Goal: Information Seeking & Learning: Learn about a topic

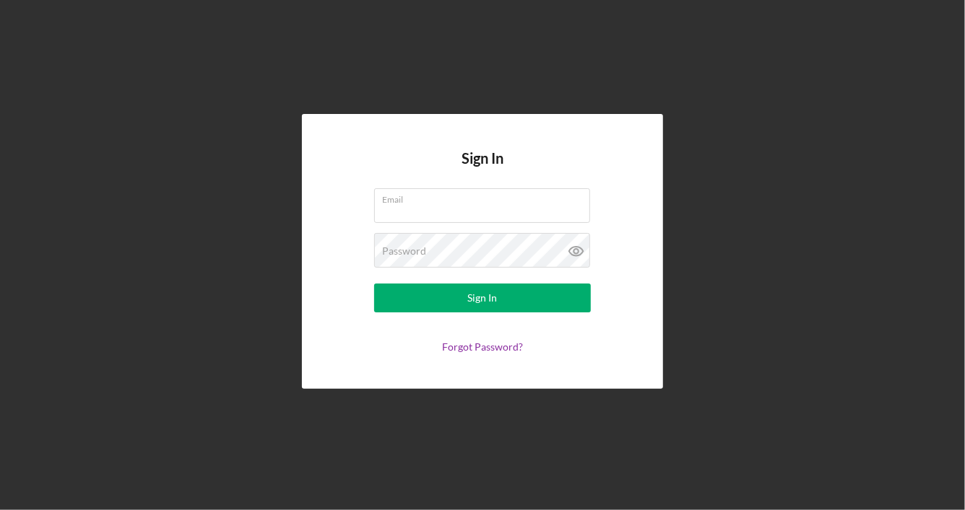
type input "[PERSON_NAME][EMAIL_ADDRESS][DOMAIN_NAME]"
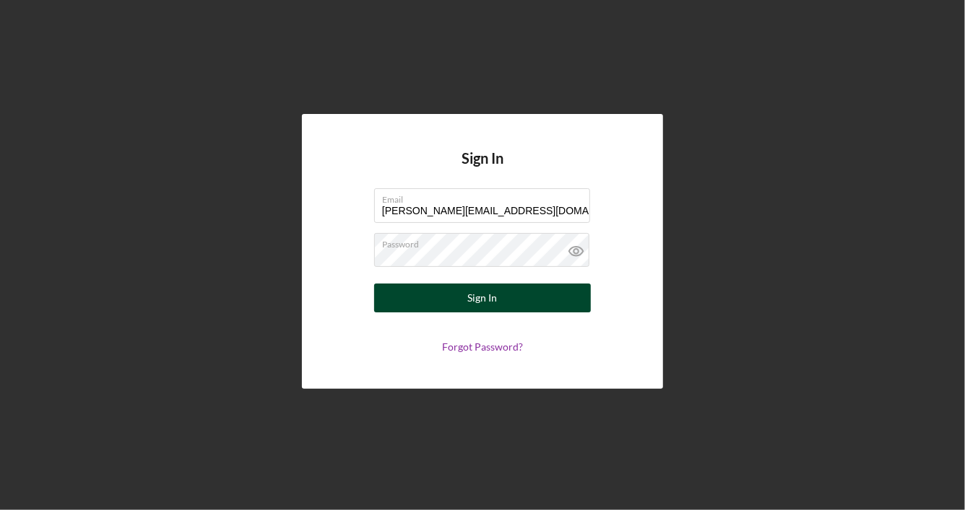
click at [538, 307] on button "Sign In" at bounding box center [482, 298] width 217 height 29
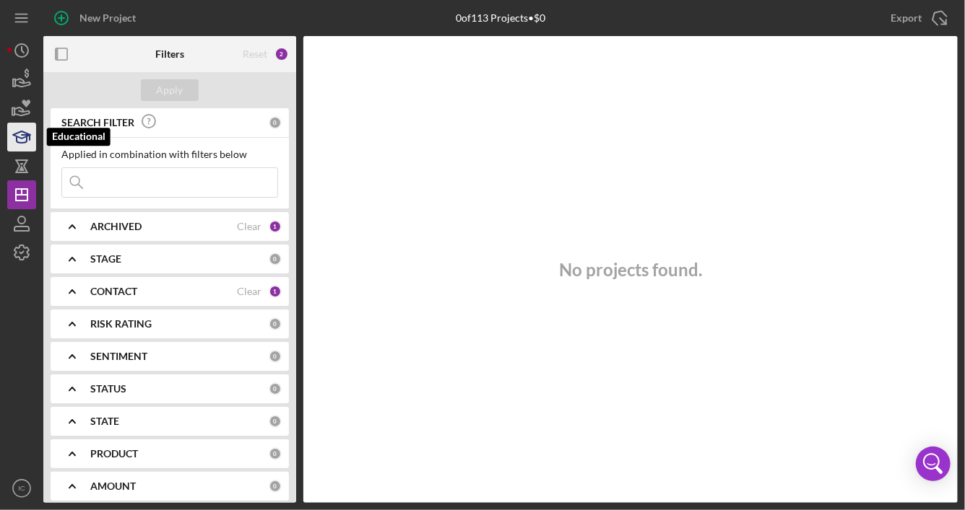
click at [23, 145] on icon "button" at bounding box center [22, 137] width 36 height 36
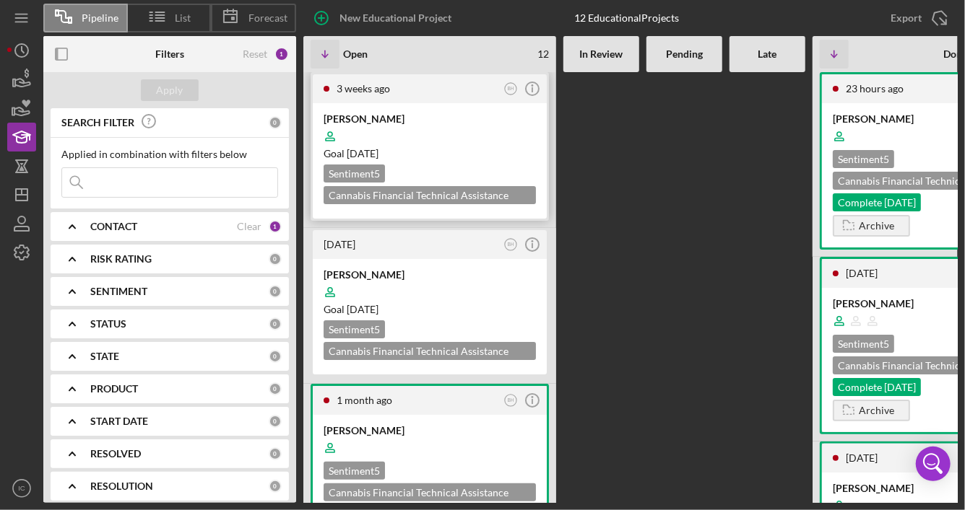
click at [422, 119] on div "[PERSON_NAME]" at bounding box center [429, 119] width 212 height 14
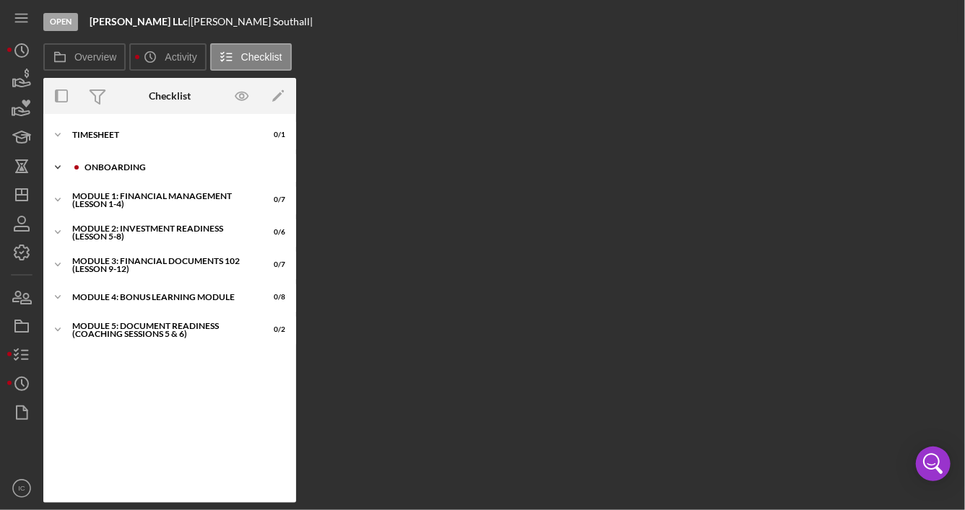
click at [190, 160] on div "Icon/Expander Onboarding 0 / 5" at bounding box center [169, 167] width 253 height 29
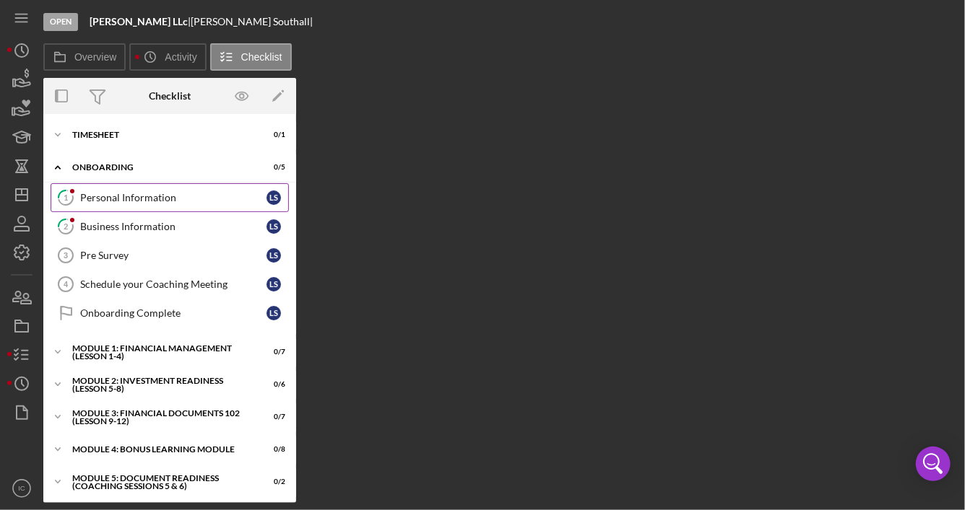
click at [206, 201] on div "Personal Information" at bounding box center [173, 198] width 186 height 12
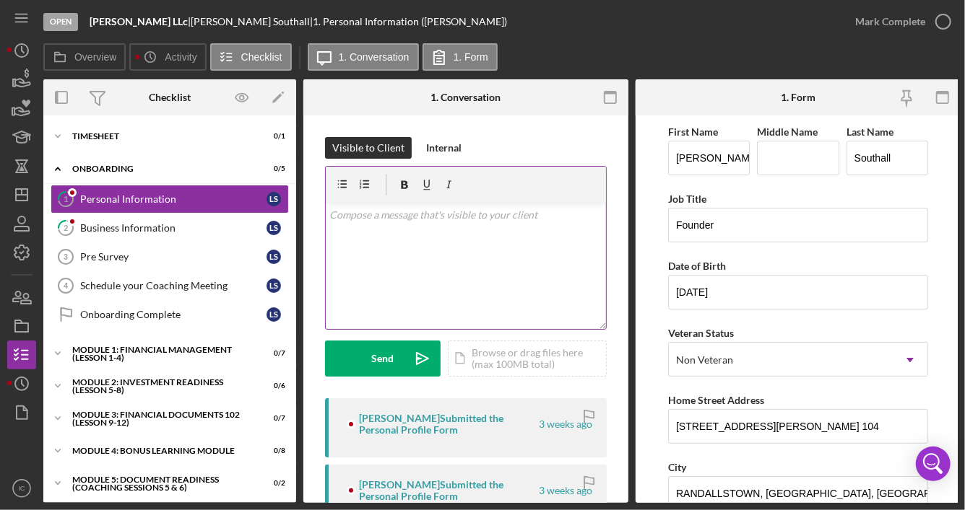
click at [432, 279] on div "v Color teal Color pink Remove color Add row above Add row below Add column bef…" at bounding box center [466, 266] width 280 height 126
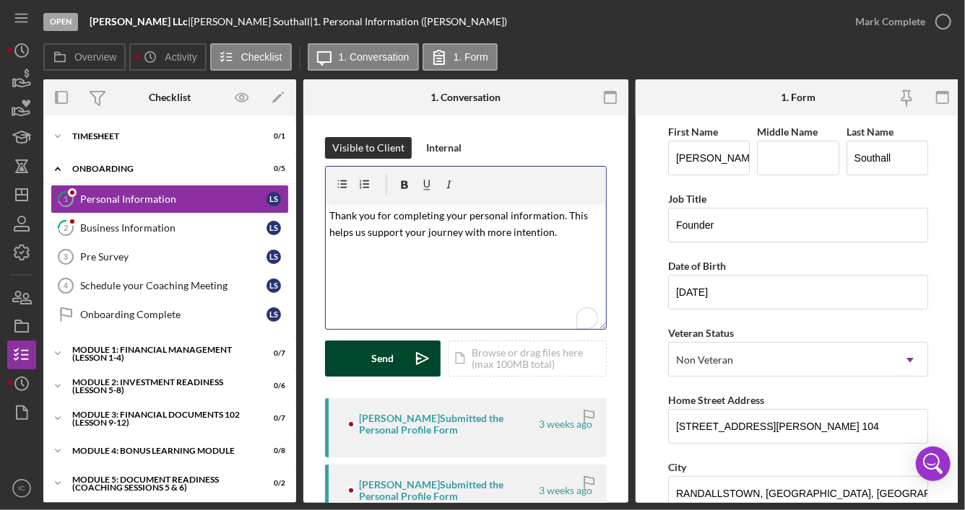
click at [397, 360] on button "Send Icon/icon-invite-send" at bounding box center [383, 359] width 116 height 36
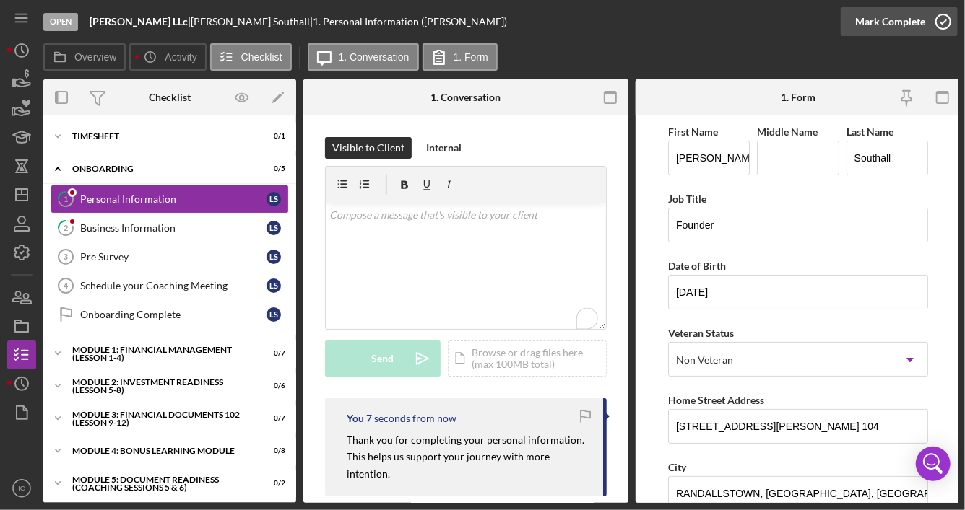
click at [940, 20] on icon "button" at bounding box center [943, 22] width 36 height 36
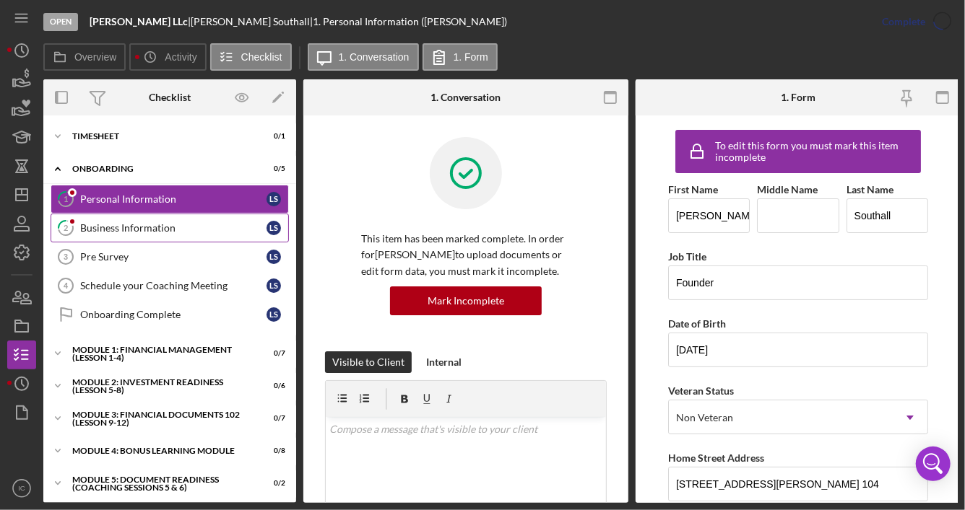
click at [155, 227] on div "Business Information" at bounding box center [173, 228] width 186 height 12
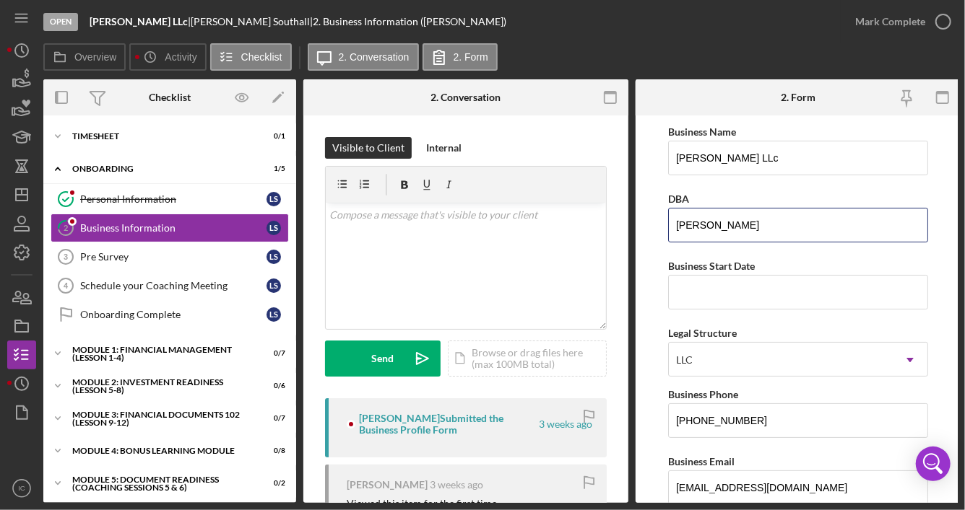
drag, startPoint x: 760, startPoint y: 224, endPoint x: 702, endPoint y: 70, distance: 164.3
click at [638, 224] on form "Business Name [PERSON_NAME] LLc DBA [PERSON_NAME] Business Start Date Legal Str…" at bounding box center [797, 310] width 325 height 388
click at [385, 217] on p "To enrich screen reader interactions, please activate Accessibility in Grammarl…" at bounding box center [466, 215] width 272 height 16
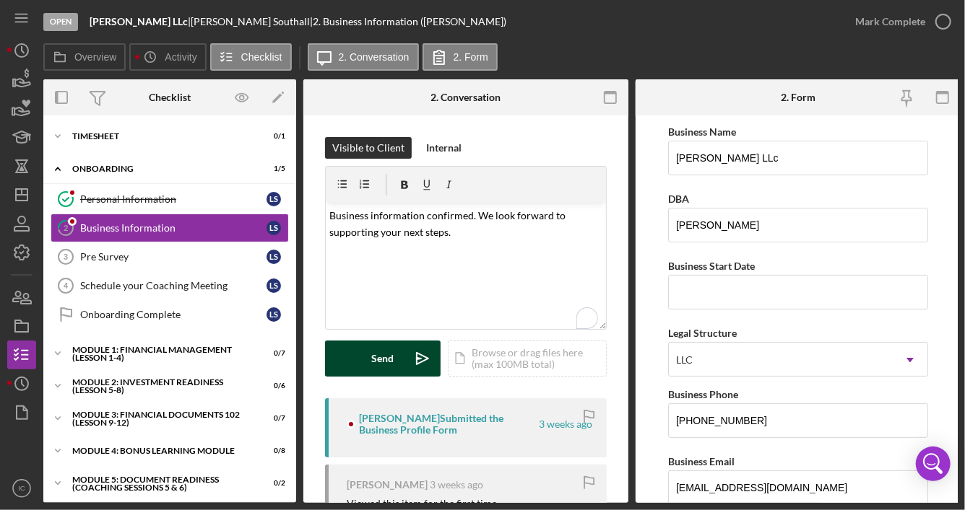
click at [391, 353] on div "Send" at bounding box center [383, 359] width 22 height 36
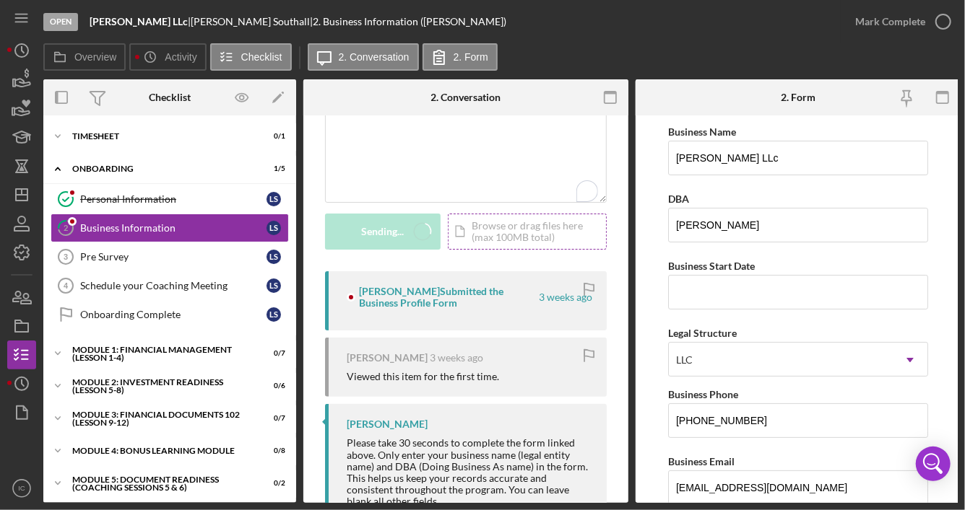
scroll to position [144, 0]
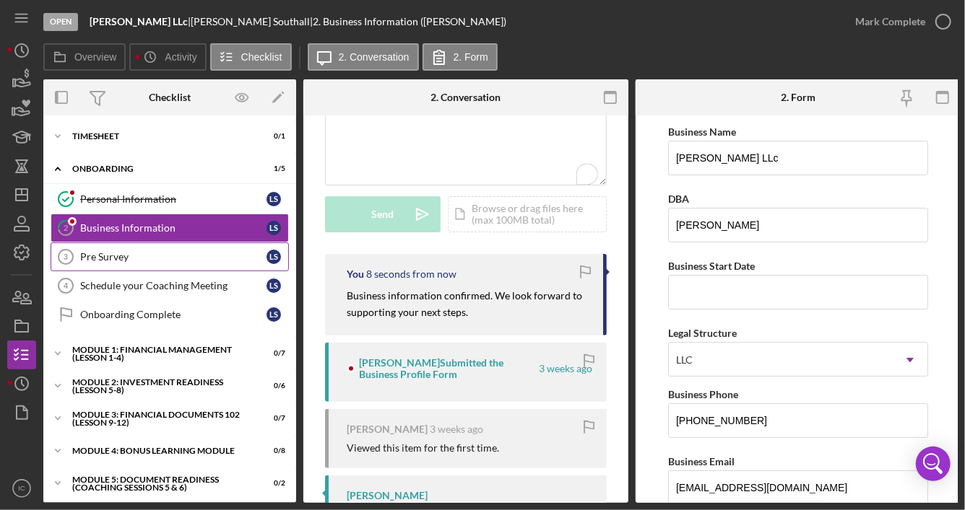
click at [171, 265] on link "Pre Survey 3 Pre Survey L S" at bounding box center [170, 257] width 238 height 29
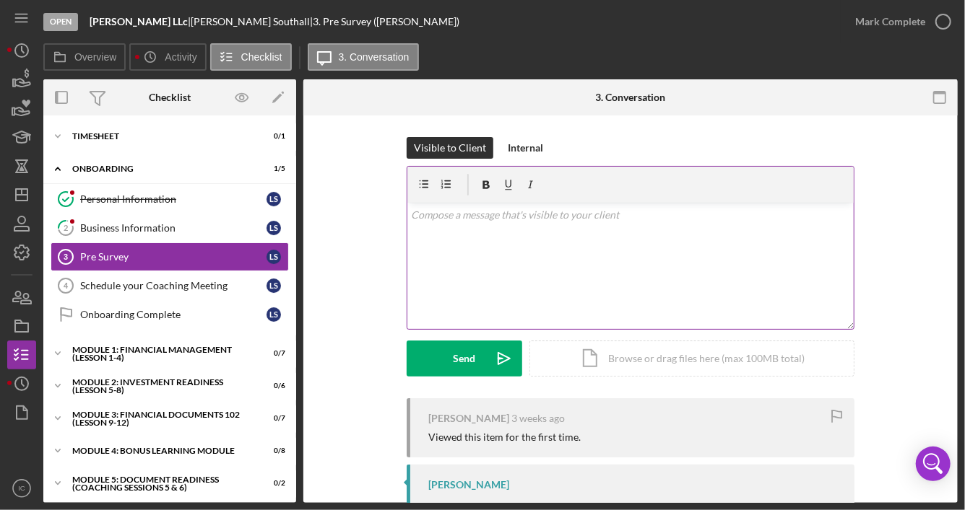
click at [544, 261] on div "v Color teal Color pink Remove color Add row above Add row below Add column bef…" at bounding box center [630, 266] width 446 height 126
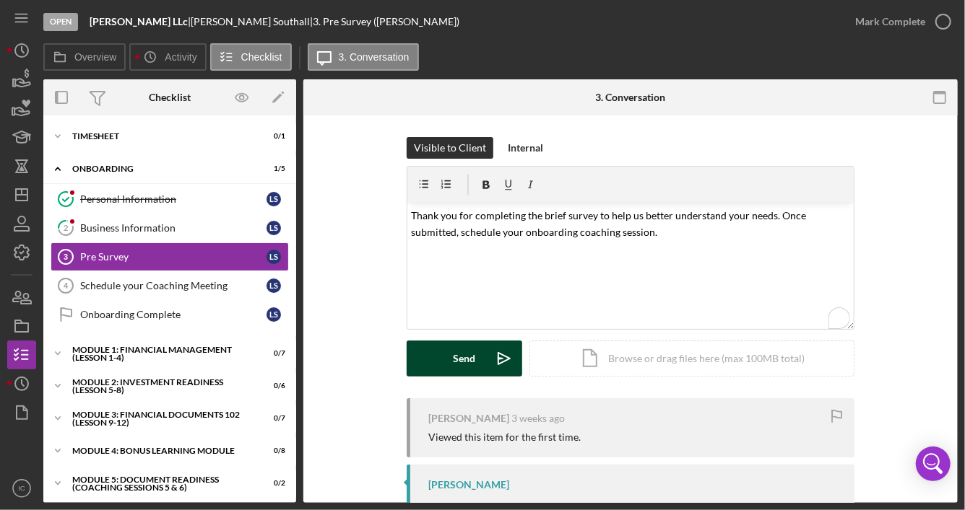
click at [480, 352] on button "Send Icon/icon-invite-send" at bounding box center [464, 359] width 116 height 36
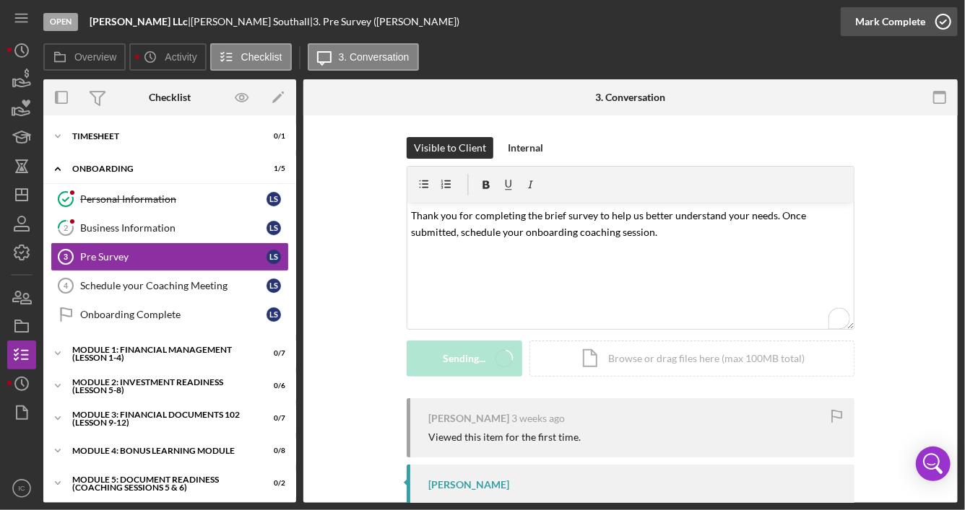
click at [943, 25] on icon "button" at bounding box center [943, 22] width 36 height 36
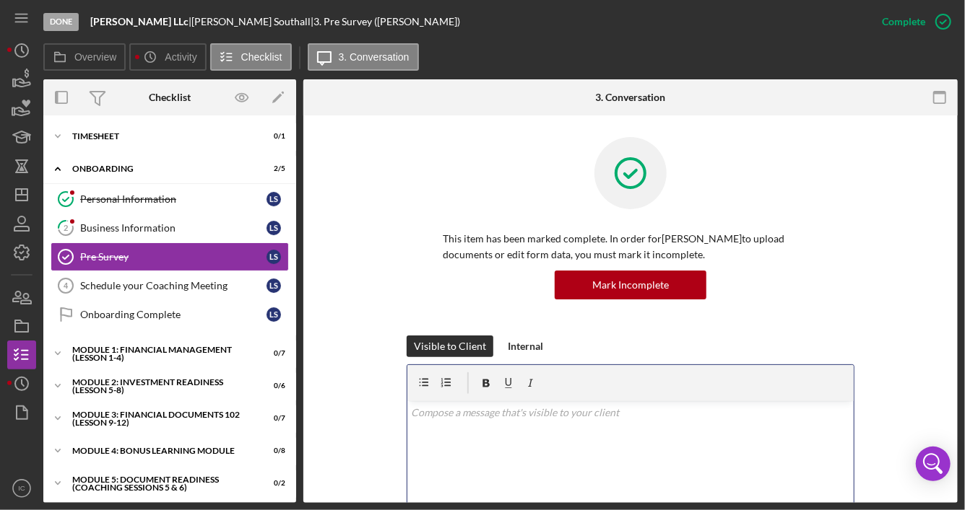
click at [484, 438] on div "v Color teal Color pink Remove color Add row above Add row below Add column bef…" at bounding box center [630, 464] width 446 height 126
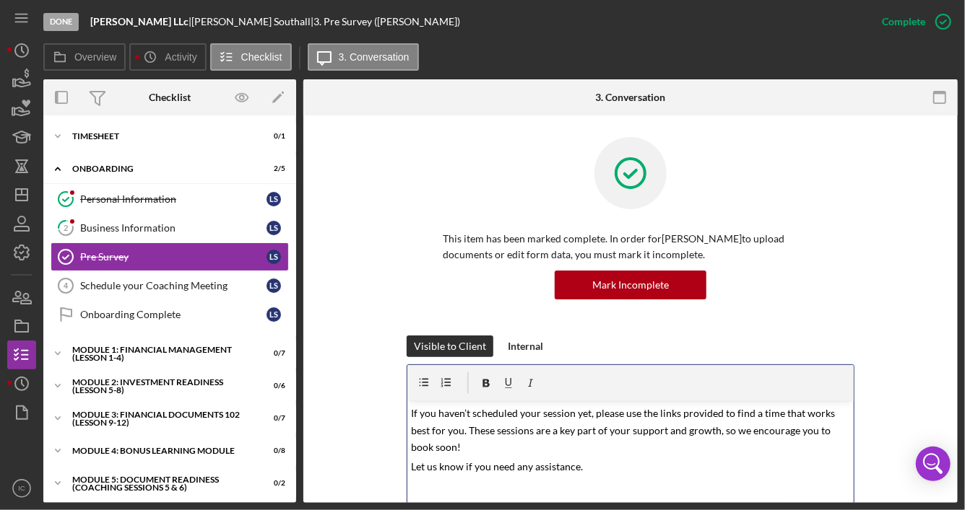
scroll to position [8, 0]
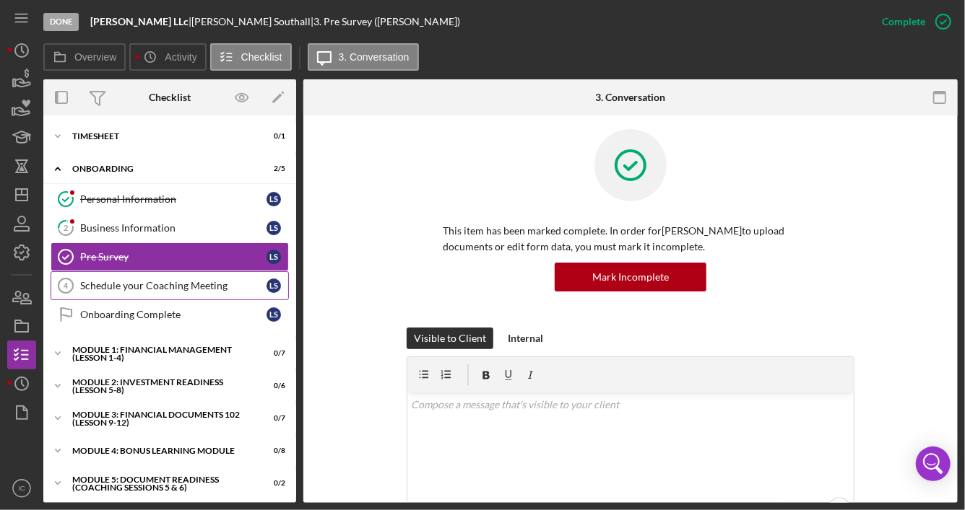
click at [203, 280] on div "Schedule your Coaching Meeting" at bounding box center [173, 286] width 186 height 12
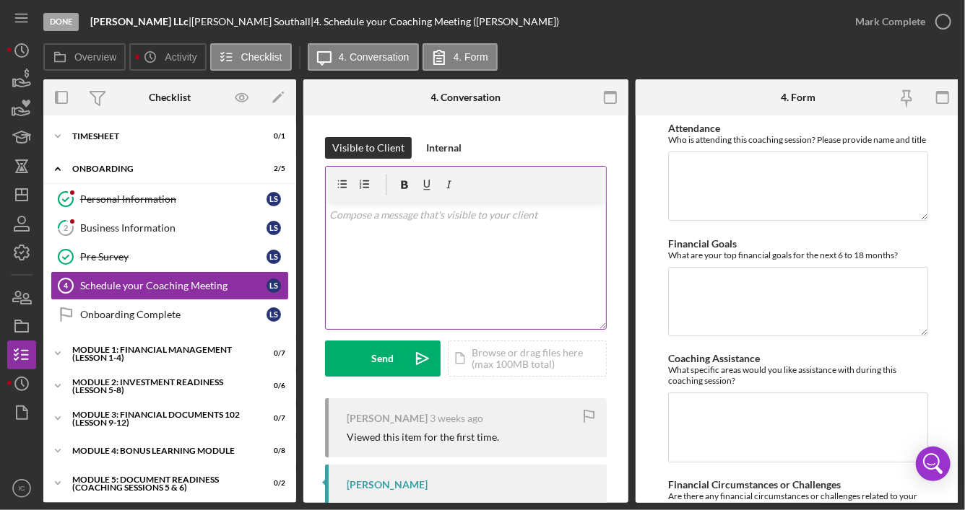
click at [442, 270] on div "v Color teal Color pink Remove color Add row above Add row below Add column bef…" at bounding box center [466, 266] width 280 height 126
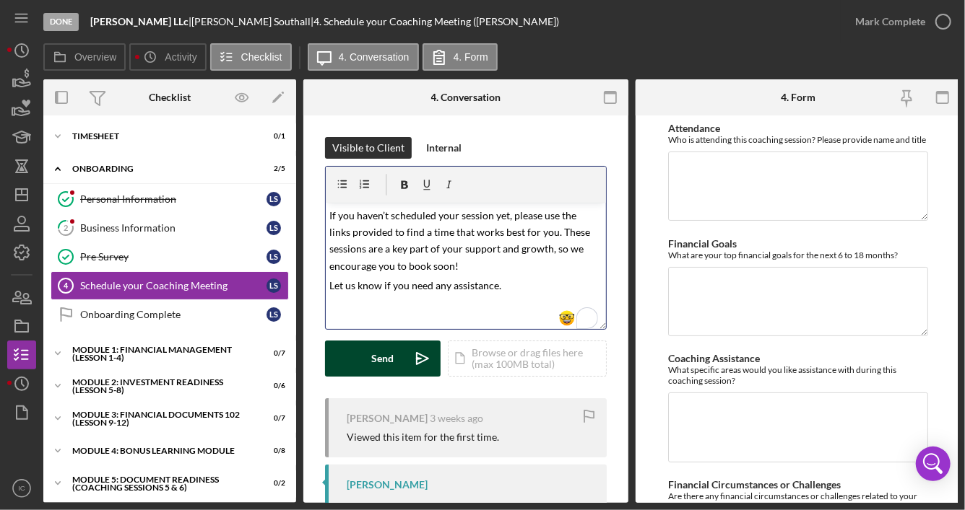
click at [396, 369] on button "Send Icon/icon-invite-send" at bounding box center [383, 359] width 116 height 36
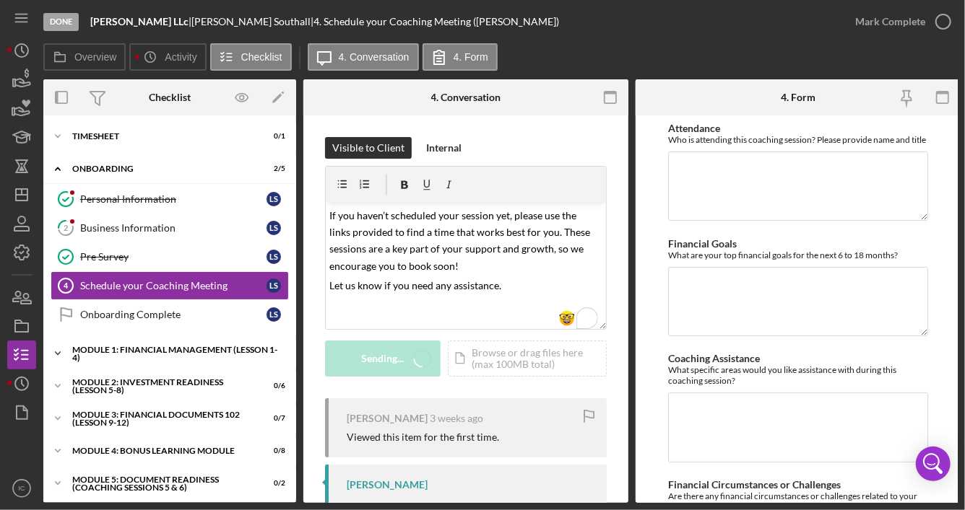
click at [169, 356] on div "Module 1: Financial Management (Lesson 1-4)" at bounding box center [175, 354] width 206 height 17
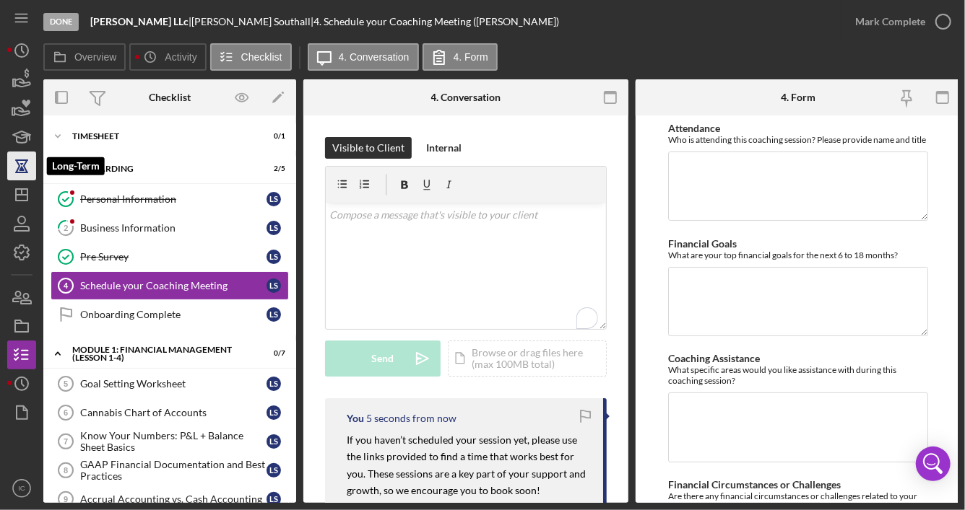
click at [21, 165] on icon "button" at bounding box center [22, 166] width 36 height 36
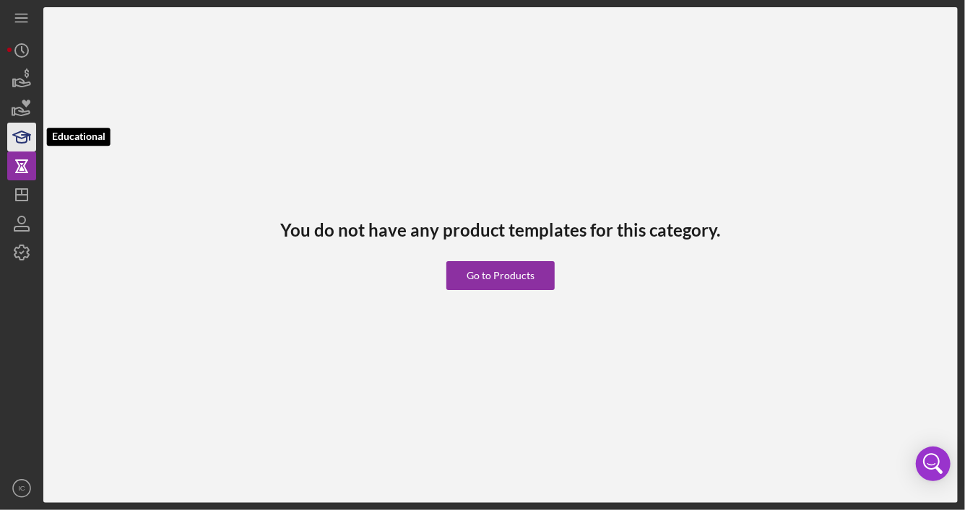
click at [26, 142] on icon "button" at bounding box center [22, 140] width 10 height 6
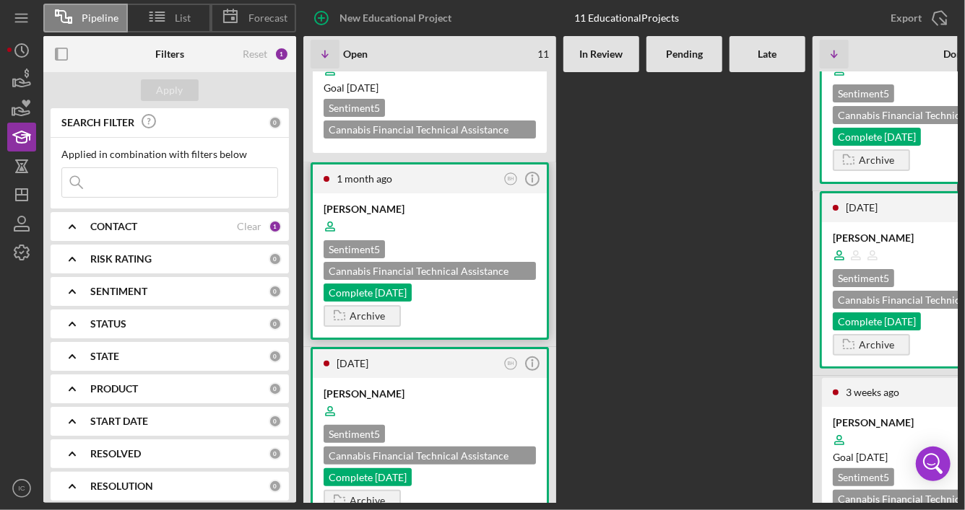
scroll to position [72, 0]
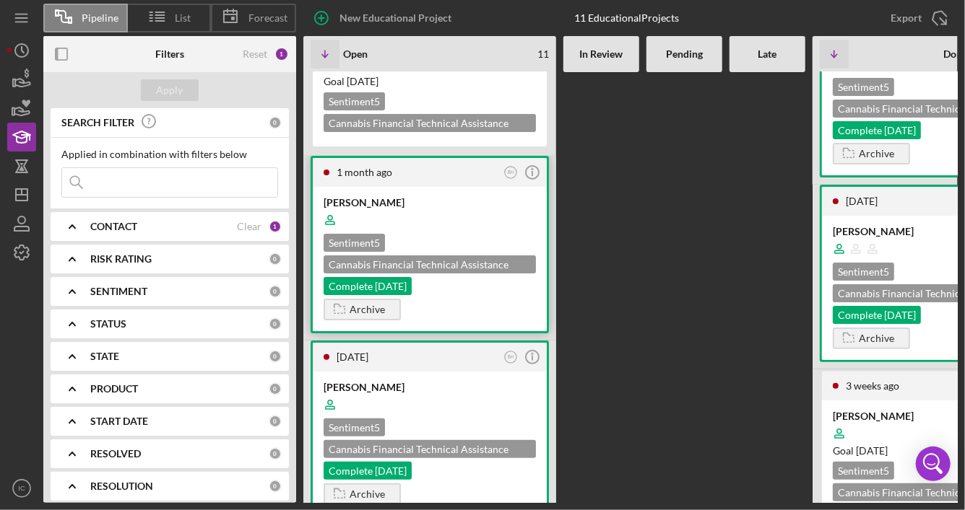
click at [493, 236] on div "Sentiment 5 Cannabis Financial Technical Assistance Program Complete [DATE]" at bounding box center [429, 264] width 212 height 61
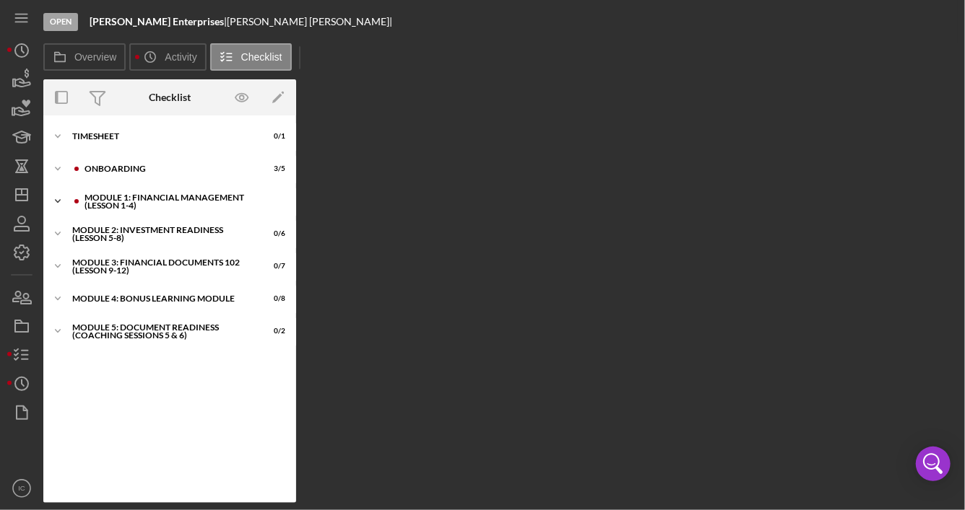
click at [160, 198] on div "Module 1: Financial Management (Lesson 1-4)" at bounding box center [180, 201] width 193 height 17
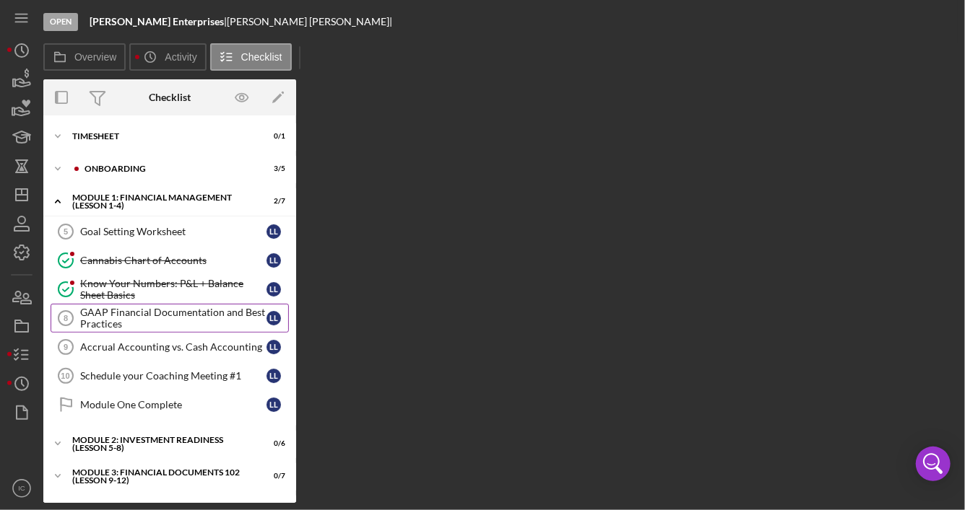
click at [196, 315] on div "GAAP Financial Documentation and Best Practices" at bounding box center [173, 318] width 186 height 23
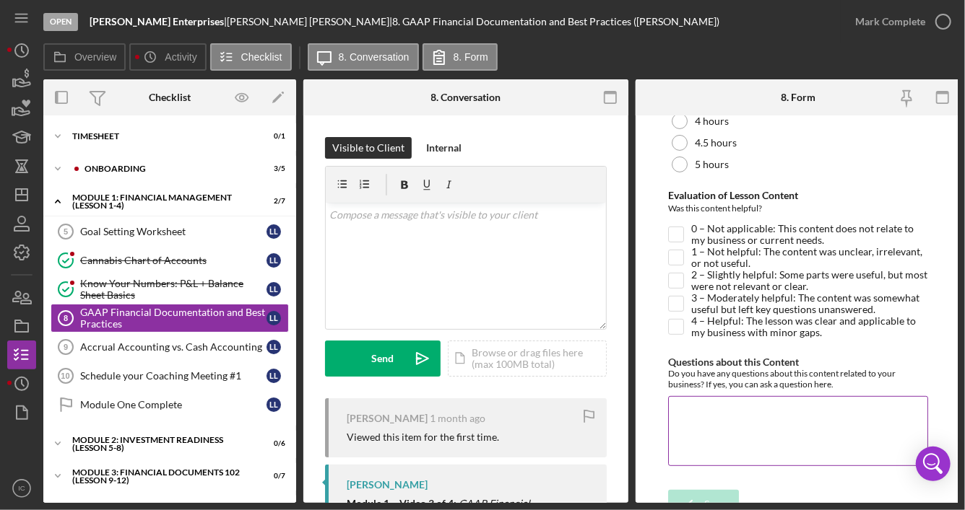
scroll to position [226, 0]
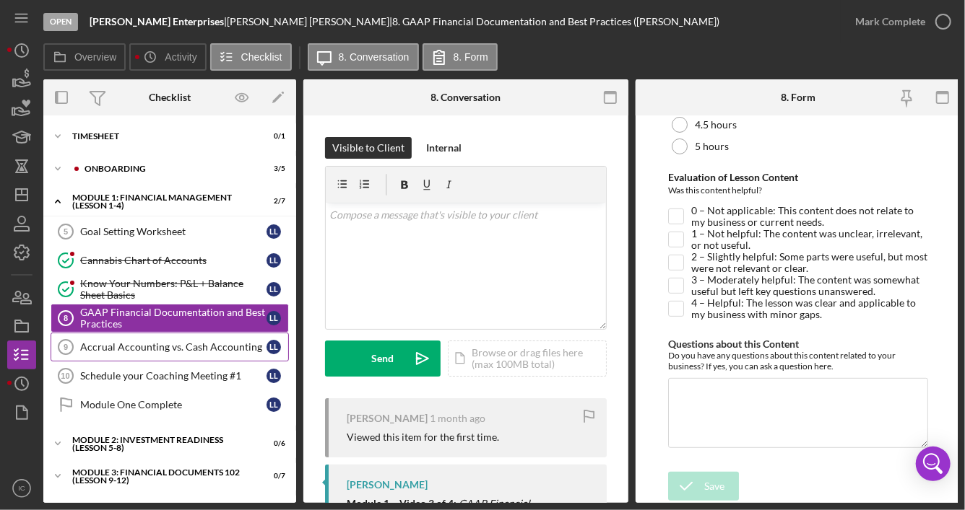
click at [160, 348] on div "Accrual Accounting vs. Cash Accounting" at bounding box center [173, 347] width 186 height 12
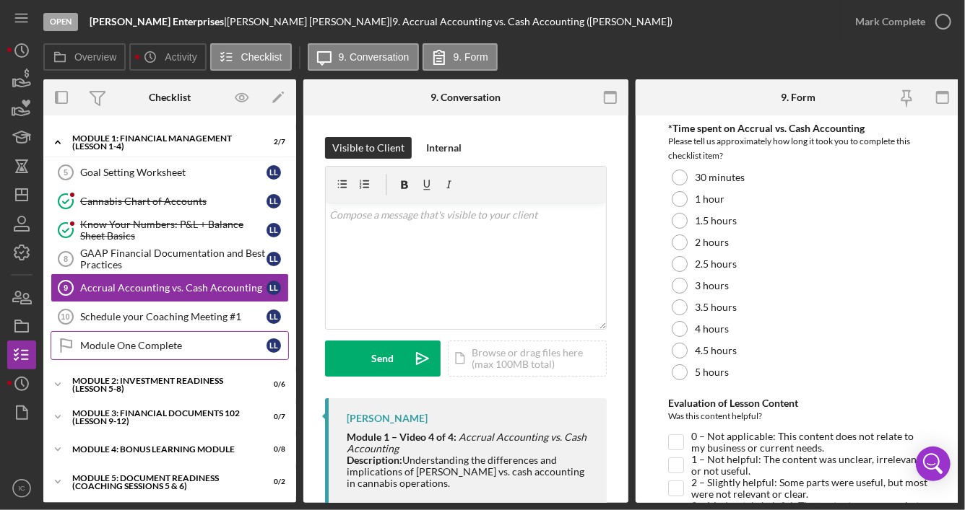
scroll to position [61, 0]
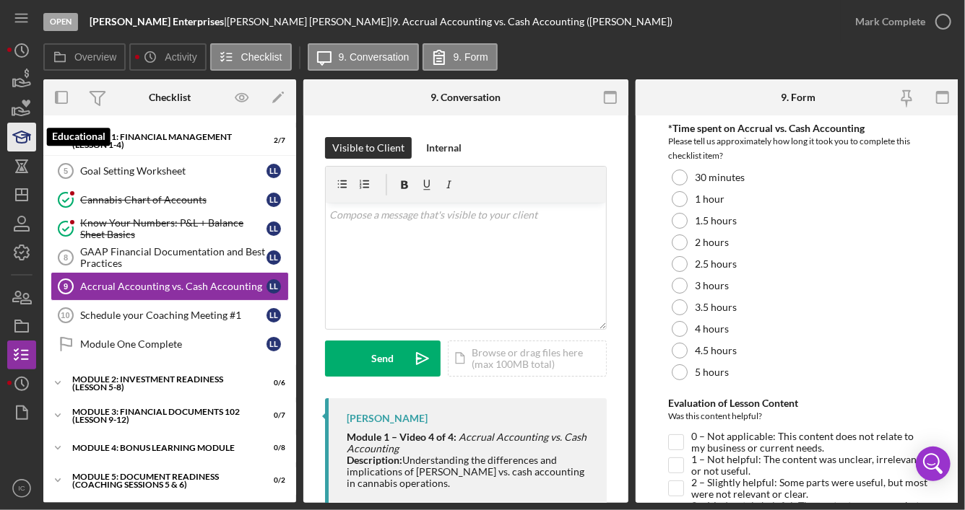
click at [24, 140] on icon "button" at bounding box center [22, 137] width 36 height 36
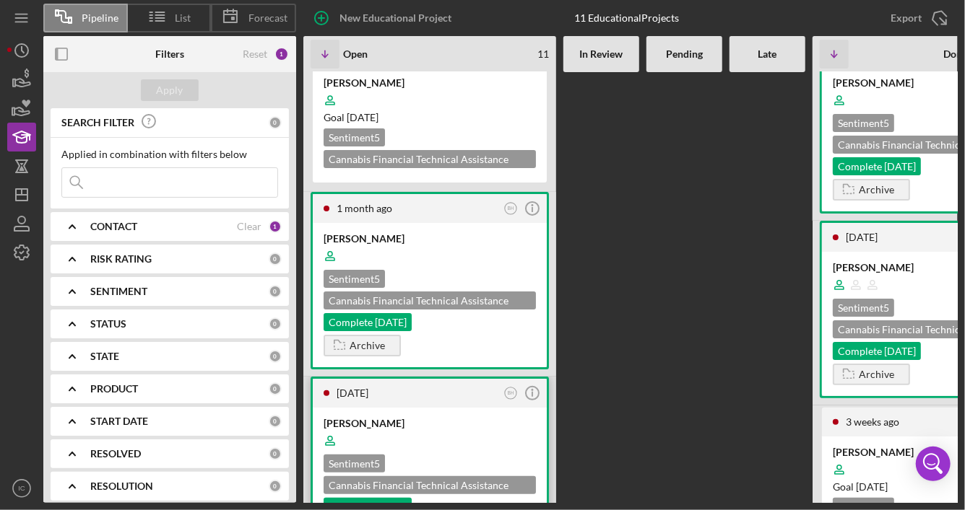
scroll to position [144, 0]
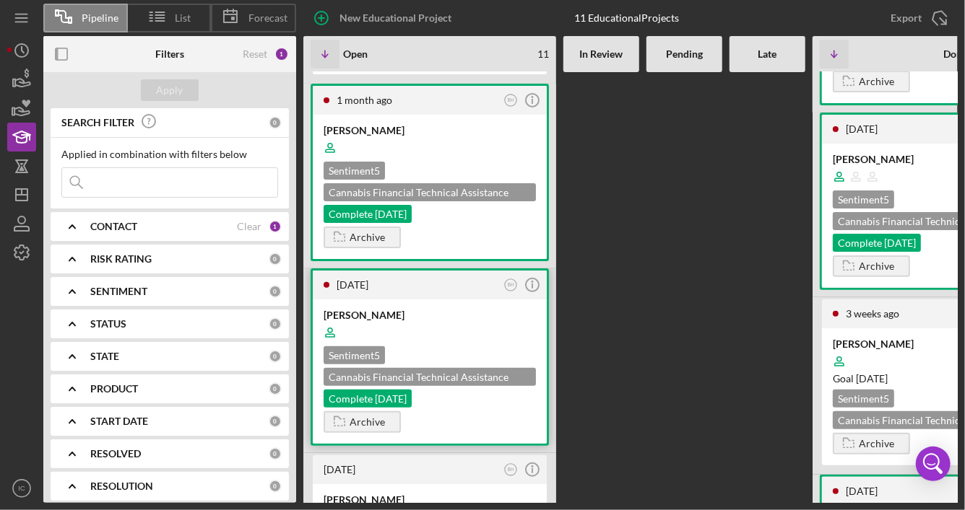
click at [464, 340] on div at bounding box center [429, 332] width 212 height 27
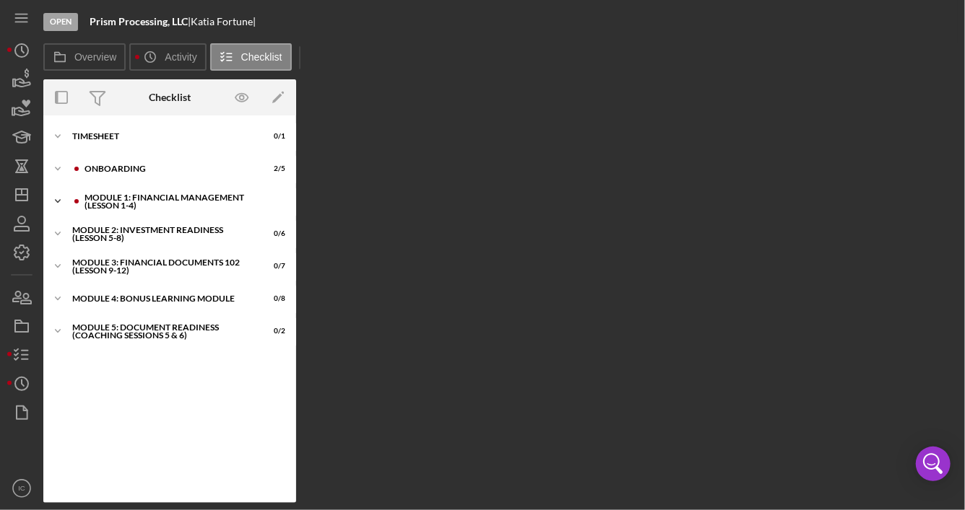
click at [206, 204] on div "Module 1: Financial Management (Lesson 1-4)" at bounding box center [180, 201] width 193 height 17
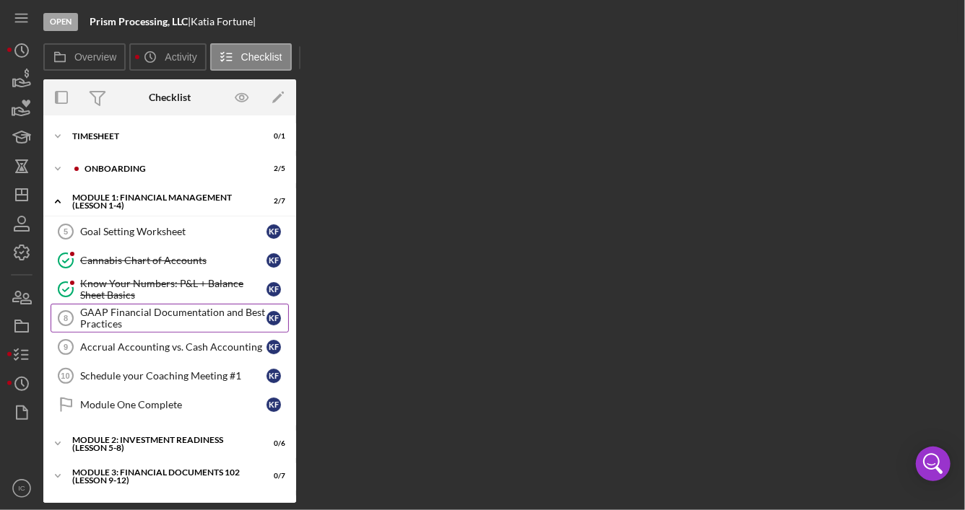
click at [209, 310] on div "GAAP Financial Documentation and Best Practices" at bounding box center [173, 318] width 186 height 23
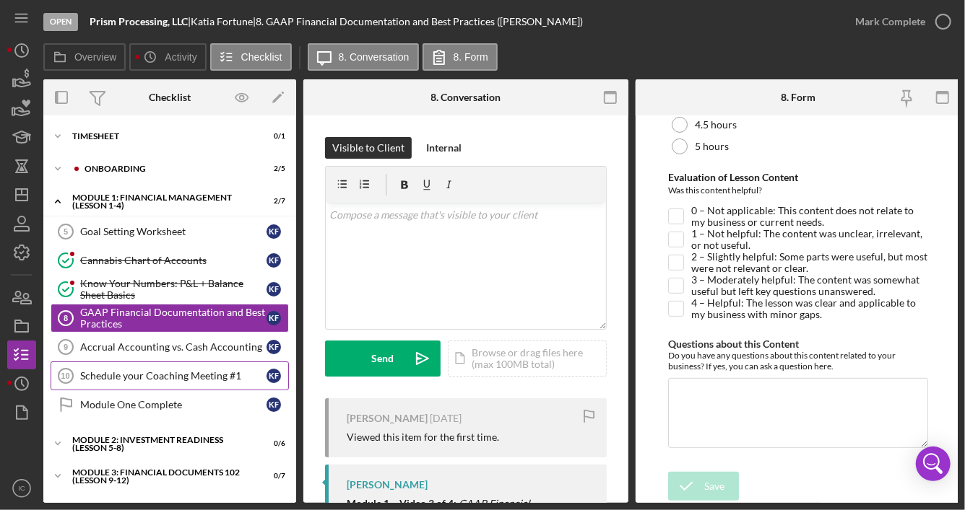
scroll to position [226, 0]
click at [200, 341] on div "Accrual Accounting vs. Cash Accounting" at bounding box center [173, 347] width 186 height 12
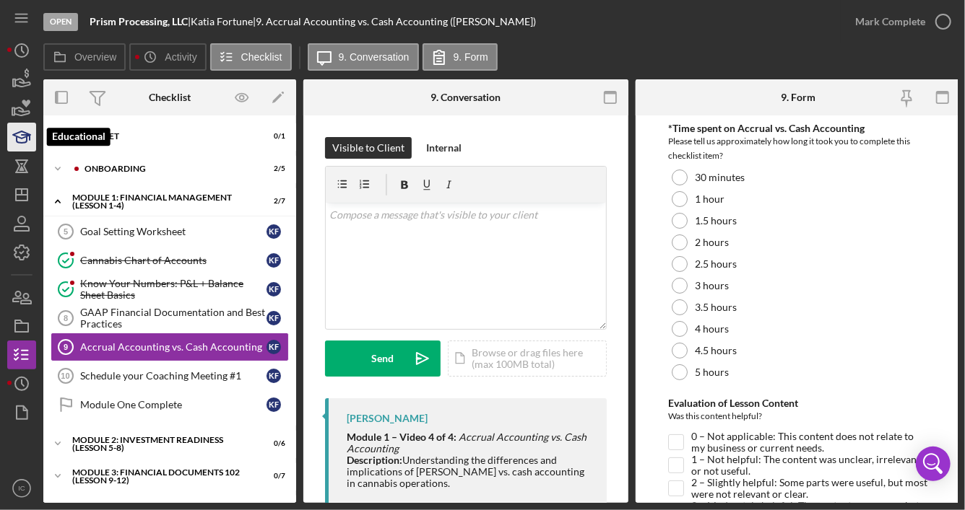
click at [25, 145] on icon "button" at bounding box center [22, 137] width 36 height 36
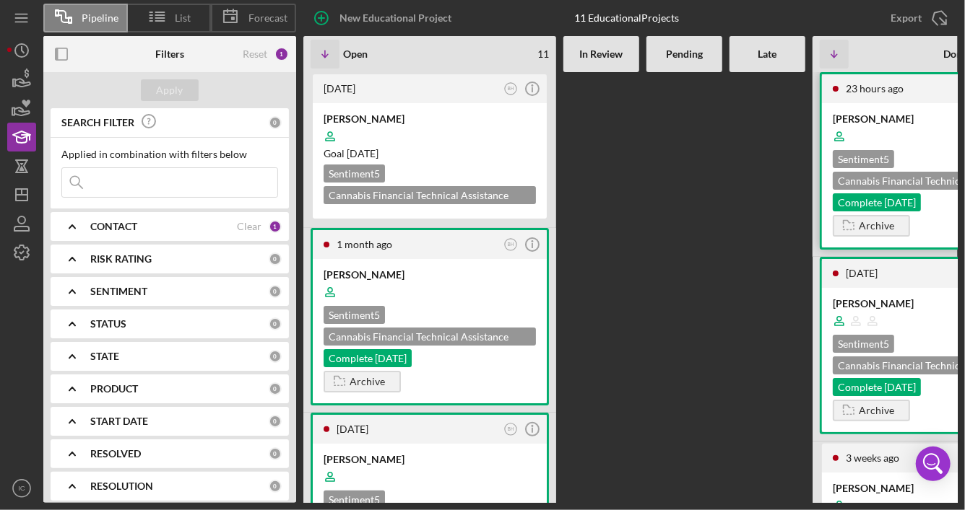
click at [917, 129] on div at bounding box center [938, 136] width 212 height 27
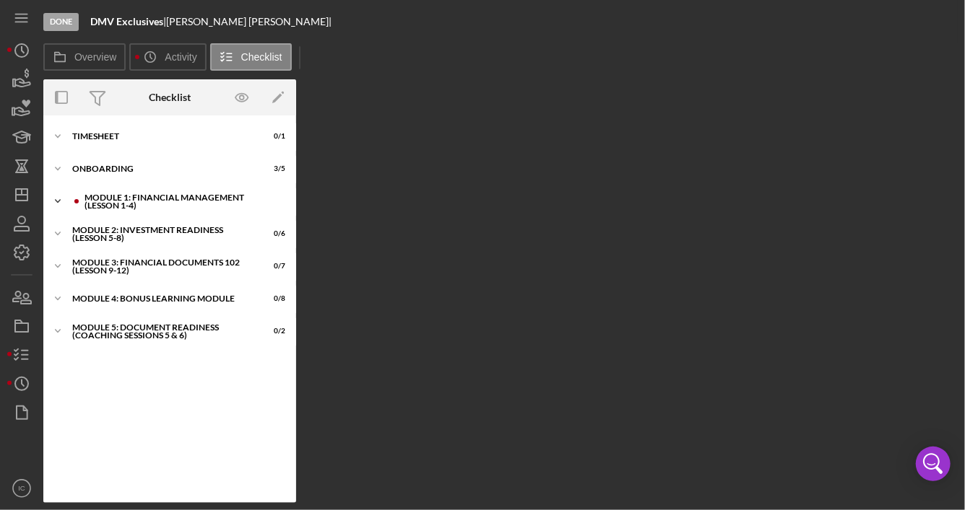
click at [146, 209] on div "Module 1: Financial Management (Lesson 1-4)" at bounding box center [180, 201] width 193 height 17
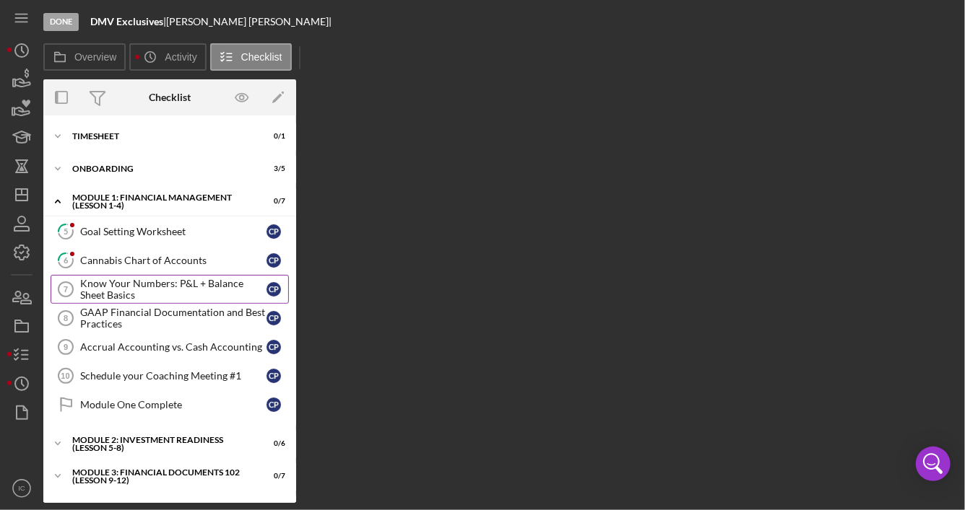
click at [183, 290] on div "Know Your Numbers: P&L + Balance Sheet Basics" at bounding box center [173, 289] width 186 height 23
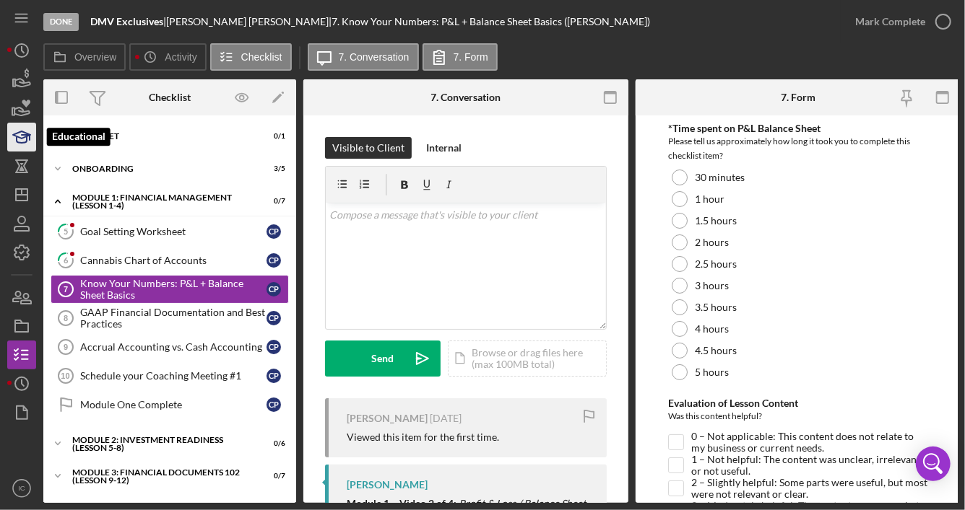
click at [23, 132] on polygon "button" at bounding box center [21, 134] width 17 height 7
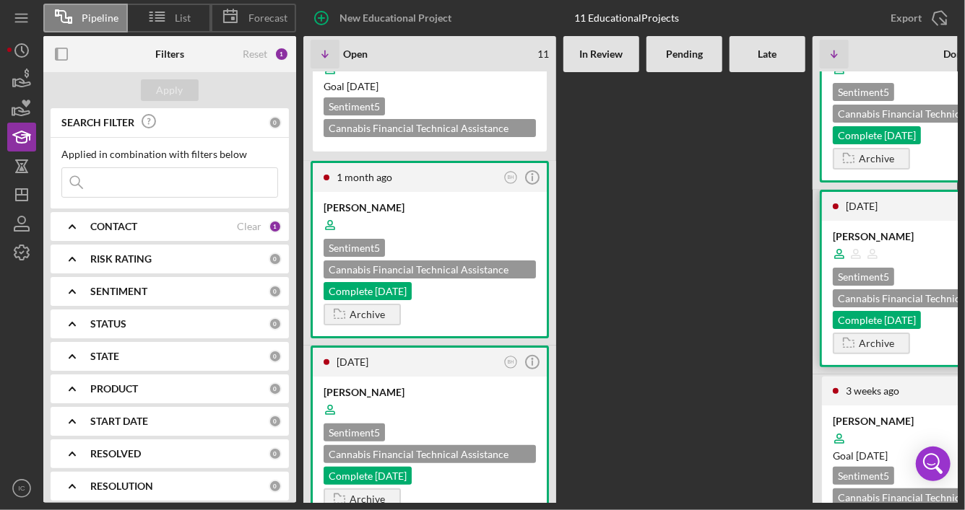
scroll to position [72, 0]
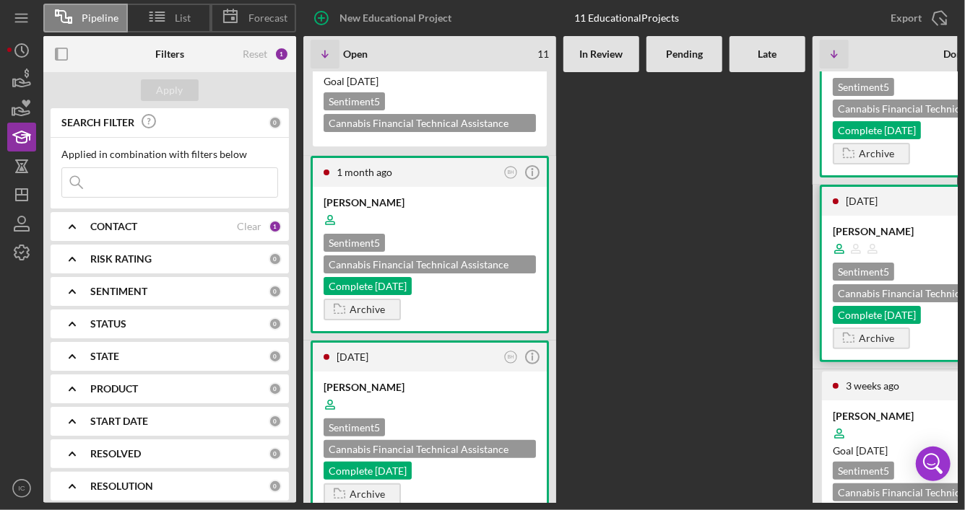
click at [908, 264] on div "Sentiment 5 Cannabis Financial Technical Assistance Program Complete [DATE]" at bounding box center [938, 293] width 212 height 61
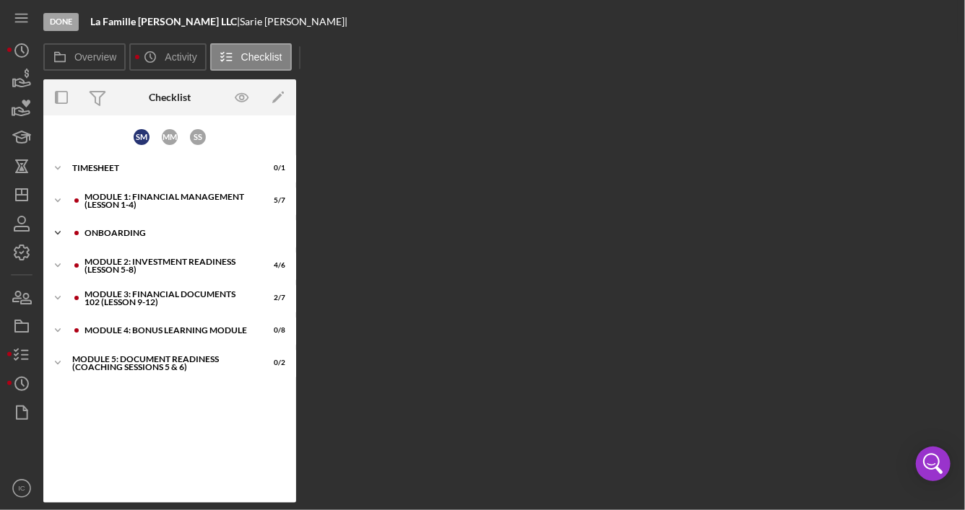
click at [170, 235] on div "Onboarding" at bounding box center [180, 233] width 193 height 9
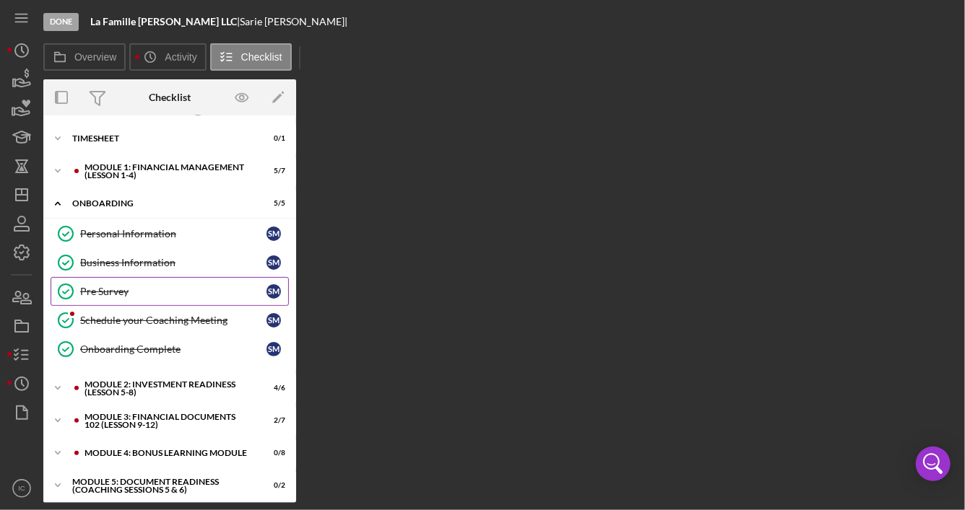
scroll to position [31, 0]
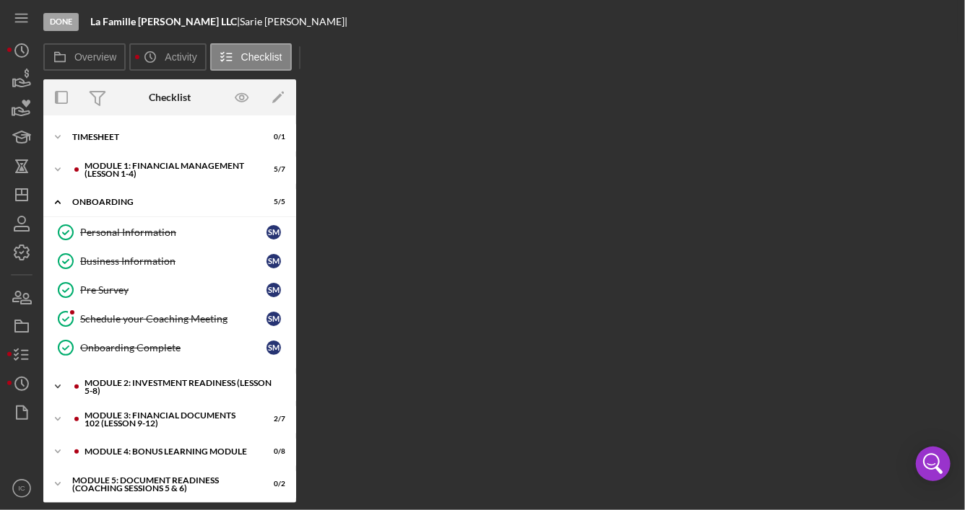
click at [181, 379] on div "Module 2: Investment Readiness (Lesson 5-8)" at bounding box center [180, 387] width 193 height 17
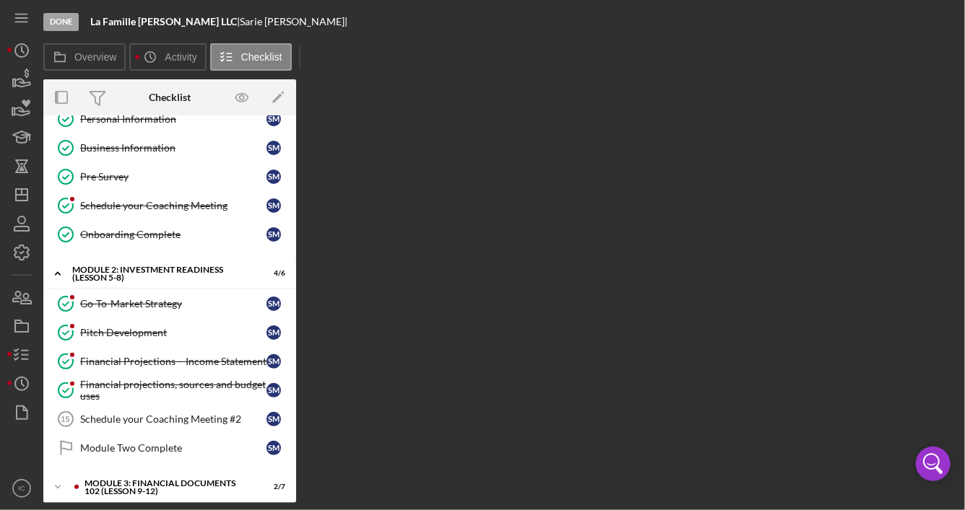
scroll to position [209, 0]
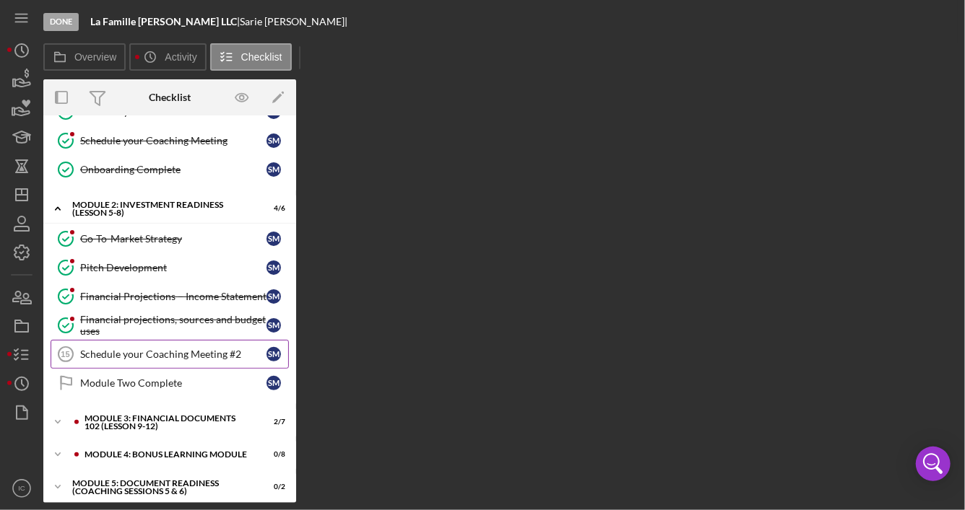
click at [189, 349] on div "Schedule your Coaching Meeting #2" at bounding box center [173, 355] width 186 height 12
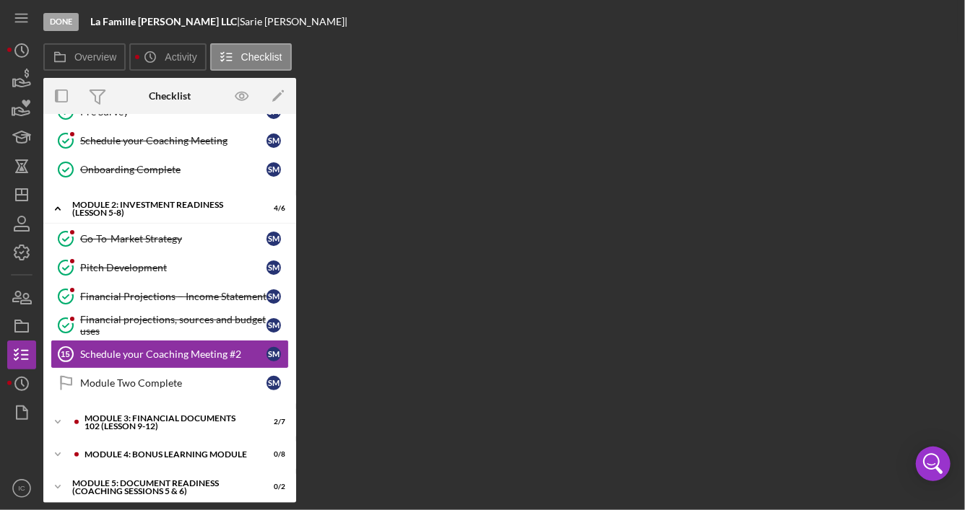
scroll to position [209, 0]
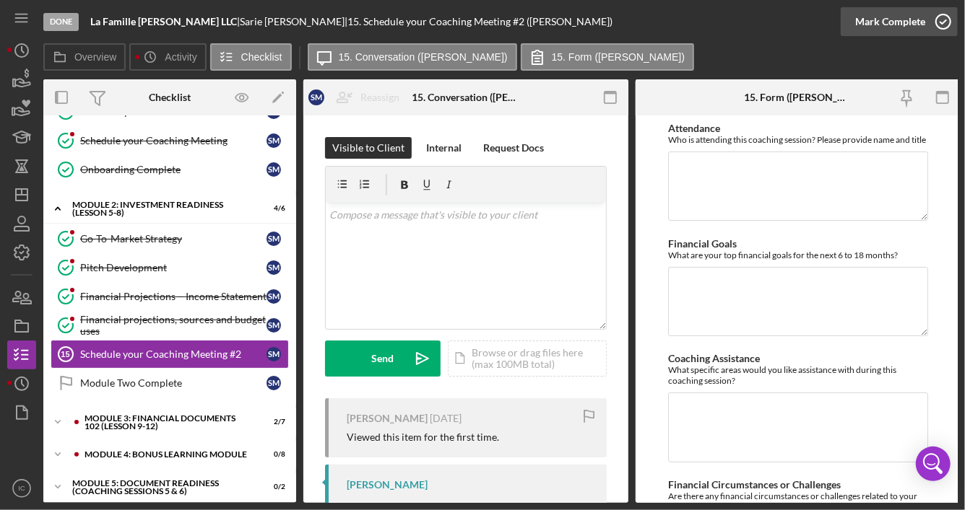
click at [940, 25] on icon "button" at bounding box center [943, 22] width 36 height 36
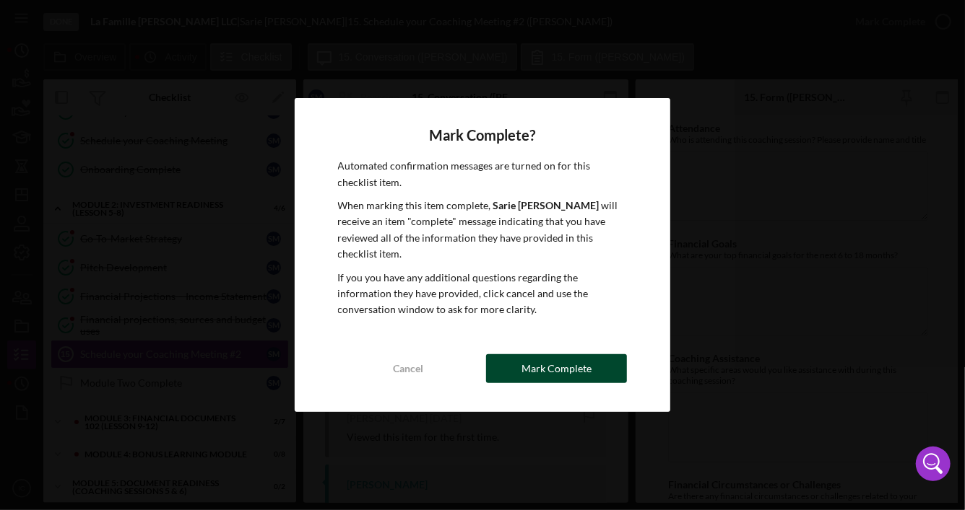
click at [516, 367] on button "Mark Complete" at bounding box center [556, 368] width 141 height 29
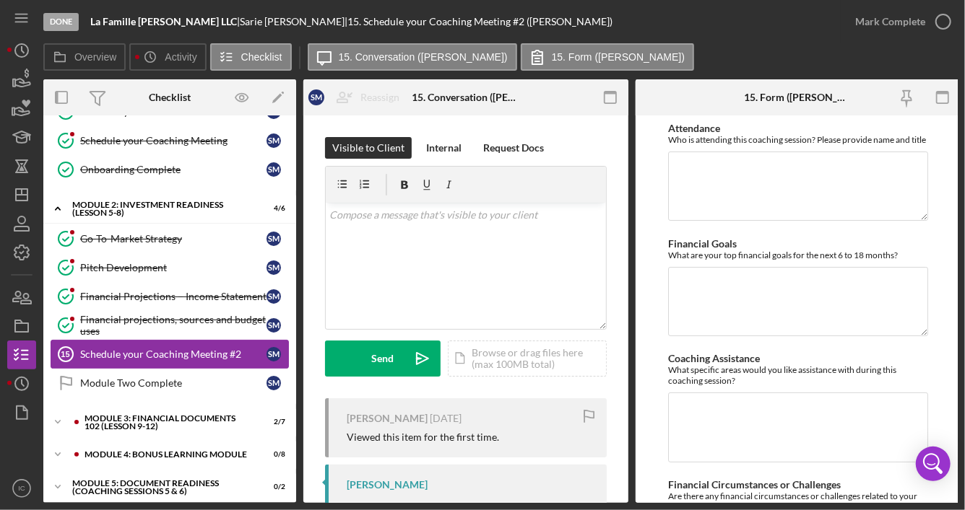
scroll to position [214, 0]
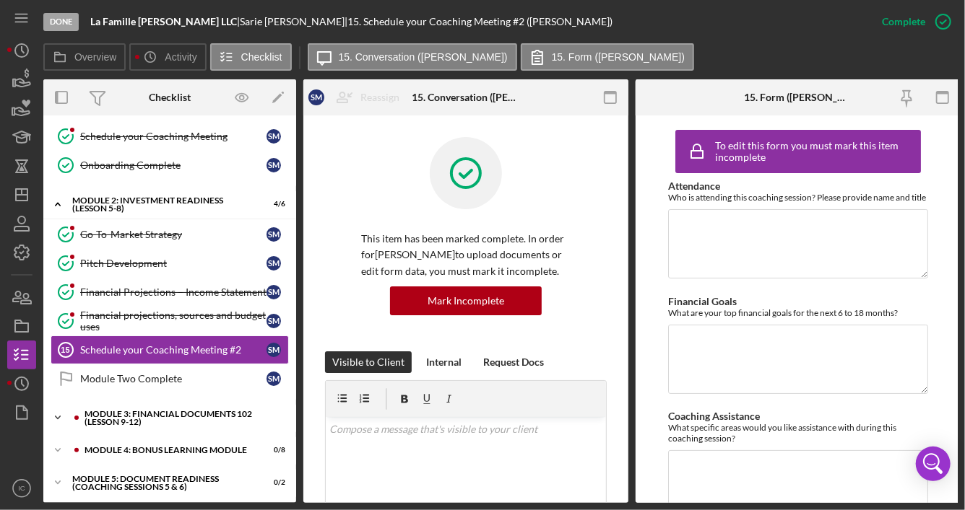
click at [152, 410] on div "Module 3: Financial Documents 102 (Lesson 9-12)" at bounding box center [180, 418] width 193 height 17
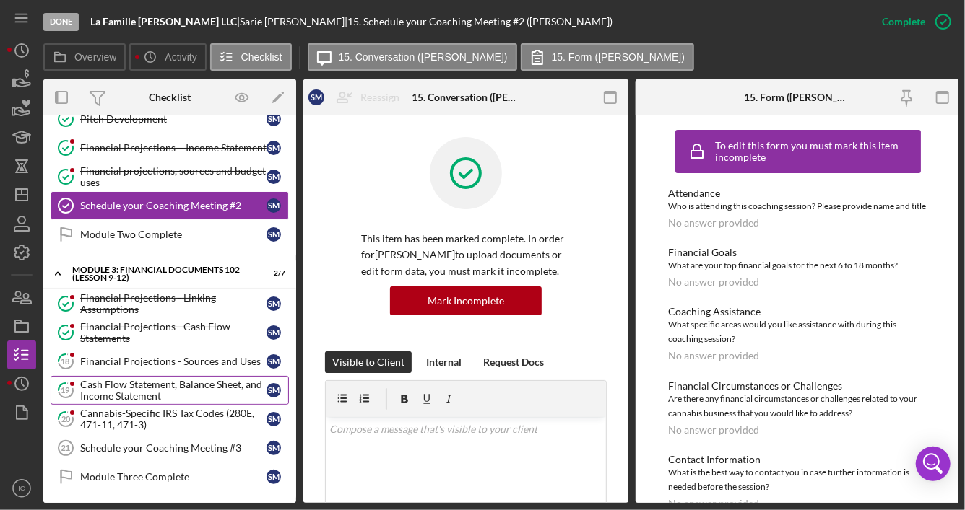
scroll to position [358, 0]
click at [163, 362] on link "18 Financial Projections - Sources and Uses S M" at bounding box center [170, 361] width 238 height 29
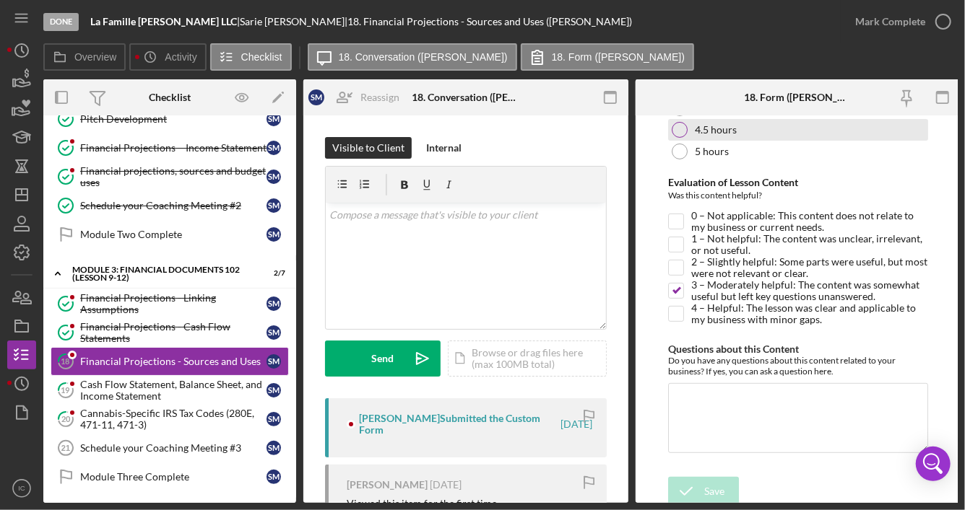
scroll to position [226, 0]
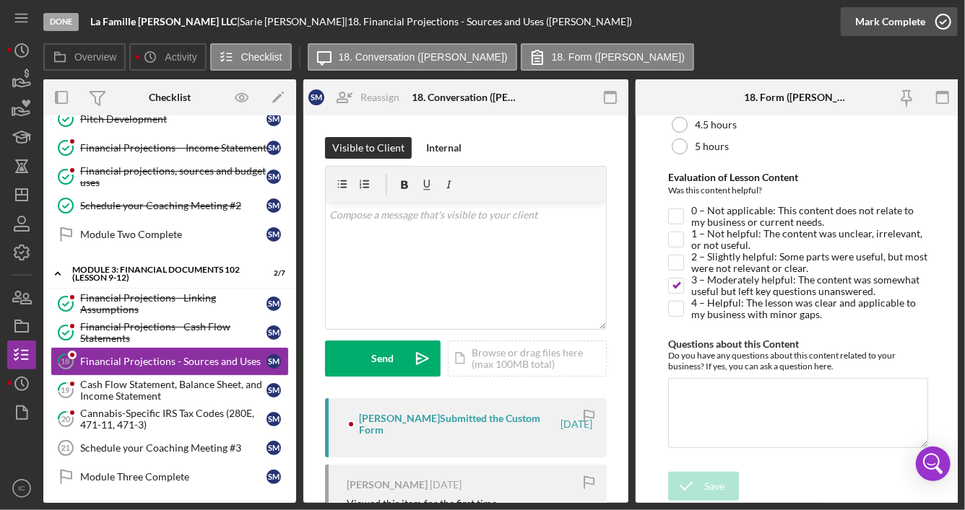
click at [940, 22] on icon "button" at bounding box center [943, 22] width 36 height 36
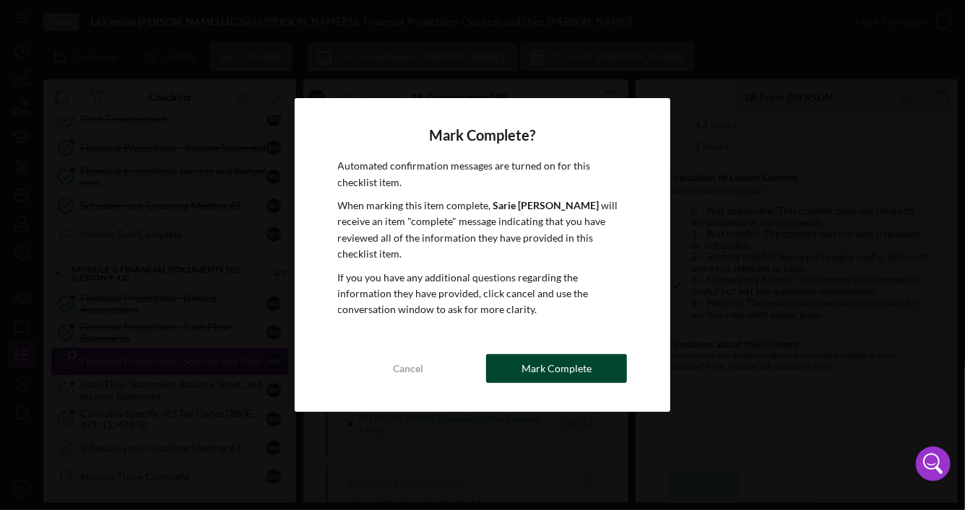
click at [534, 370] on div "Mark Complete" at bounding box center [556, 368] width 70 height 29
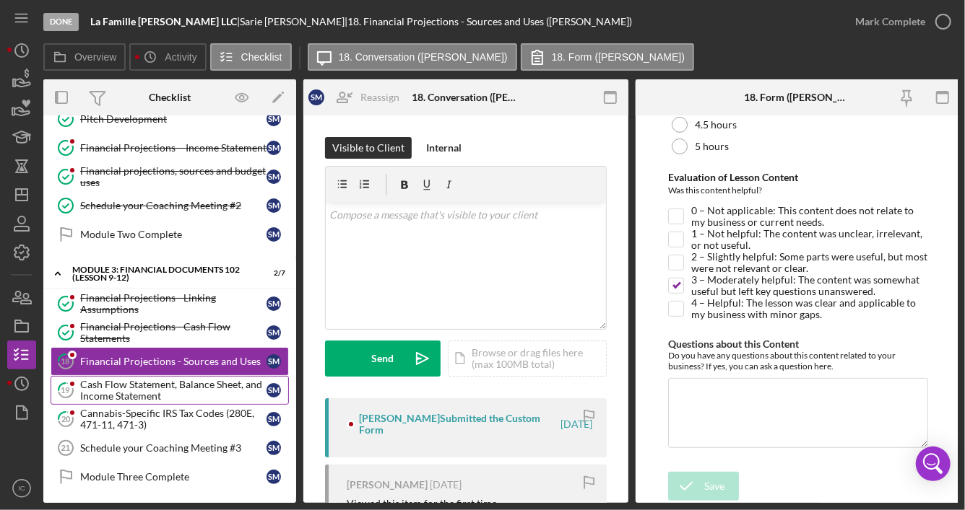
click at [131, 392] on div "Cash Flow Statement, Balance Sheet, and Income Statement" at bounding box center [173, 390] width 186 height 23
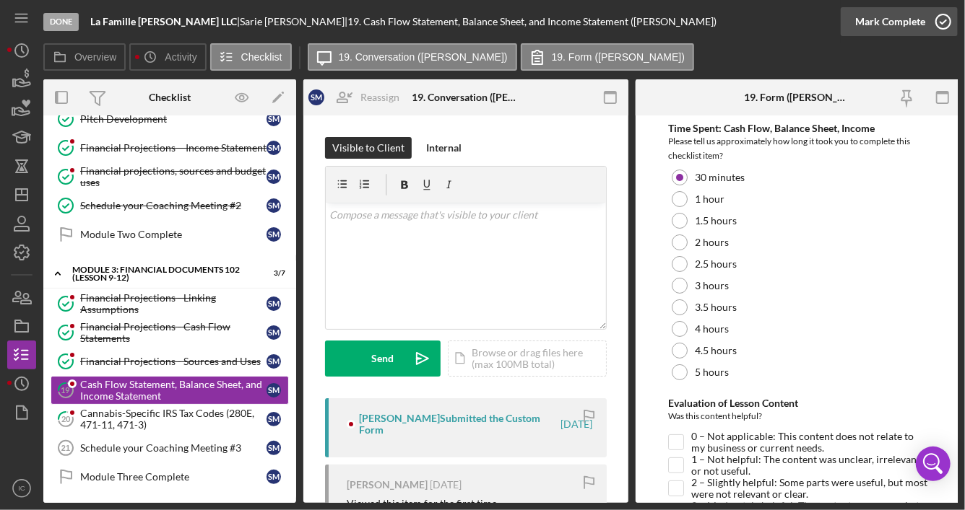
click at [947, 22] on icon "button" at bounding box center [943, 22] width 36 height 36
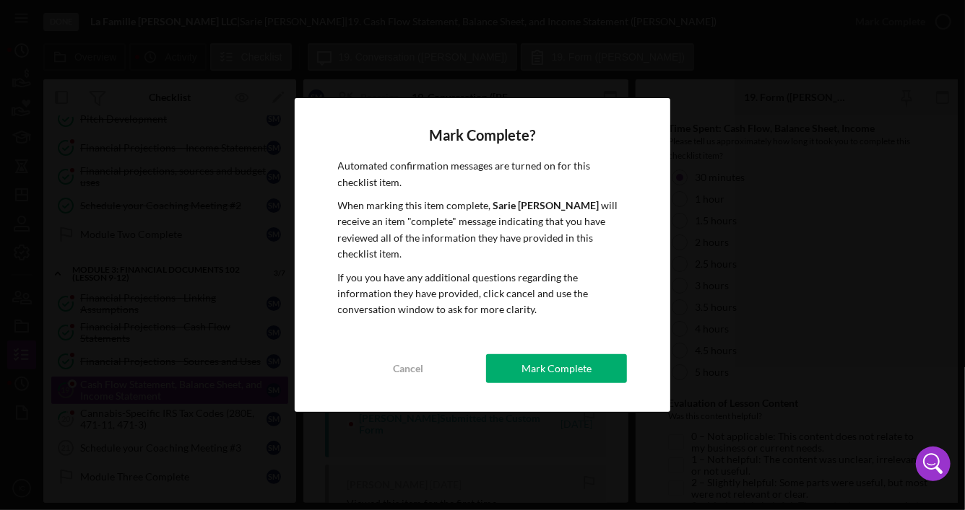
drag, startPoint x: 596, startPoint y: 366, endPoint x: 505, endPoint y: 378, distance: 91.7
click at [595, 366] on button "Mark Complete" at bounding box center [556, 368] width 141 height 29
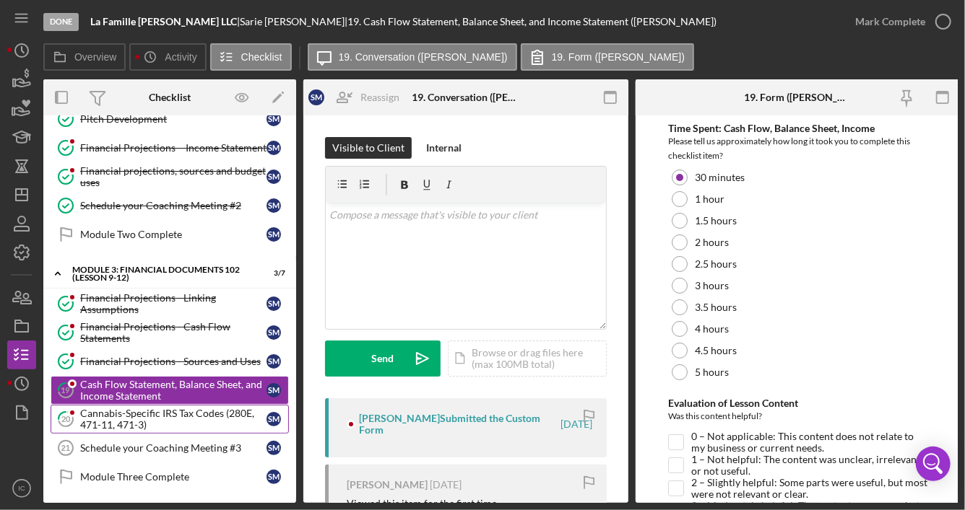
click at [189, 420] on div "Cannabis-Specific IRS Tax Codes (280E, 471-11, 471-3)" at bounding box center [173, 419] width 186 height 23
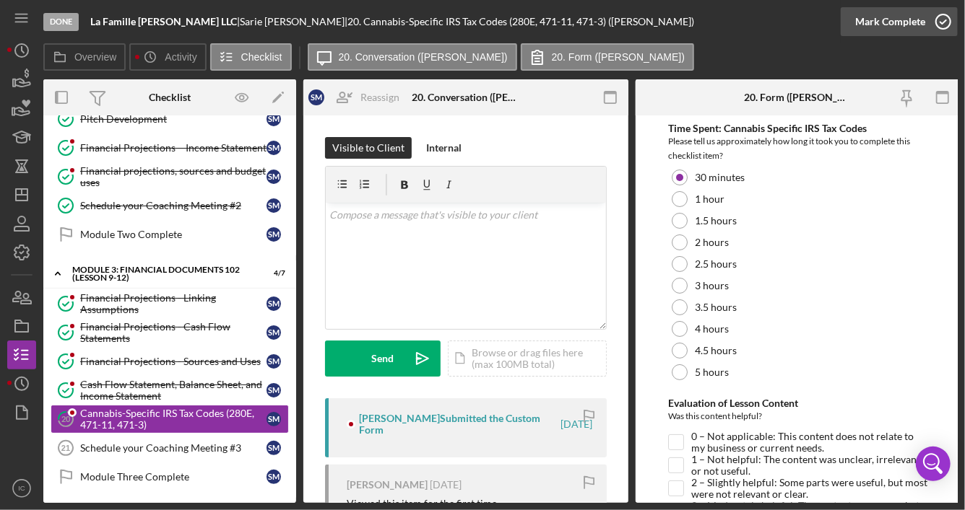
click at [947, 17] on icon "button" at bounding box center [943, 22] width 36 height 36
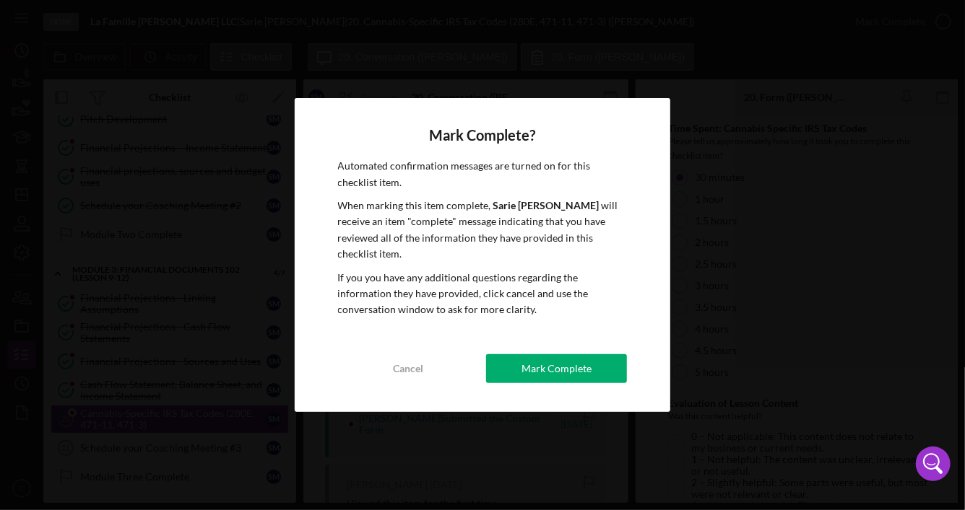
click at [568, 361] on div "Mark Complete" at bounding box center [556, 368] width 70 height 29
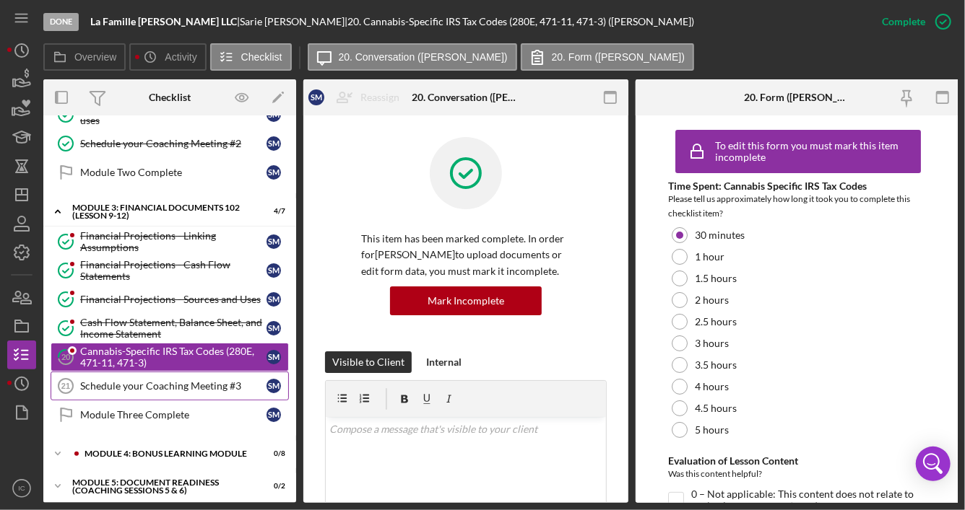
click at [162, 380] on div "Schedule your Coaching Meeting #3" at bounding box center [173, 386] width 186 height 12
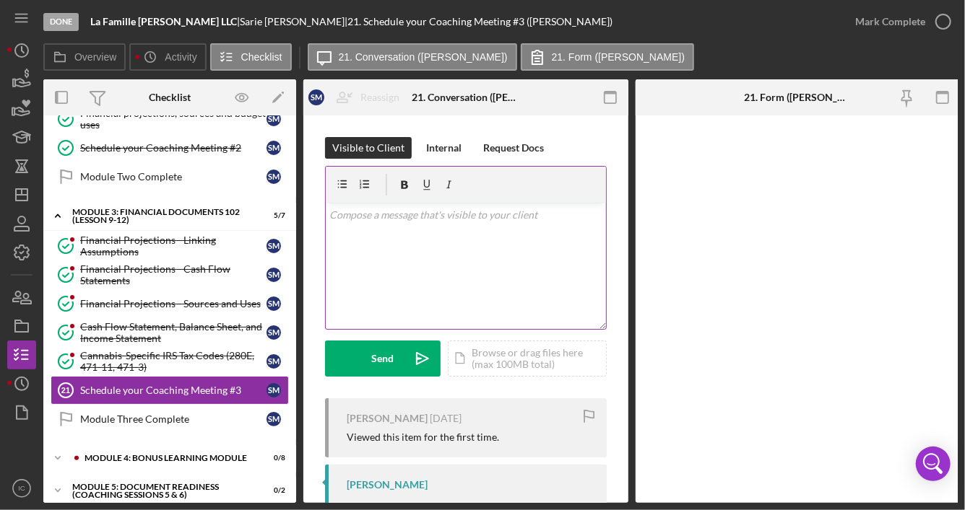
scroll to position [420, 0]
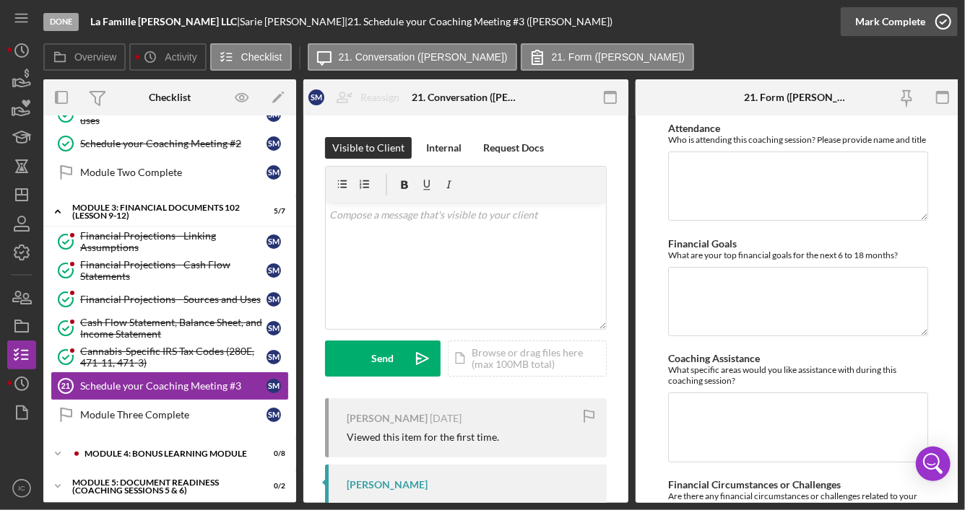
click at [945, 25] on icon "button" at bounding box center [943, 22] width 36 height 36
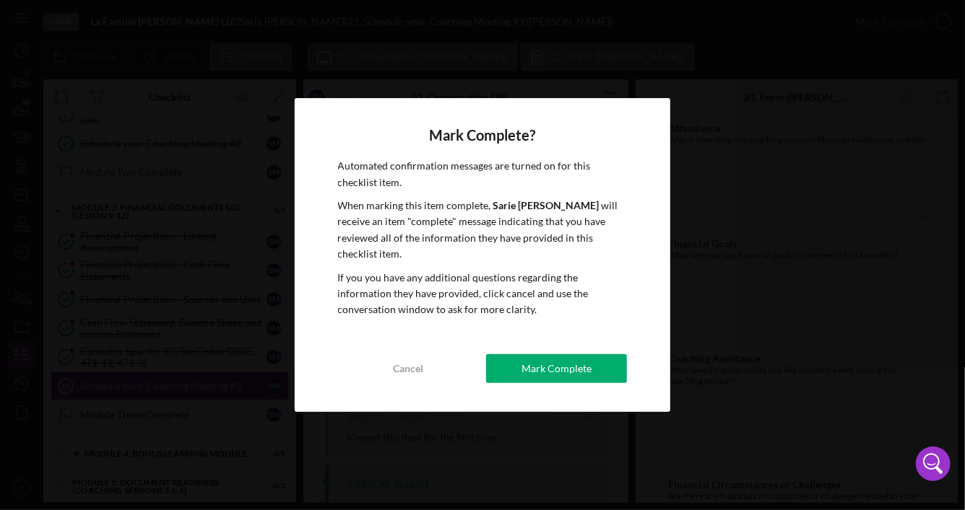
click at [580, 355] on div "Mark Complete" at bounding box center [556, 368] width 70 height 29
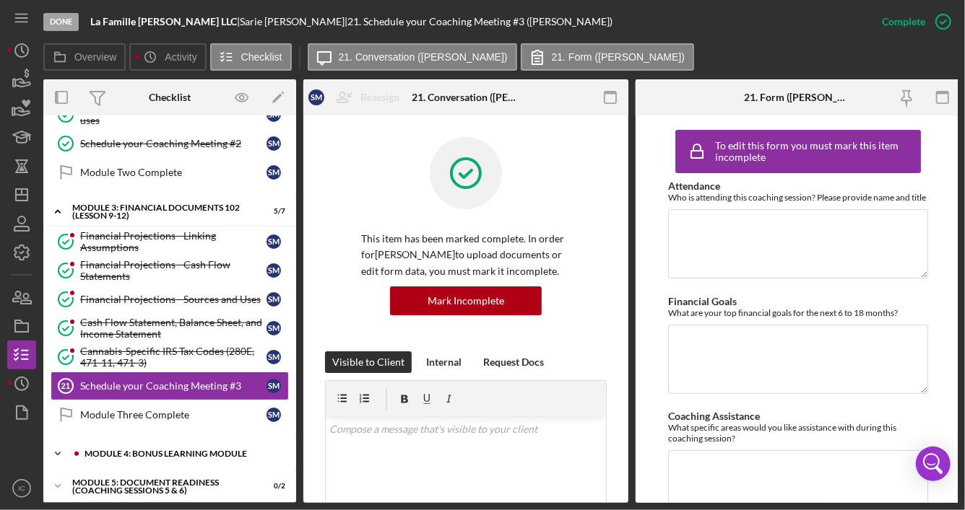
click at [169, 450] on div "Module 4: Bonus Learning Module" at bounding box center [180, 454] width 193 height 9
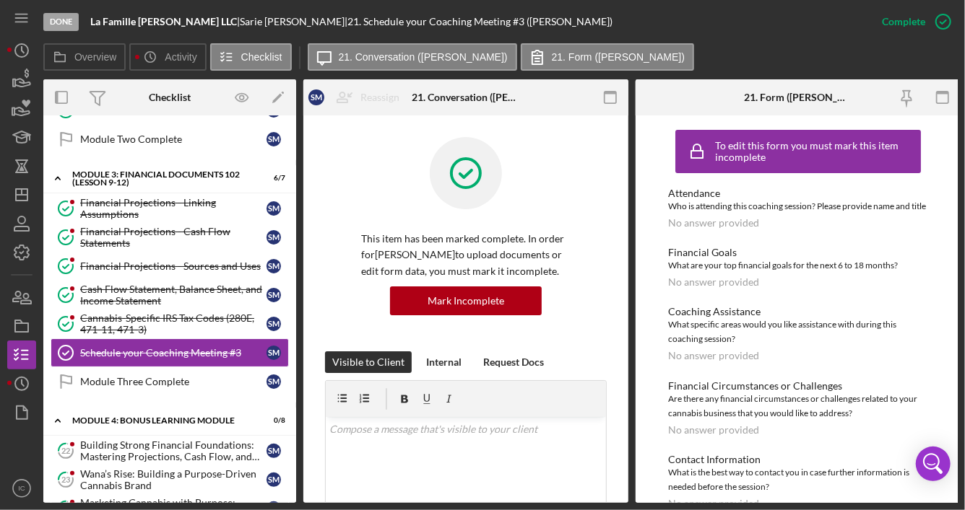
scroll to position [565, 0]
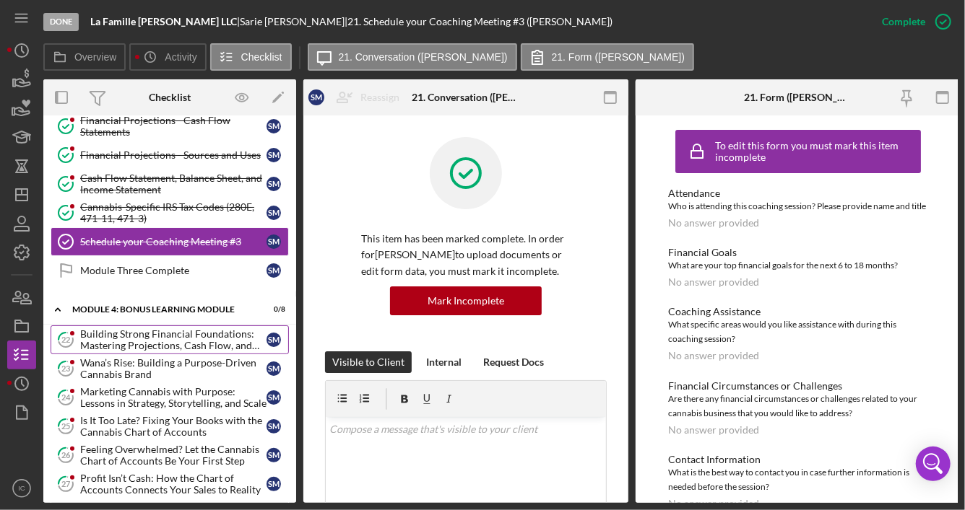
click at [180, 330] on div "Building Strong Financial Foundations: Mastering Projections, Cash Flow, and St…" at bounding box center [173, 339] width 186 height 23
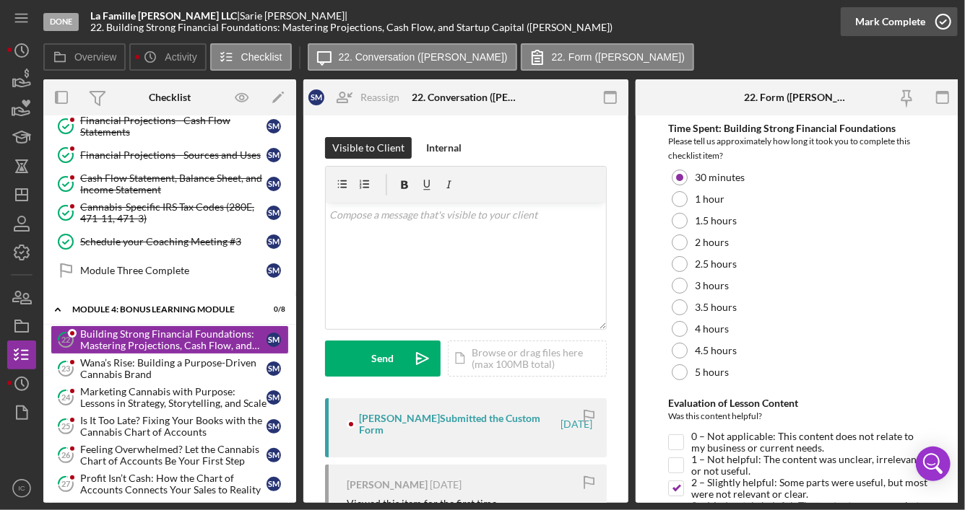
click at [940, 22] on icon "button" at bounding box center [943, 22] width 36 height 36
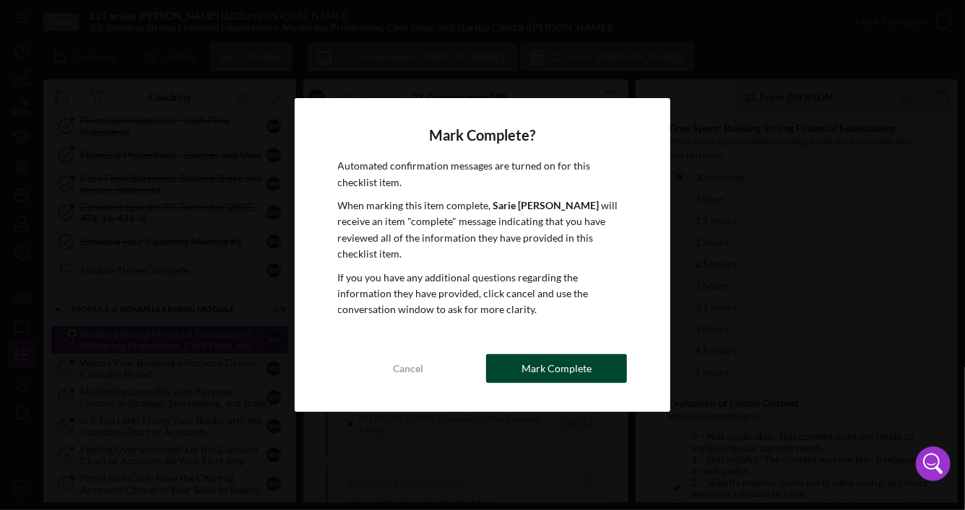
click at [571, 360] on div "Mark Complete" at bounding box center [556, 368] width 70 height 29
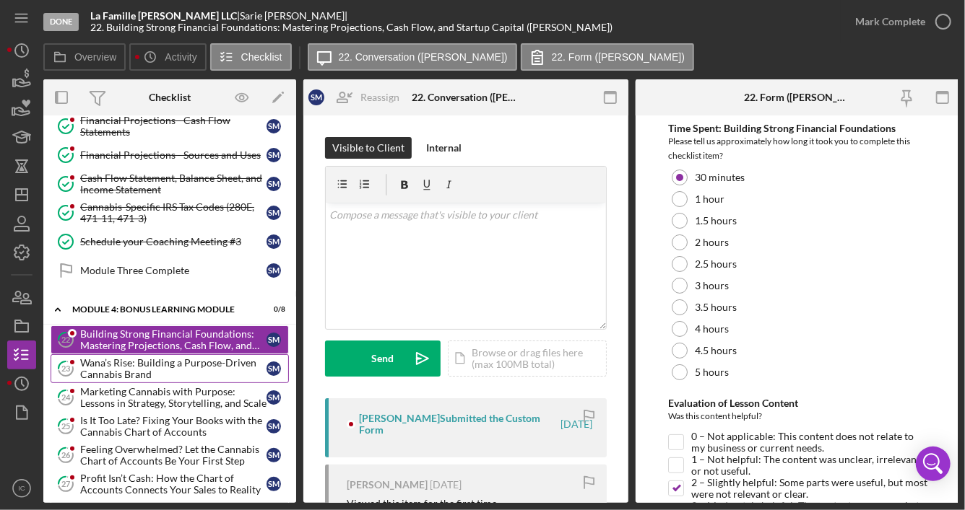
click at [179, 363] on div "Wana’s Rise: Building a Purpose-Driven Cannabis Brand" at bounding box center [173, 368] width 186 height 23
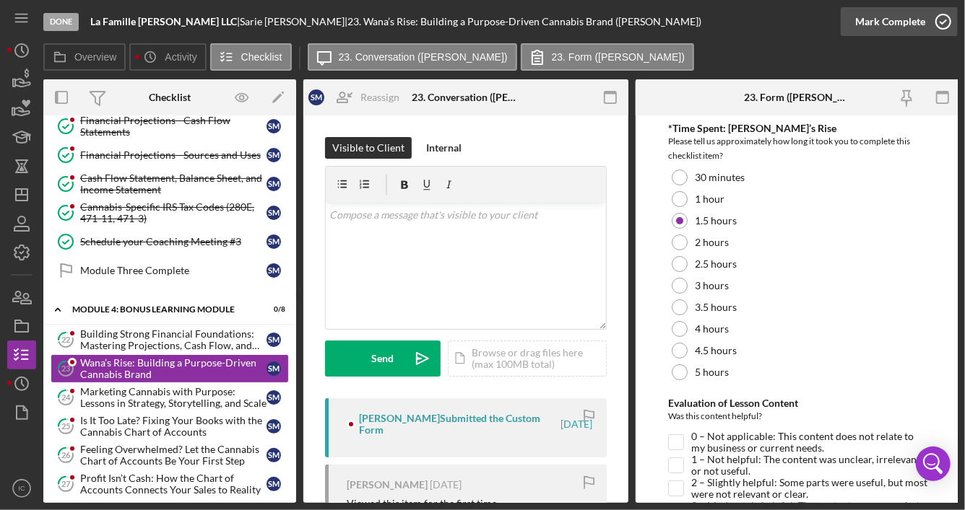
click at [945, 21] on icon "button" at bounding box center [943, 22] width 36 height 36
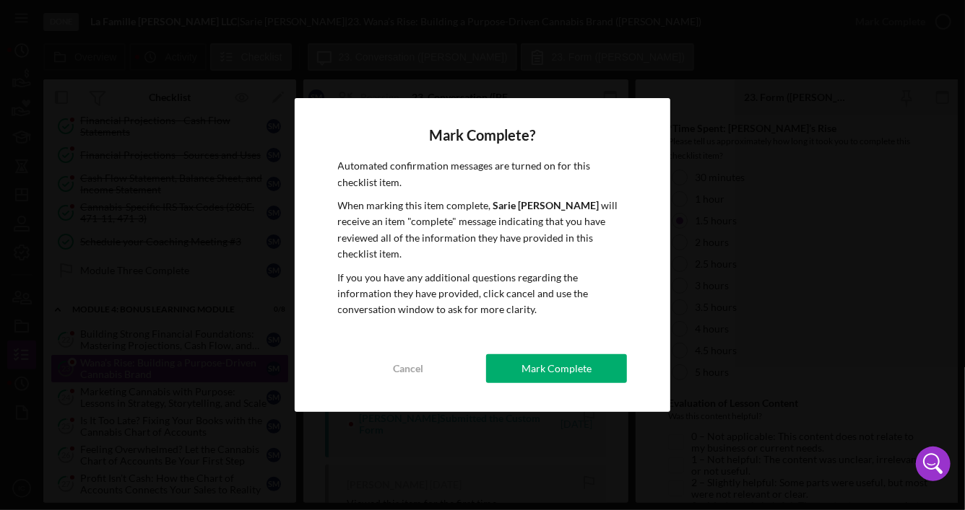
click at [539, 365] on div "Mark Complete" at bounding box center [556, 368] width 70 height 29
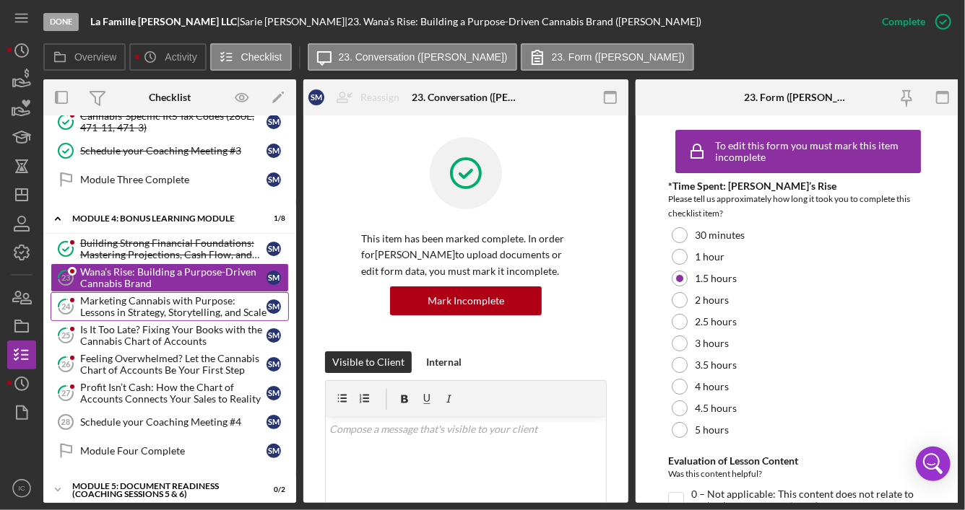
click at [170, 299] on div "Marketing Cannabis with Purpose: Lessons in Strategy, Storytelling, and Scale" at bounding box center [173, 306] width 186 height 23
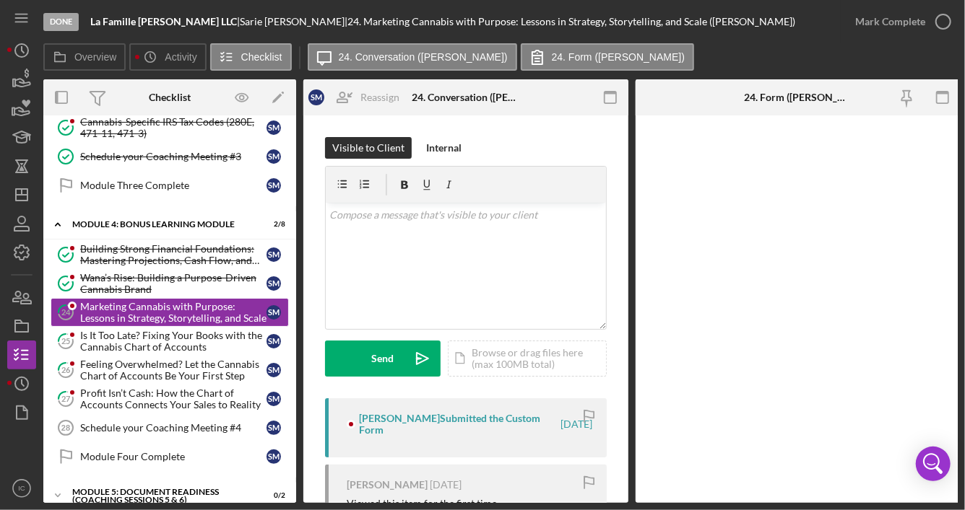
scroll to position [656, 0]
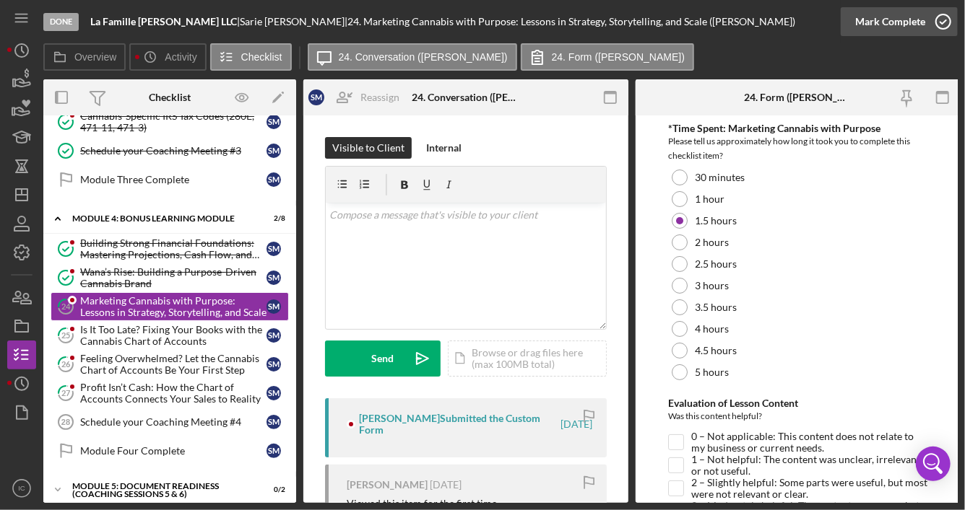
click at [939, 27] on icon "button" at bounding box center [943, 22] width 36 height 36
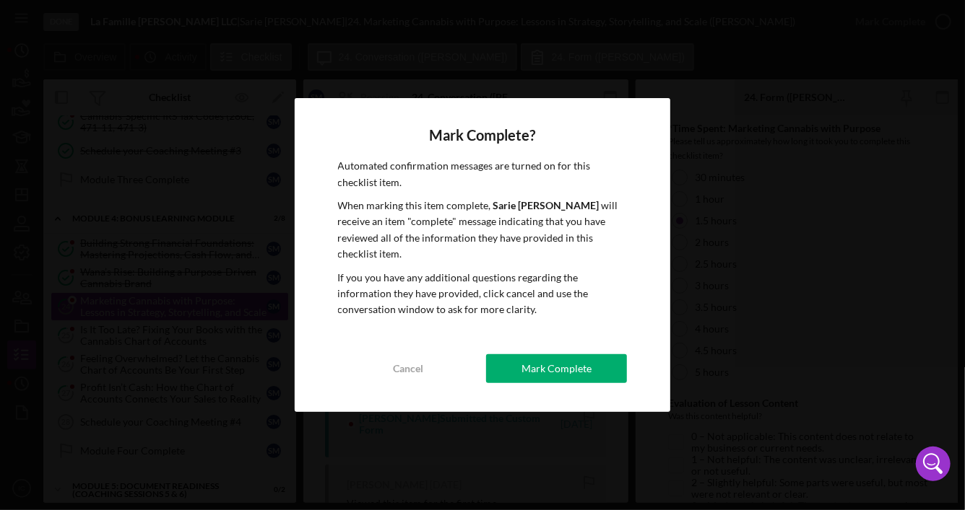
click at [549, 362] on div "Mark Complete" at bounding box center [556, 368] width 70 height 29
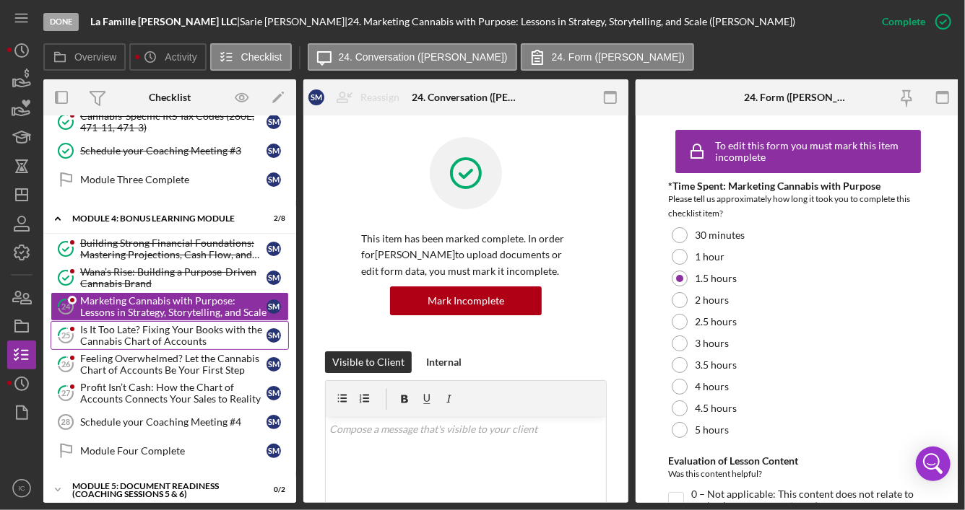
click at [185, 328] on div "Is It Too Late? Fixing Your Books with the Cannabis Chart of Accounts" at bounding box center [173, 335] width 186 height 23
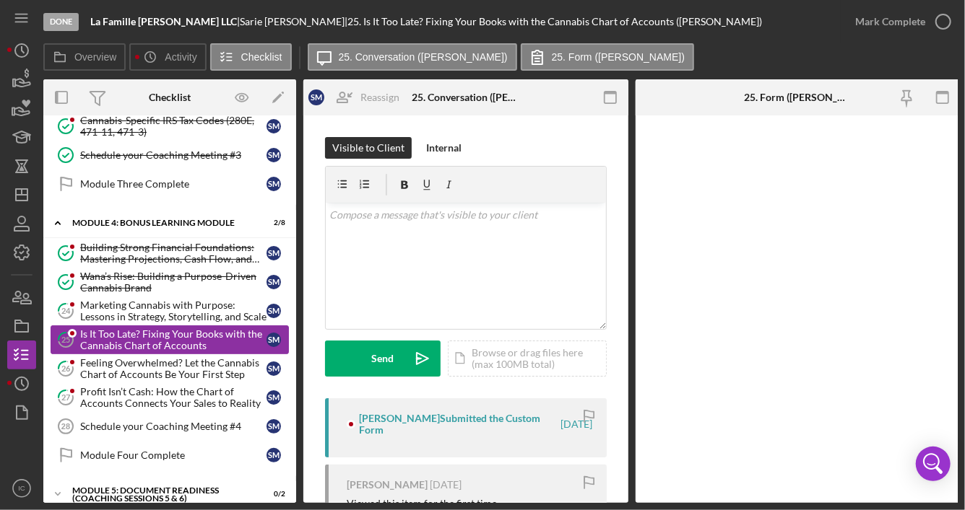
scroll to position [656, 0]
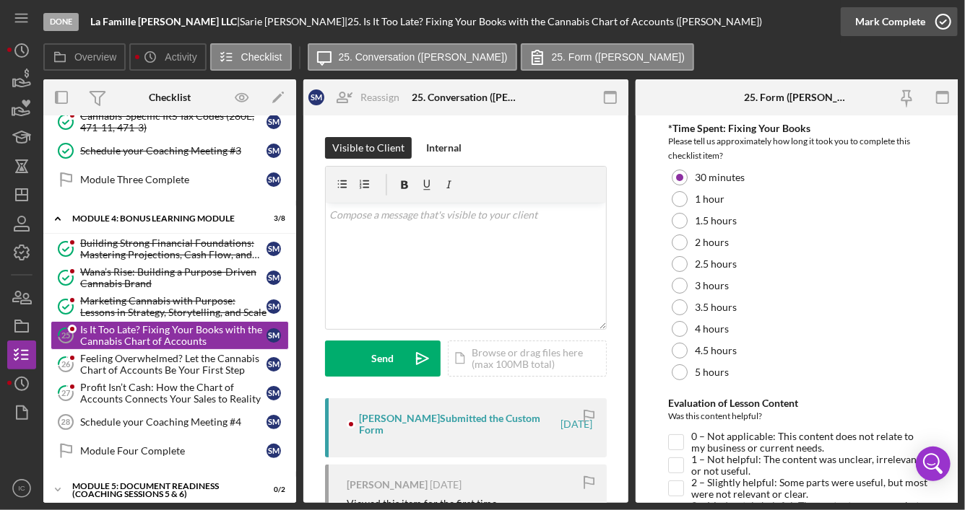
click at [947, 21] on icon "button" at bounding box center [943, 22] width 36 height 36
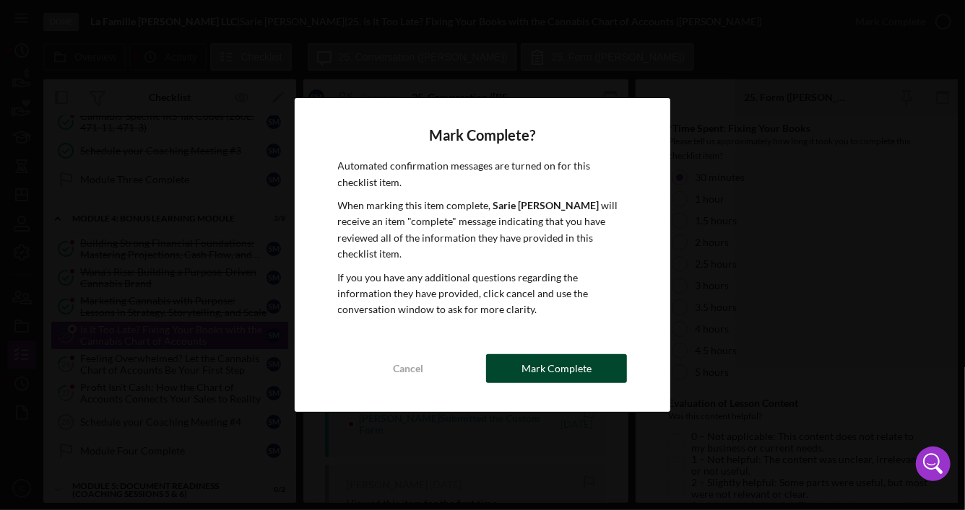
click at [565, 361] on div "Mark Complete" at bounding box center [556, 368] width 70 height 29
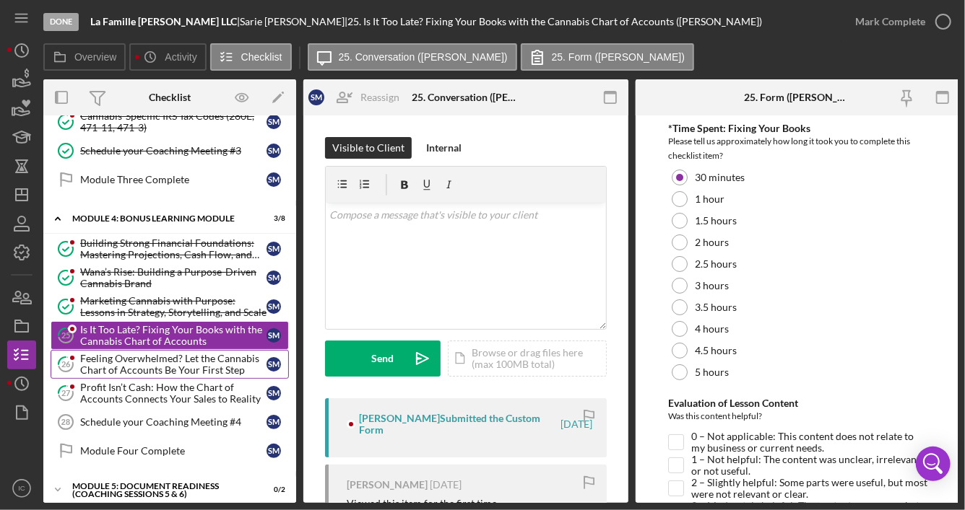
click at [204, 359] on div "Feeling Overwhelmed? Let the Cannabis Chart of Accounts Be Your First Step" at bounding box center [173, 364] width 186 height 23
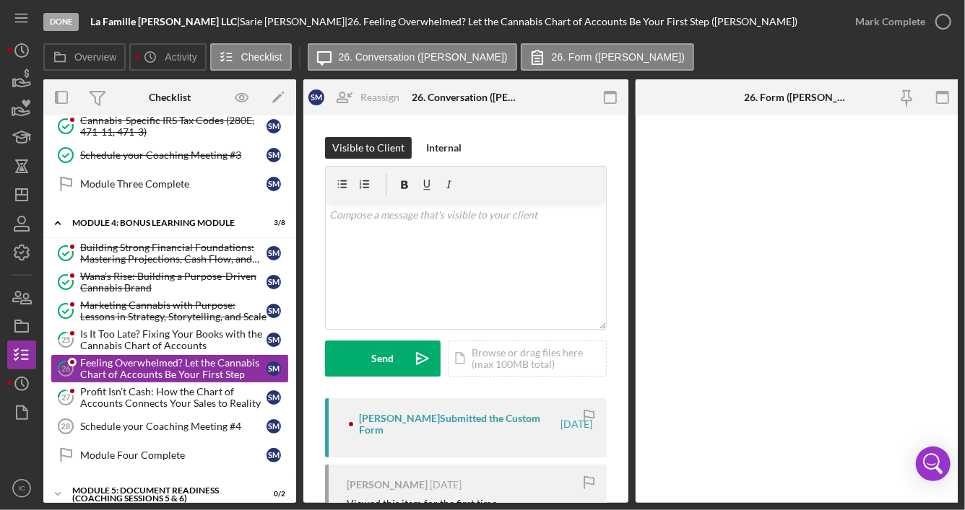
scroll to position [656, 0]
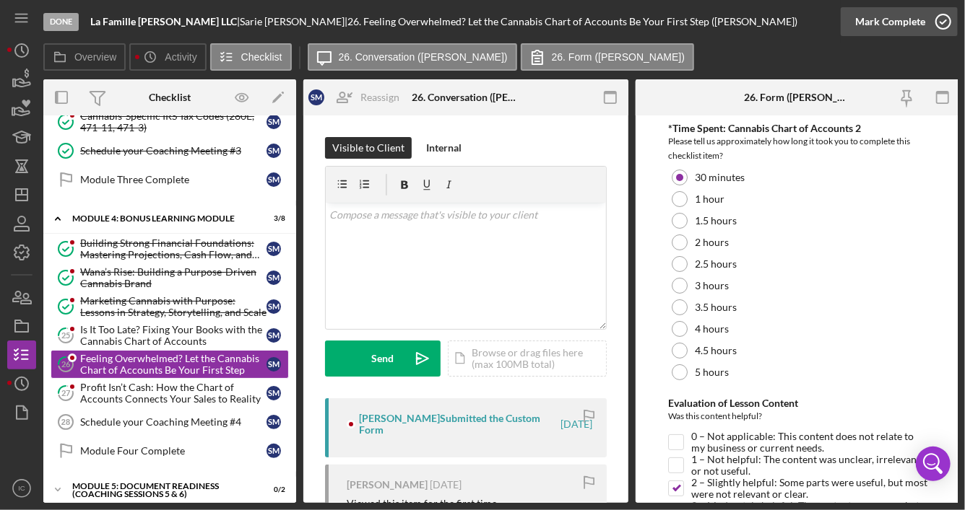
click at [940, 23] on icon "button" at bounding box center [943, 22] width 36 height 36
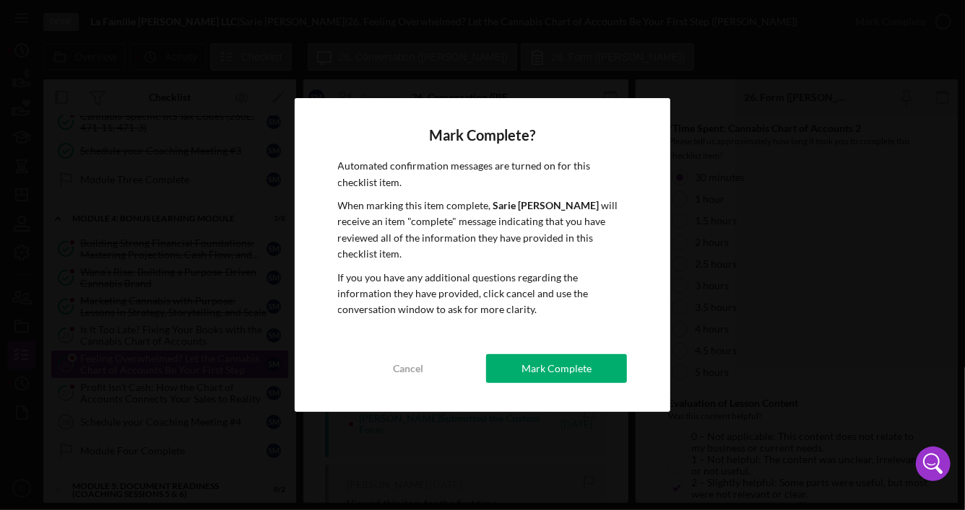
click at [544, 361] on div "Mark Complete" at bounding box center [556, 368] width 70 height 29
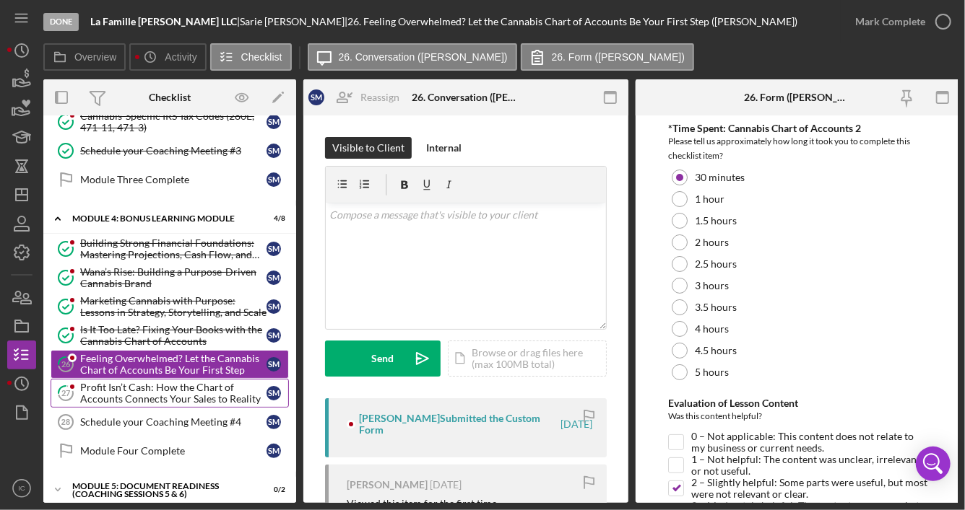
click at [193, 384] on div "Profit Isn’t Cash: How the Chart of Accounts Connects Your Sales to Reality" at bounding box center [173, 393] width 186 height 23
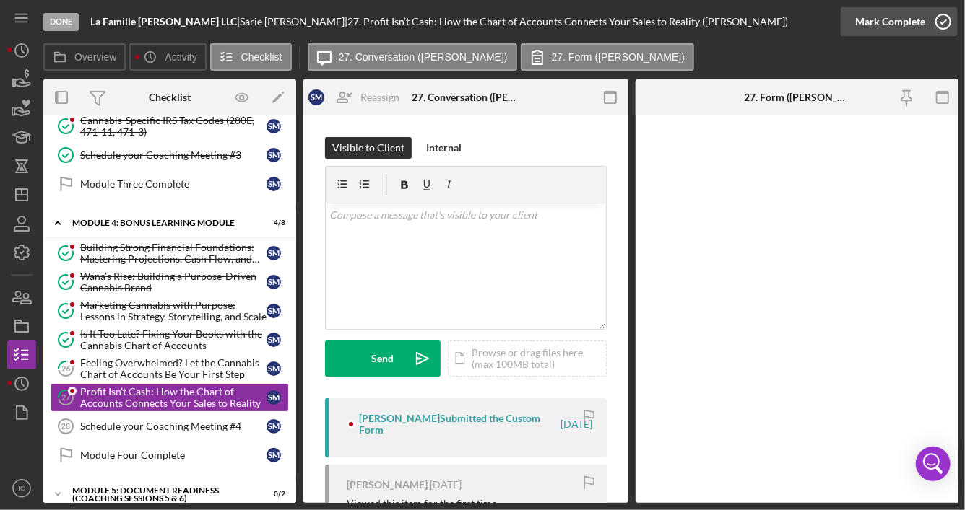
scroll to position [656, 0]
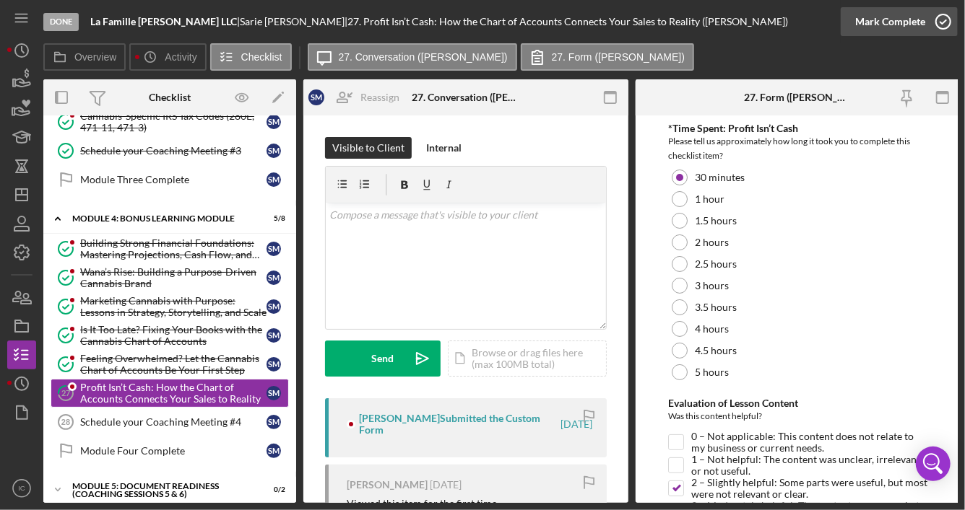
click at [939, 22] on icon "button" at bounding box center [943, 22] width 36 height 36
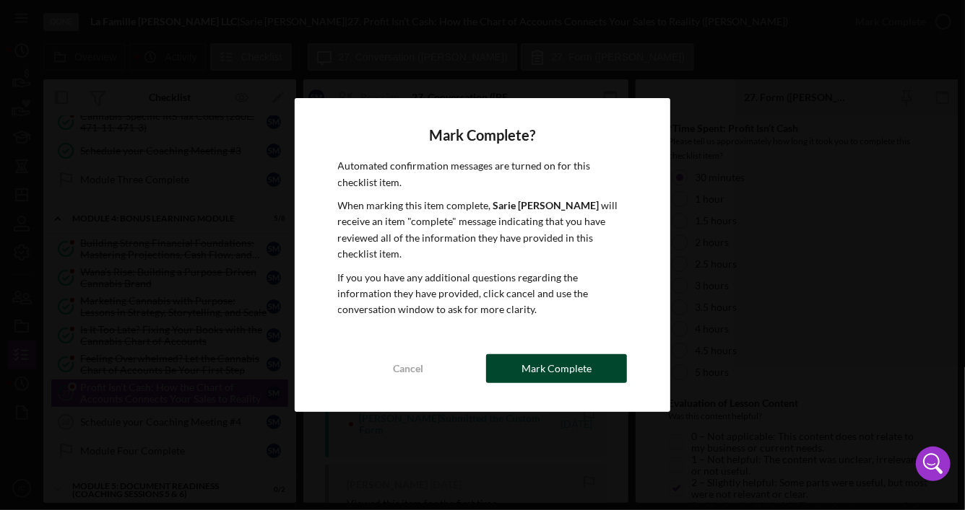
click at [607, 362] on button "Mark Complete" at bounding box center [556, 368] width 141 height 29
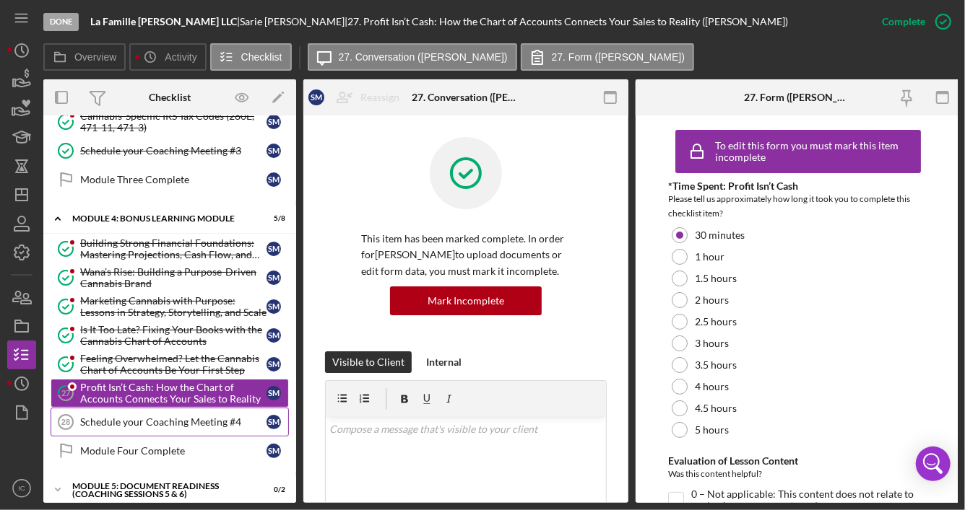
click at [178, 417] on div "Schedule your Coaching Meeting #4" at bounding box center [173, 423] width 186 height 12
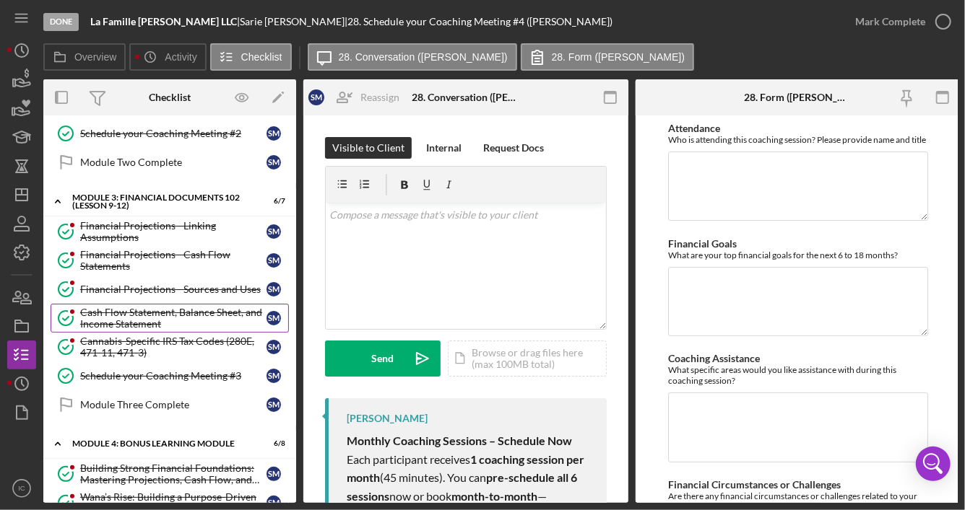
scroll to position [439, 0]
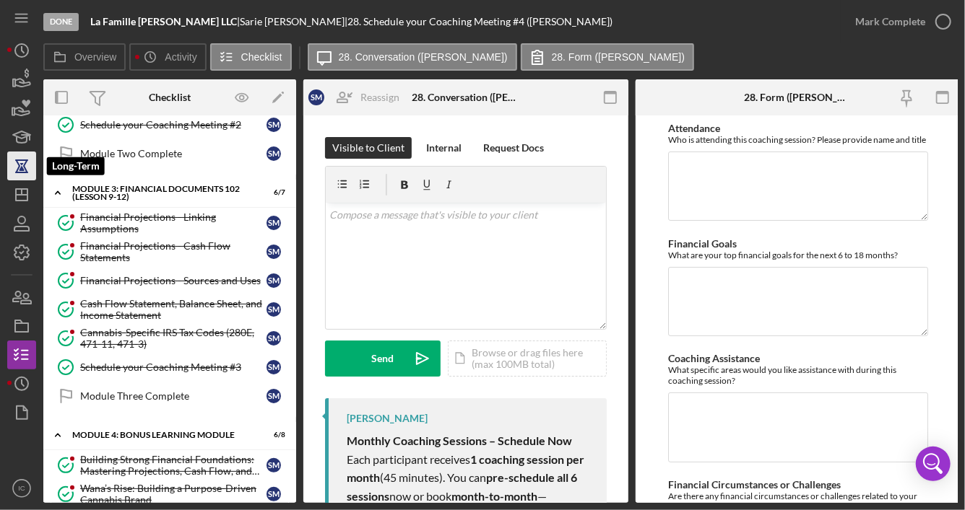
click at [21, 161] on icon "button" at bounding box center [22, 166] width 36 height 36
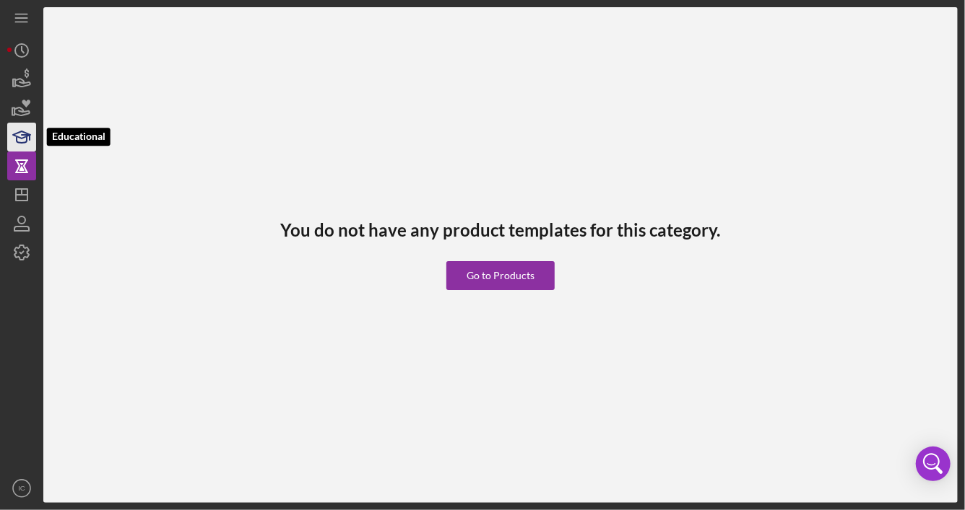
click at [12, 131] on icon "button" at bounding box center [22, 137] width 36 height 36
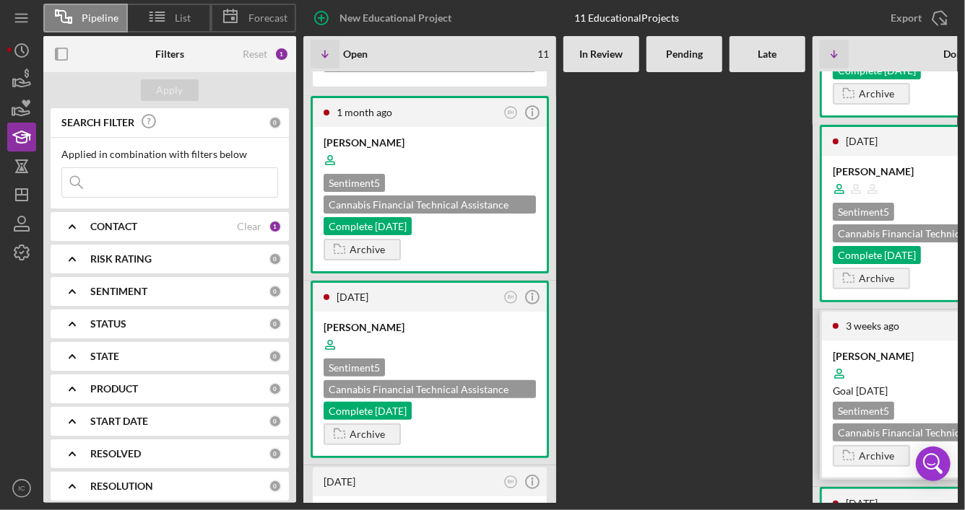
scroll to position [144, 0]
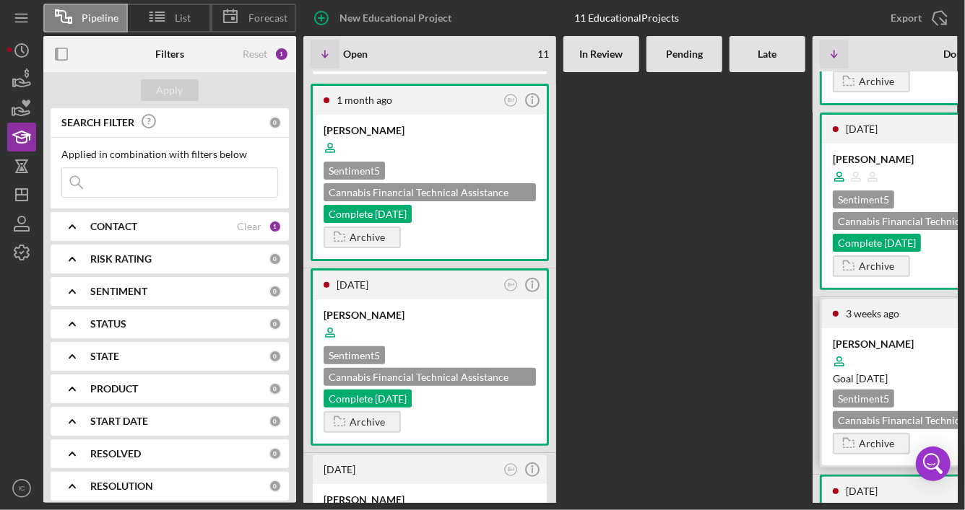
click at [909, 360] on div at bounding box center [938, 361] width 212 height 27
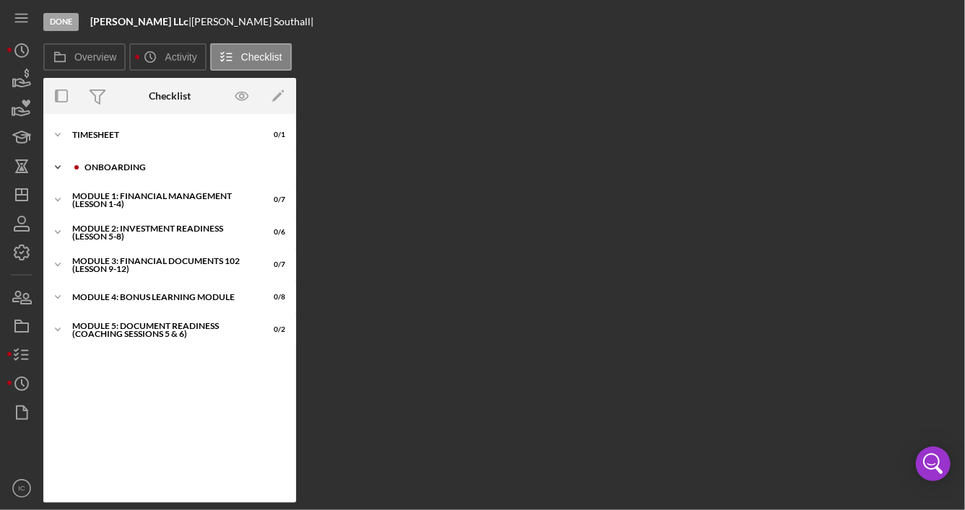
click at [191, 172] on div "Icon/Expander Onboarding 2 / 5" at bounding box center [169, 167] width 253 height 29
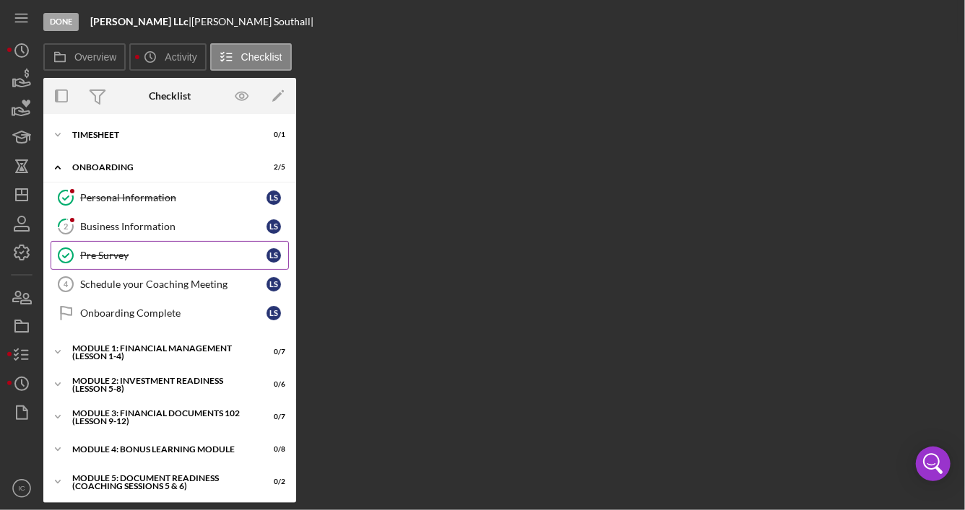
click at [161, 250] on div "Pre Survey" at bounding box center [173, 256] width 186 height 12
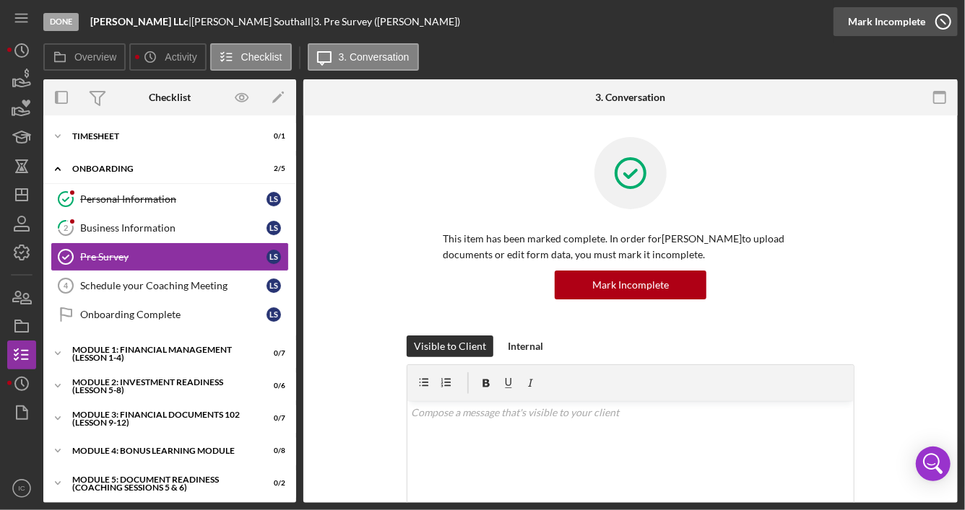
click at [943, 26] on icon "button" at bounding box center [943, 22] width 36 height 36
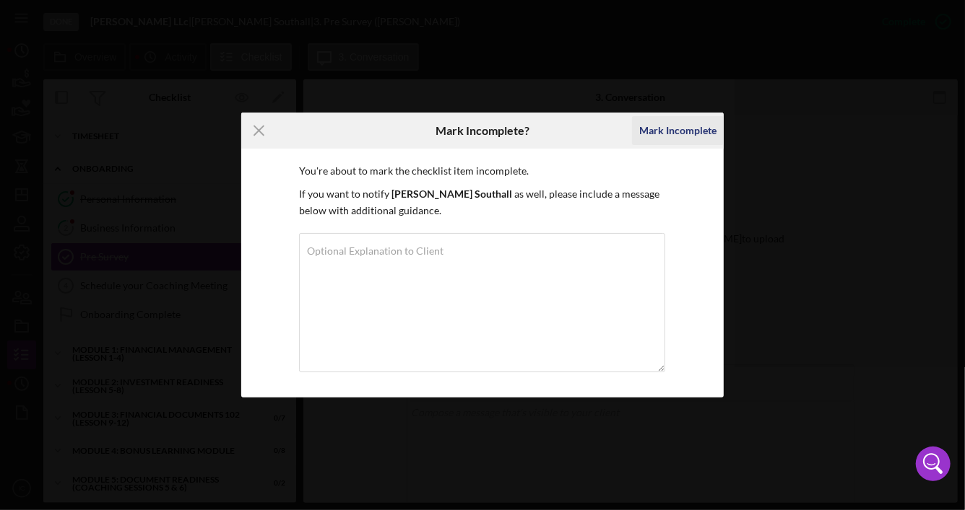
click at [670, 131] on div "Mark Incomplete" at bounding box center [677, 130] width 77 height 29
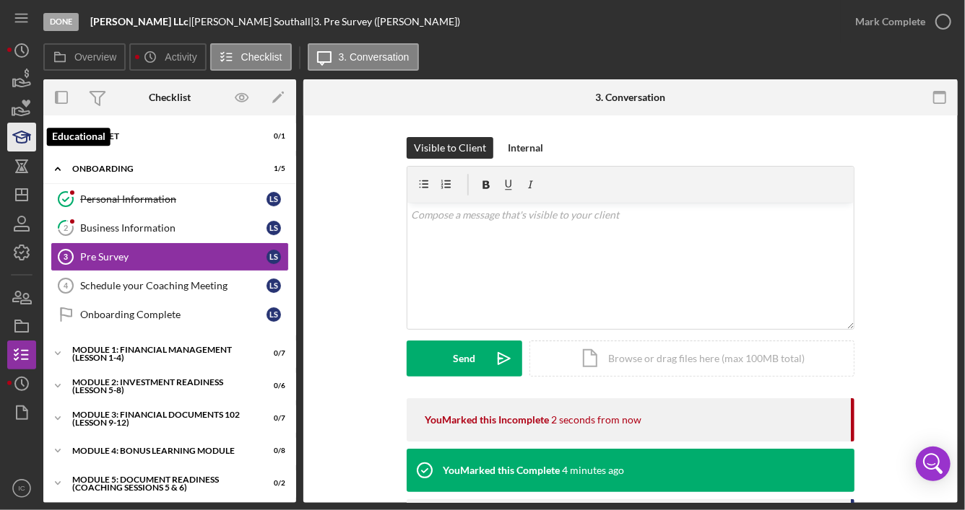
click at [26, 142] on icon "button" at bounding box center [22, 140] width 10 height 6
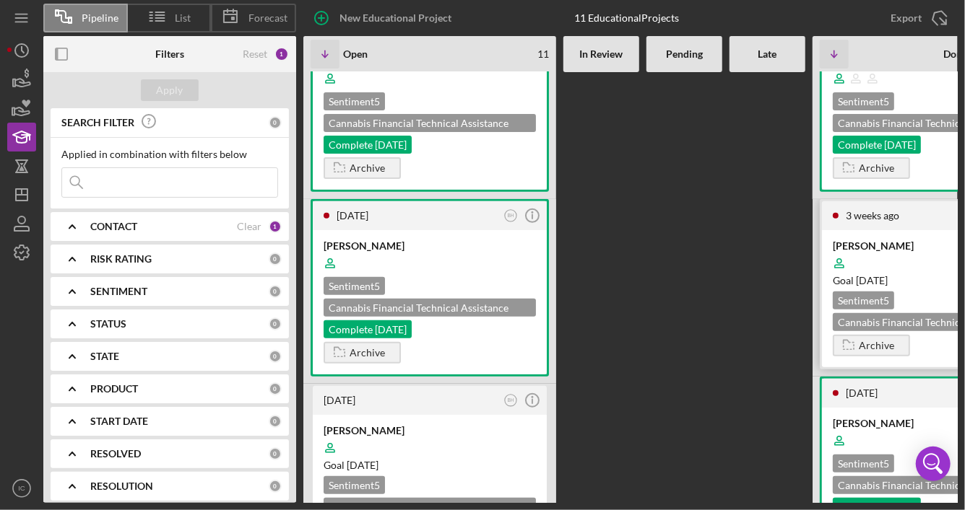
scroll to position [289, 0]
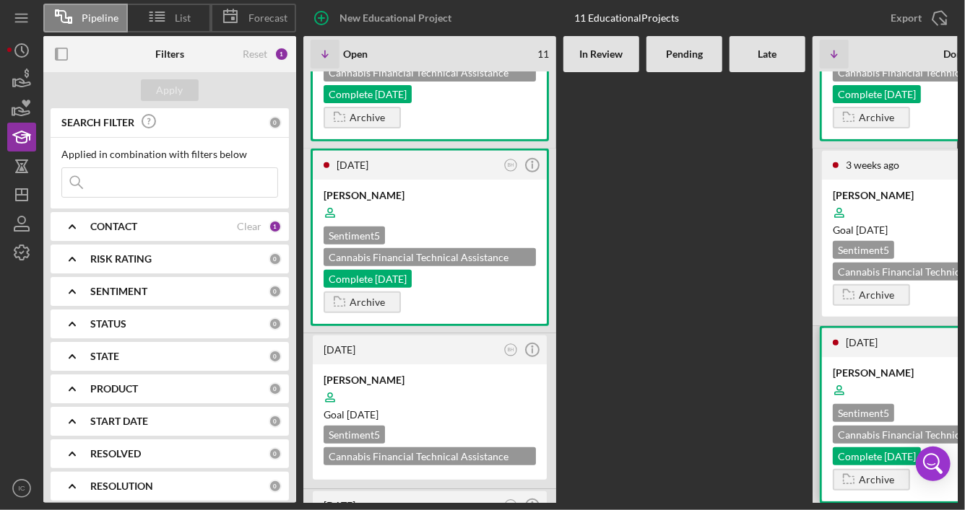
click at [904, 383] on div at bounding box center [938, 390] width 212 height 27
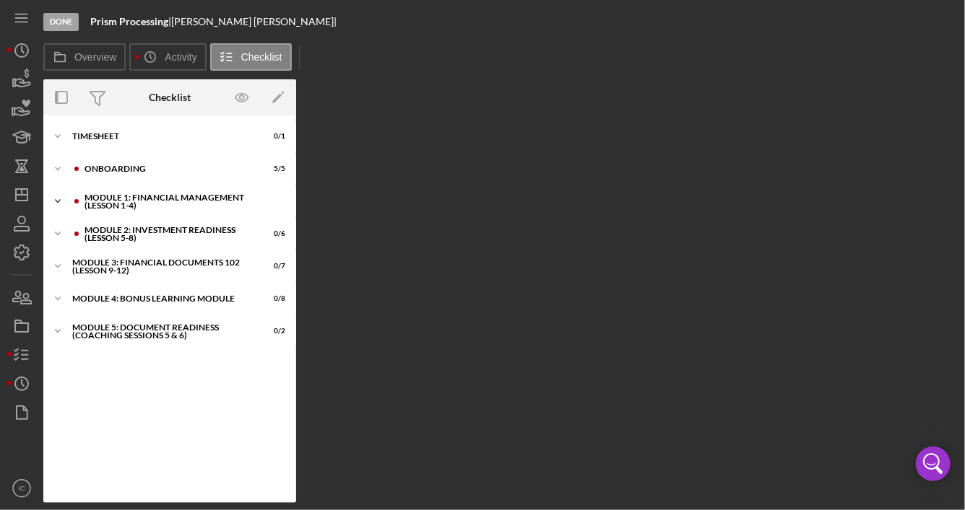
click at [191, 204] on div "Module 1: Financial Management (Lesson 1-4)" at bounding box center [180, 201] width 193 height 17
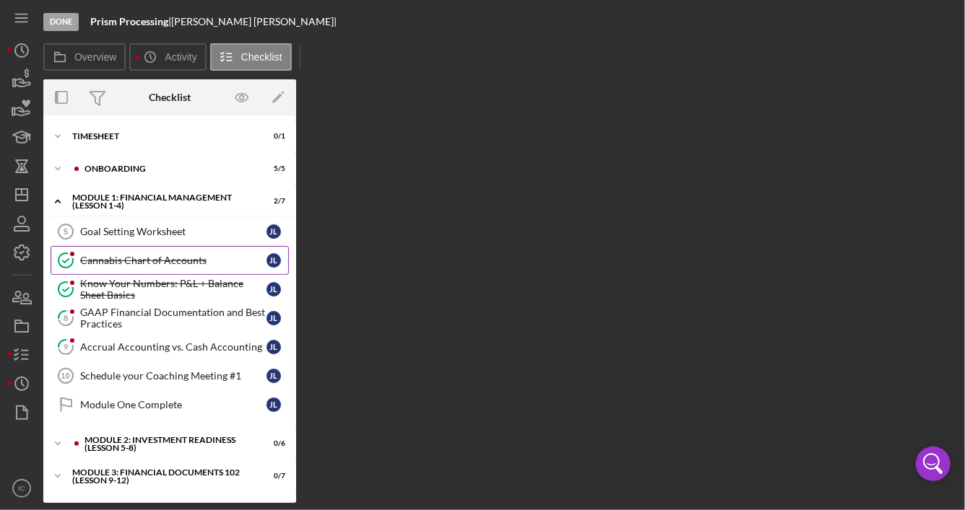
click at [188, 261] on div "Cannabis Chart of Accounts" at bounding box center [173, 261] width 186 height 12
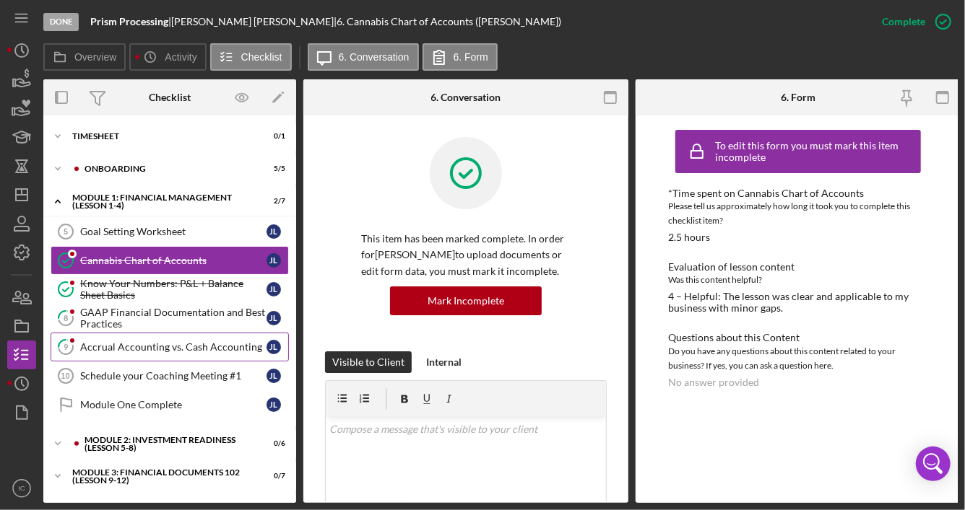
click at [139, 342] on div "Accrual Accounting vs. Cash Accounting" at bounding box center [173, 347] width 186 height 12
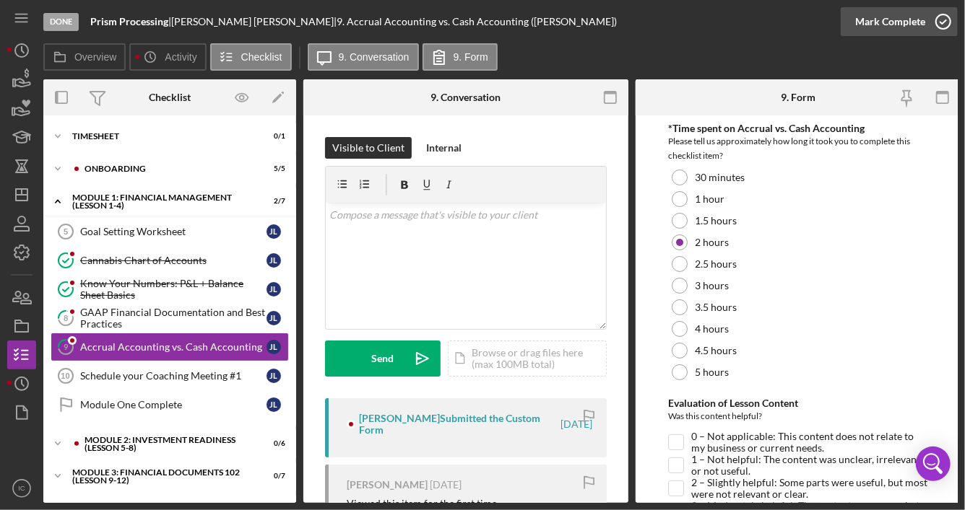
click at [941, 22] on polyline "button" at bounding box center [943, 22] width 6 height 4
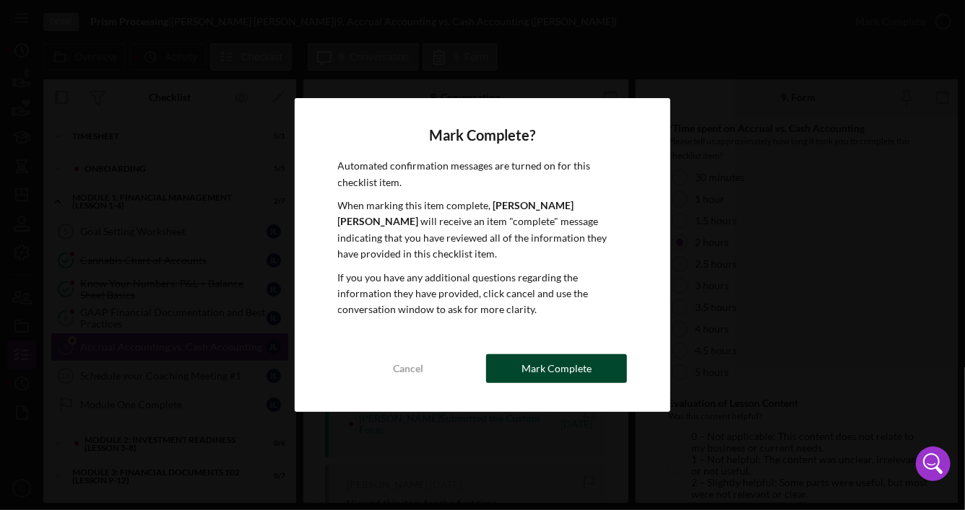
click at [557, 361] on div "Mark Complete" at bounding box center [556, 368] width 70 height 29
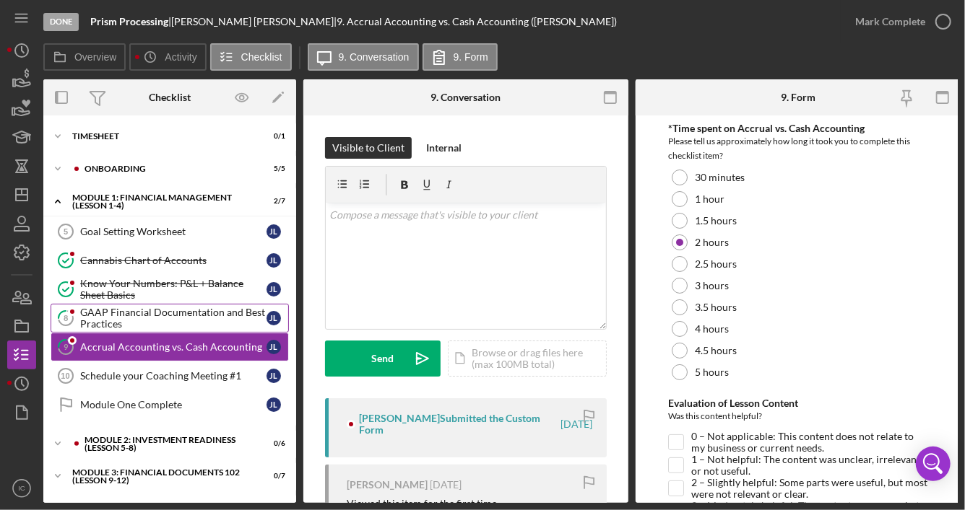
click at [162, 315] on div "GAAP Financial Documentation and Best Practices" at bounding box center [173, 318] width 186 height 23
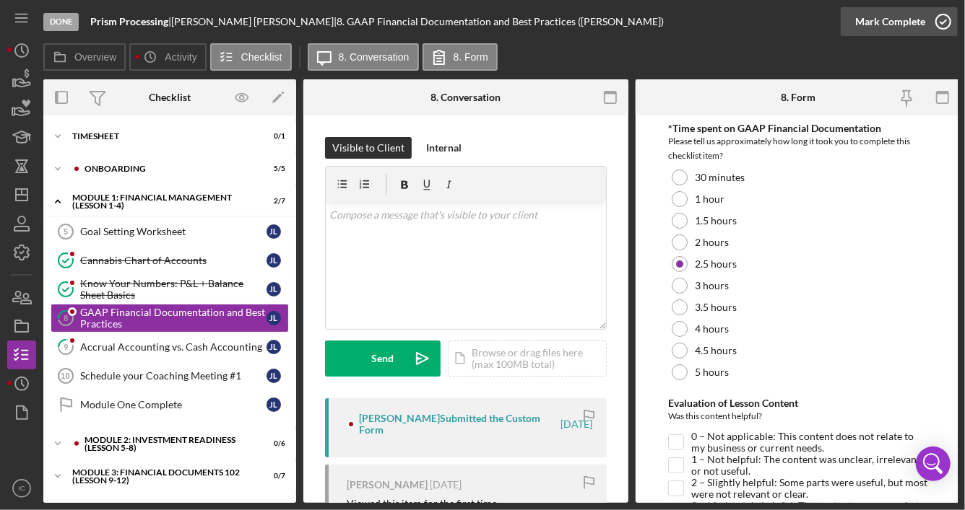
click at [947, 25] on icon "button" at bounding box center [943, 22] width 36 height 36
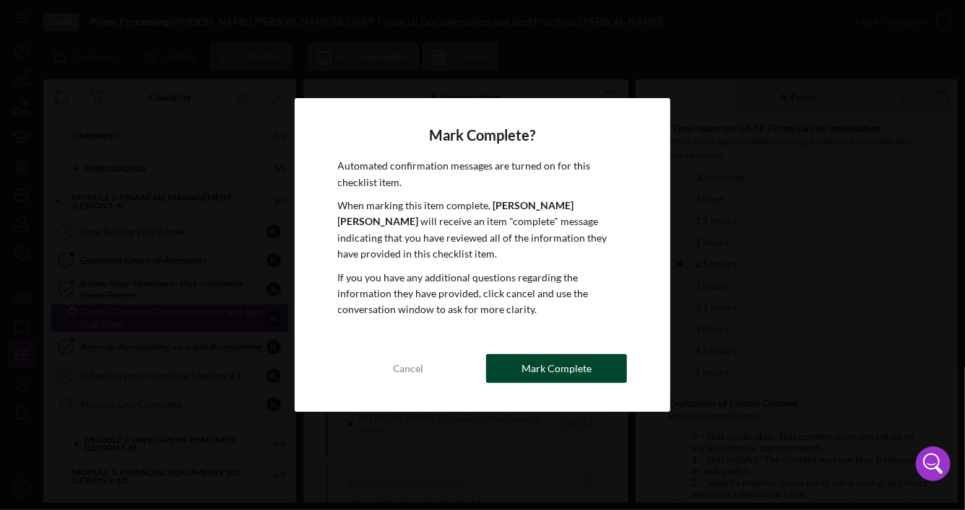
click at [594, 362] on button "Mark Complete" at bounding box center [556, 368] width 141 height 29
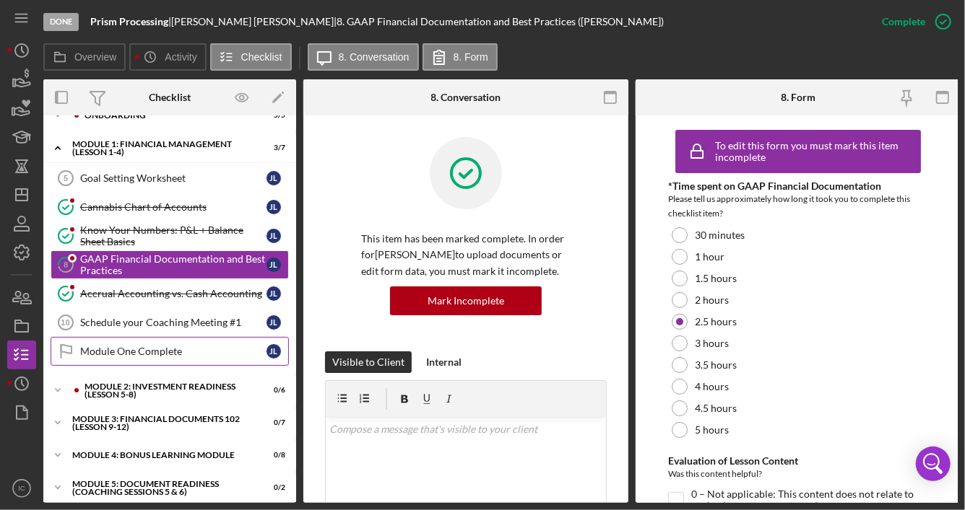
scroll to position [61, 0]
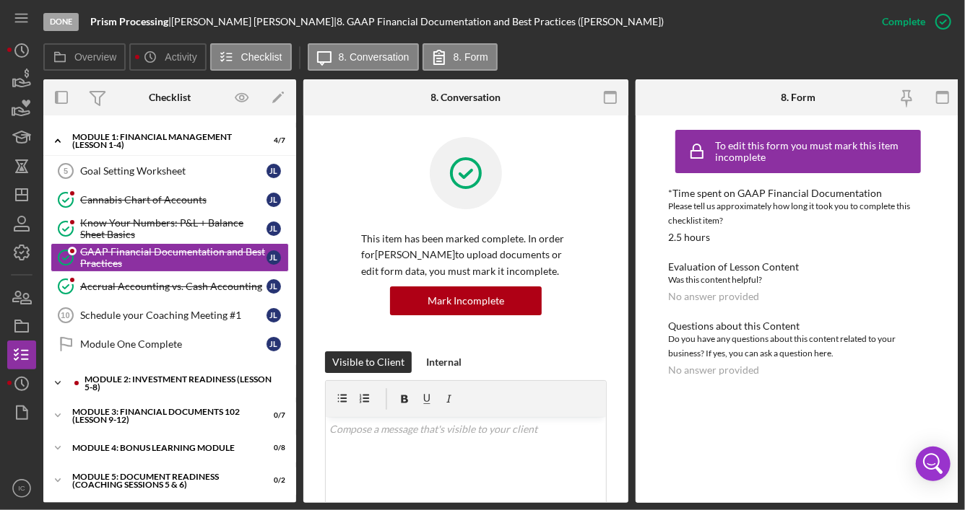
click at [147, 384] on div "Module 2: Investment Readiness (Lesson 5-8)" at bounding box center [180, 383] width 193 height 17
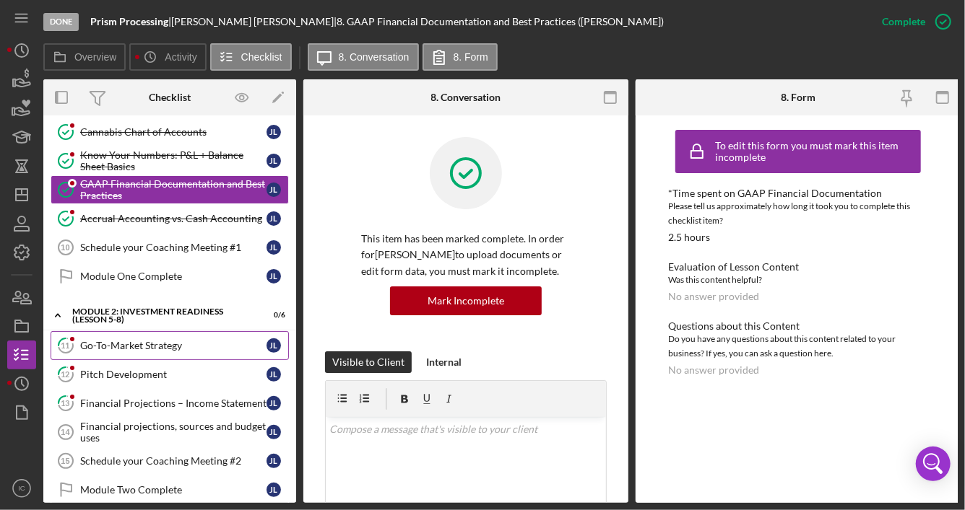
scroll to position [133, 0]
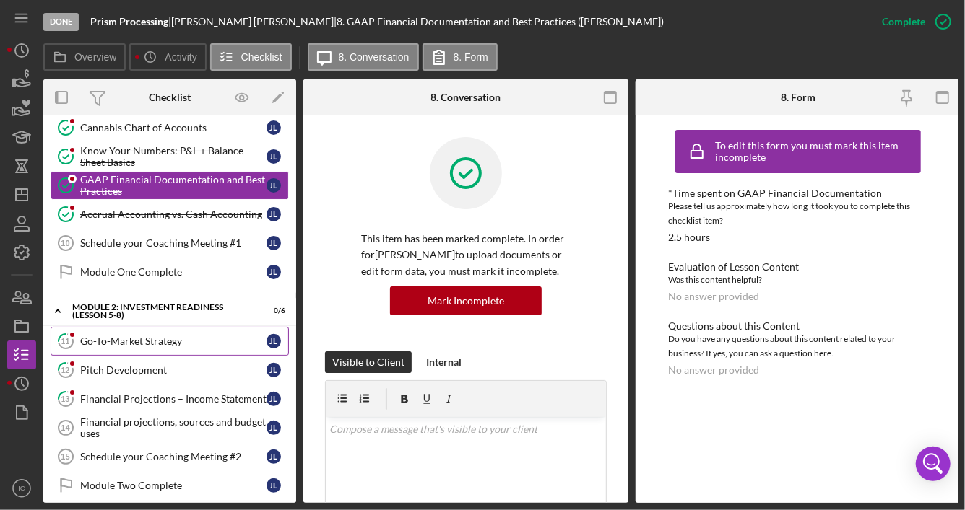
click at [165, 343] on div "Go-To-Market Strategy" at bounding box center [173, 342] width 186 height 12
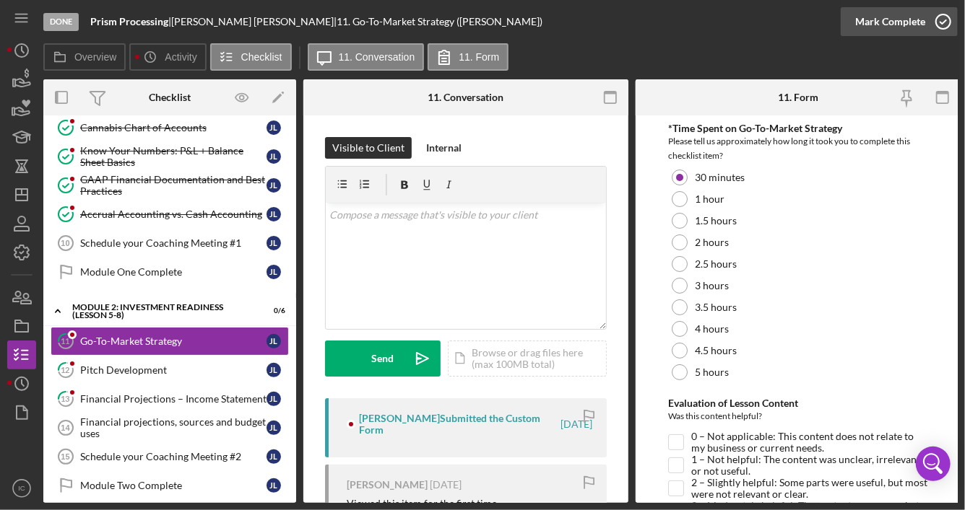
click at [940, 20] on icon "button" at bounding box center [943, 22] width 36 height 36
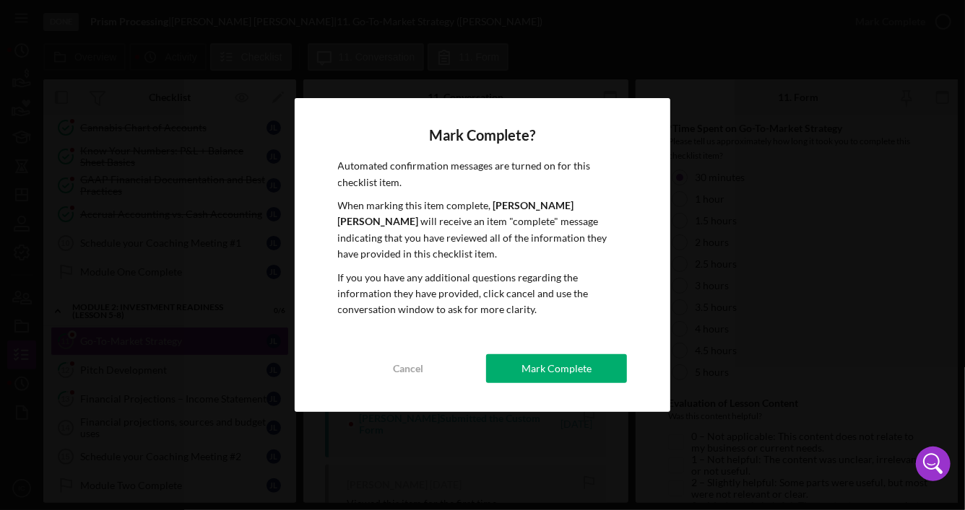
click at [513, 361] on button "Mark Complete" at bounding box center [556, 368] width 141 height 29
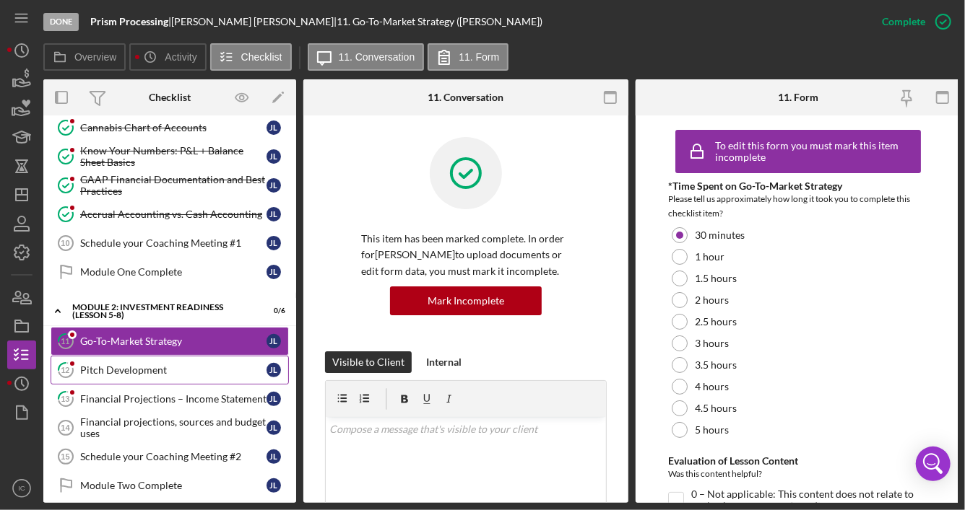
click at [203, 373] on link "12 Pitch Development [PERSON_NAME]" at bounding box center [170, 370] width 238 height 29
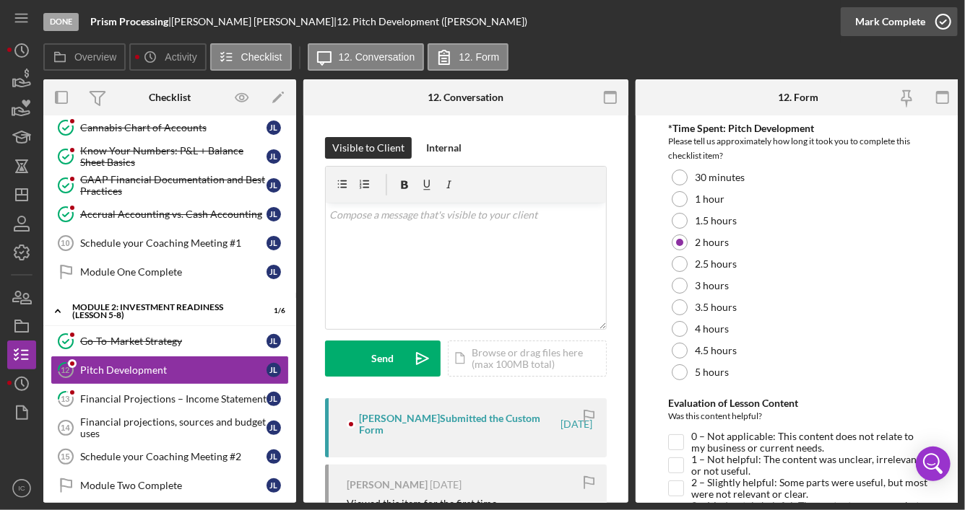
click at [947, 19] on icon "button" at bounding box center [943, 22] width 36 height 36
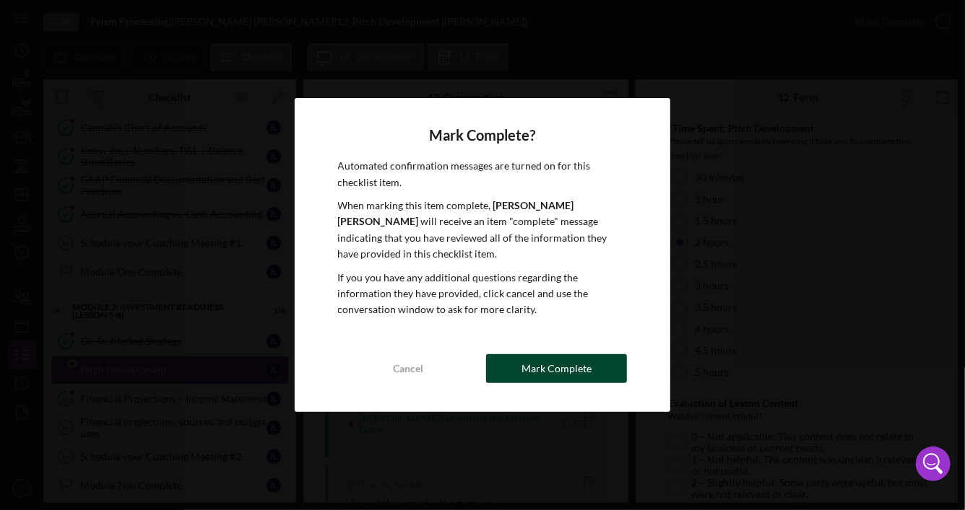
click at [569, 358] on div "Mark Complete" at bounding box center [556, 368] width 70 height 29
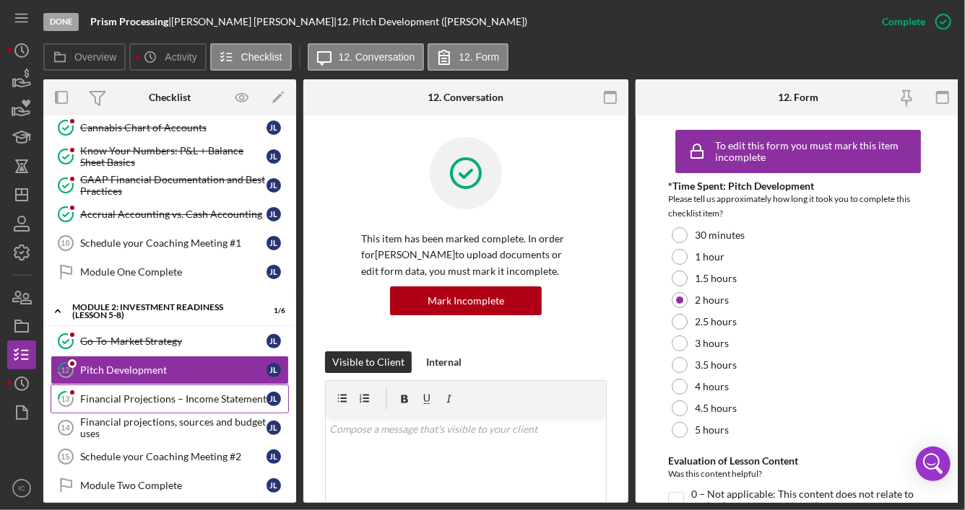
click at [152, 395] on div "Financial Projections – Income Statement" at bounding box center [173, 399] width 186 height 12
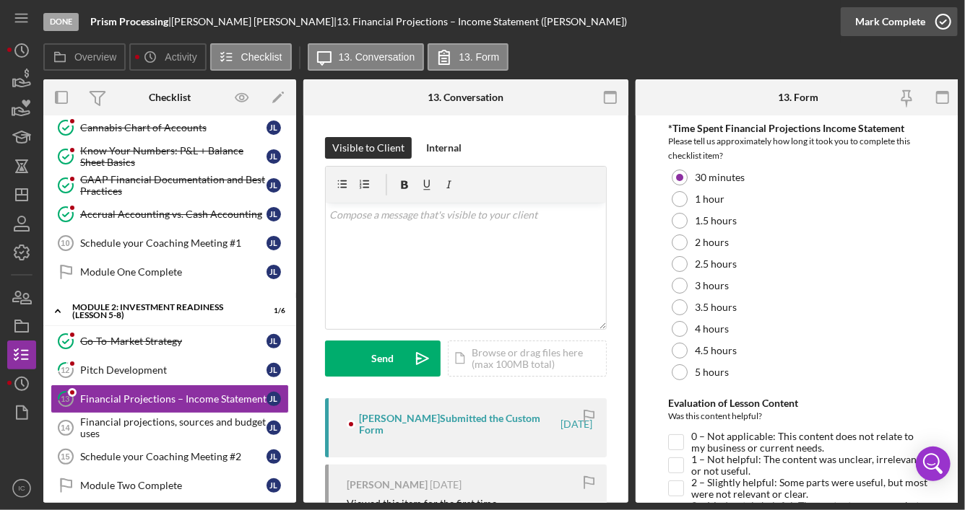
click at [937, 19] on icon "button" at bounding box center [943, 22] width 36 height 36
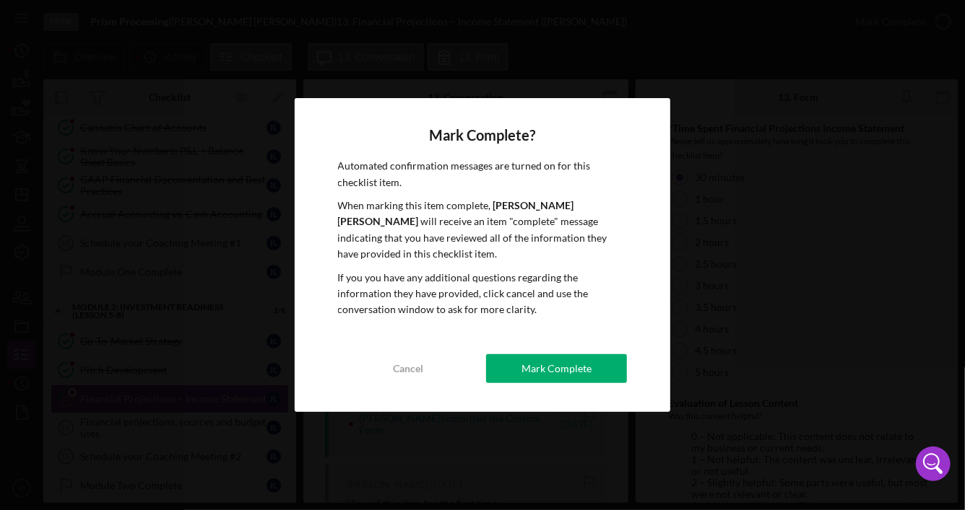
drag, startPoint x: 603, startPoint y: 358, endPoint x: 604, endPoint y: 336, distance: 22.4
click at [603, 355] on button "Mark Complete" at bounding box center [556, 368] width 141 height 29
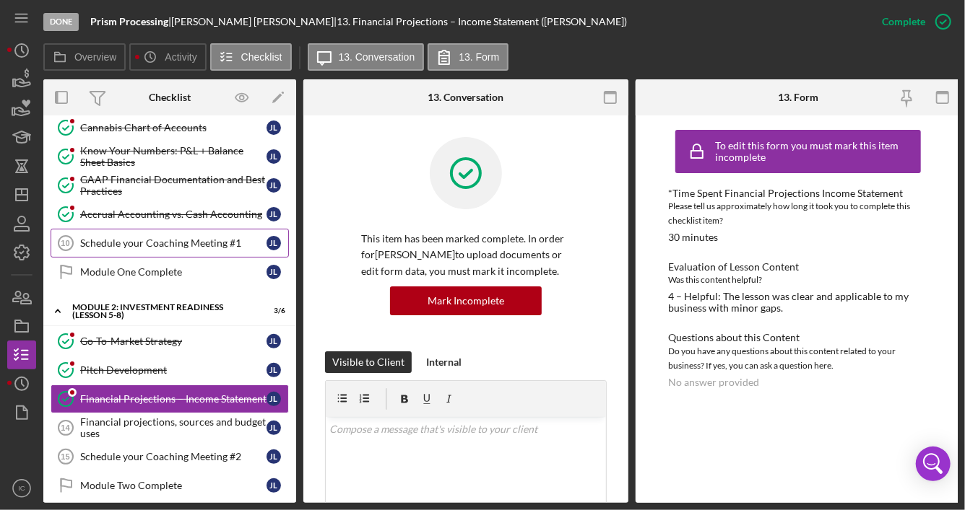
click at [183, 243] on div "Schedule your Coaching Meeting #1" at bounding box center [173, 244] width 186 height 12
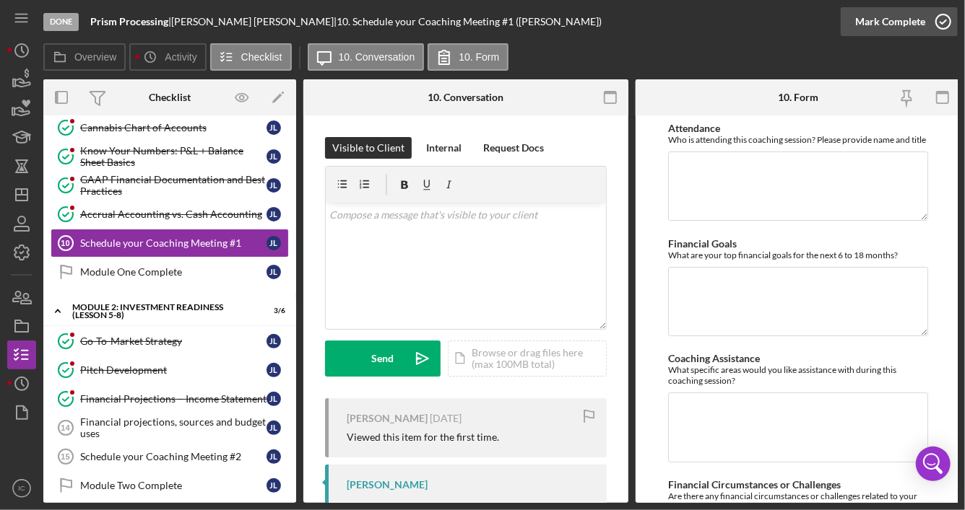
click at [936, 23] on icon "button" at bounding box center [943, 22] width 36 height 36
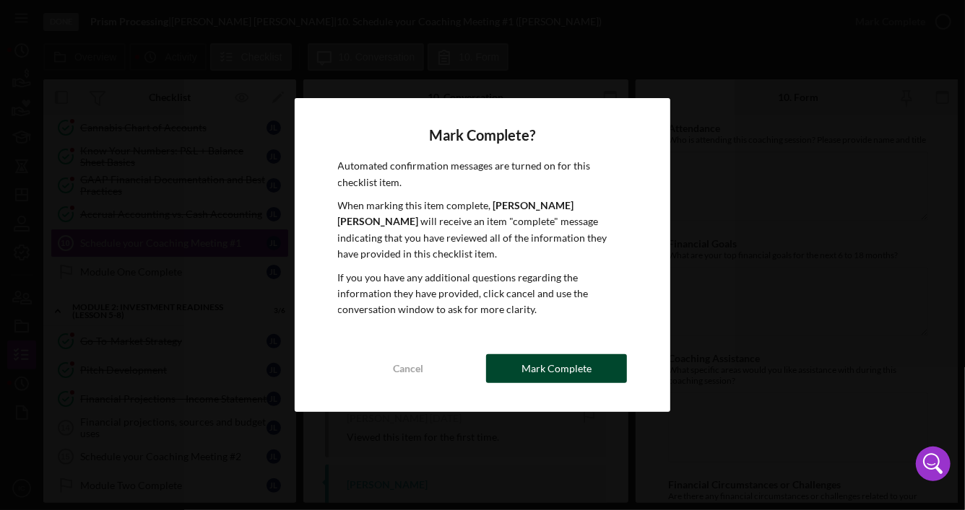
click at [586, 362] on div "Mark Complete" at bounding box center [556, 368] width 70 height 29
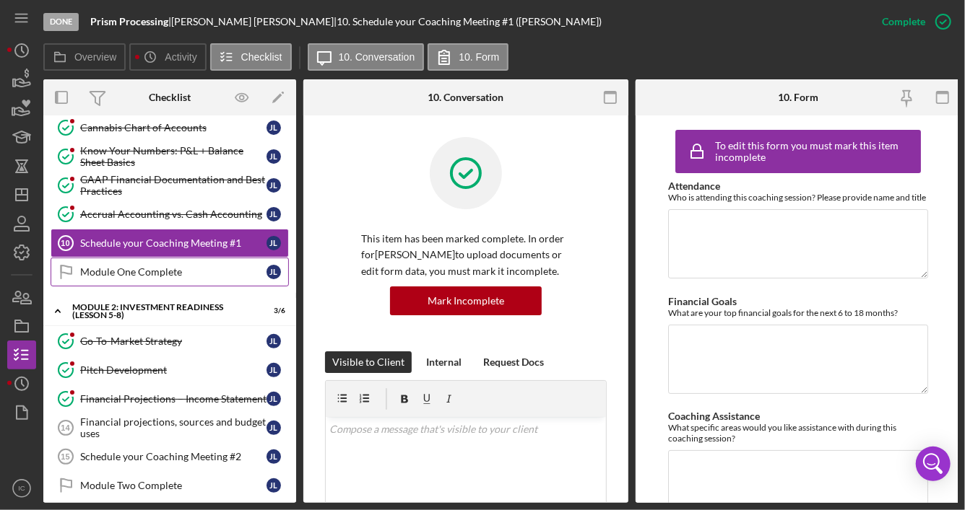
click at [188, 266] on div "Module One Complete" at bounding box center [173, 272] width 186 height 12
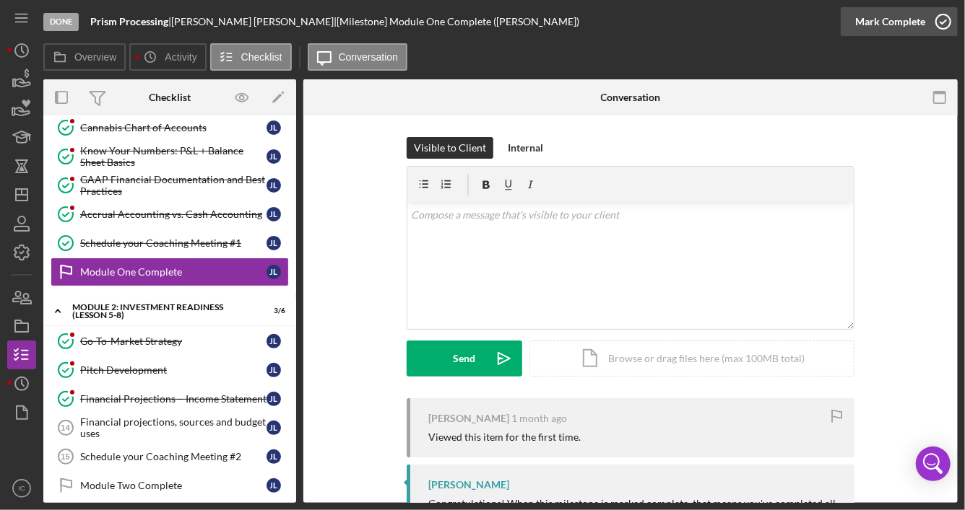
click at [941, 22] on polyline "button" at bounding box center [943, 22] width 6 height 4
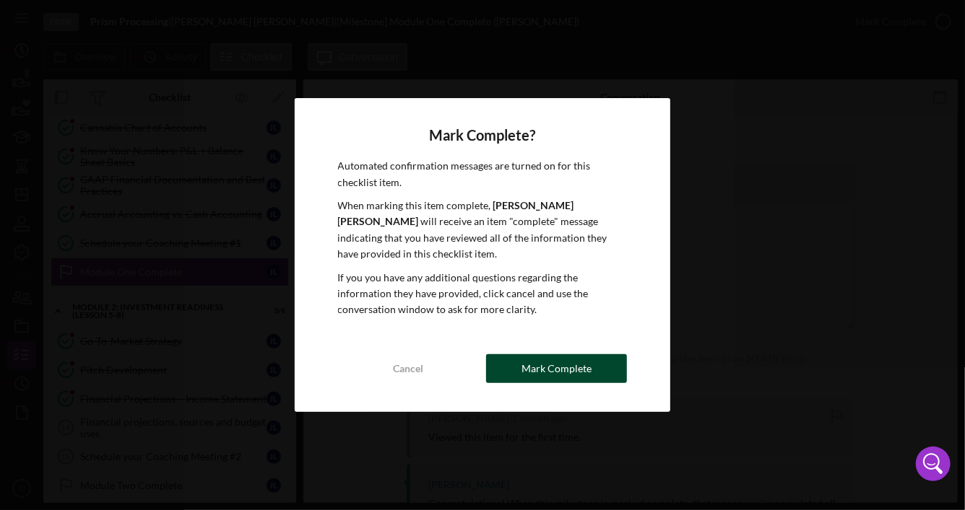
click at [612, 365] on button "Mark Complete" at bounding box center [556, 368] width 141 height 29
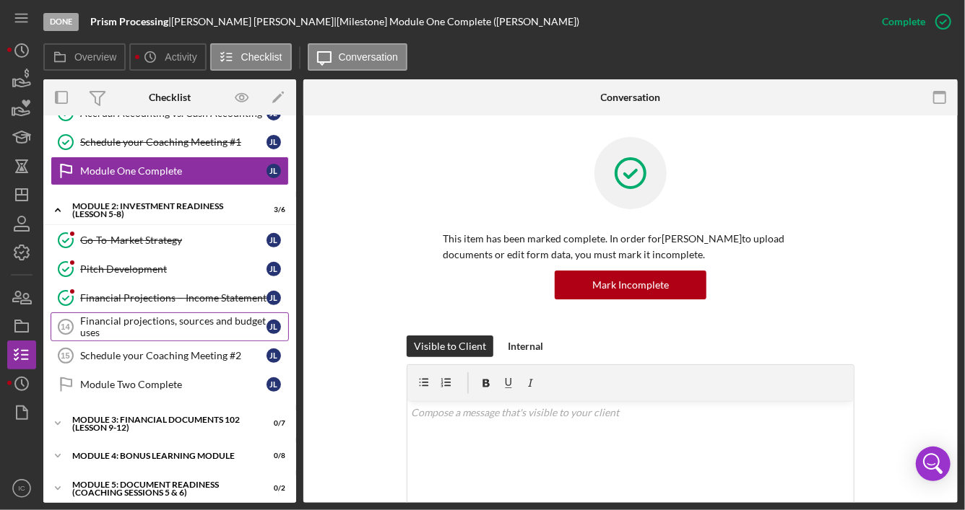
scroll to position [235, 0]
click at [142, 320] on div "Financial projections, sources and budget uses" at bounding box center [173, 326] width 186 height 23
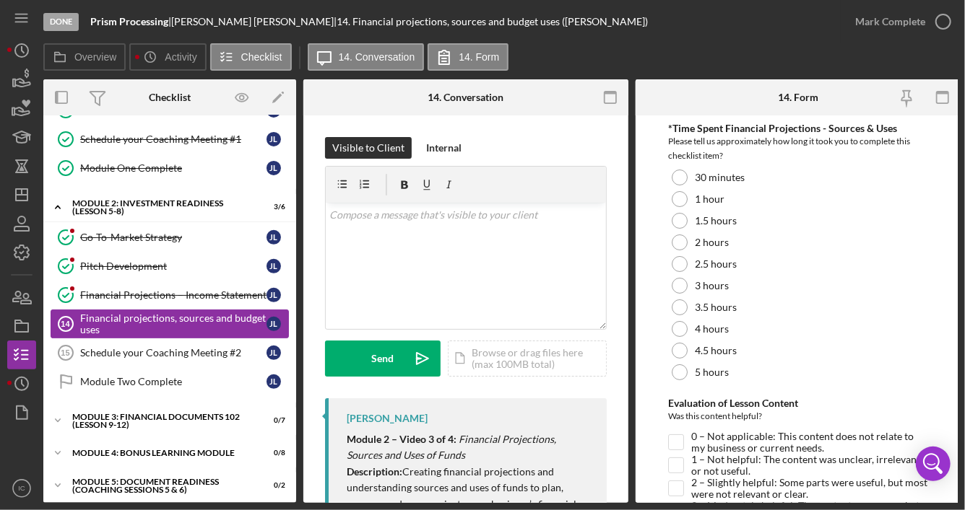
scroll to position [239, 0]
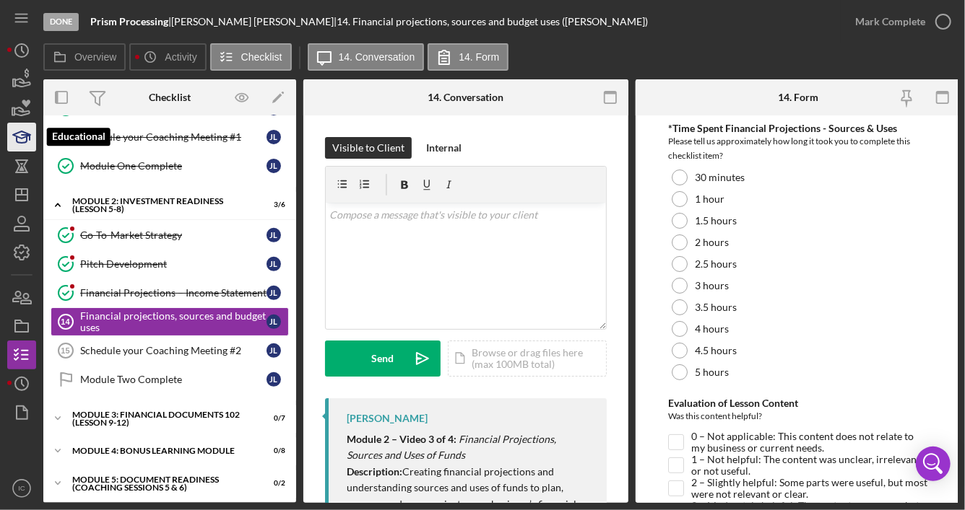
click at [23, 140] on icon "button" at bounding box center [22, 137] width 36 height 36
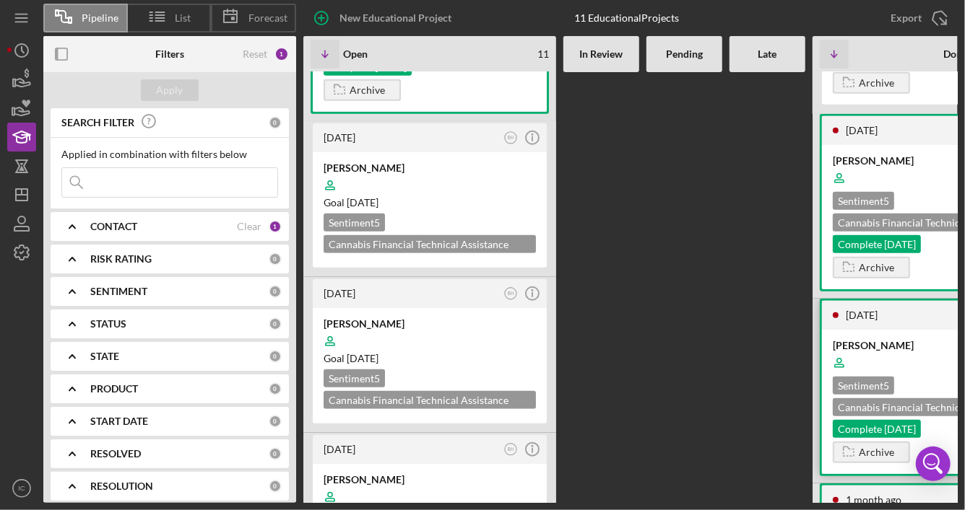
scroll to position [505, 0]
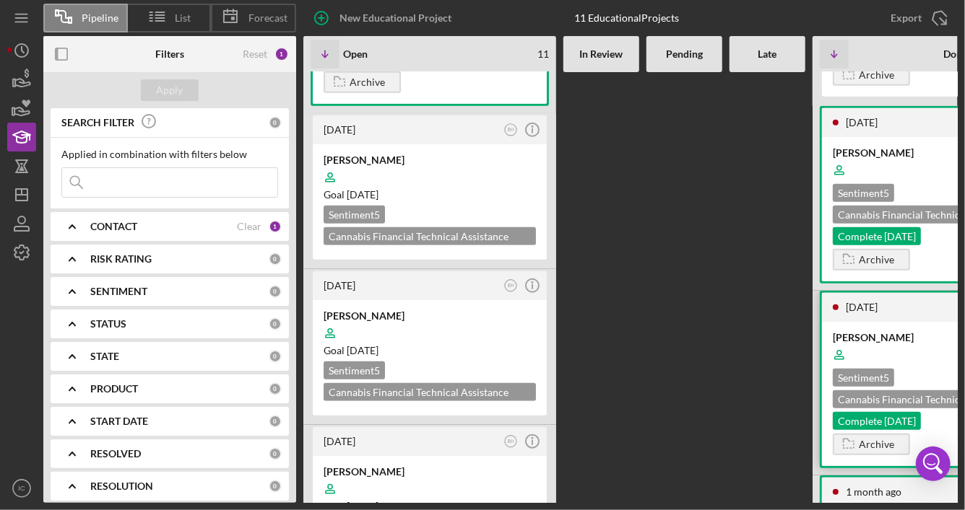
click at [905, 349] on div at bounding box center [938, 354] width 212 height 27
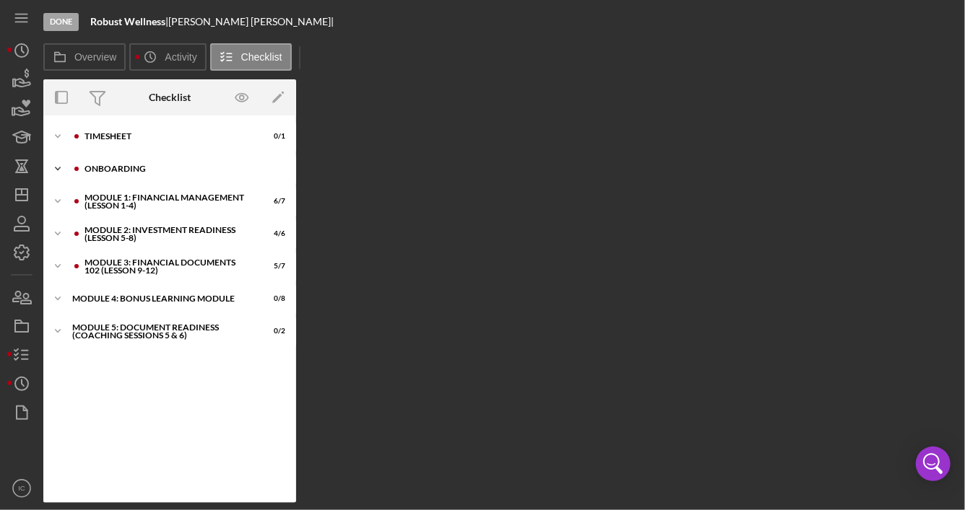
click at [138, 169] on div "Onboarding" at bounding box center [180, 169] width 193 height 9
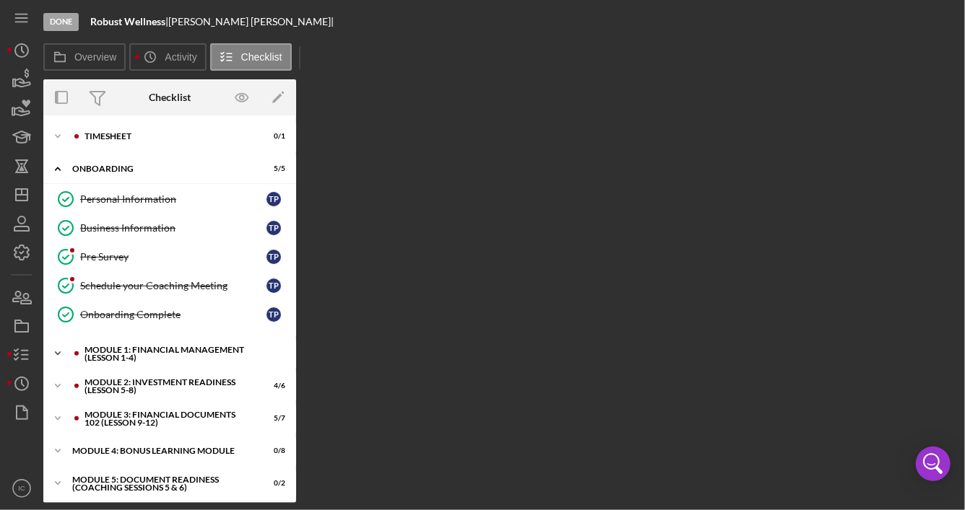
click at [183, 349] on div "Module 1: Financial Management (Lesson 1-4)" at bounding box center [180, 354] width 193 height 17
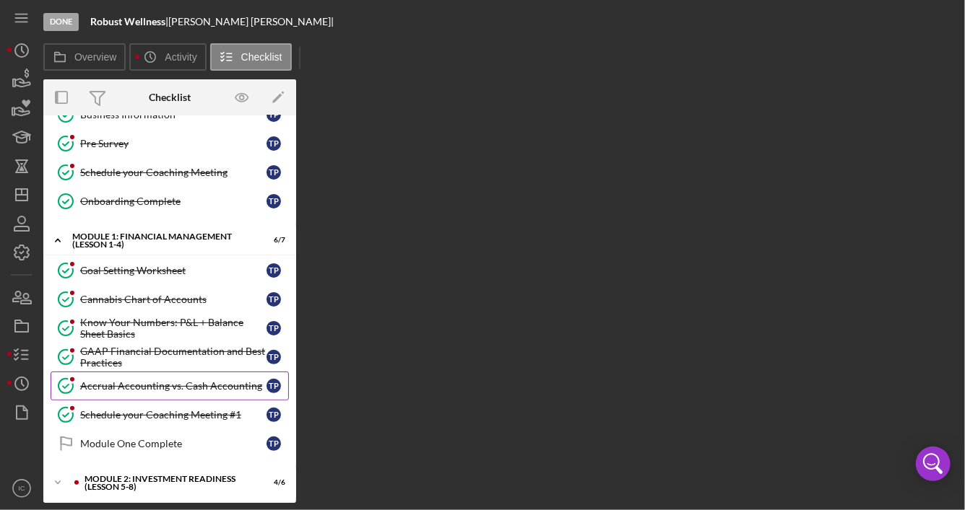
scroll to position [144, 0]
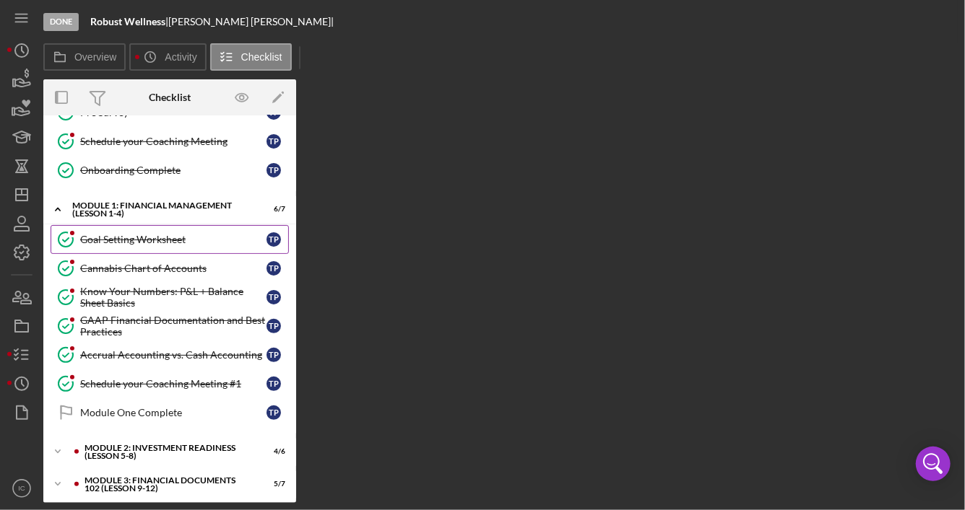
click at [214, 238] on div "Goal Setting Worksheet" at bounding box center [173, 240] width 186 height 12
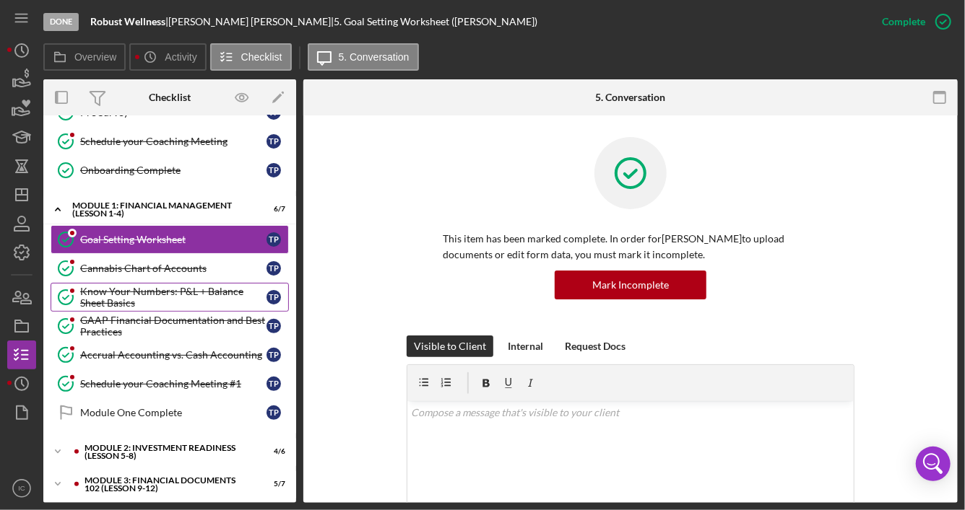
click at [199, 292] on div "Know Your Numbers: P&L + Balance Sheet Basics" at bounding box center [173, 297] width 186 height 23
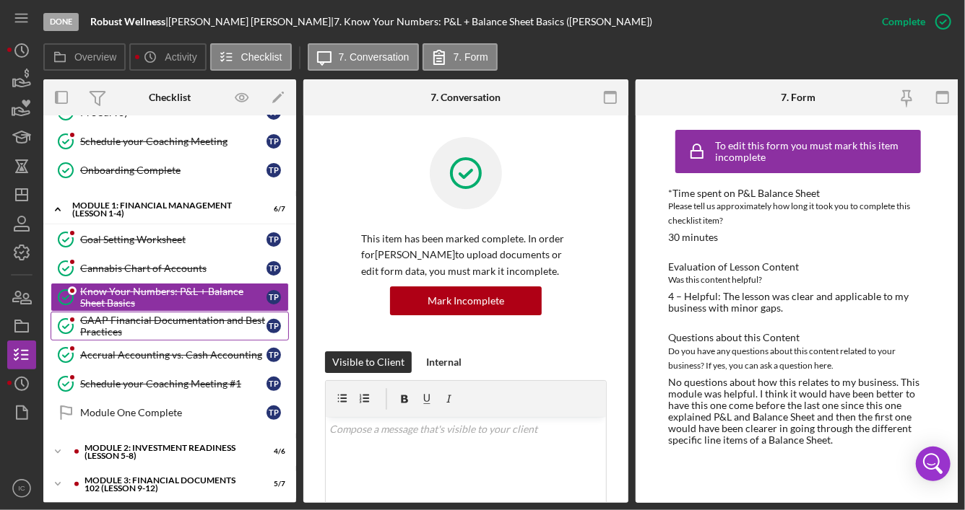
click at [188, 320] on div "GAAP Financial Documentation and Best Practices" at bounding box center [173, 326] width 186 height 23
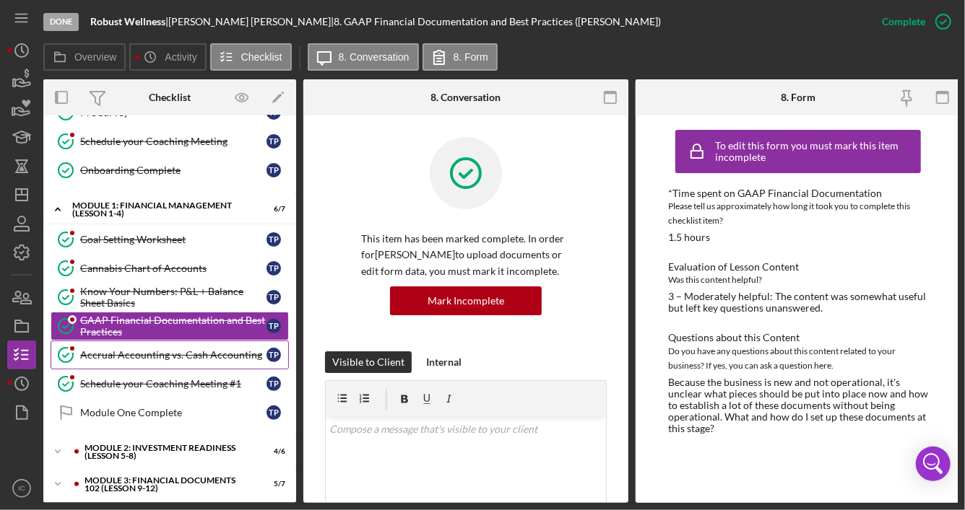
click at [165, 351] on div "Accrual Accounting vs. Cash Accounting" at bounding box center [173, 355] width 186 height 12
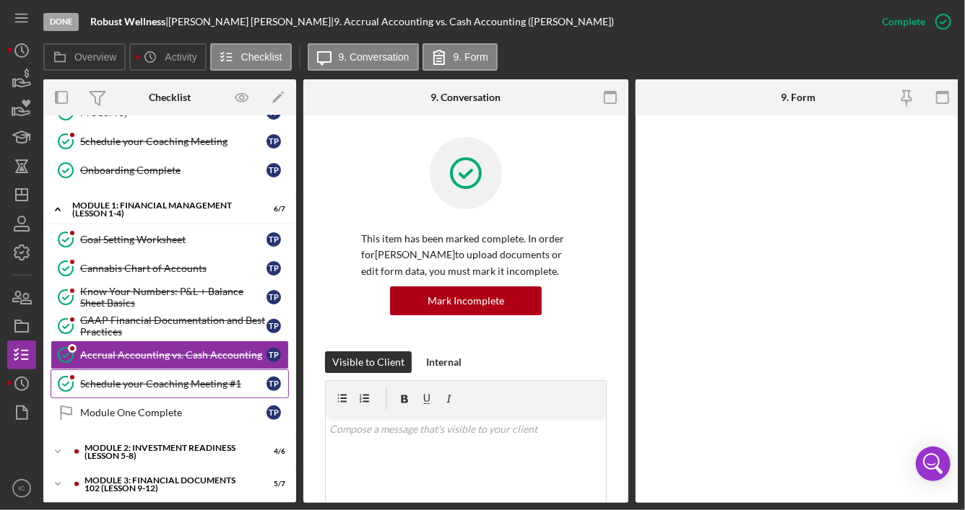
click at [165, 379] on div "Schedule your Coaching Meeting #1" at bounding box center [173, 384] width 186 height 12
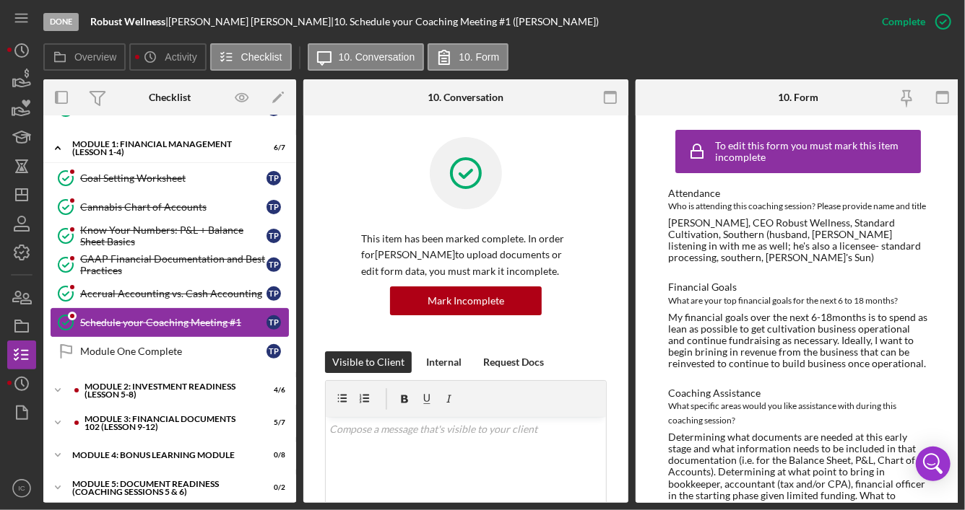
scroll to position [211, 0]
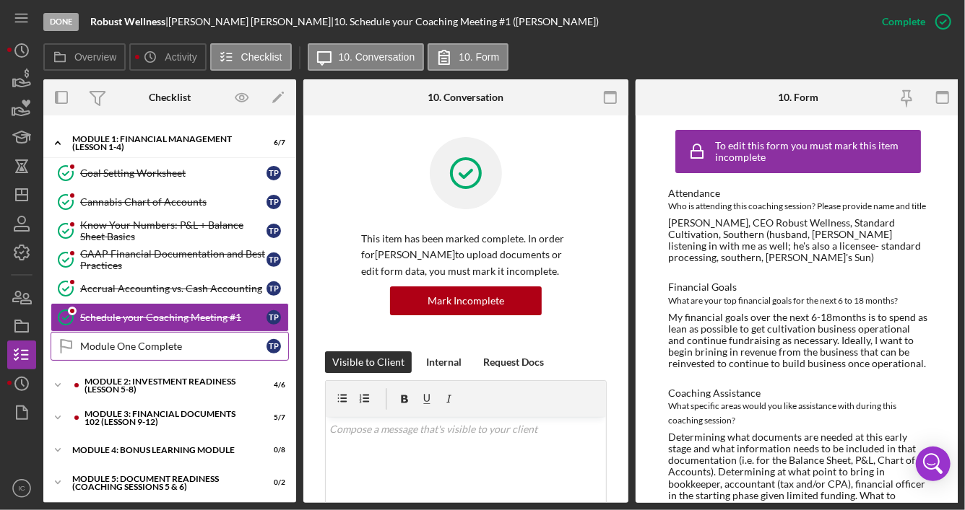
click at [178, 347] on link "Module One Complete Module One Complete T P" at bounding box center [170, 346] width 238 height 29
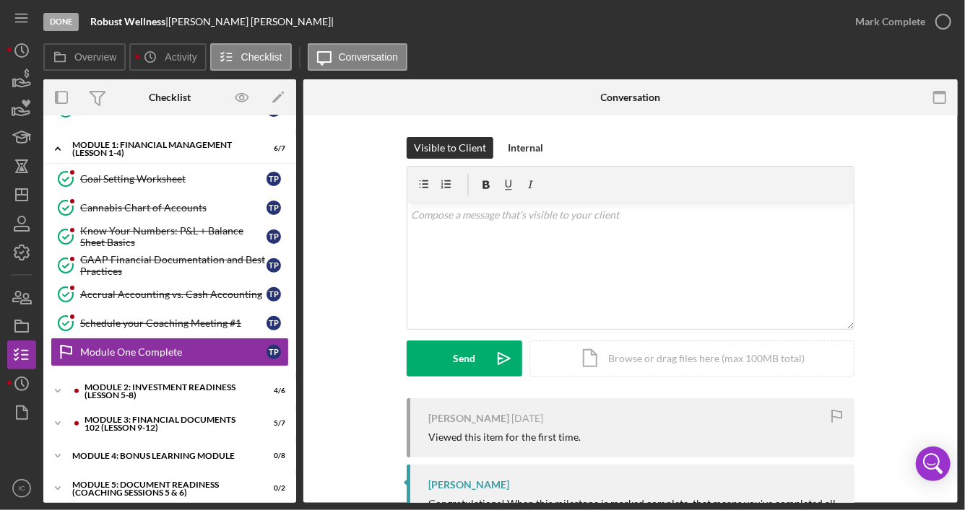
scroll to position [206, 0]
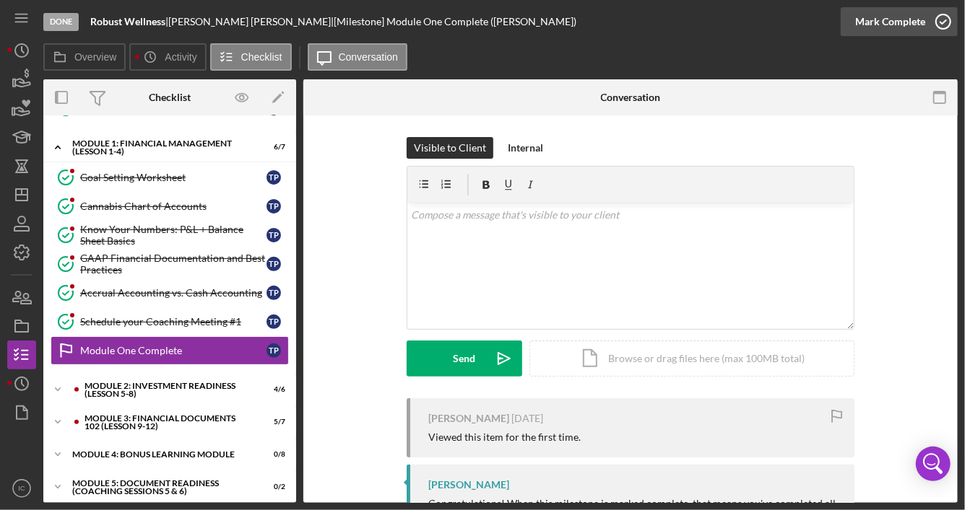
click at [941, 21] on icon "button" at bounding box center [943, 22] width 36 height 36
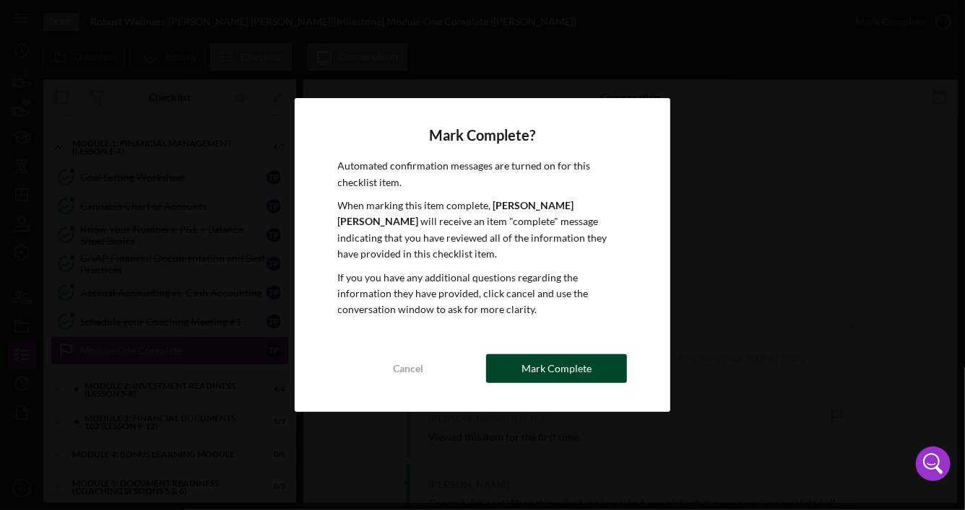
click at [565, 359] on div "Mark Complete" at bounding box center [556, 368] width 70 height 29
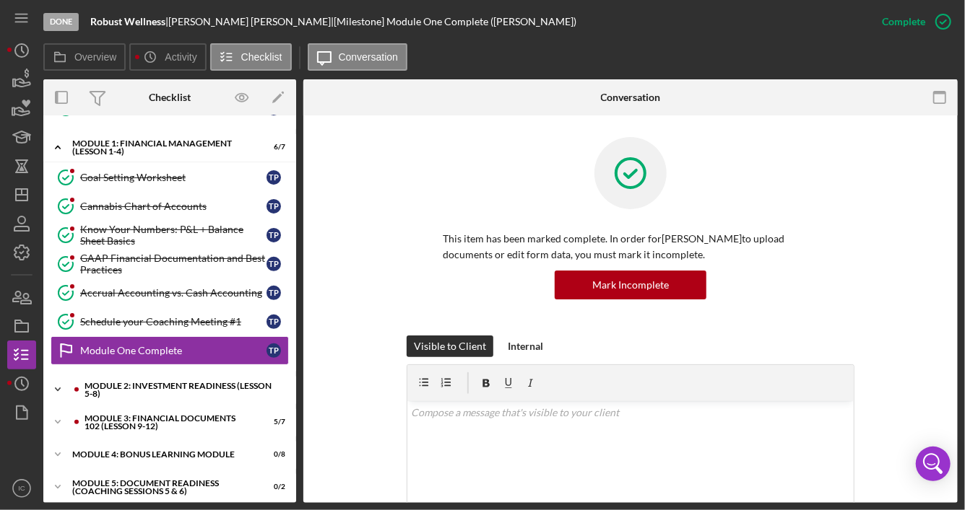
click at [191, 382] on div "Module 2: Investment Readiness (Lesson 5-8)" at bounding box center [180, 390] width 193 height 17
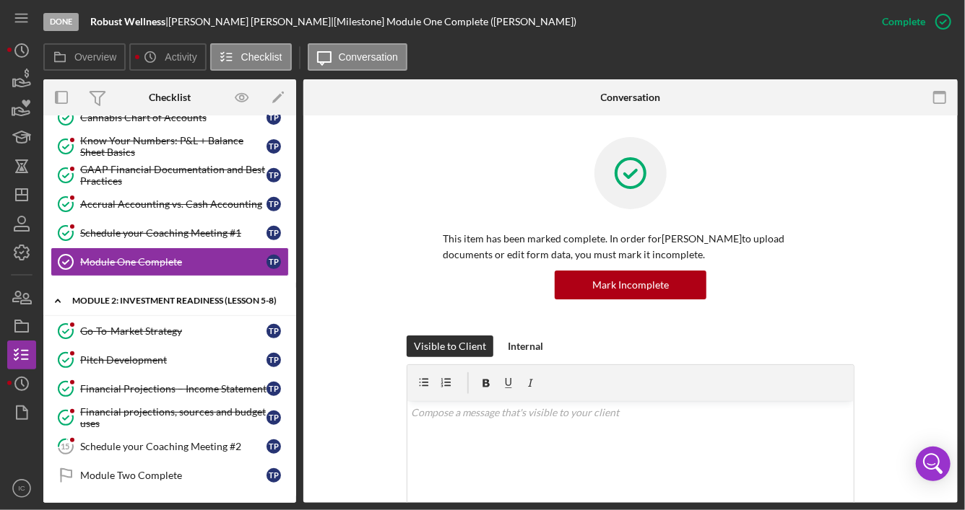
scroll to position [351, 0]
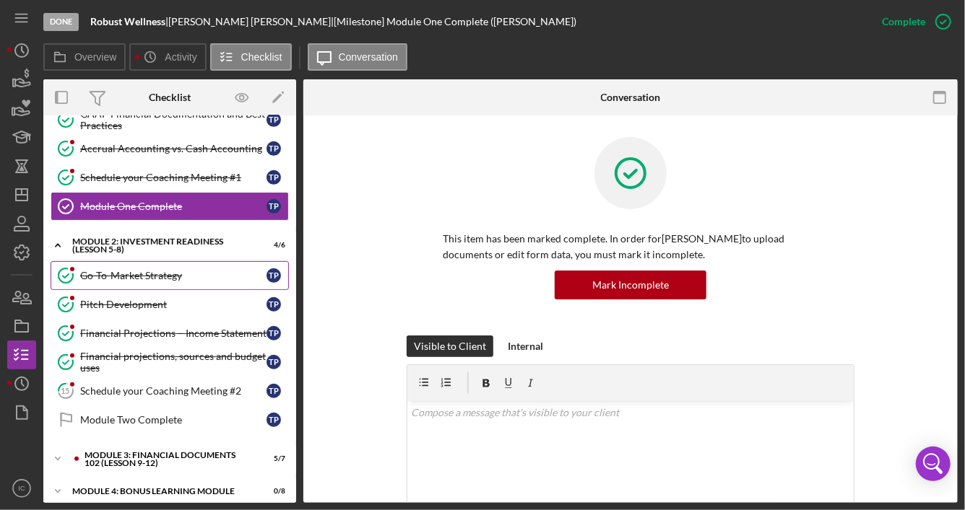
click at [180, 270] on div "Go-To-Market Strategy" at bounding box center [173, 276] width 186 height 12
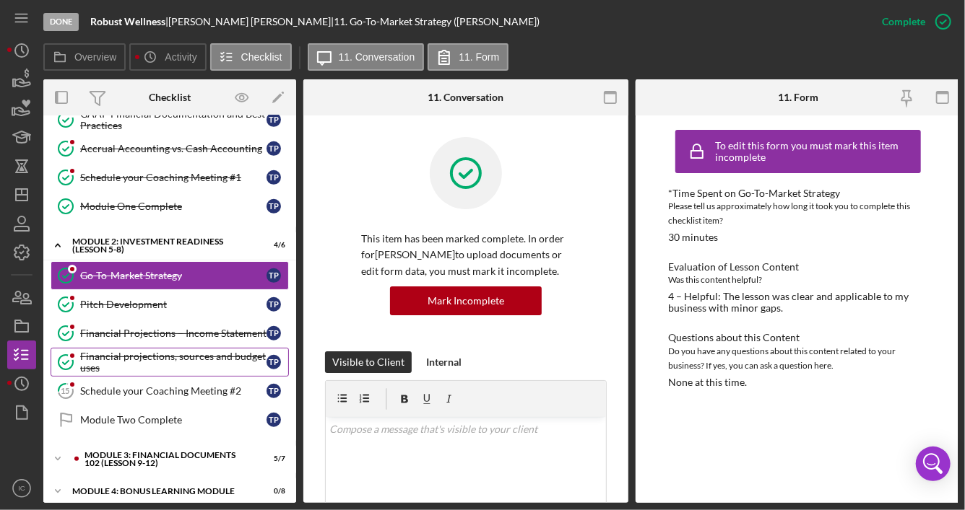
click at [169, 351] on div "Financial projections, sources and budget uses" at bounding box center [173, 362] width 186 height 23
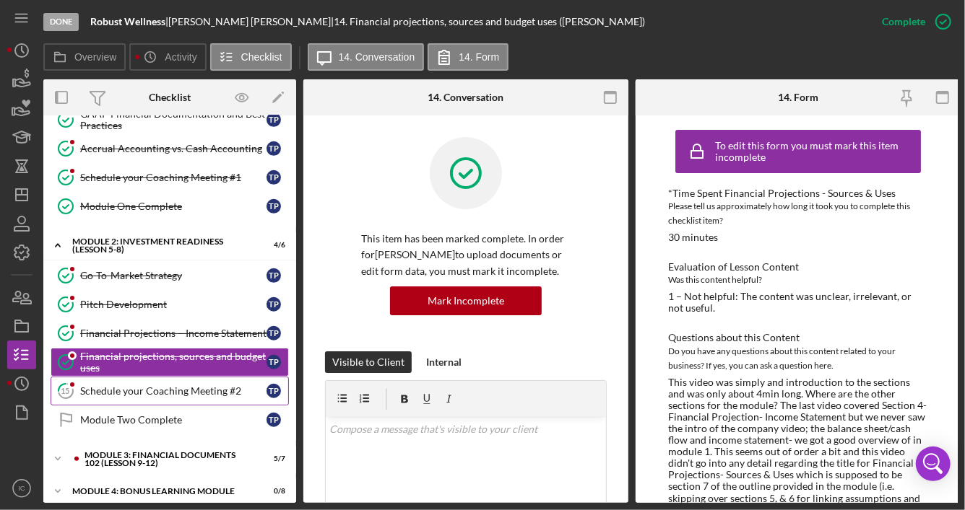
click at [162, 386] on div "Schedule your Coaching Meeting #2" at bounding box center [173, 392] width 186 height 12
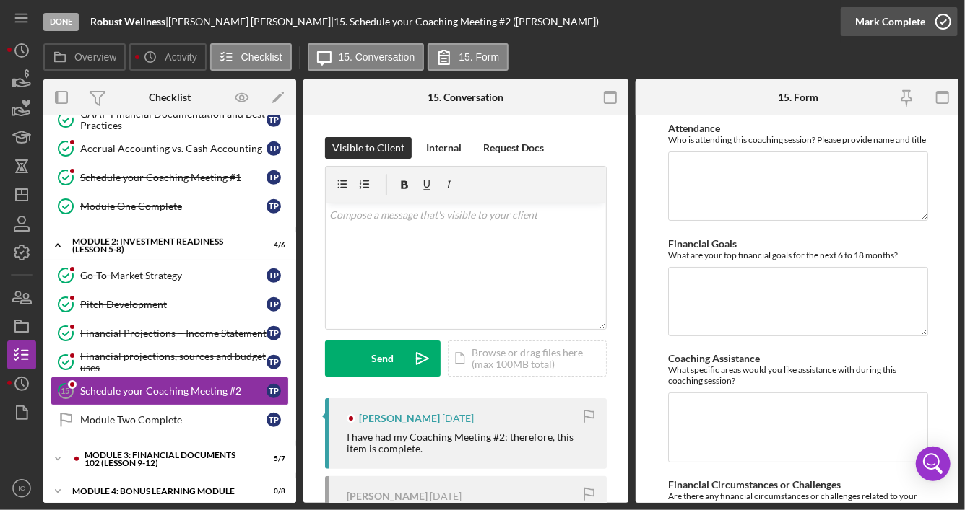
click at [940, 19] on icon "button" at bounding box center [943, 22] width 36 height 36
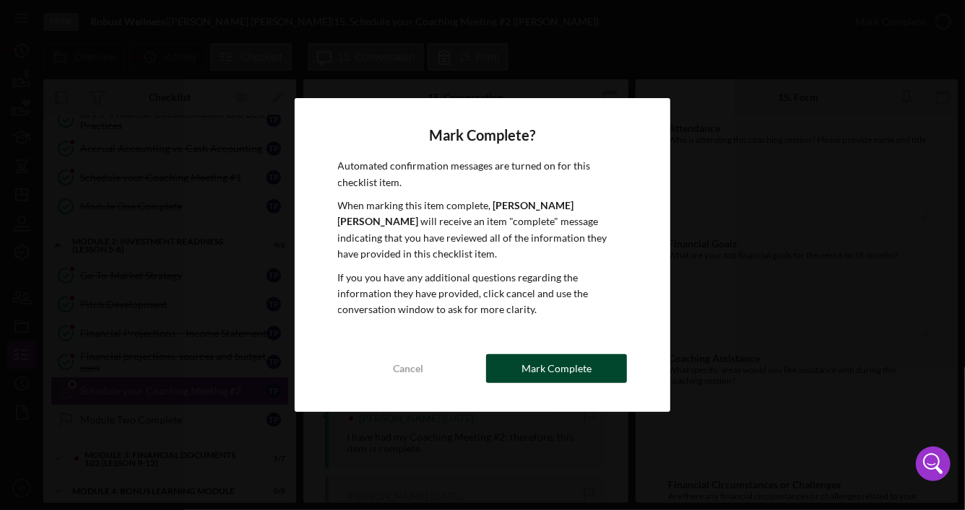
click at [570, 362] on div "Mark Complete" at bounding box center [556, 368] width 70 height 29
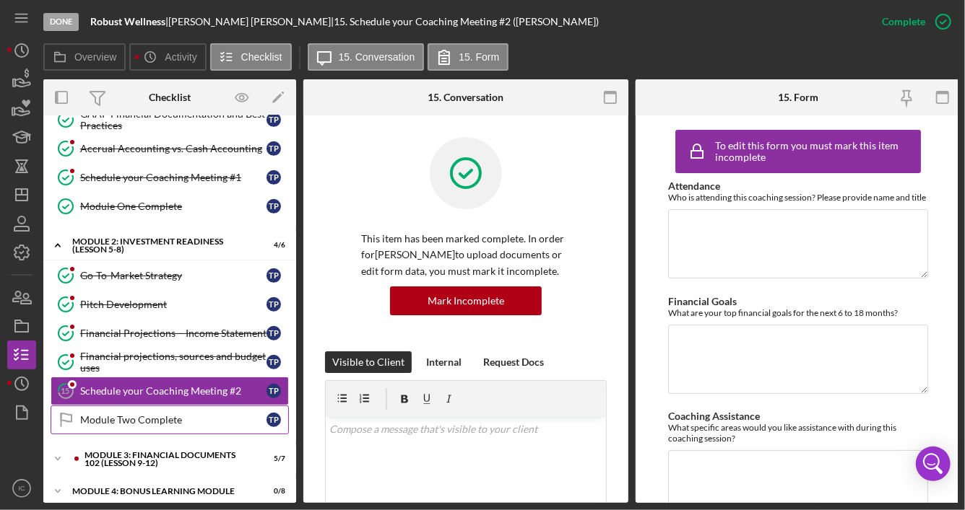
click at [174, 414] on div "Module Two Complete" at bounding box center [173, 420] width 186 height 12
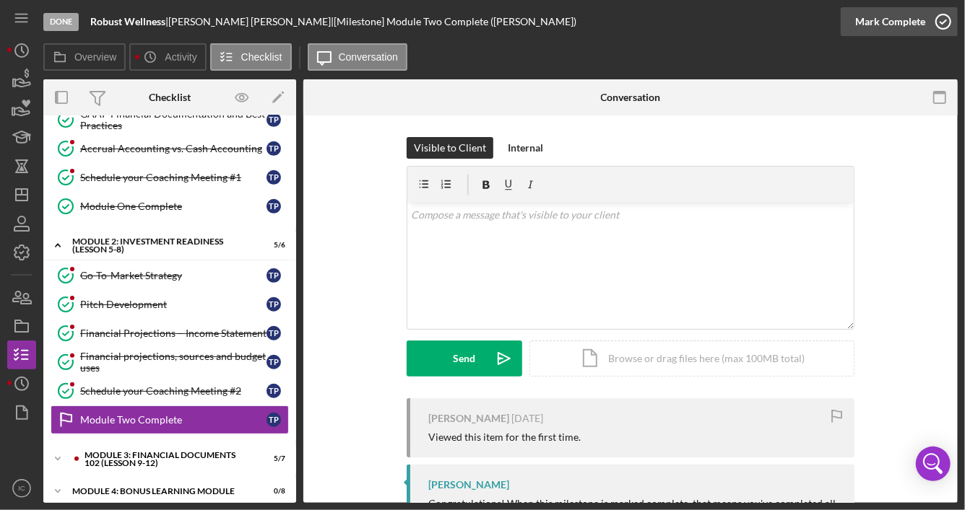
click at [944, 19] on icon "button" at bounding box center [943, 22] width 36 height 36
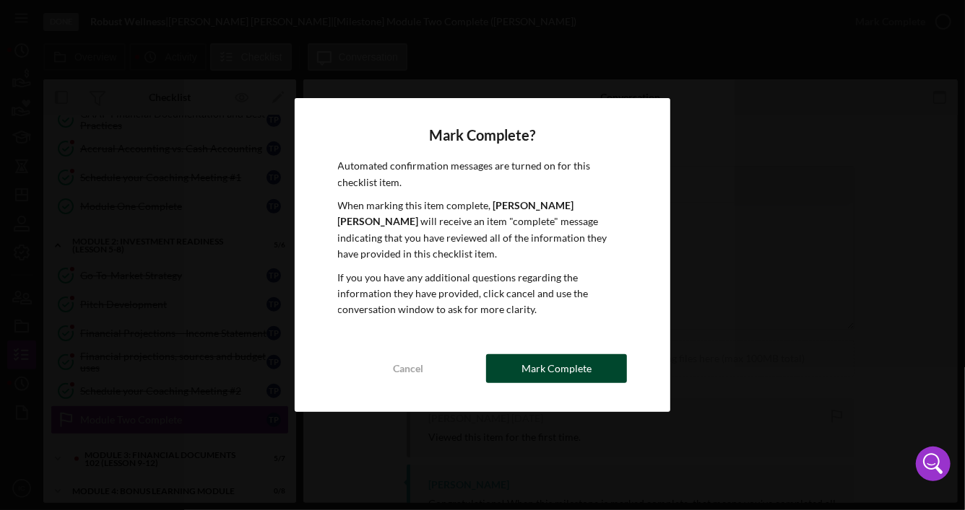
click at [535, 357] on div "Mark Complete" at bounding box center [556, 368] width 70 height 29
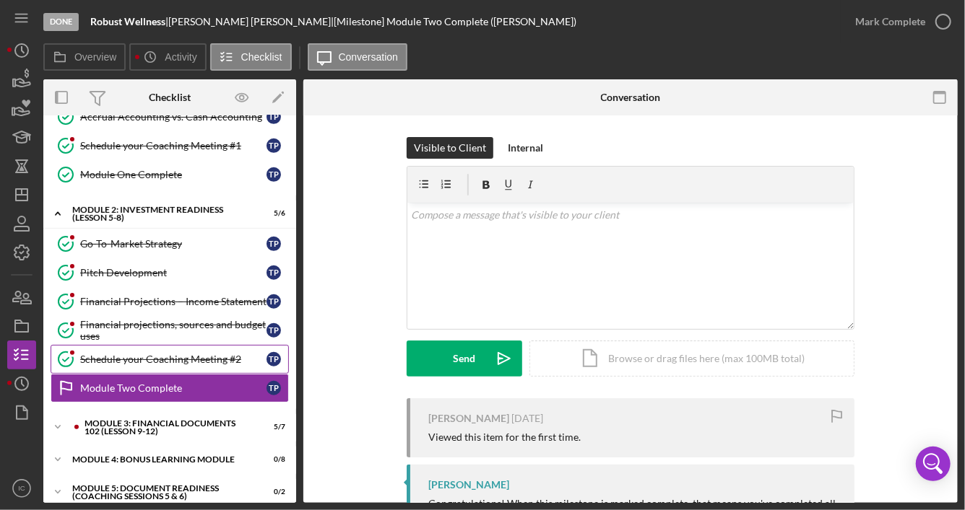
scroll to position [385, 0]
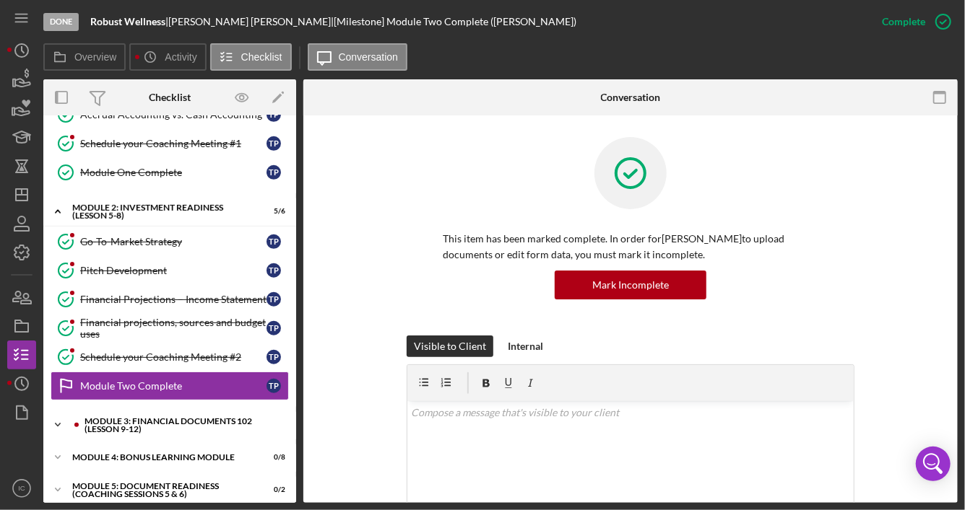
click at [159, 417] on div "Module 3: Financial Documents 102 (Lesson 9-12)" at bounding box center [180, 425] width 193 height 17
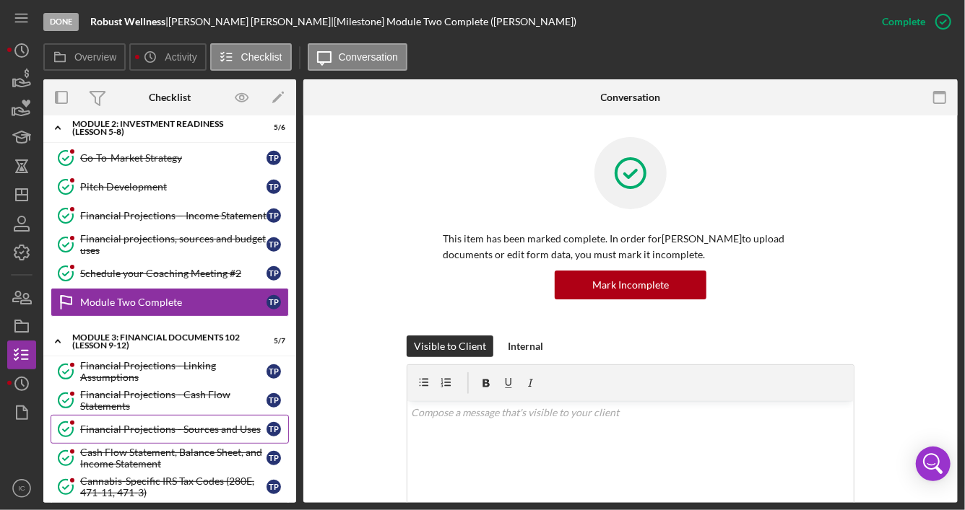
scroll to position [529, 0]
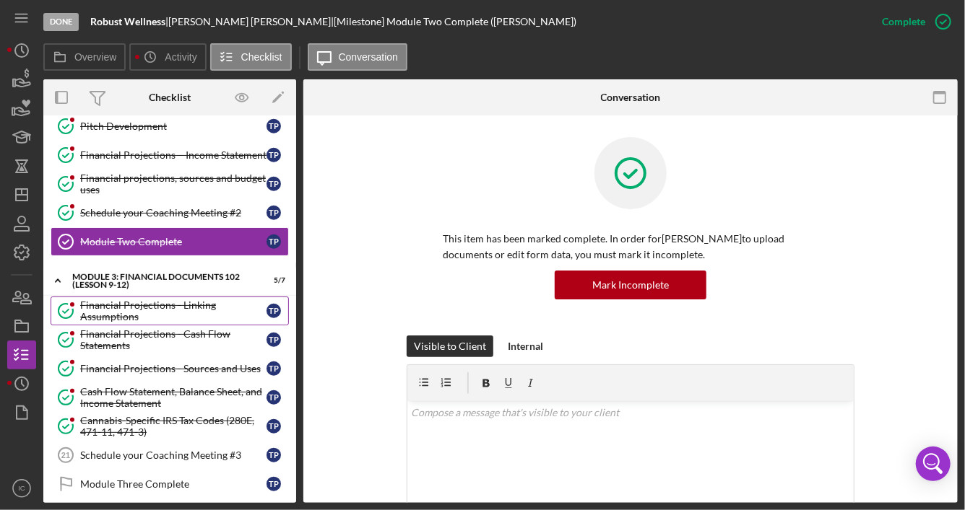
click at [199, 301] on div "Financial Projections - Linking Assumptions" at bounding box center [173, 311] width 186 height 23
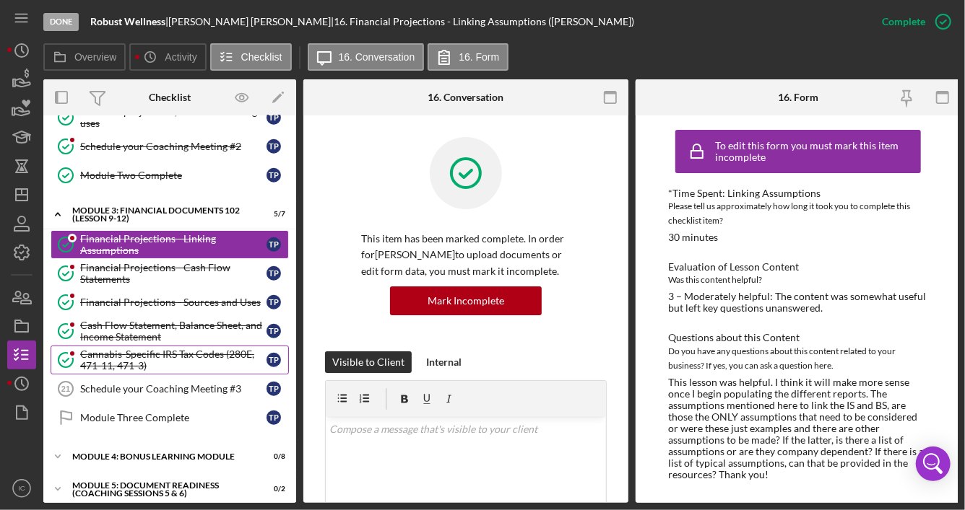
click at [160, 349] on div "Cannabis-Specific IRS Tax Codes (280E, 471-11, 471-3)" at bounding box center [173, 360] width 186 height 23
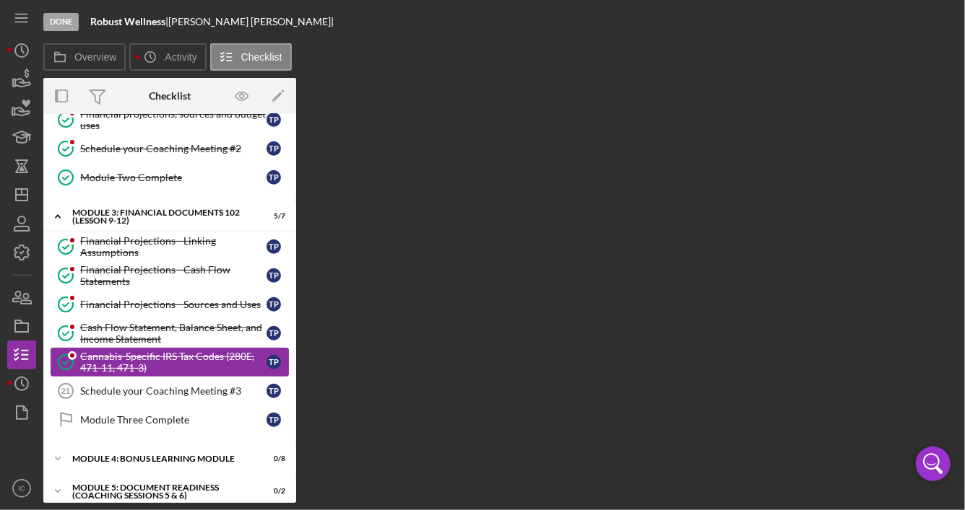
scroll to position [596, 0]
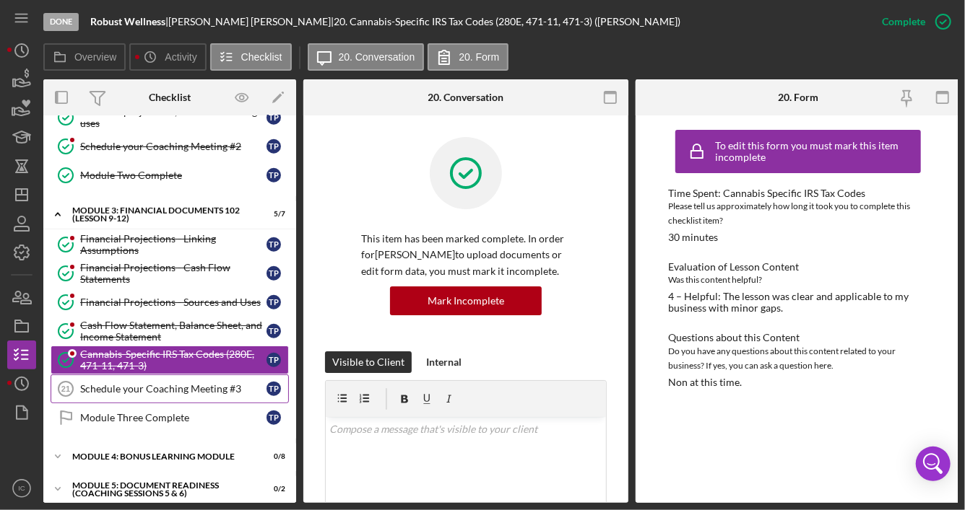
click at [155, 383] on div "Schedule your Coaching Meeting #3" at bounding box center [173, 389] width 186 height 12
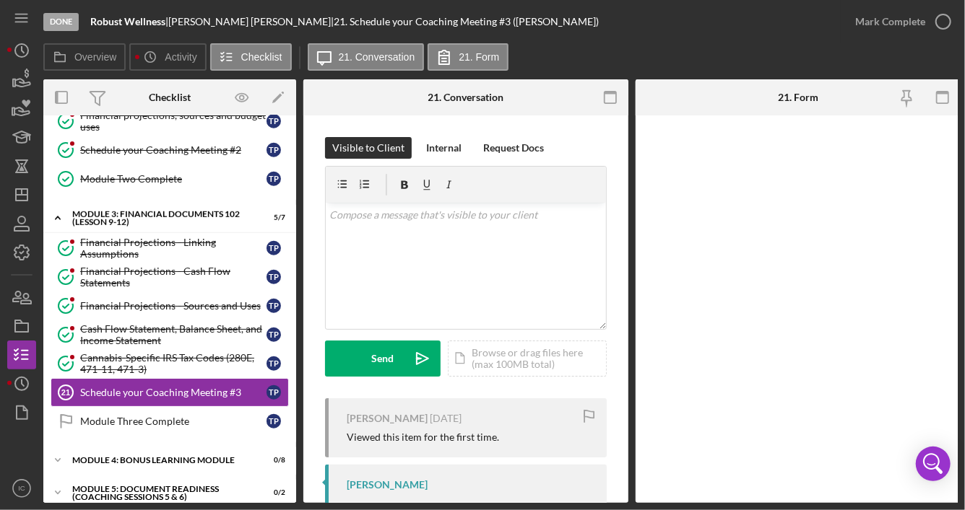
scroll to position [596, 0]
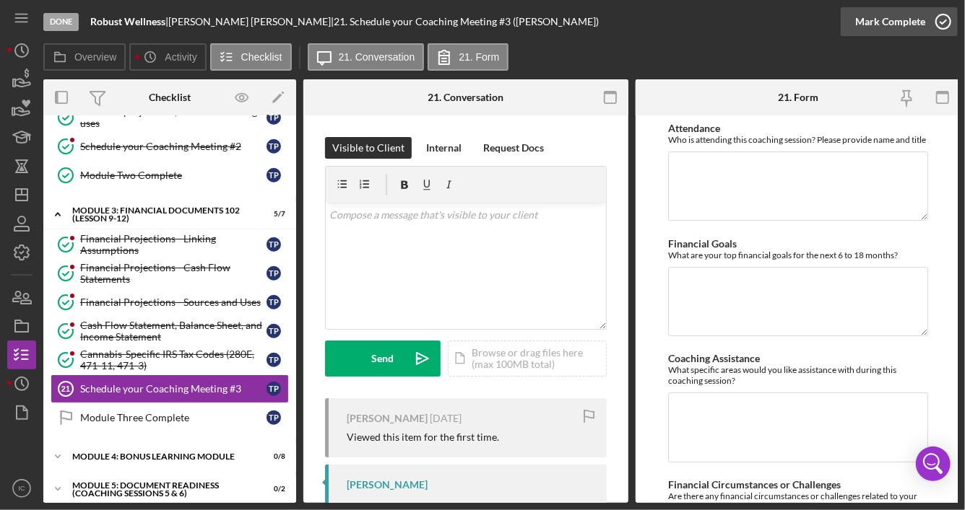
click at [939, 26] on icon "button" at bounding box center [943, 22] width 36 height 36
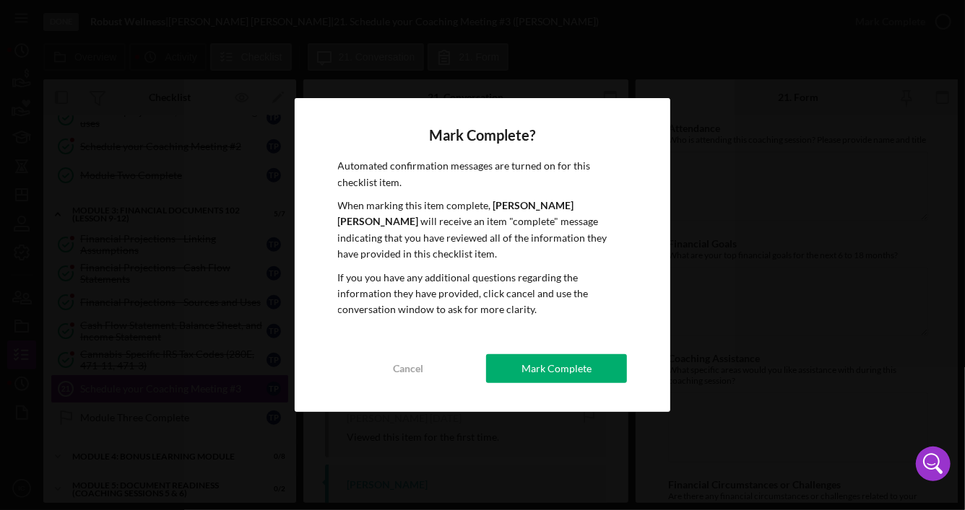
click at [555, 357] on div "Mark Complete" at bounding box center [556, 368] width 70 height 29
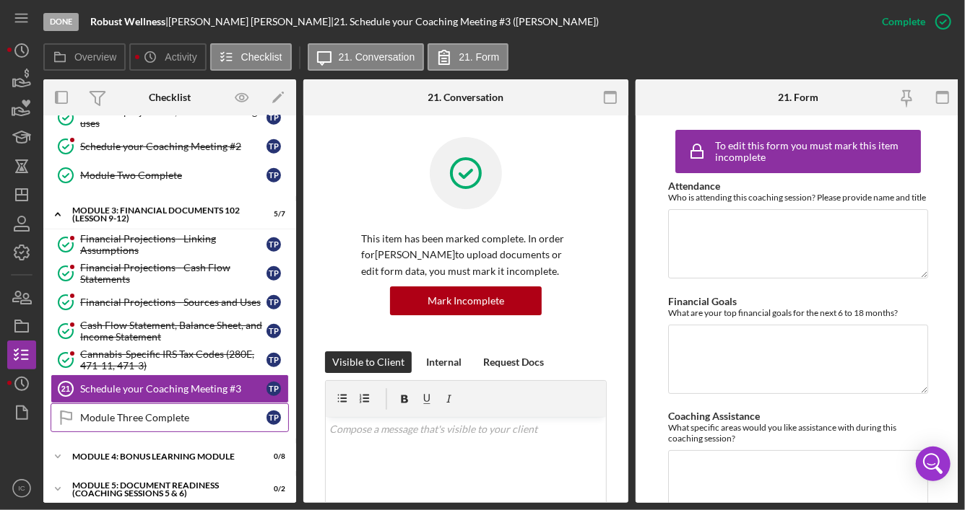
click at [176, 412] on div "Module Three Complete" at bounding box center [173, 418] width 186 height 12
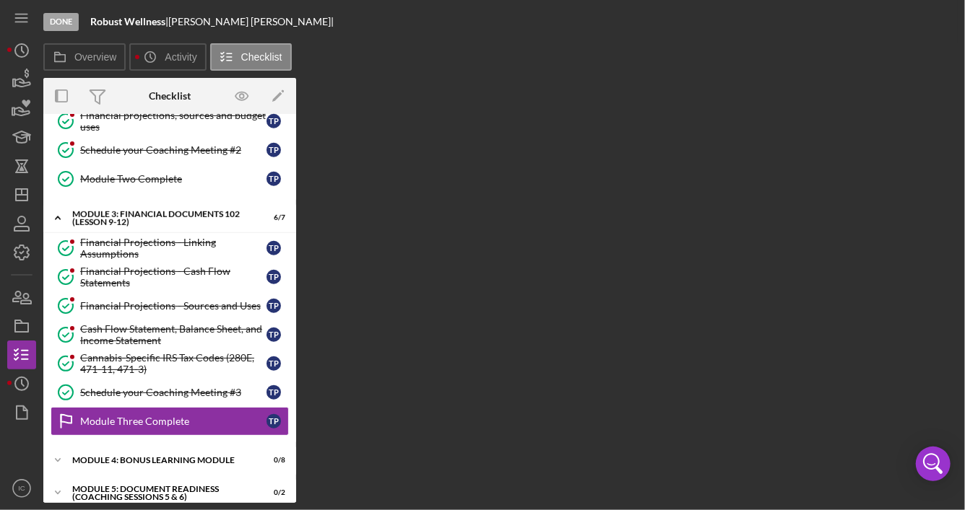
scroll to position [592, 0]
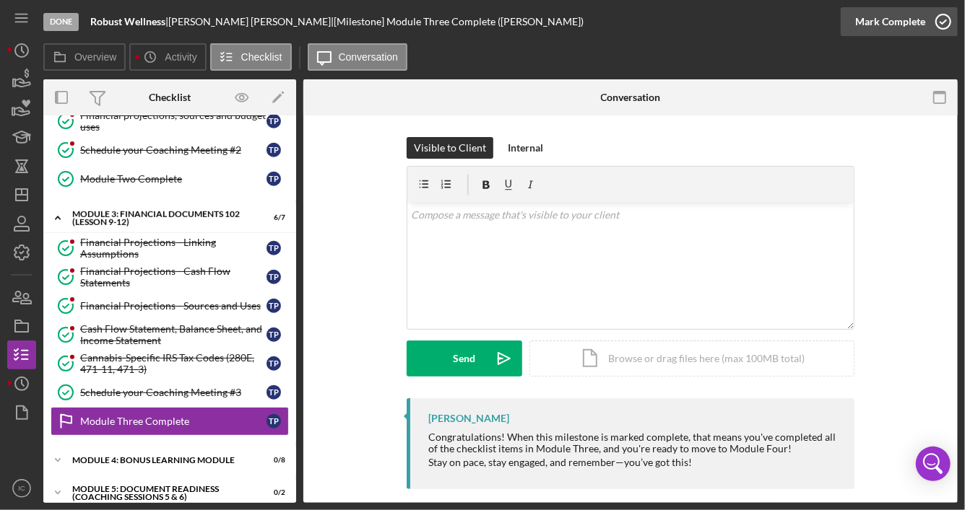
click at [944, 21] on icon "button" at bounding box center [943, 22] width 36 height 36
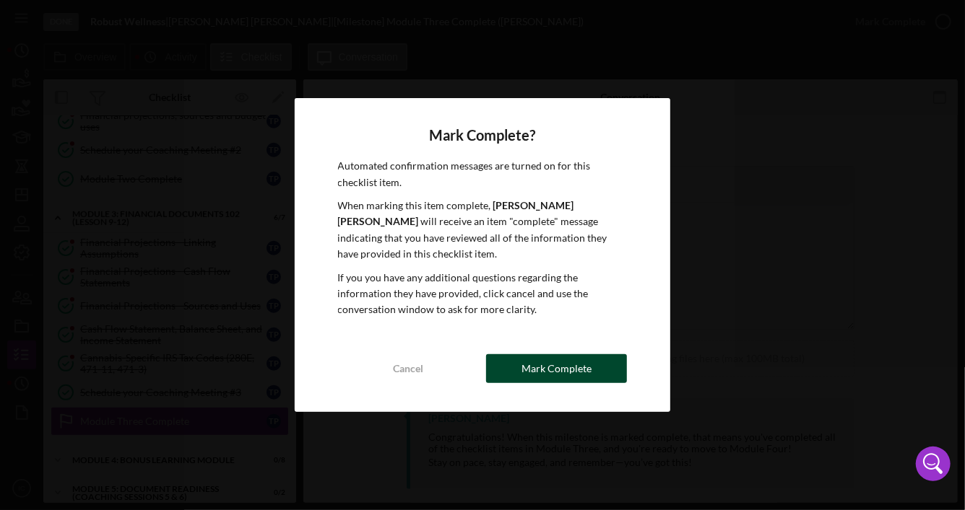
click at [552, 366] on div "Mark Complete" at bounding box center [556, 368] width 70 height 29
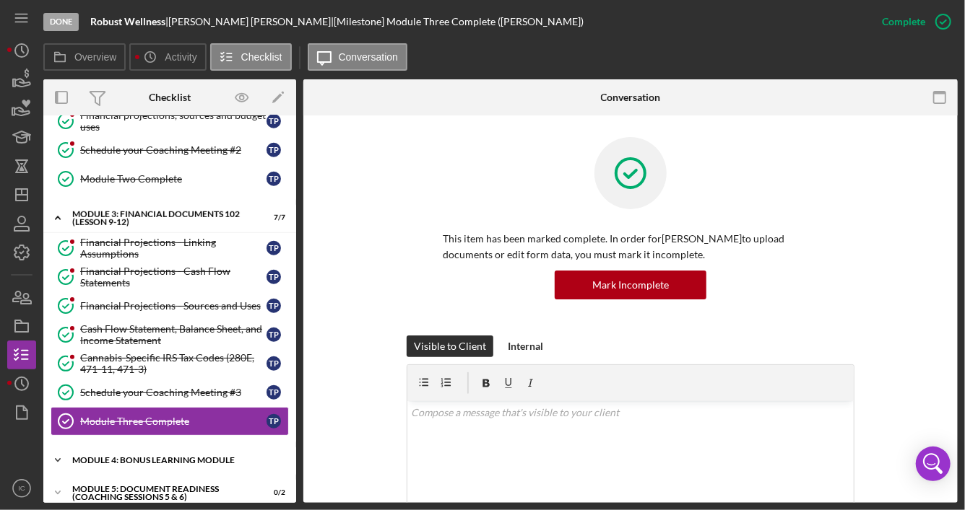
click at [178, 456] on div "Module 4: Bonus Learning Module" at bounding box center [175, 460] width 206 height 9
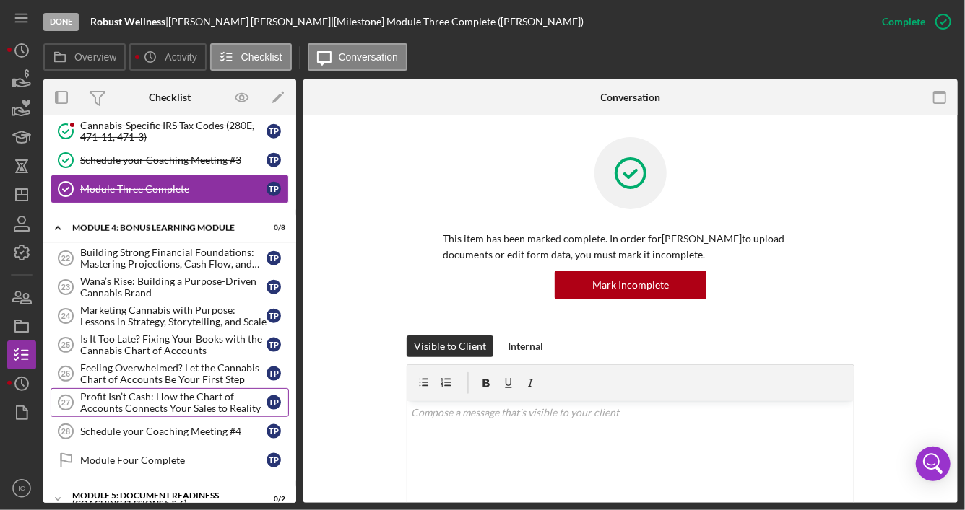
scroll to position [827, 0]
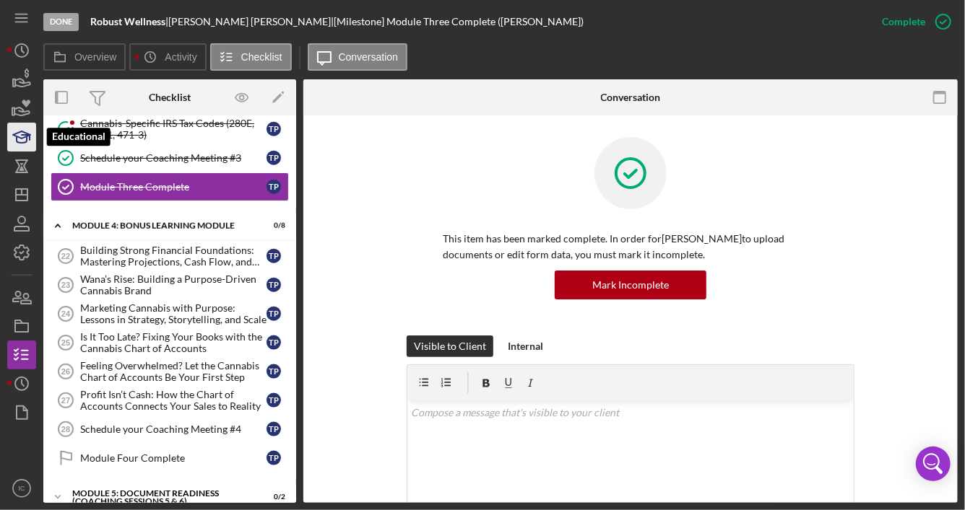
click at [24, 139] on icon "button" at bounding box center [22, 137] width 36 height 36
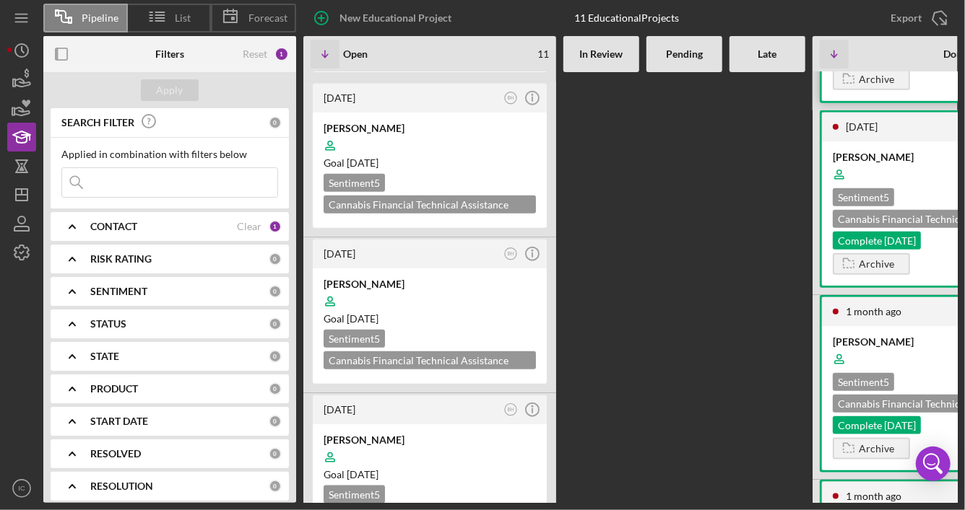
scroll to position [722, 0]
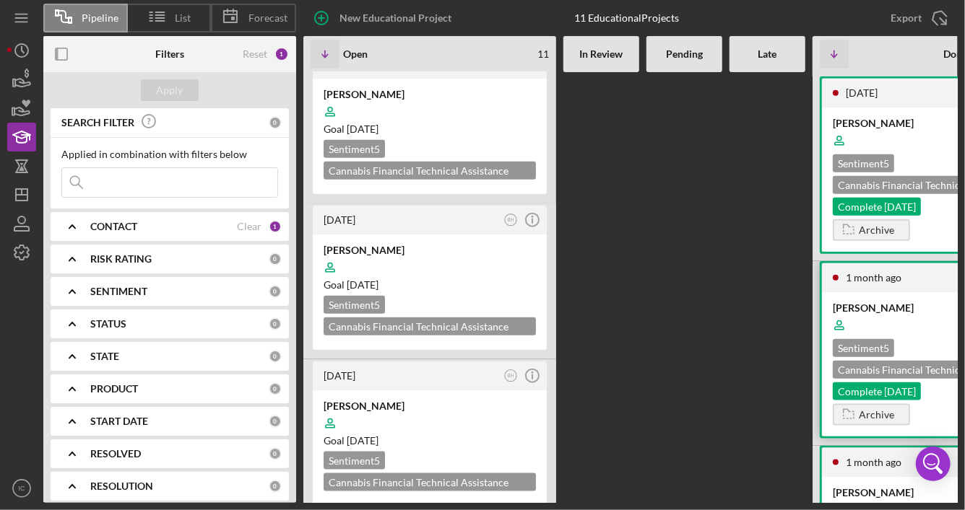
click at [897, 334] on div at bounding box center [938, 325] width 212 height 27
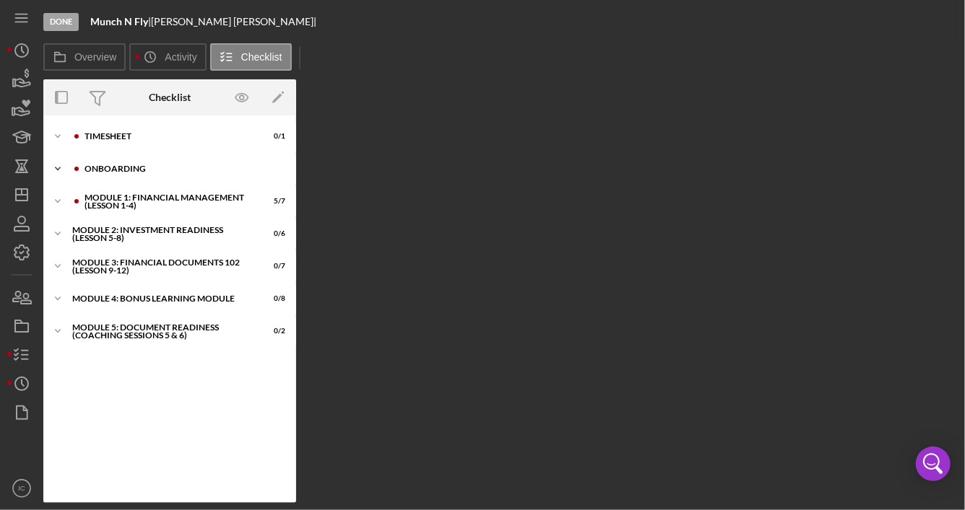
click at [159, 168] on div "Onboarding" at bounding box center [180, 169] width 193 height 9
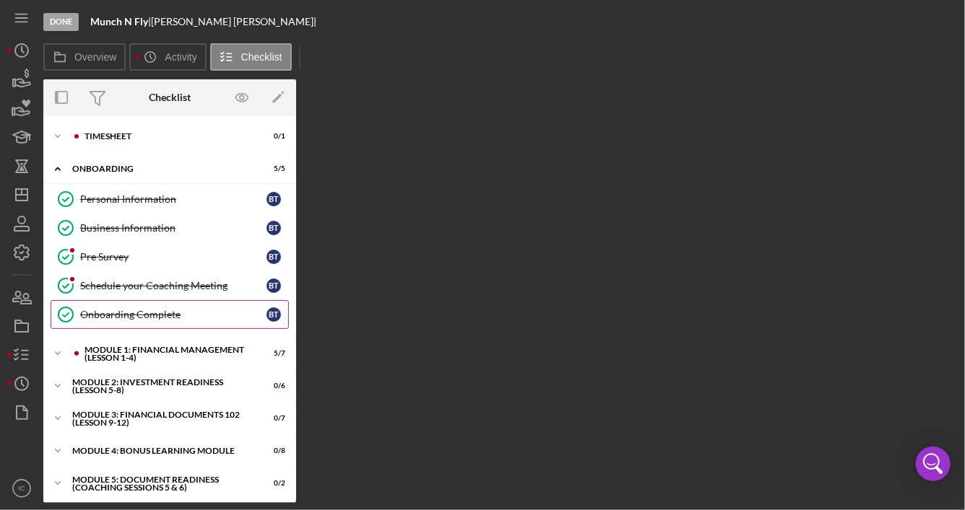
click at [176, 313] on div "Onboarding Complete" at bounding box center [173, 315] width 186 height 12
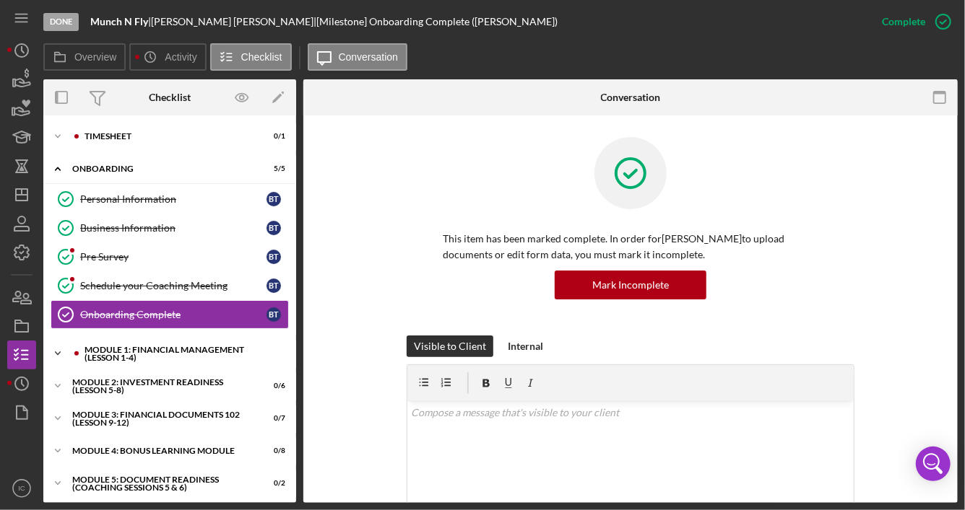
click at [175, 362] on div "Icon/Expander Module 1: Financial Management (Lesson 1-4) 5 / 7" at bounding box center [169, 353] width 253 height 29
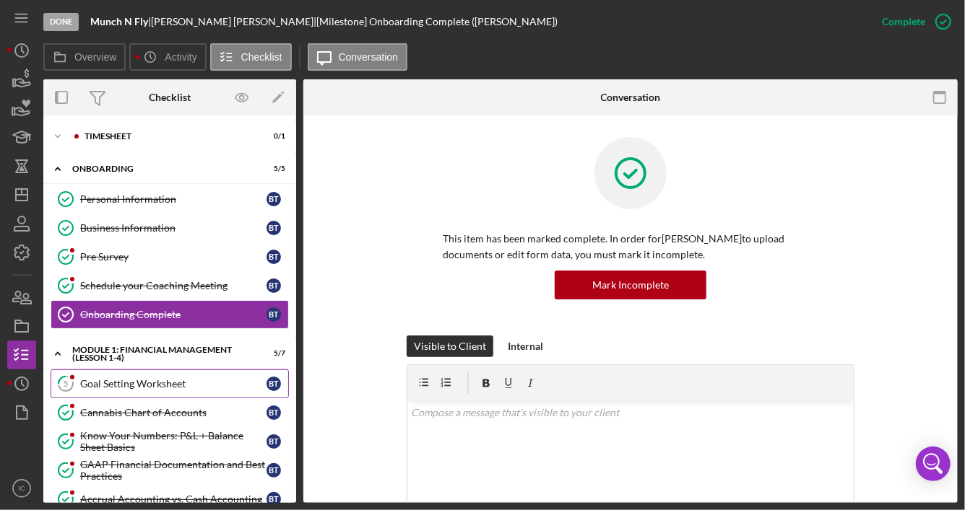
click at [158, 382] on div "Goal Setting Worksheet" at bounding box center [173, 384] width 186 height 12
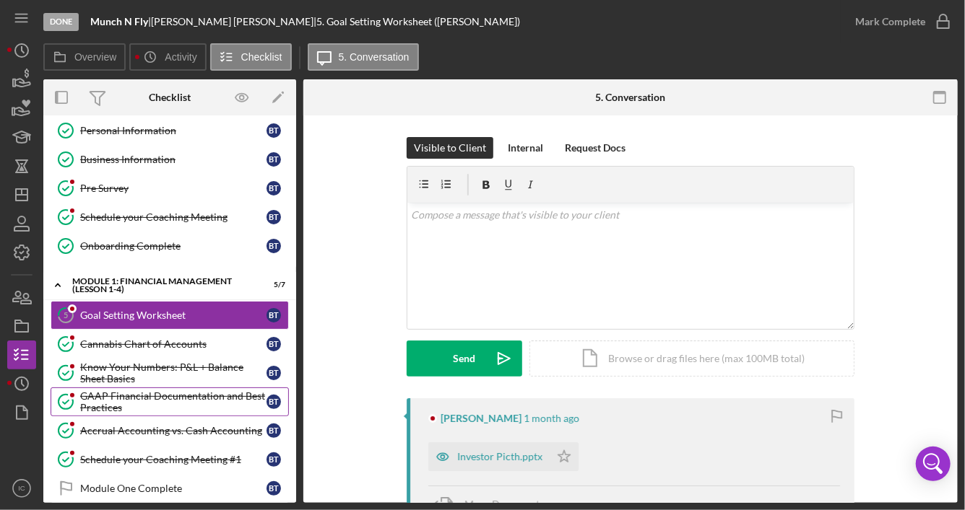
scroll to position [72, 0]
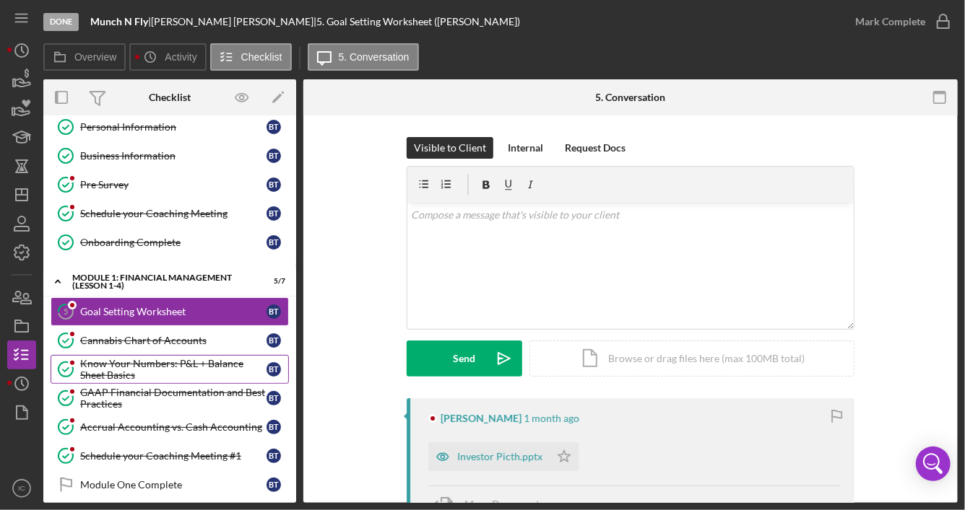
click at [166, 367] on div "Know Your Numbers: P&L + Balance Sheet Basics" at bounding box center [173, 369] width 186 height 23
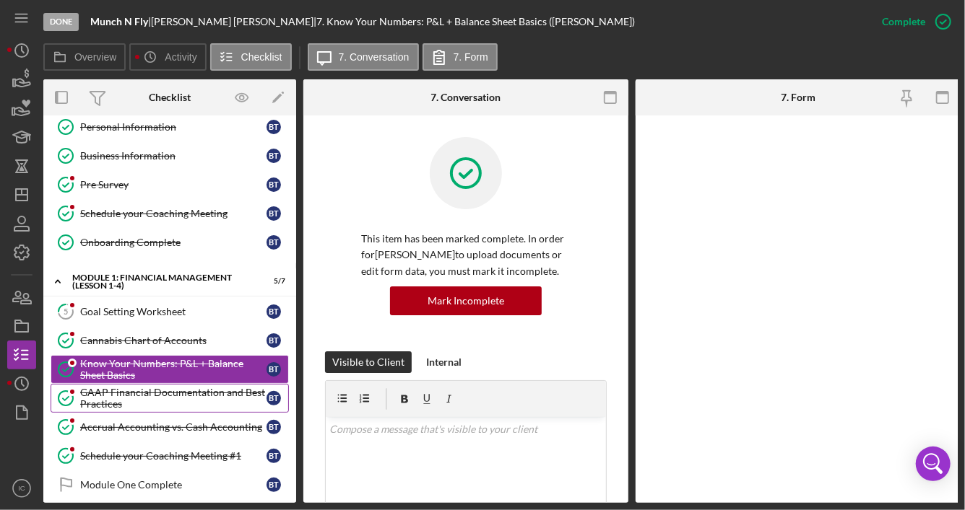
click at [165, 392] on div "GAAP Financial Documentation and Best Practices" at bounding box center [173, 398] width 186 height 23
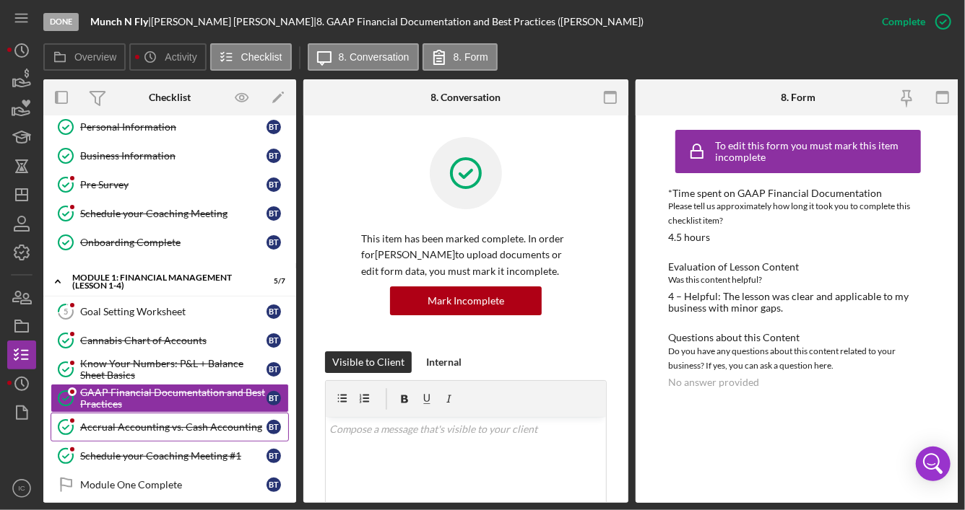
click at [155, 427] on div "Accrual Accounting vs. Cash Accounting" at bounding box center [173, 428] width 186 height 12
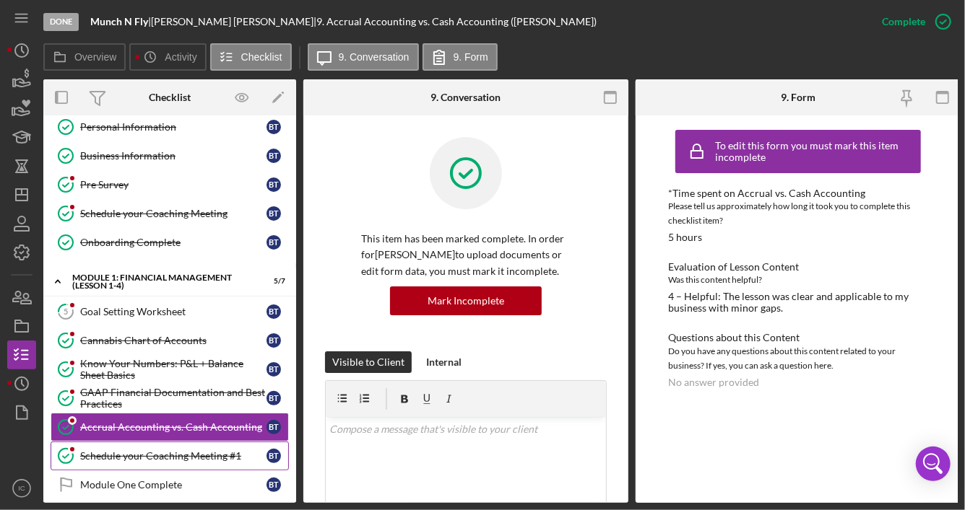
click at [153, 453] on div "Schedule your Coaching Meeting #1" at bounding box center [173, 457] width 186 height 12
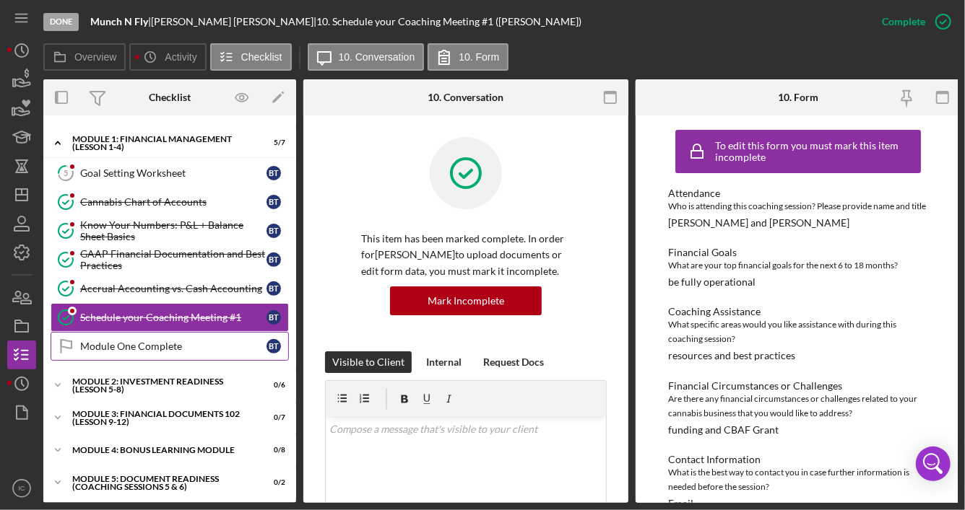
click at [157, 347] on link "Module One Complete Module One Complete B T" at bounding box center [170, 346] width 238 height 29
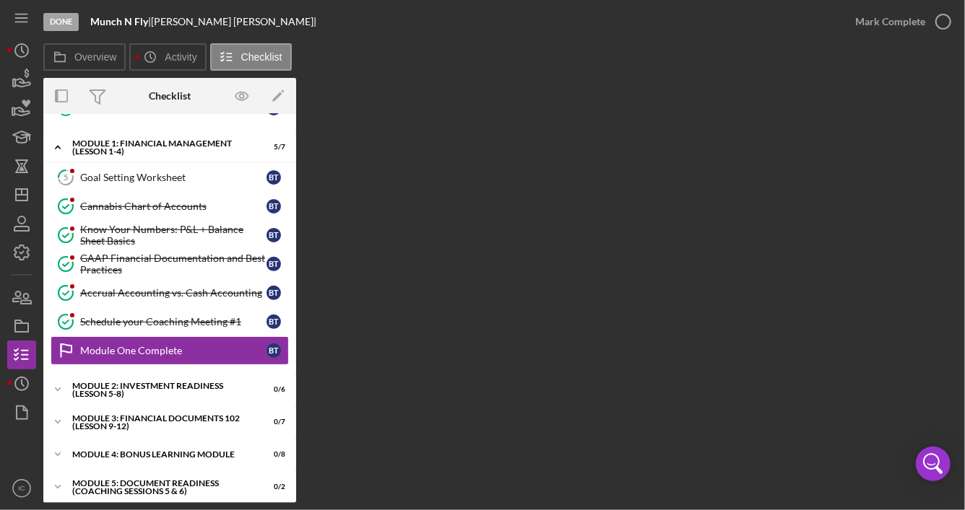
scroll to position [206, 0]
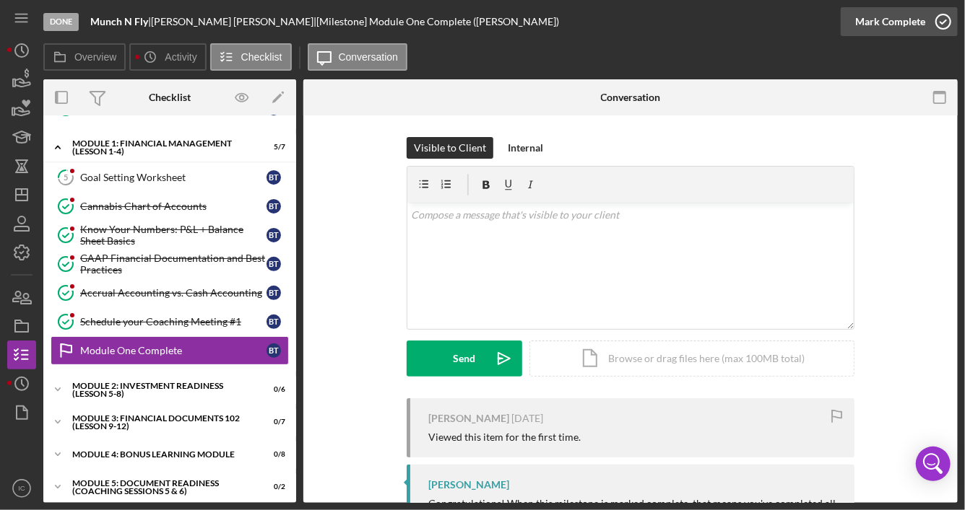
click at [945, 25] on icon "button" at bounding box center [943, 22] width 36 height 36
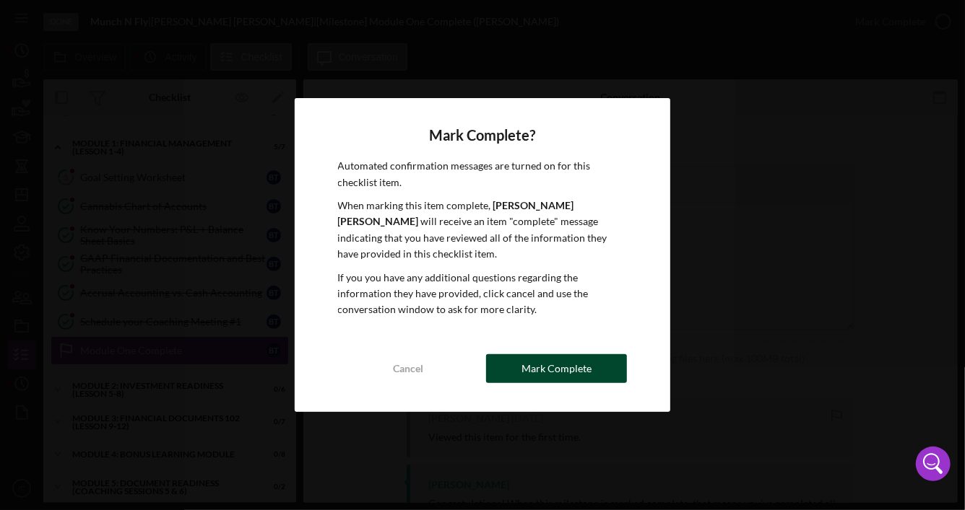
click at [578, 367] on div "Mark Complete" at bounding box center [556, 368] width 70 height 29
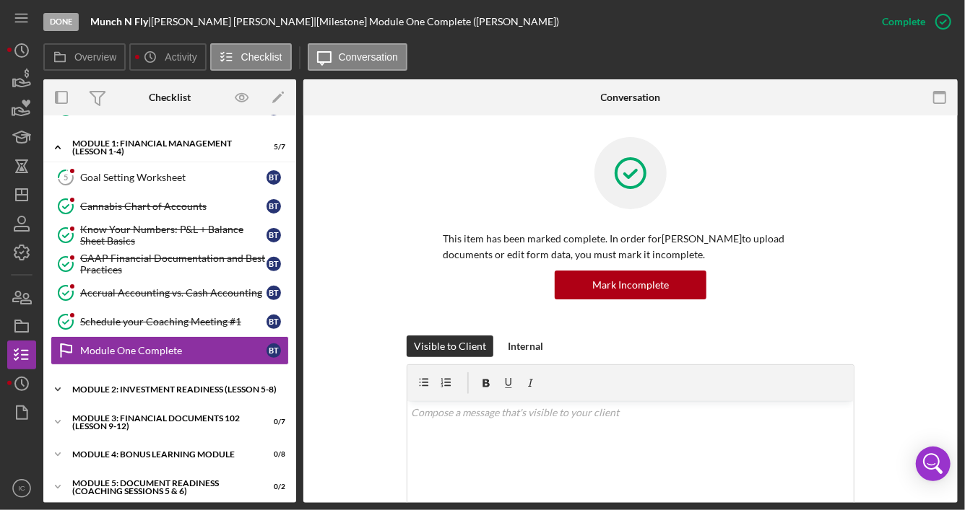
click at [143, 386] on div "Module 2: Investment Readiness (Lesson 5-8)" at bounding box center [175, 390] width 206 height 9
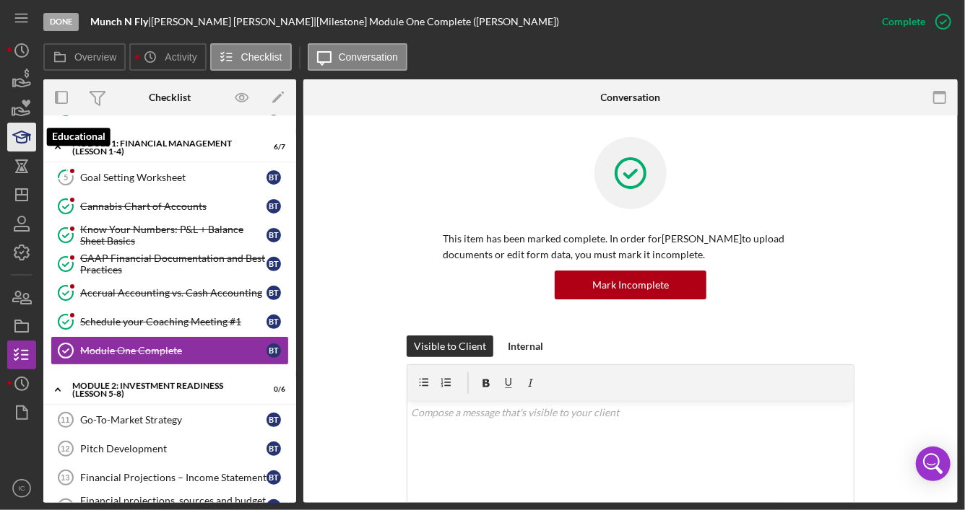
click at [22, 147] on icon "button" at bounding box center [22, 137] width 36 height 36
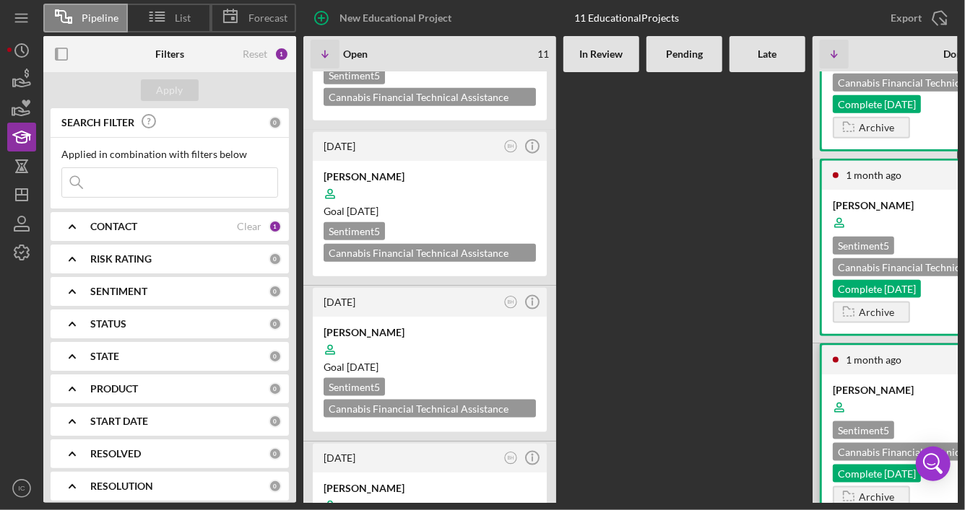
scroll to position [939, 0]
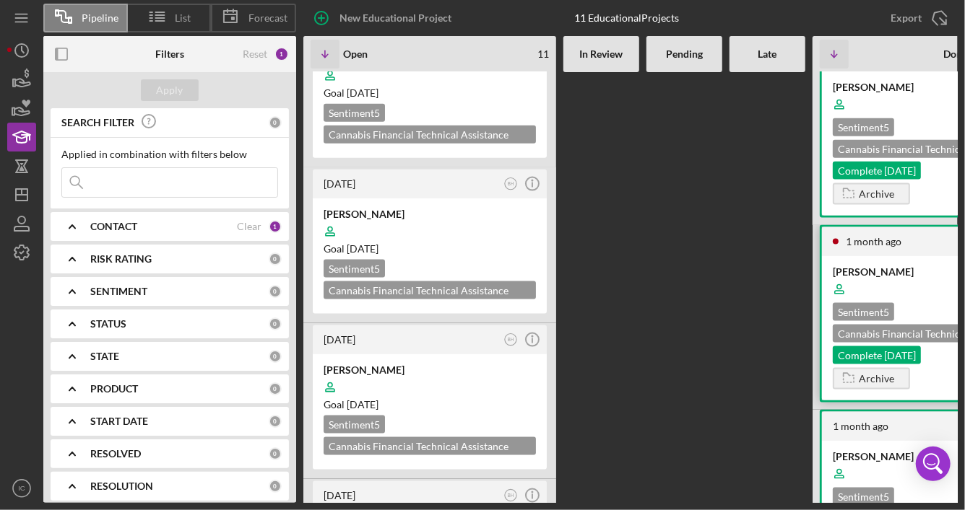
click at [917, 311] on div "Sentiment 5 Cannabis Financial Technical Assistance Program Complete [DATE]" at bounding box center [938, 333] width 212 height 61
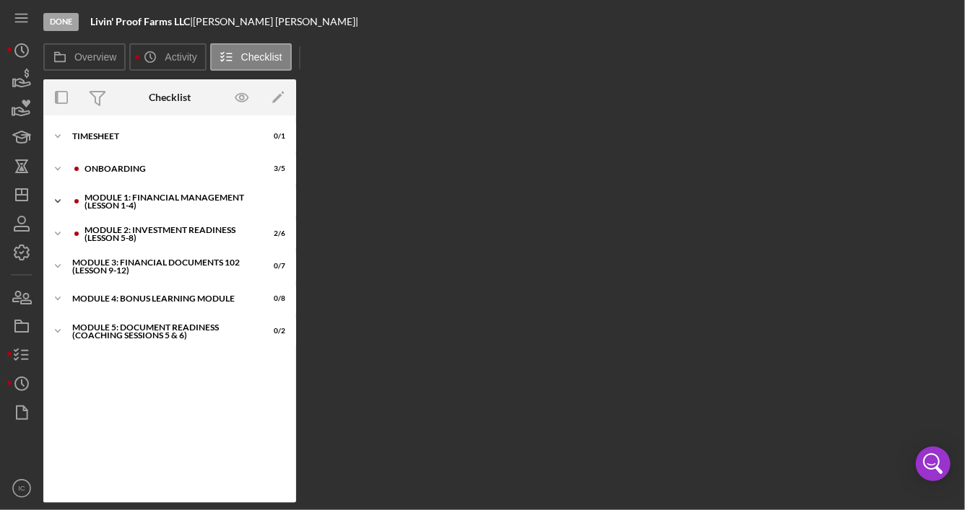
click at [118, 198] on div "Module 1: Financial Management (Lesson 1-4)" at bounding box center [180, 201] width 193 height 17
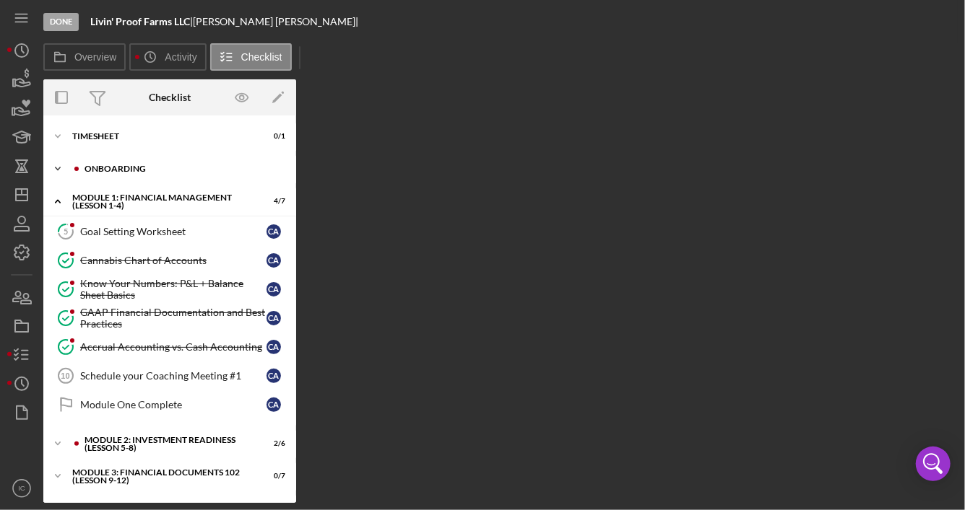
click at [123, 175] on div "Icon/Expander Onboarding 3 / 5" at bounding box center [169, 169] width 253 height 29
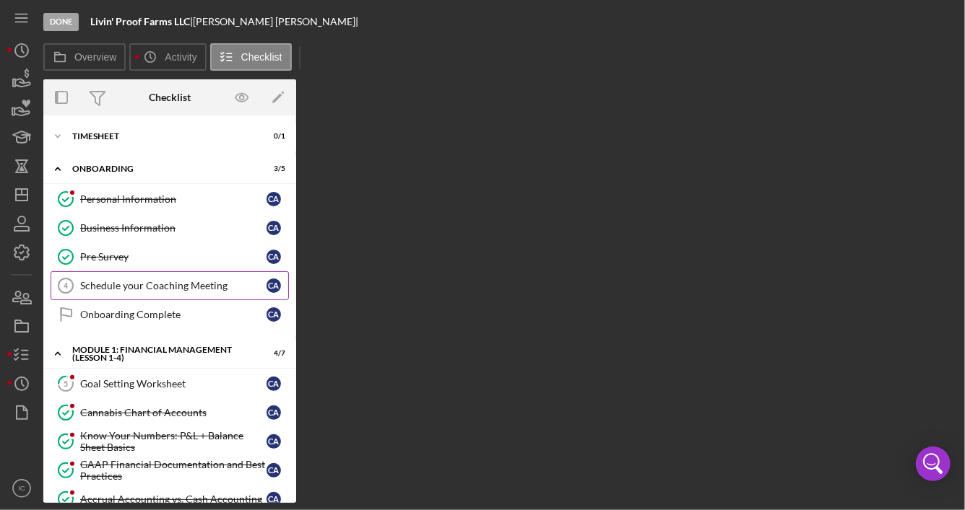
click at [155, 287] on div "Schedule your Coaching Meeting" at bounding box center [173, 286] width 186 height 12
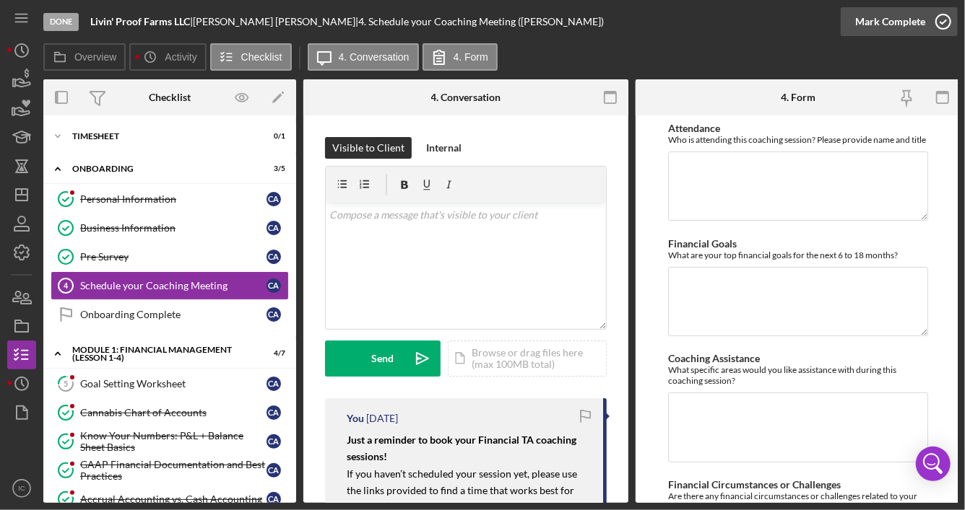
click at [944, 20] on icon "button" at bounding box center [943, 22] width 36 height 36
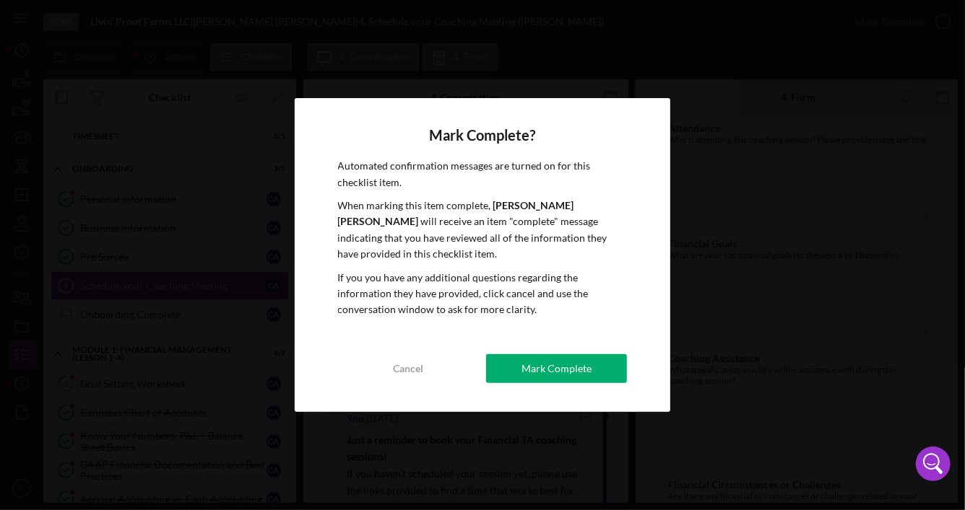
click at [614, 367] on button "Mark Complete" at bounding box center [556, 368] width 141 height 29
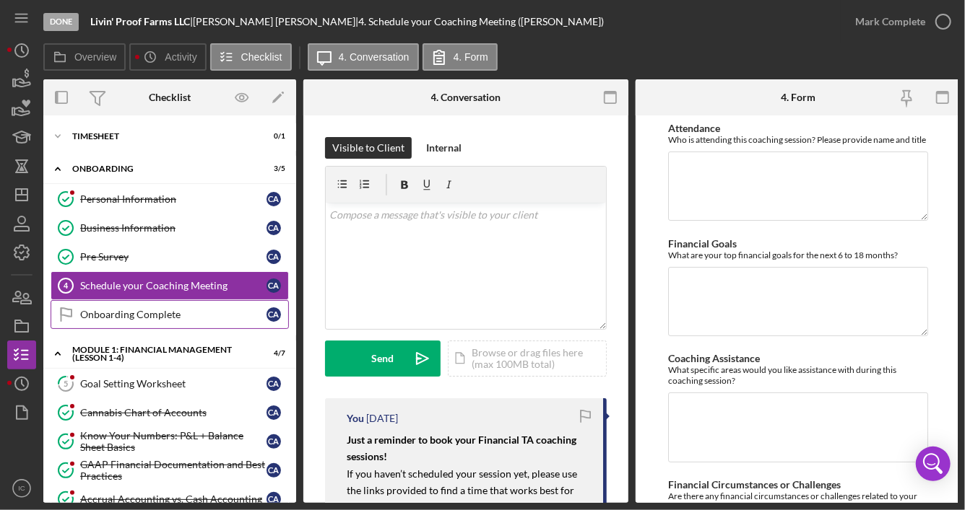
click at [198, 310] on div "Onboarding Complete" at bounding box center [173, 315] width 186 height 12
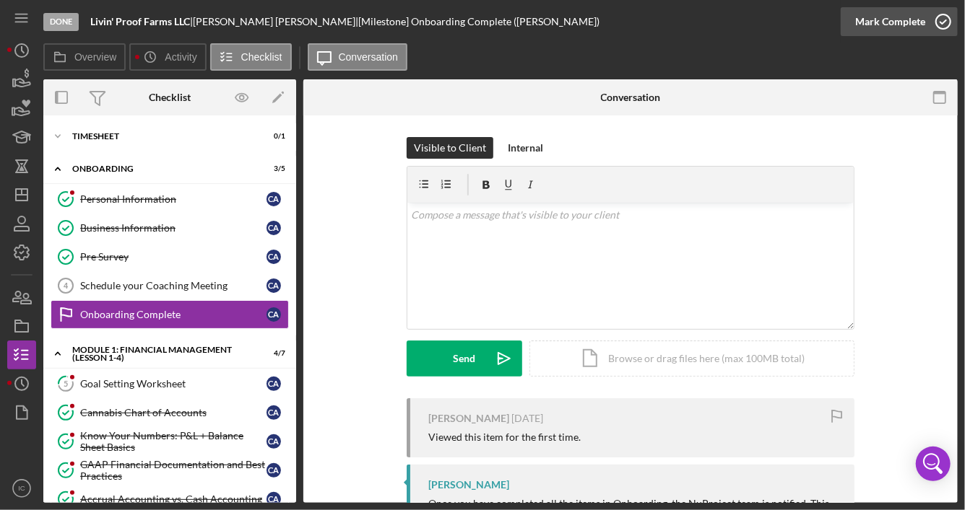
click at [942, 25] on icon "button" at bounding box center [943, 22] width 36 height 36
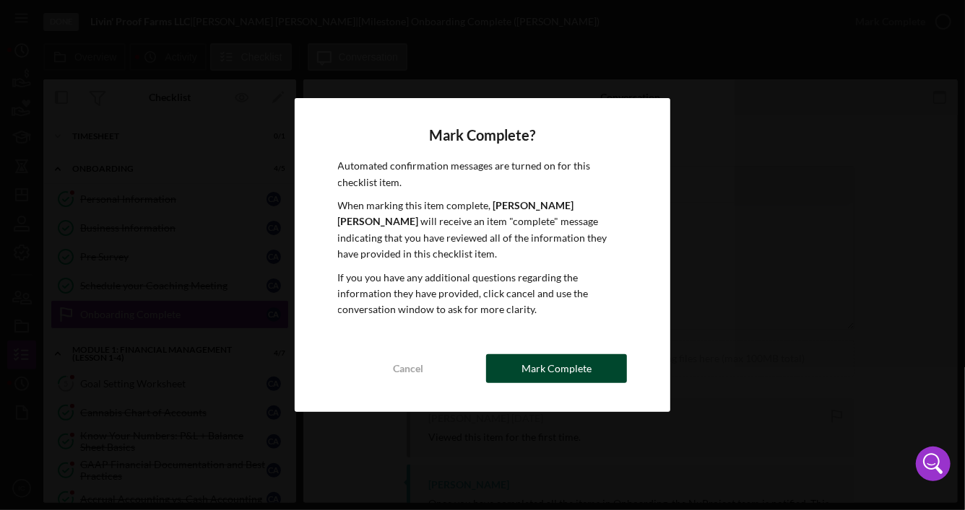
click at [597, 362] on button "Mark Complete" at bounding box center [556, 368] width 141 height 29
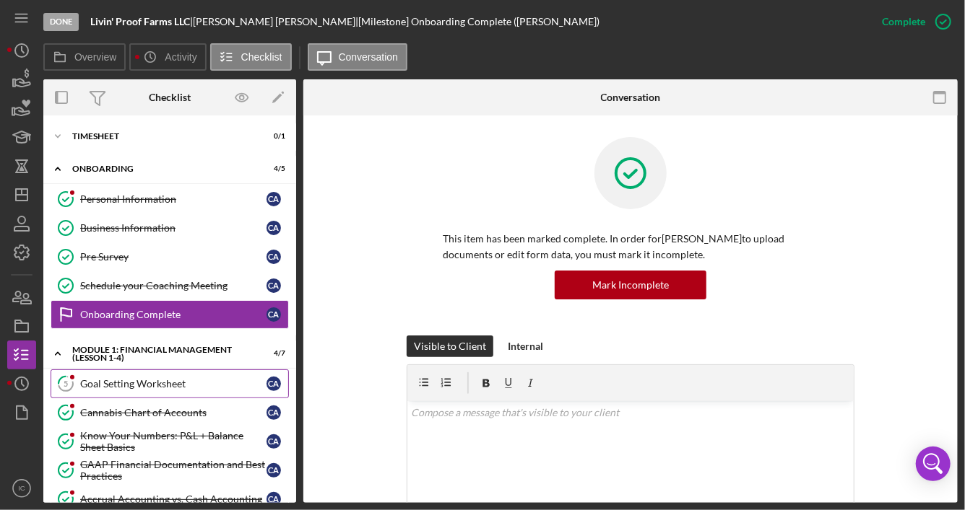
click at [166, 384] on div "Goal Setting Worksheet" at bounding box center [173, 384] width 186 height 12
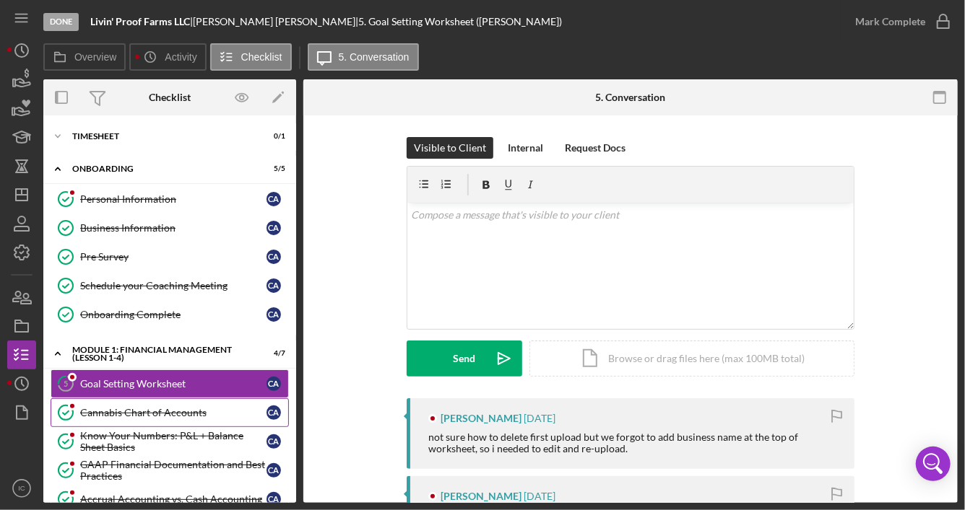
click at [166, 411] on div "Cannabis Chart of Accounts" at bounding box center [173, 413] width 186 height 12
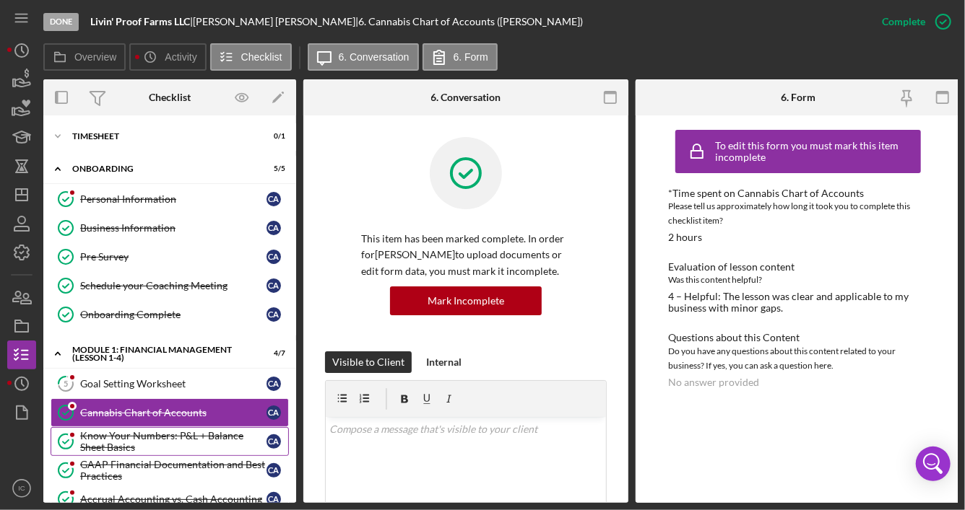
click at [163, 444] on div "Know Your Numbers: P&L + Balance Sheet Basics" at bounding box center [173, 441] width 186 height 23
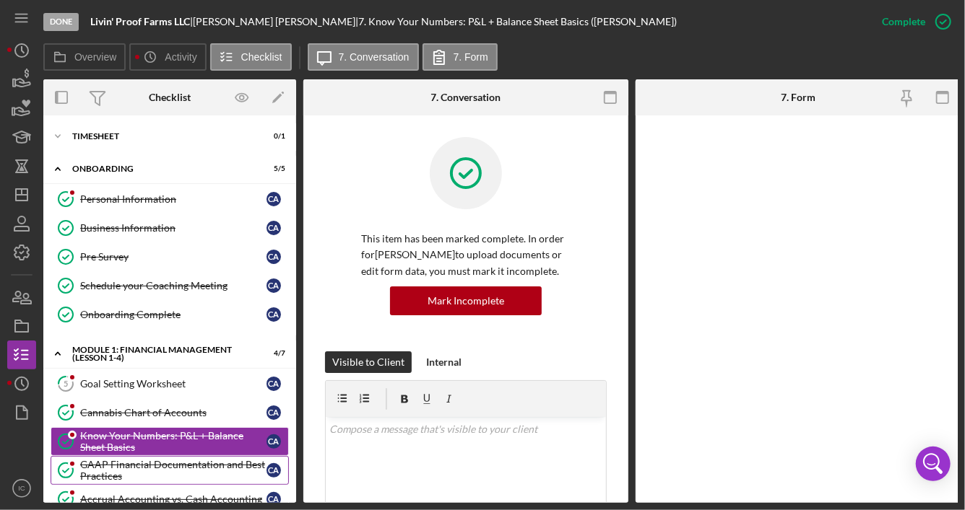
click at [162, 464] on div "GAAP Financial Documentation and Best Practices" at bounding box center [173, 470] width 186 height 23
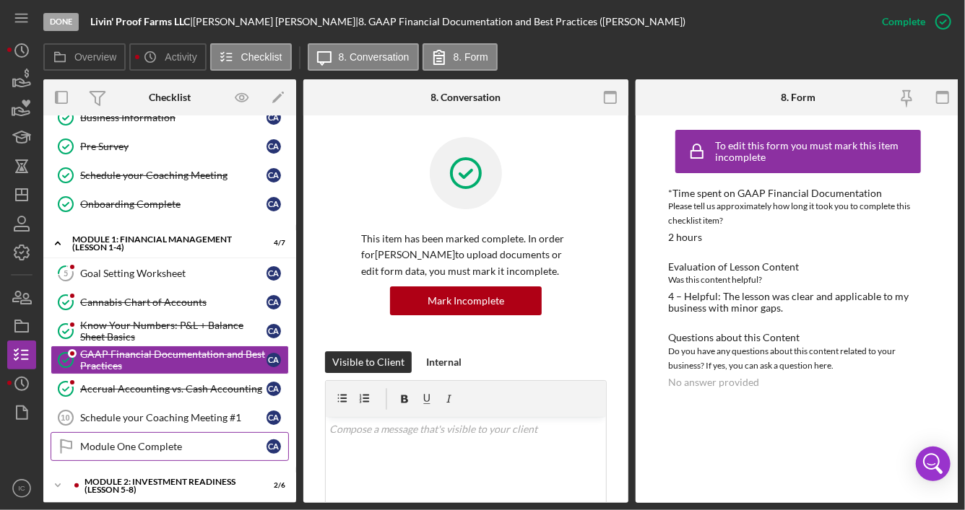
scroll to position [144, 0]
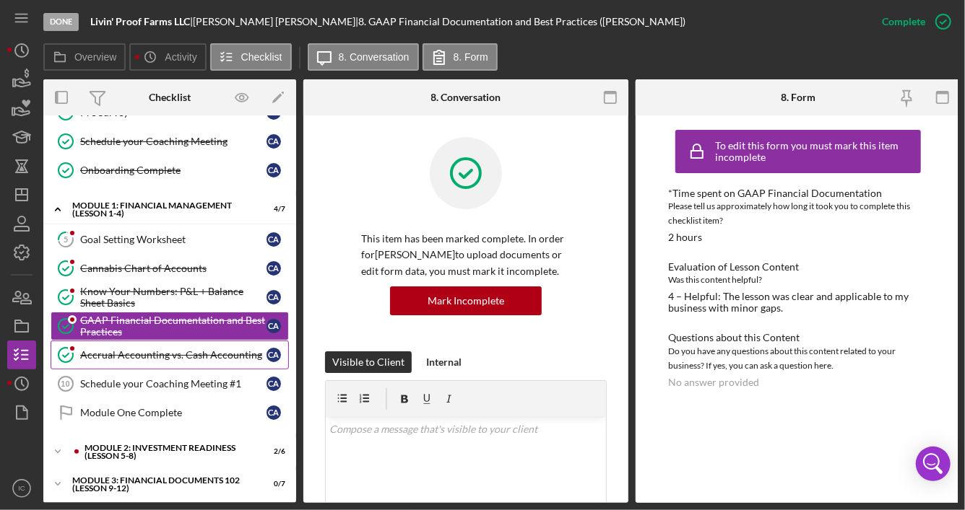
click at [180, 350] on div "Accrual Accounting vs. Cash Accounting" at bounding box center [173, 355] width 186 height 12
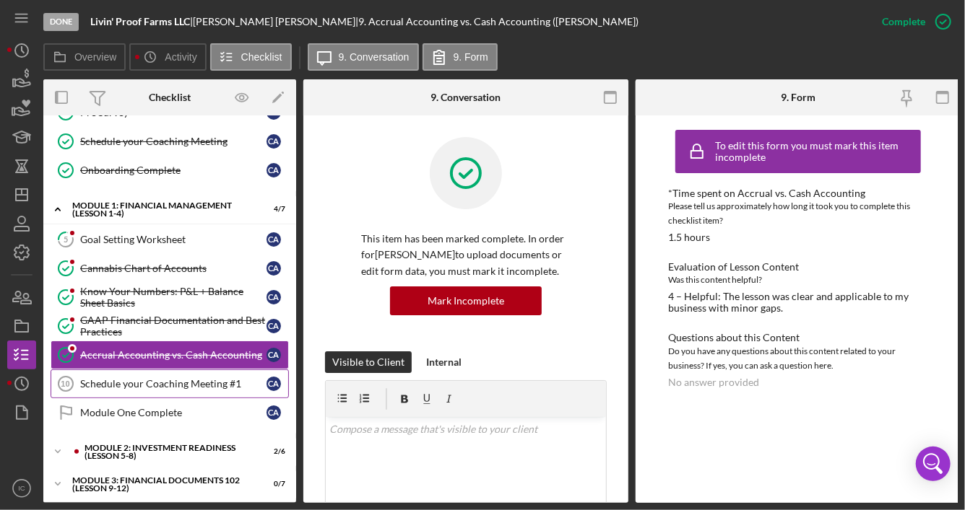
click at [175, 383] on div "Schedule your Coaching Meeting #1" at bounding box center [173, 384] width 186 height 12
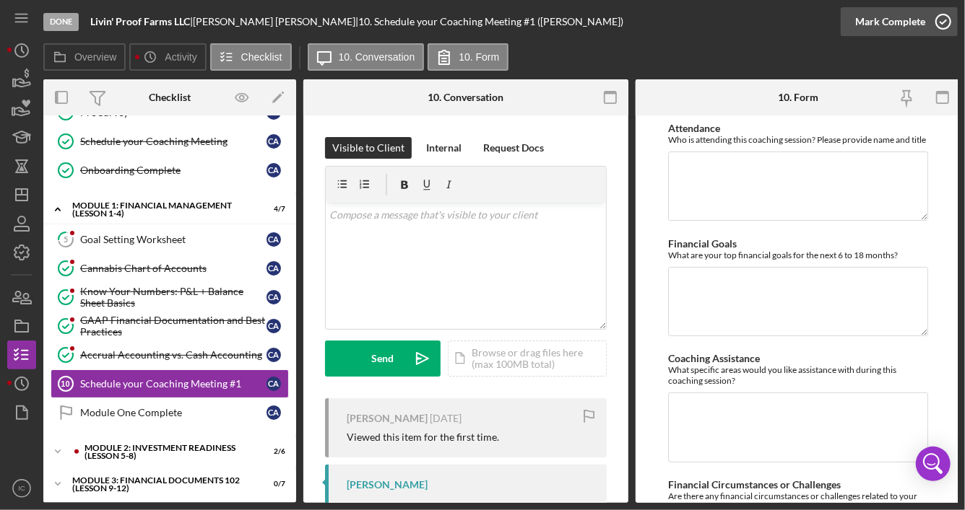
click at [944, 26] on icon "button" at bounding box center [943, 22] width 36 height 36
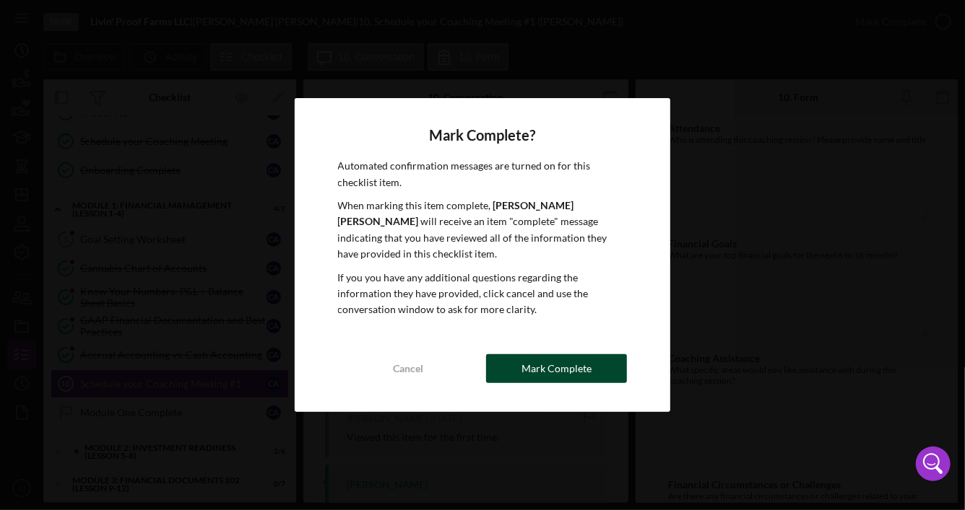
click at [596, 371] on button "Mark Complete" at bounding box center [556, 368] width 141 height 29
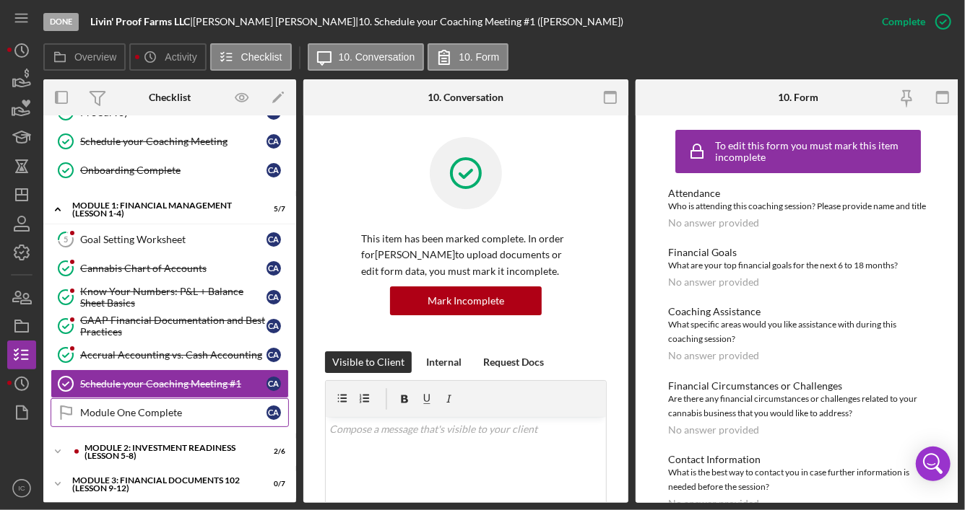
click at [163, 409] on div "Module One Complete" at bounding box center [173, 413] width 186 height 12
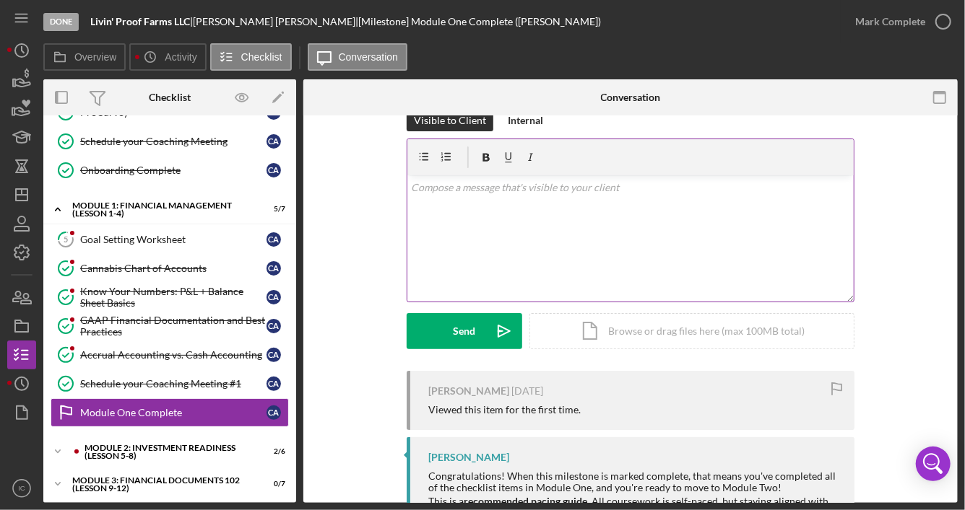
scroll to position [113, 0]
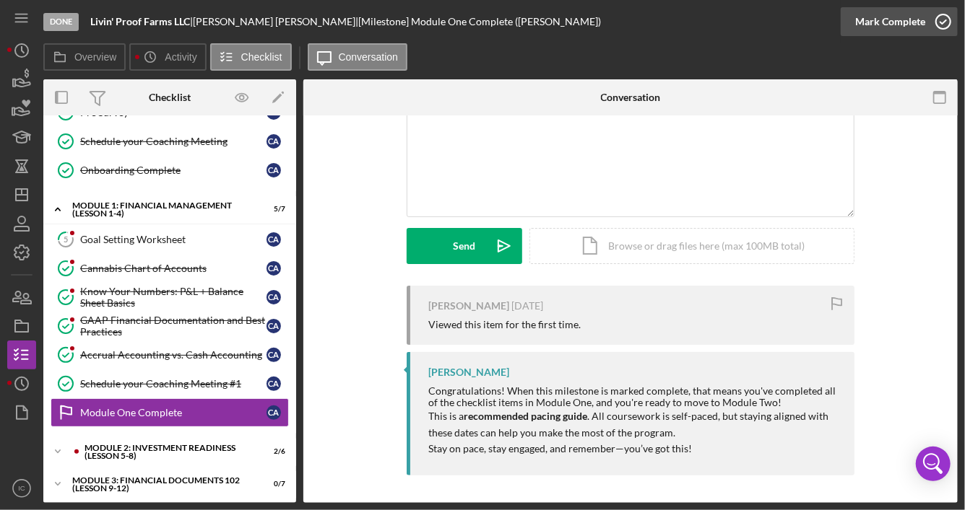
click at [946, 23] on icon "button" at bounding box center [943, 22] width 36 height 36
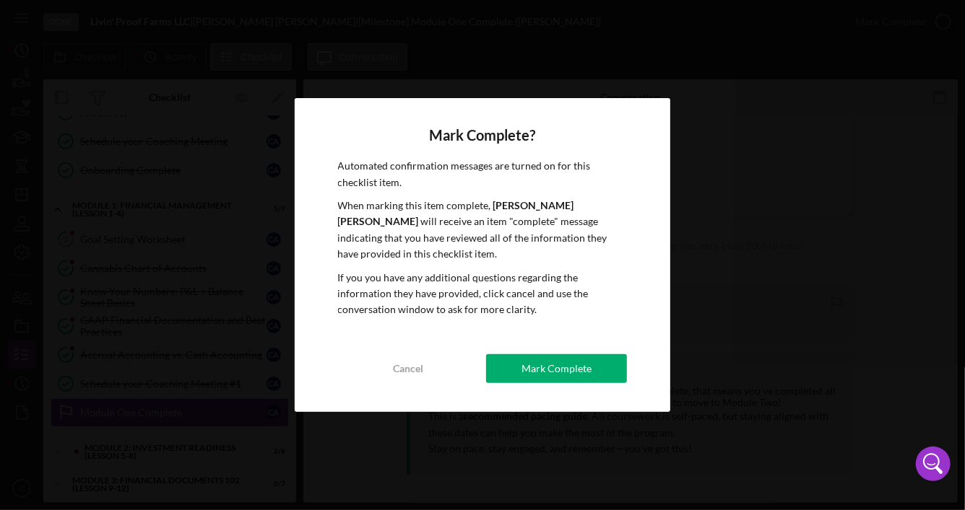
click at [553, 367] on div "Mark Complete" at bounding box center [556, 368] width 70 height 29
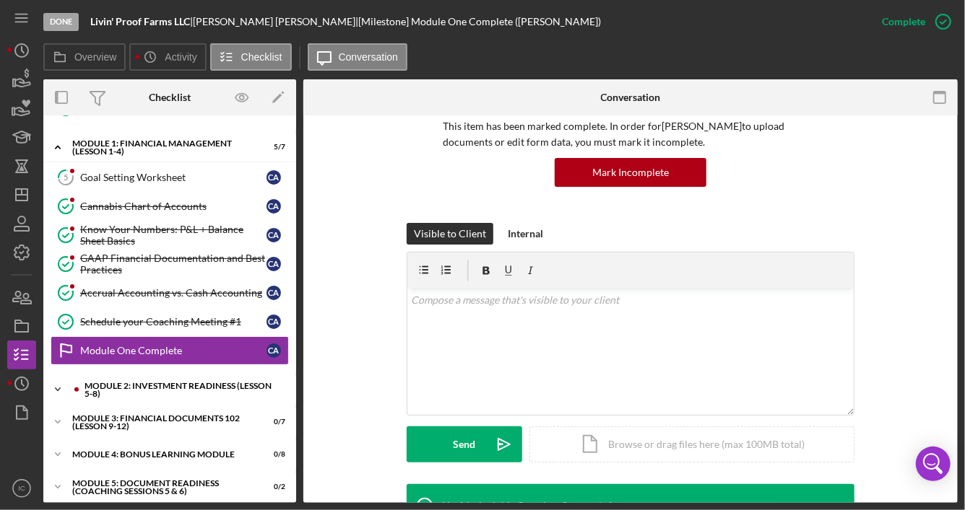
scroll to position [311, 0]
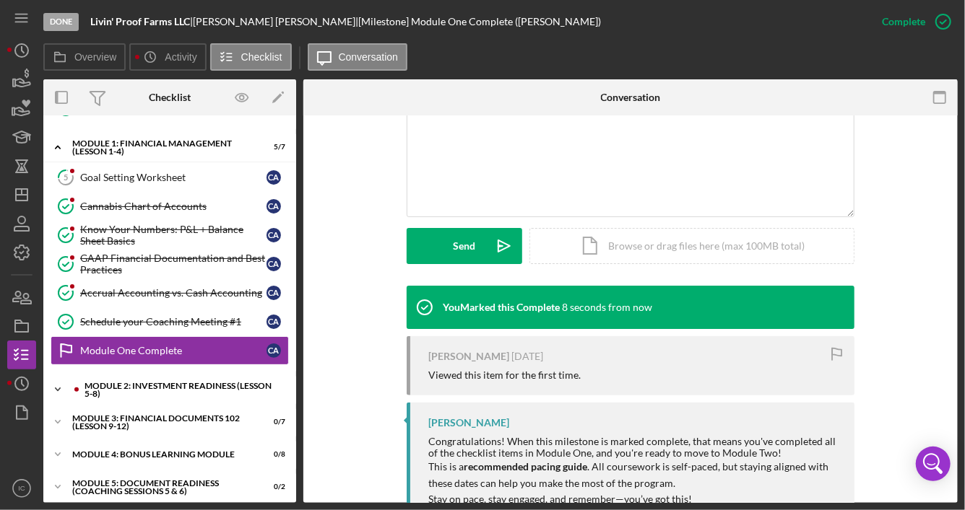
click at [183, 375] on div "Icon/Expander Module 2: Investment Readiness (Lesson 5-8) 2 / 6" at bounding box center [169, 389] width 253 height 29
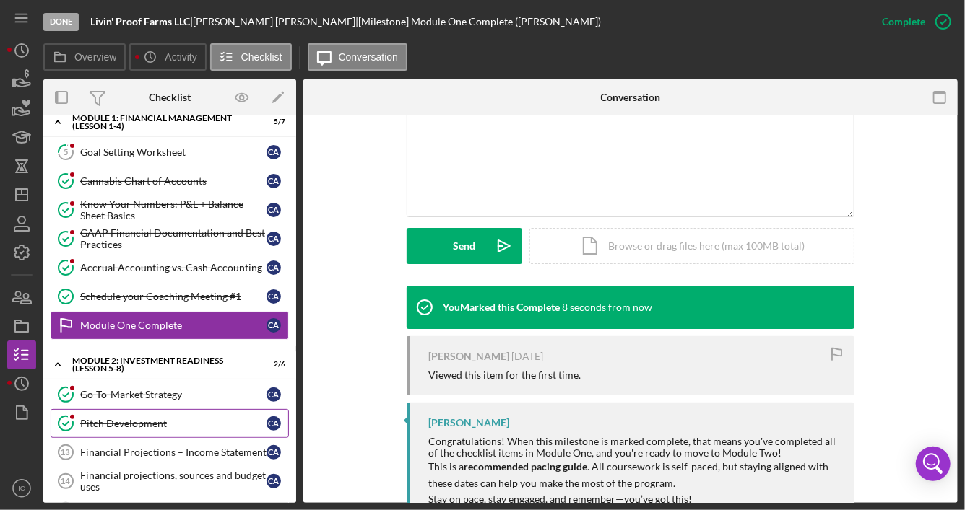
scroll to position [279, 0]
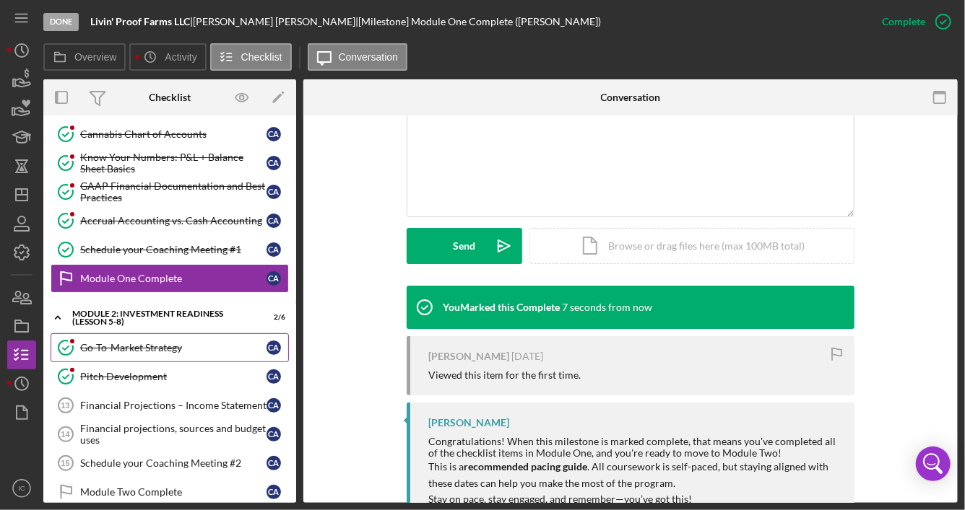
click at [179, 342] on div "Go-To-Market Strategy" at bounding box center [173, 348] width 186 height 12
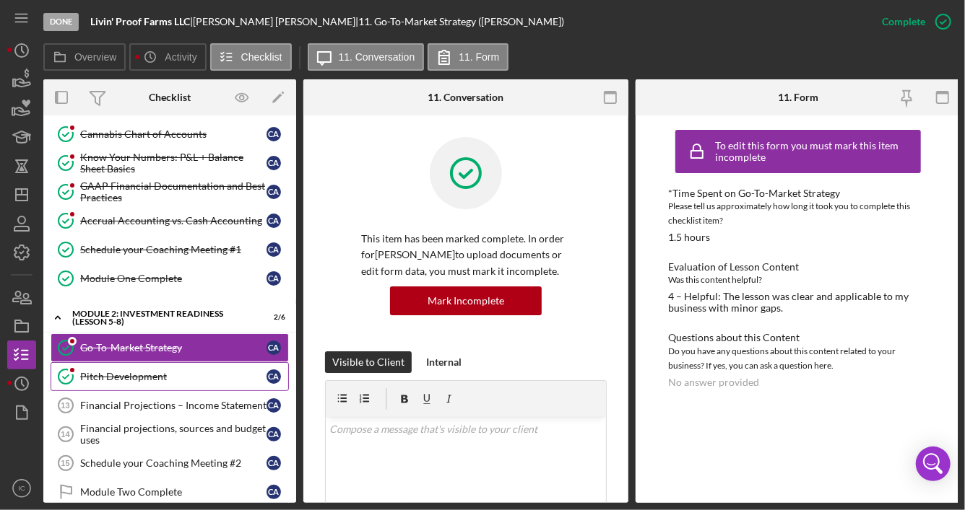
click at [188, 371] on div "Pitch Development" at bounding box center [173, 377] width 186 height 12
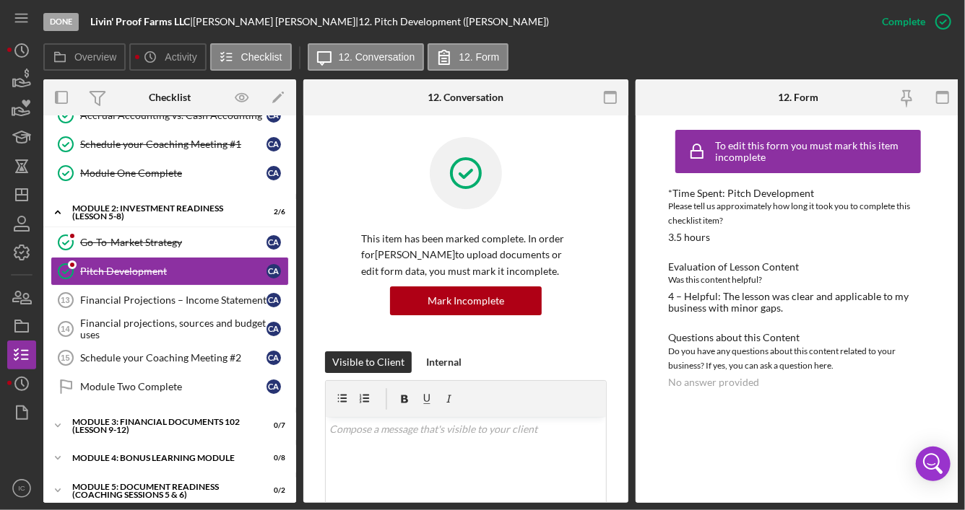
scroll to position [389, 0]
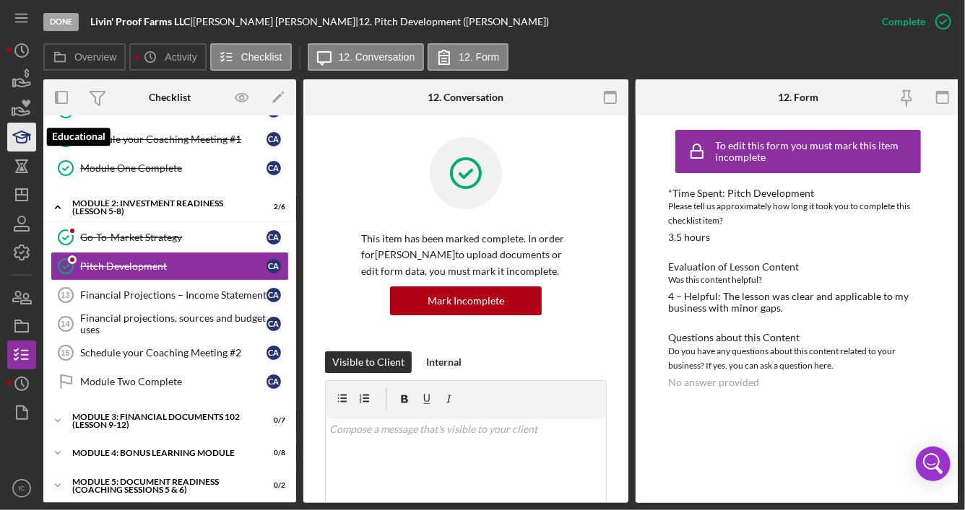
click at [26, 144] on icon "button" at bounding box center [22, 137] width 36 height 36
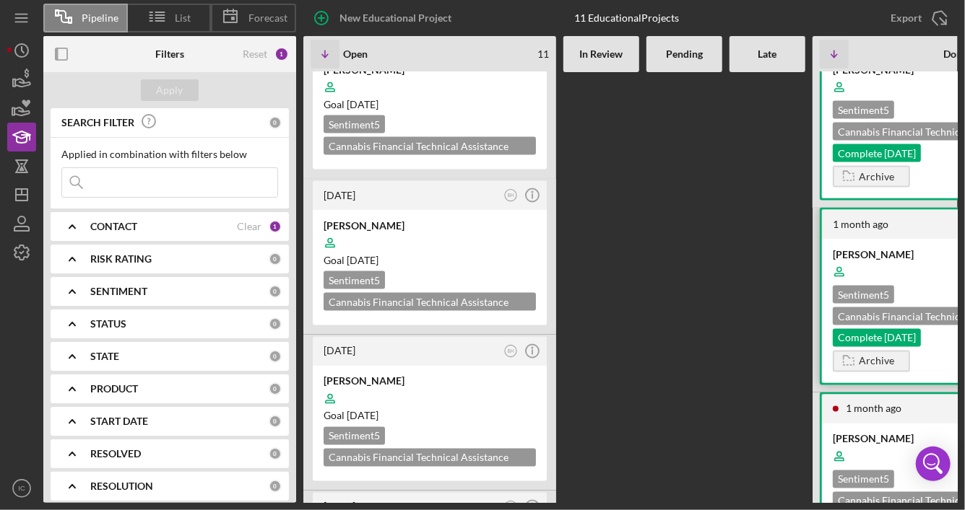
scroll to position [1155, 0]
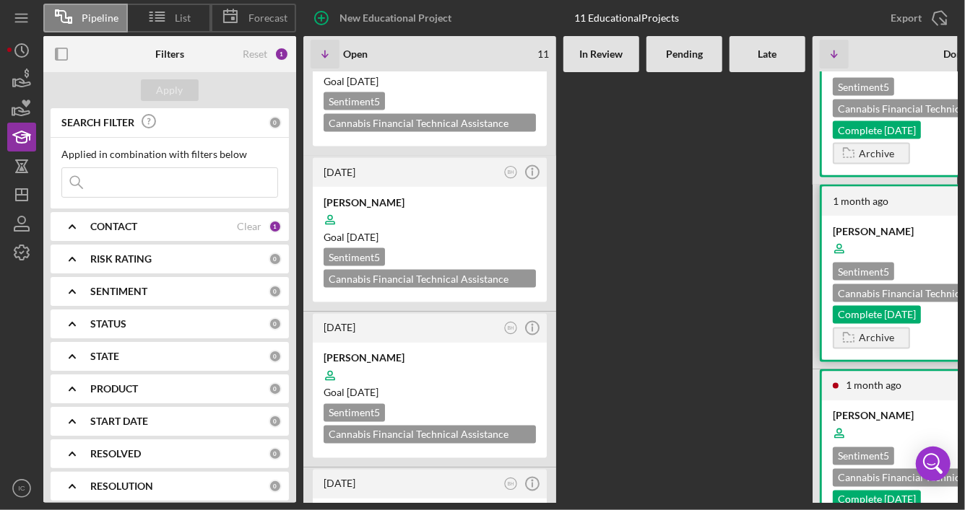
click at [915, 282] on div "Sentiment 5 Cannabis Financial Technical Assistance Program Complete [DATE]" at bounding box center [938, 293] width 212 height 61
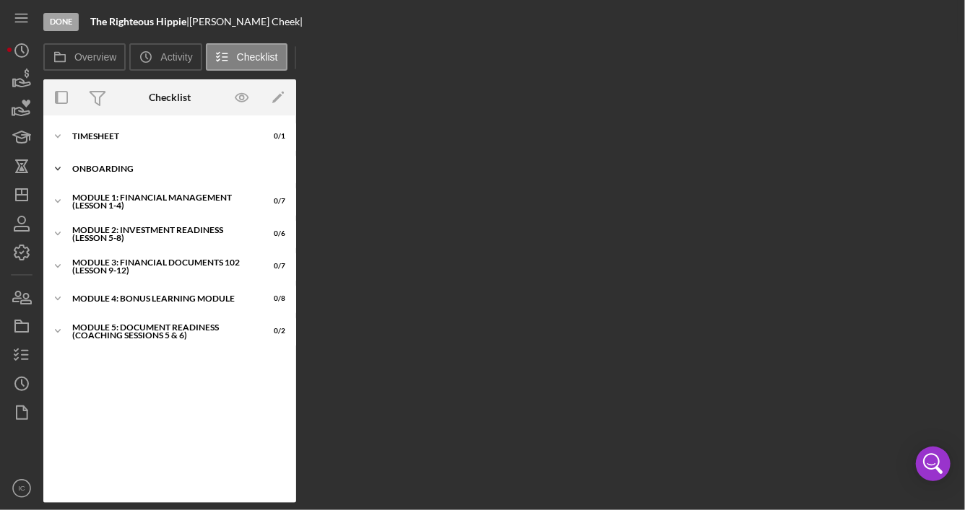
click at [117, 168] on div "Onboarding" at bounding box center [175, 169] width 206 height 9
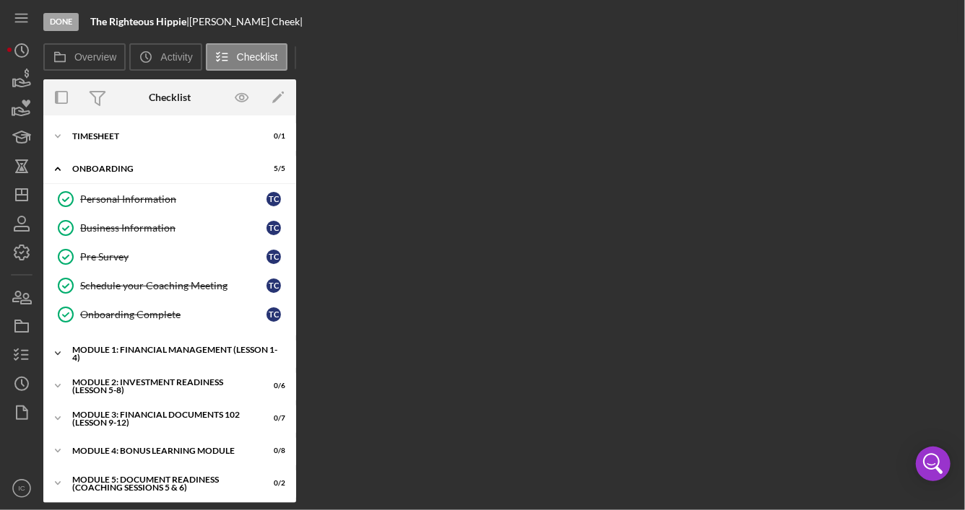
click at [173, 350] on div "Module 1: Financial Management (Lesson 1-4)" at bounding box center [175, 354] width 206 height 17
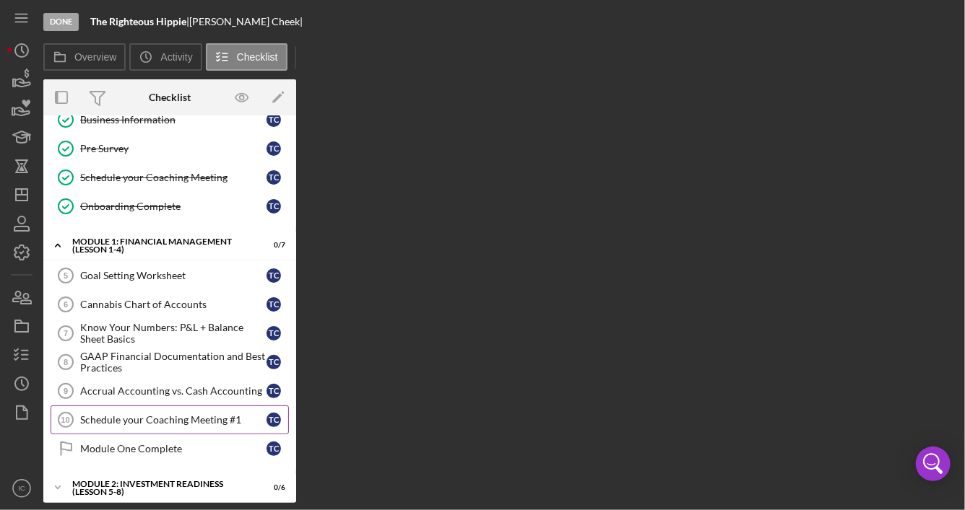
scroll to position [206, 0]
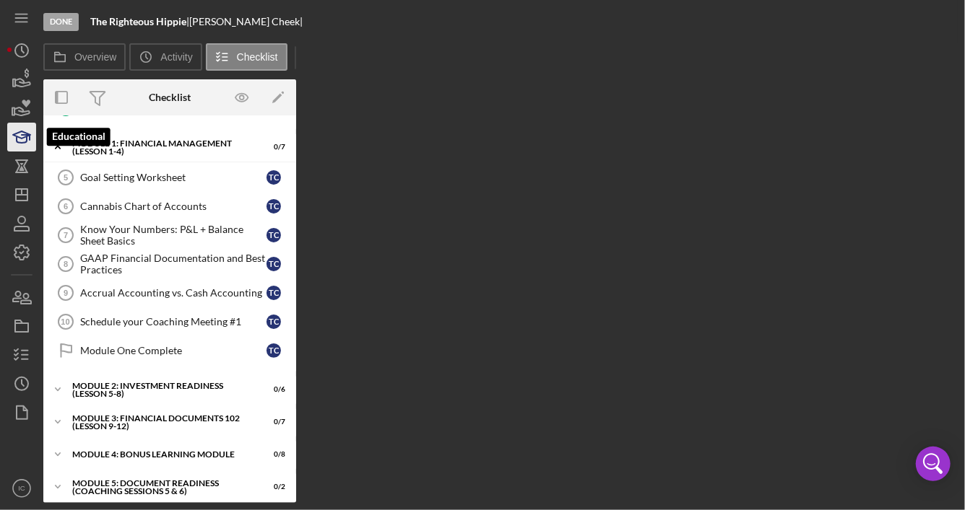
click at [32, 147] on icon "button" at bounding box center [22, 137] width 36 height 36
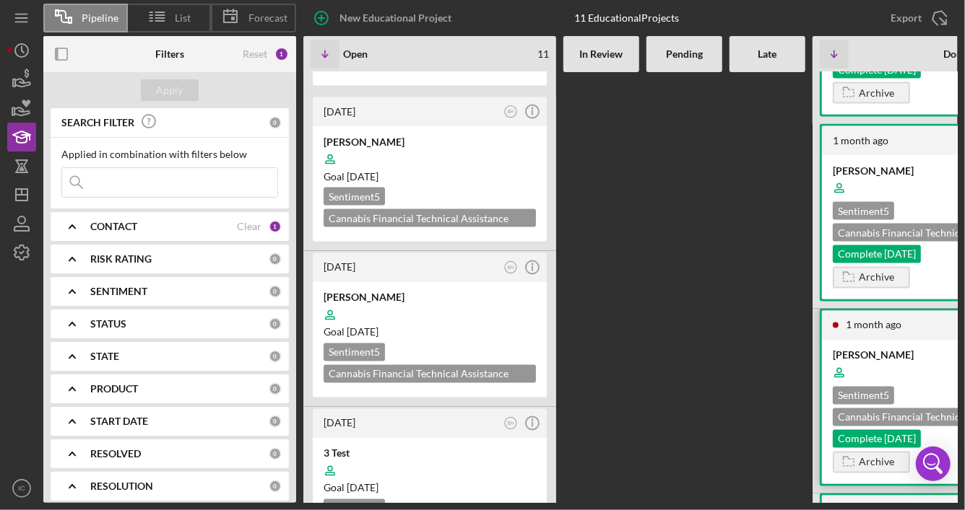
scroll to position [1227, 0]
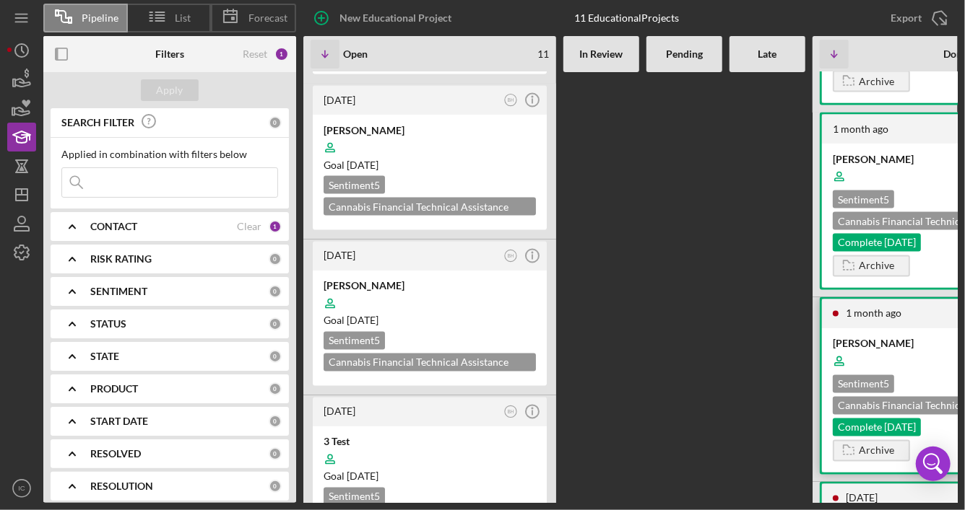
click at [910, 375] on div at bounding box center [938, 361] width 212 height 27
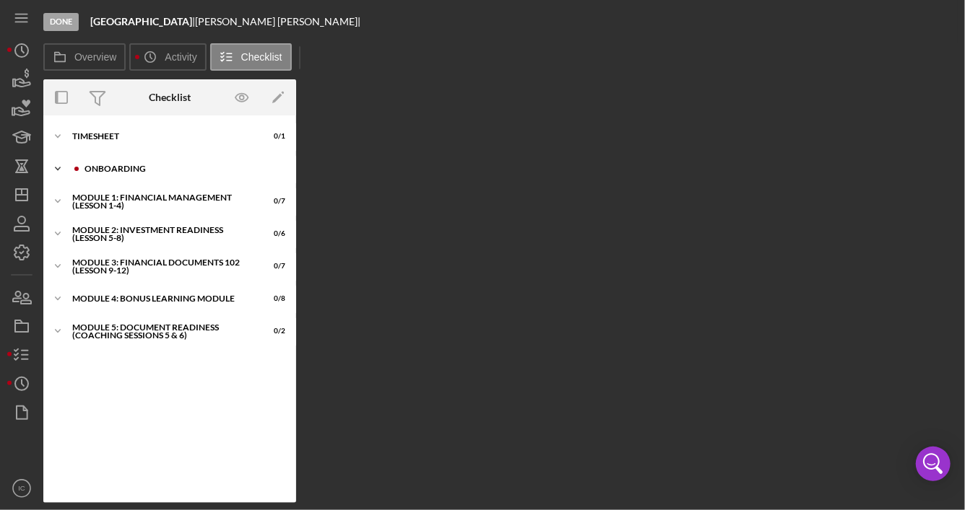
click at [148, 171] on div "Onboarding" at bounding box center [180, 169] width 193 height 9
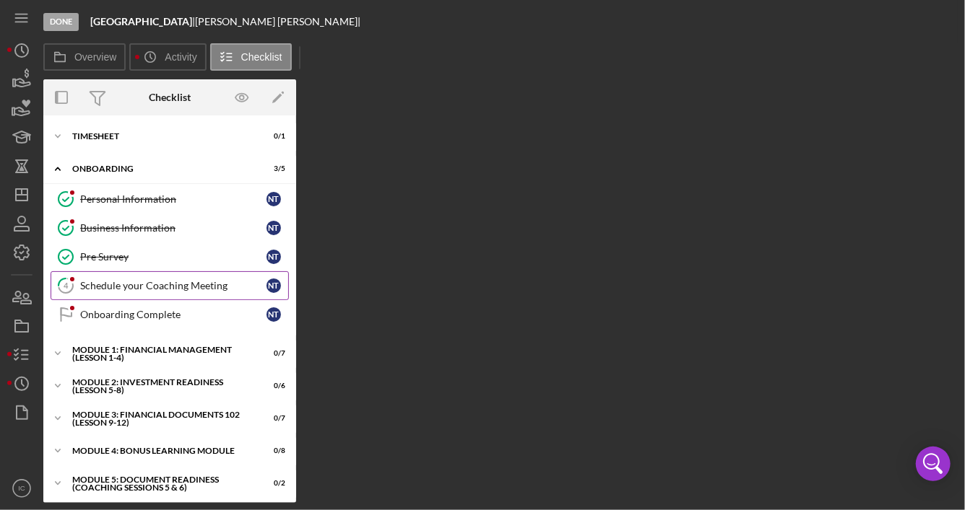
click at [182, 289] on div "Schedule your Coaching Meeting" at bounding box center [173, 286] width 186 height 12
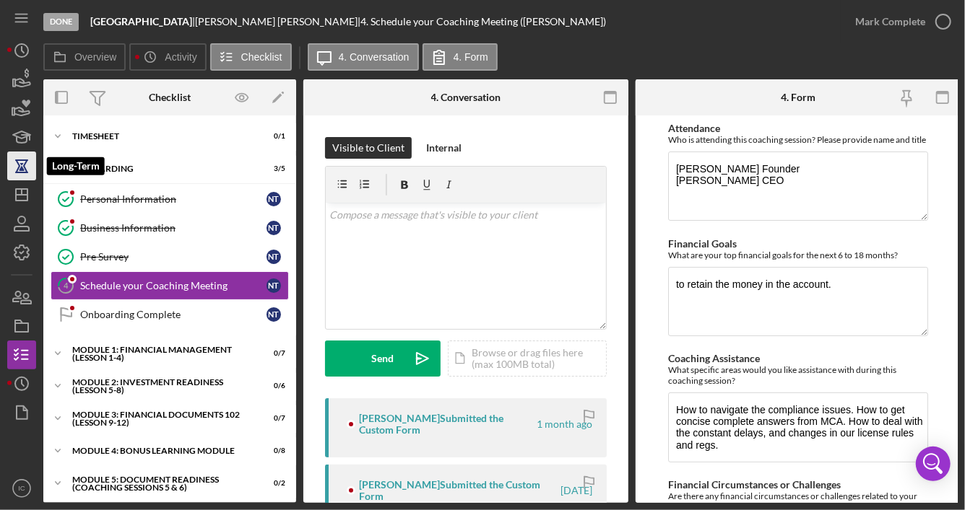
click at [26, 168] on icon "button" at bounding box center [22, 166] width 36 height 36
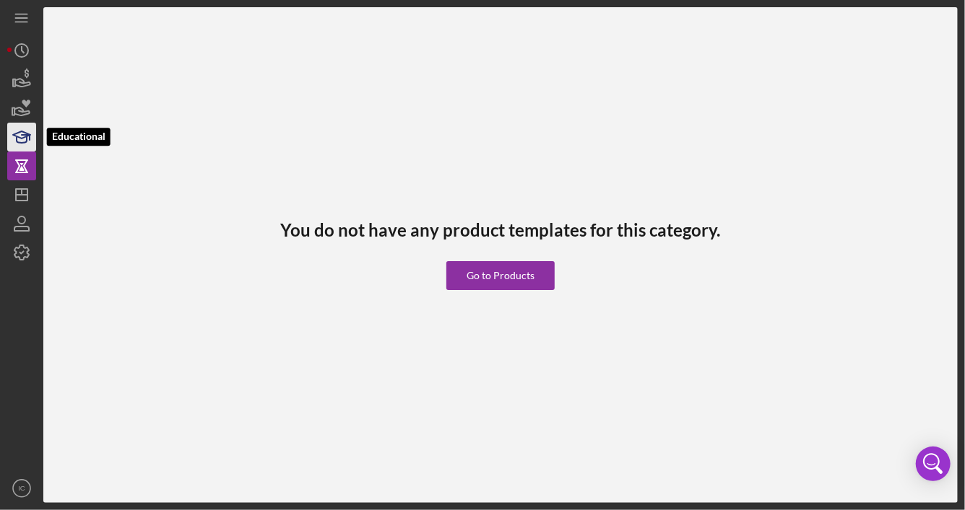
click at [12, 134] on icon "button" at bounding box center [22, 137] width 36 height 36
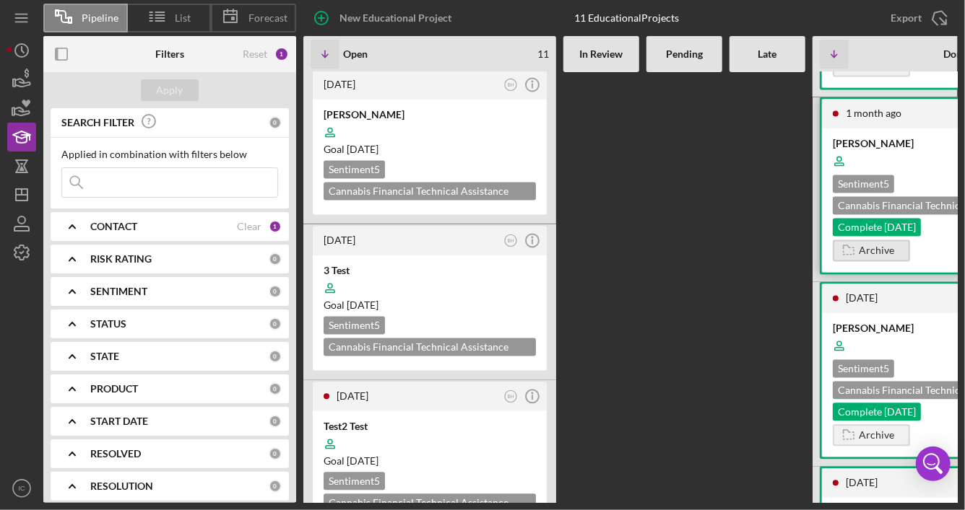
scroll to position [1516, 0]
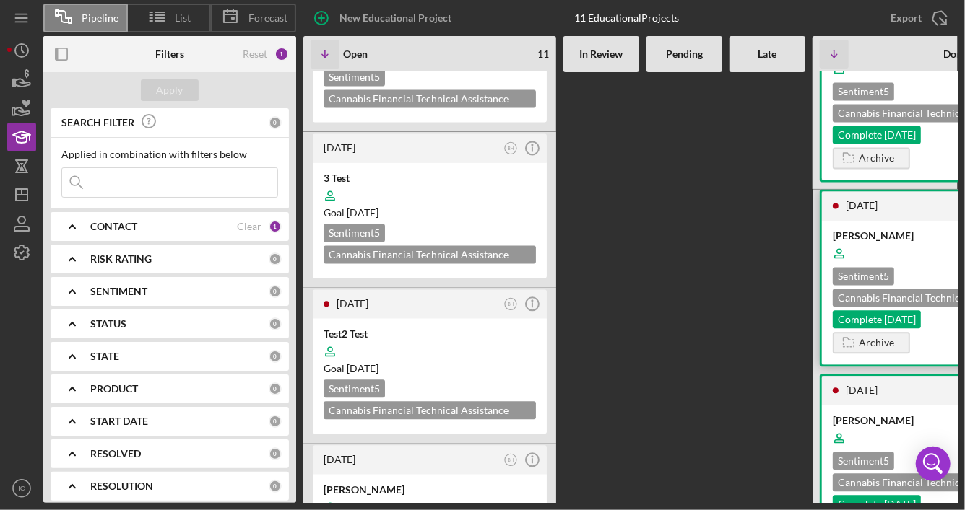
click at [905, 267] on div at bounding box center [938, 253] width 212 height 27
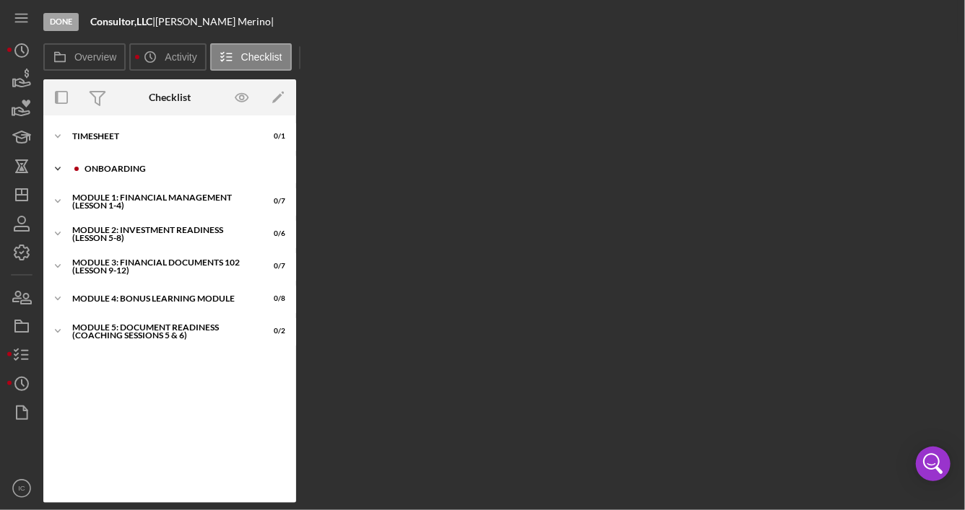
click at [127, 161] on div "Icon/Expander Onboarding 3 / 5" at bounding box center [169, 169] width 253 height 29
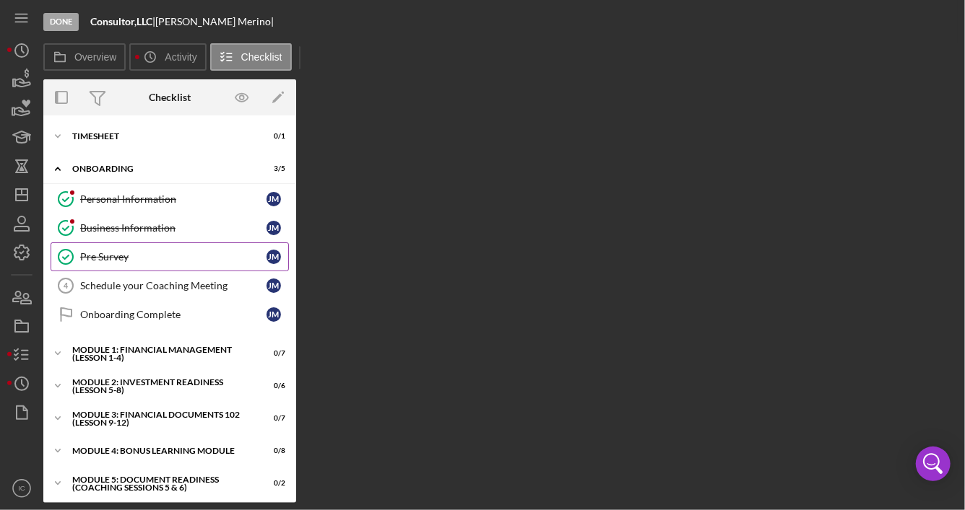
click at [224, 254] on div "Pre Survey" at bounding box center [173, 257] width 186 height 12
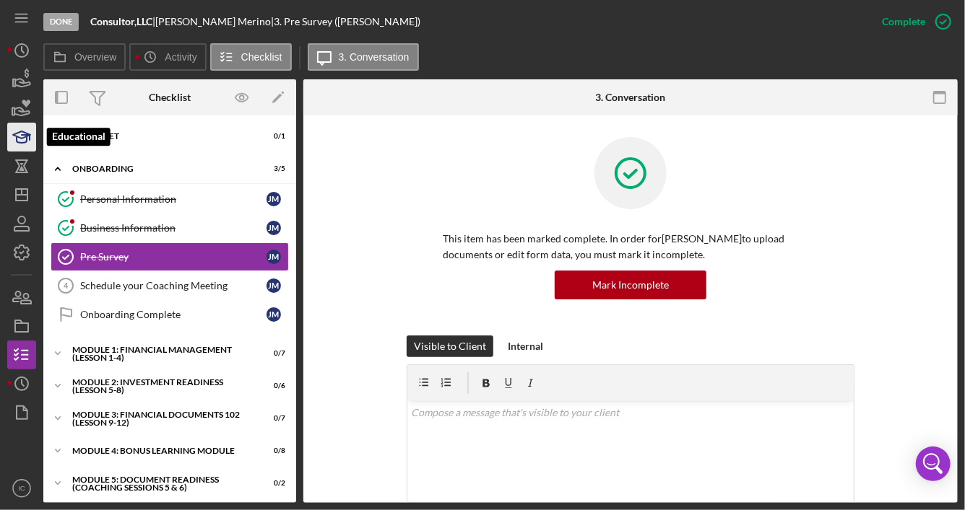
click at [22, 139] on polygon "button" at bounding box center [21, 134] width 17 height 7
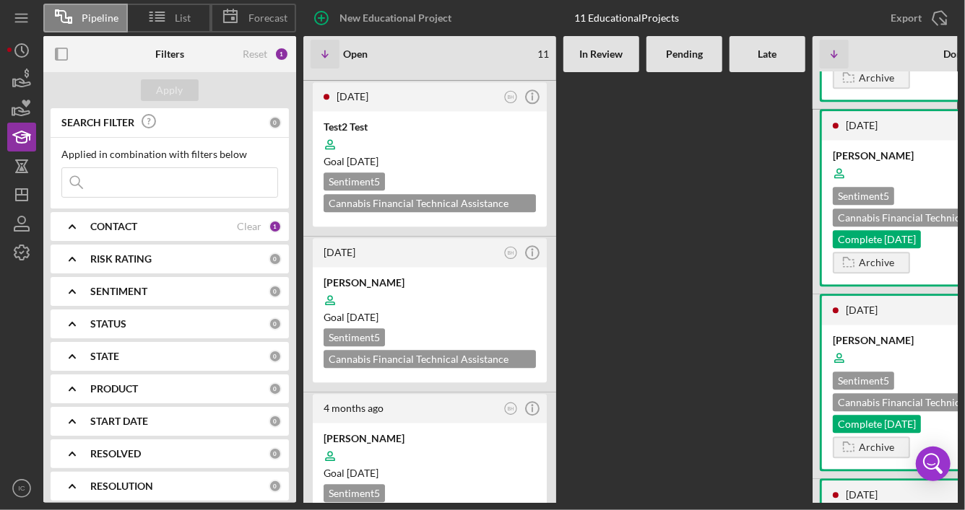
scroll to position [1805, 0]
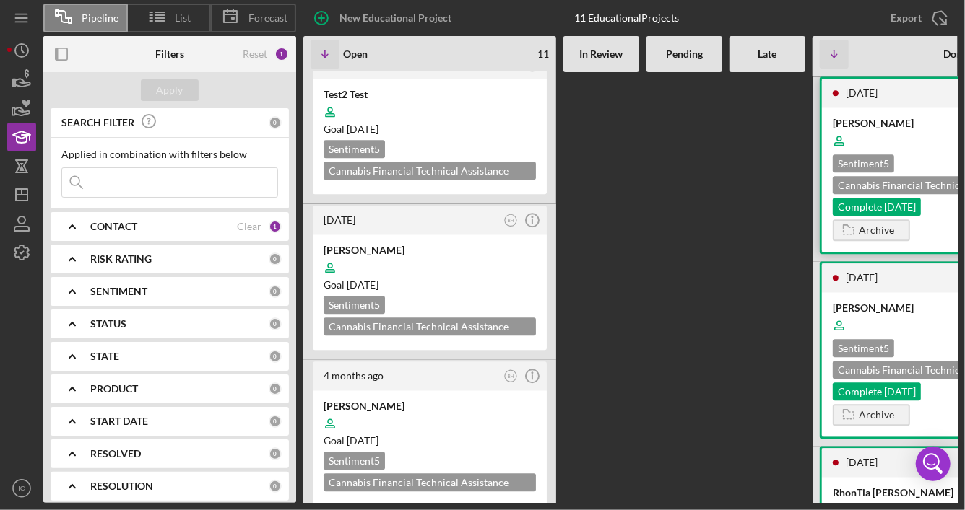
click at [910, 155] on div at bounding box center [938, 140] width 212 height 27
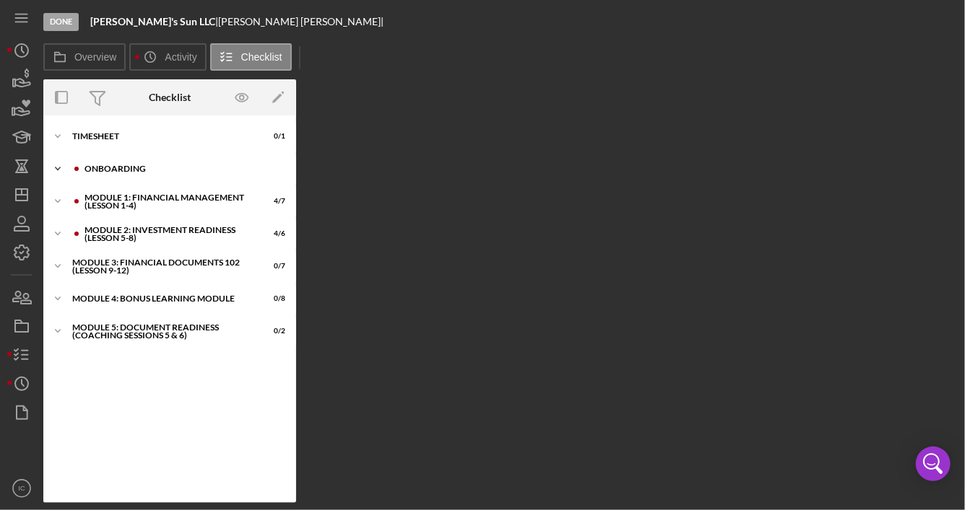
click at [113, 173] on div "Icon/Expander Onboarding 5 / 5" at bounding box center [169, 169] width 253 height 29
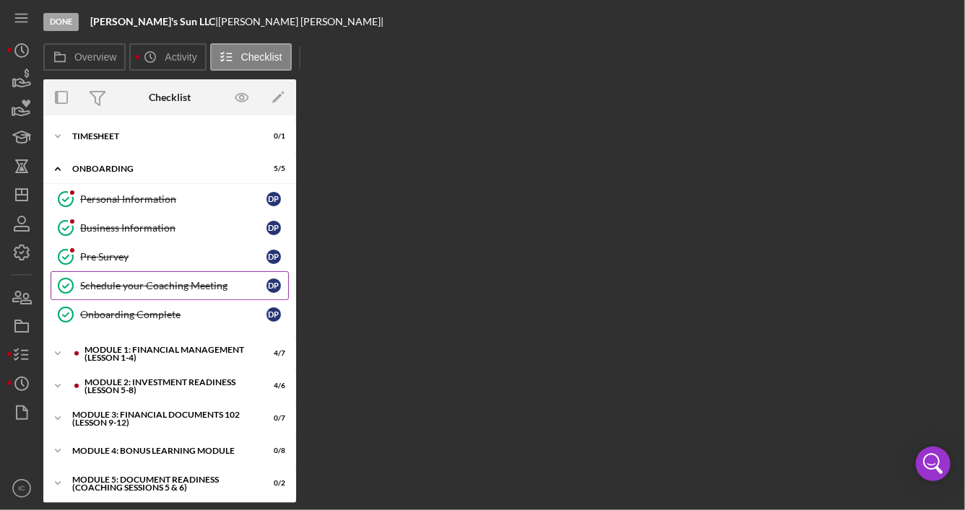
click at [200, 290] on link "Schedule your Coaching Meeting Schedule your Coaching Meeting D P" at bounding box center [170, 285] width 238 height 29
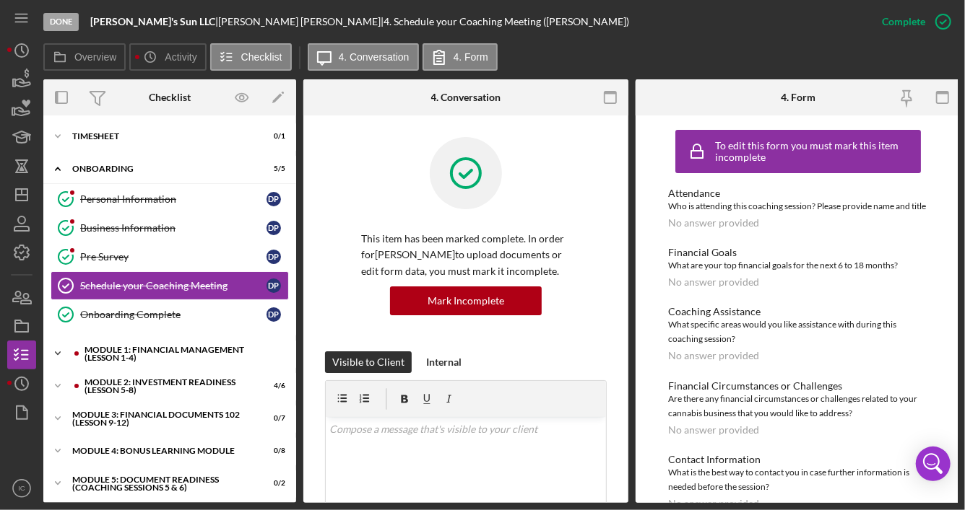
click at [148, 346] on div "Module 1: Financial Management (Lesson 1-4)" at bounding box center [180, 354] width 193 height 17
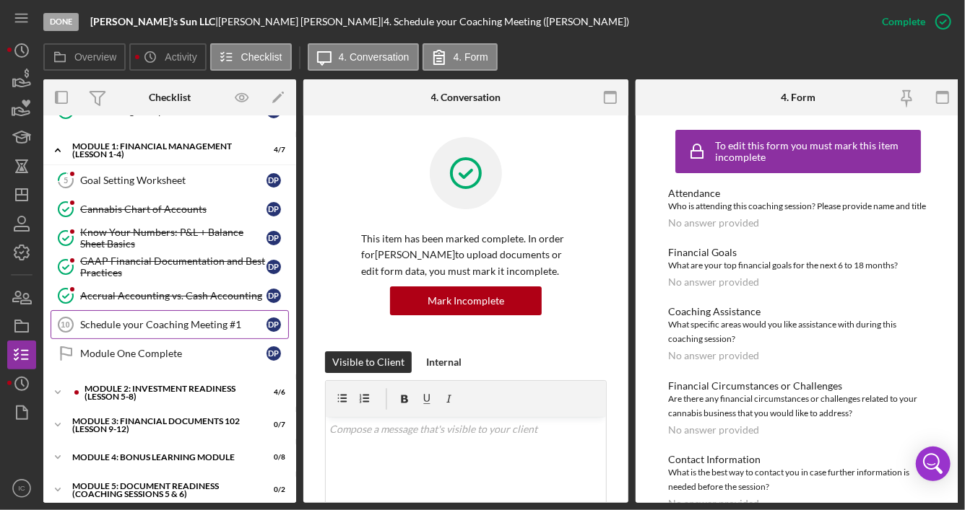
scroll to position [211, 0]
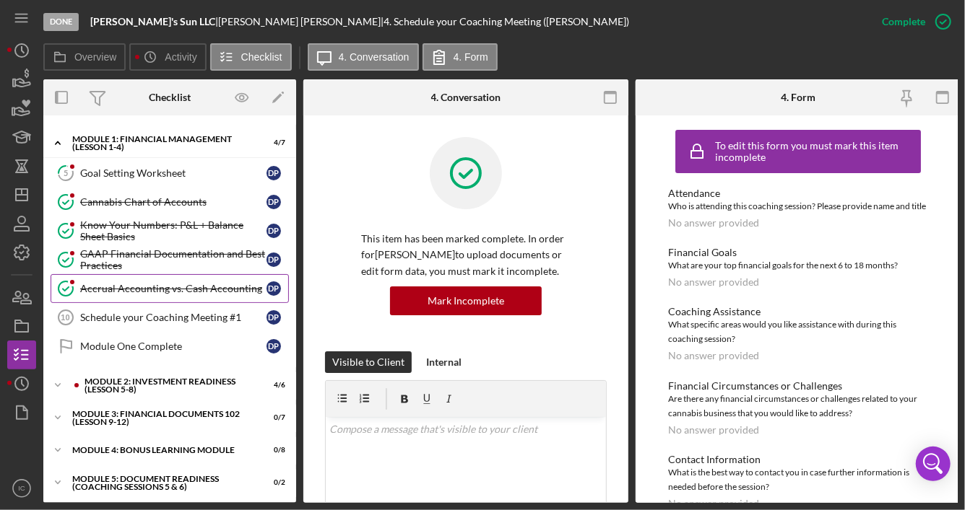
click at [204, 285] on div "Accrual Accounting vs. Cash Accounting" at bounding box center [173, 289] width 186 height 12
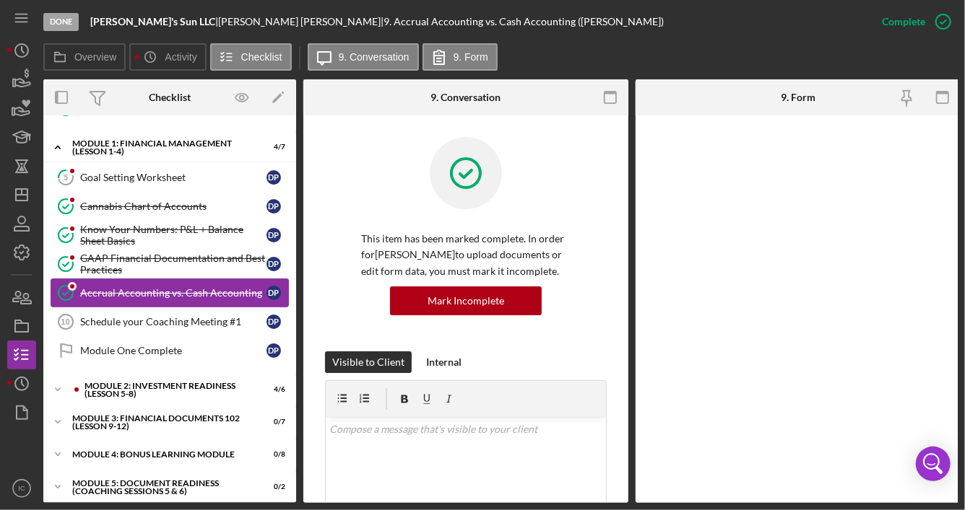
scroll to position [211, 0]
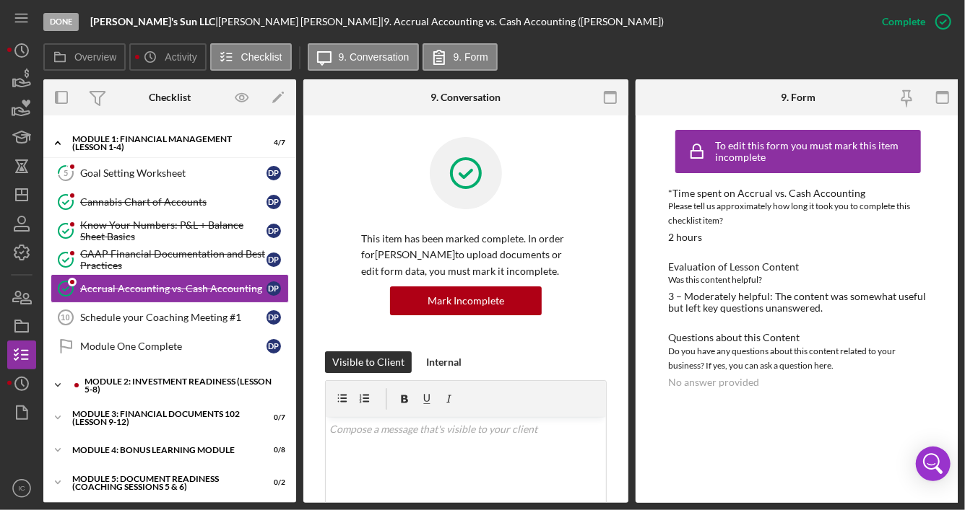
click at [165, 378] on div "Module 2: Investment Readiness (Lesson 5-8)" at bounding box center [180, 386] width 193 height 17
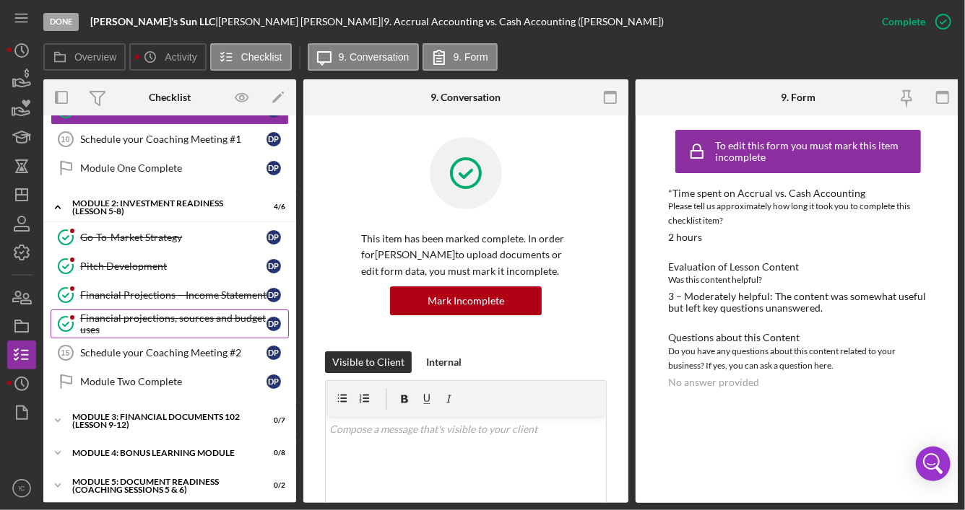
click at [171, 320] on div "Financial projections, sources and budget uses" at bounding box center [173, 324] width 186 height 23
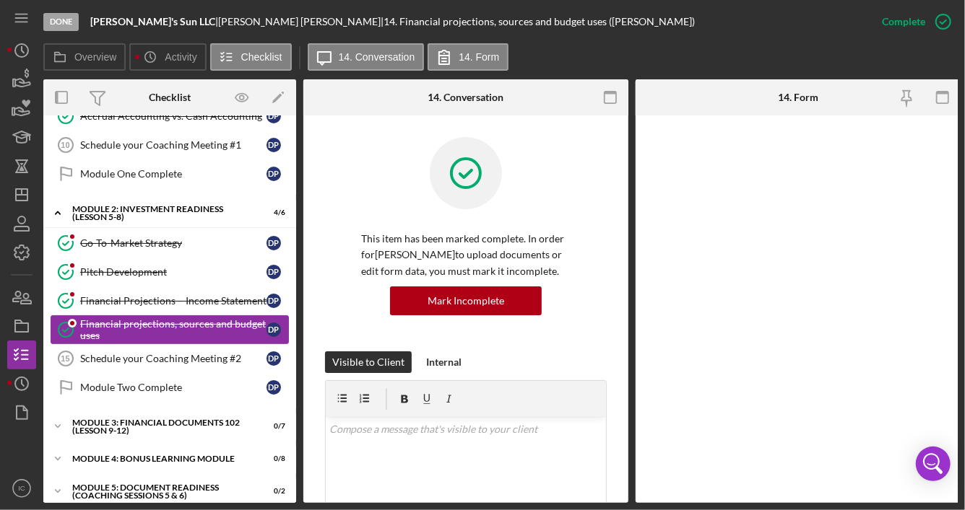
scroll to position [389, 0]
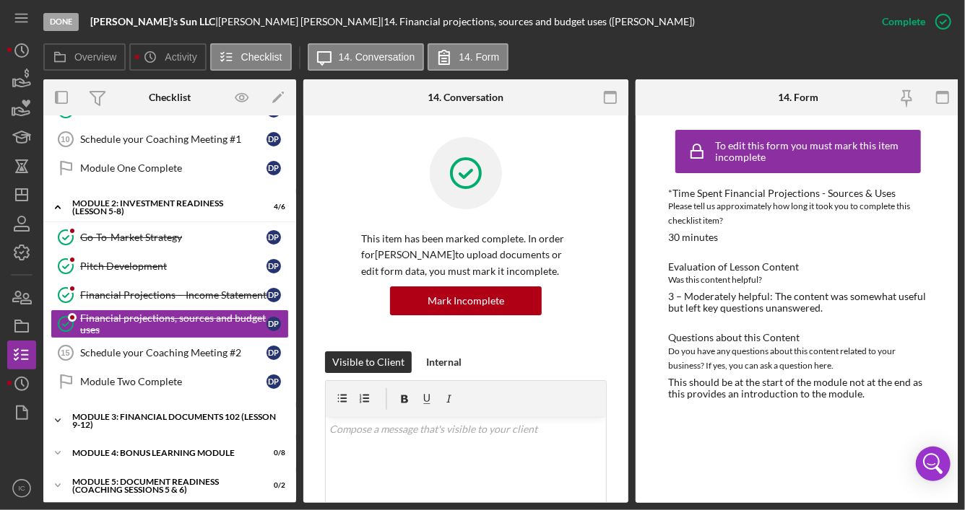
click at [142, 414] on div "Module 3: Financial Documents 102 (Lesson 9-12)" at bounding box center [175, 421] width 206 height 17
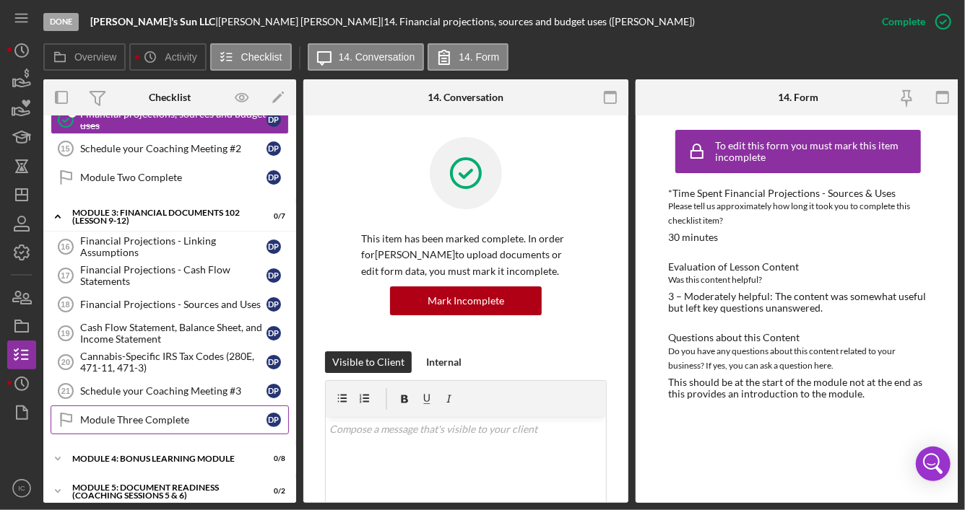
scroll to position [596, 0]
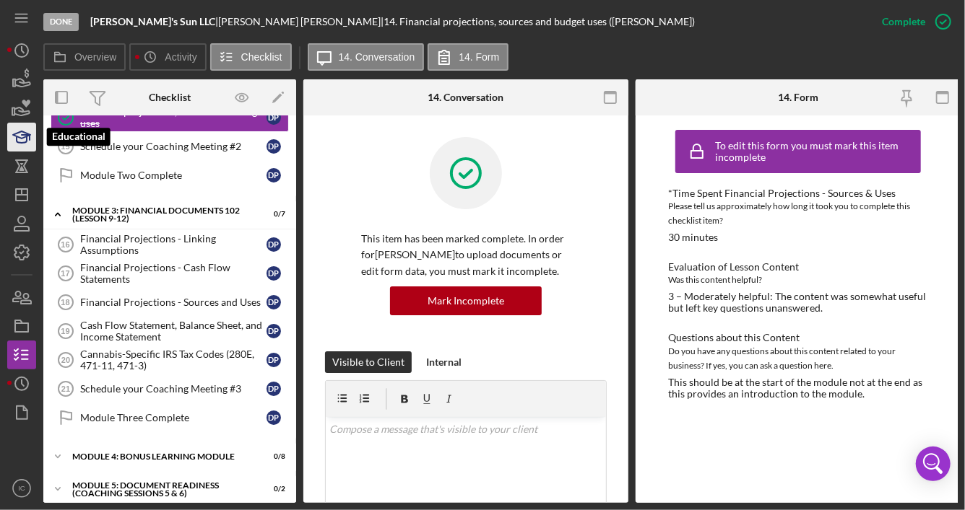
click at [26, 140] on icon "button" at bounding box center [22, 140] width 10 height 6
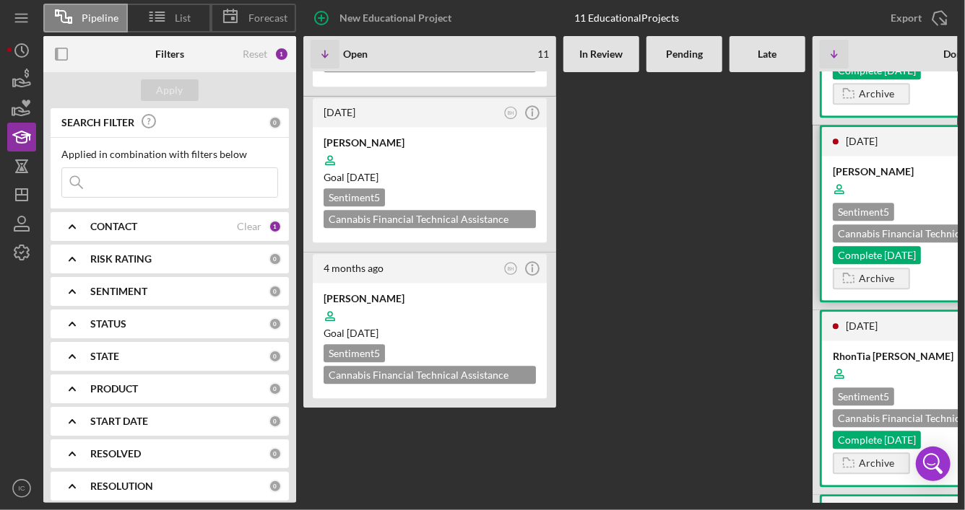
scroll to position [1949, 0]
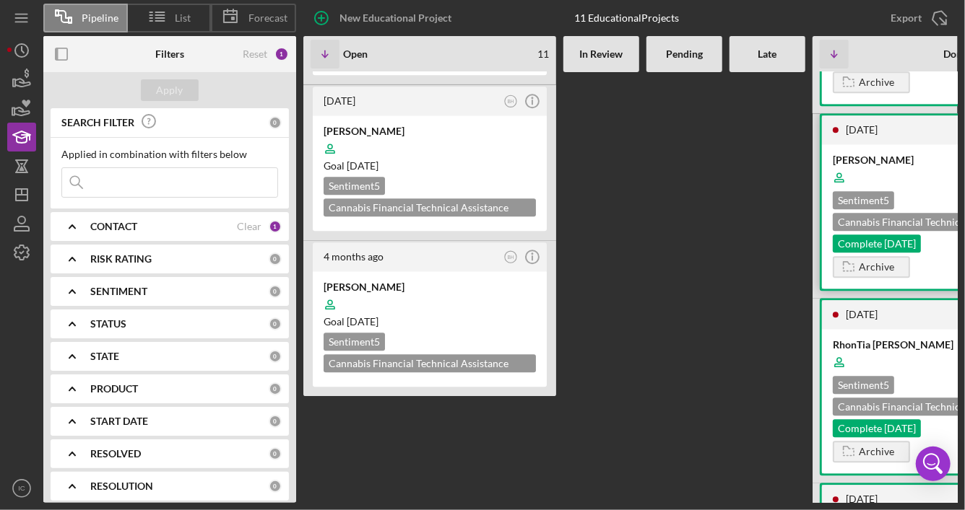
click at [919, 191] on div at bounding box center [938, 177] width 212 height 27
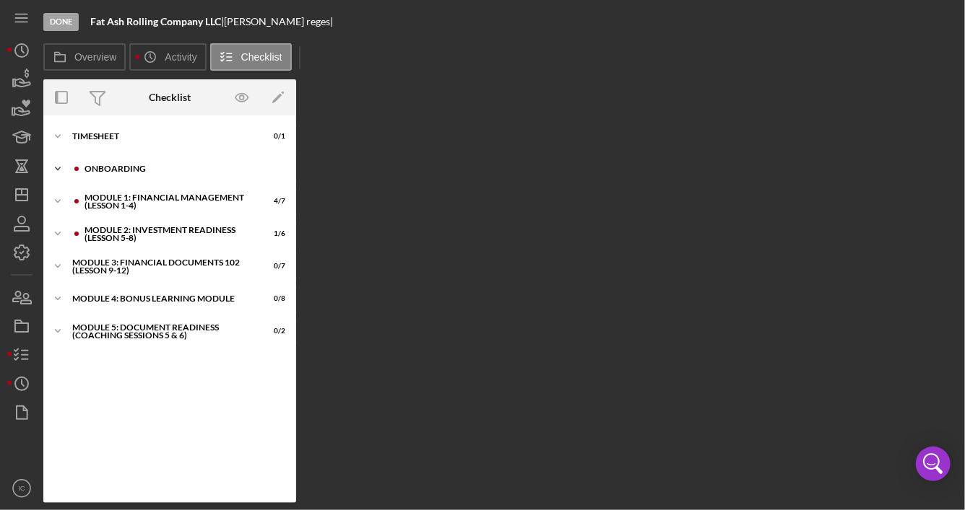
click at [157, 171] on div "Onboarding" at bounding box center [180, 169] width 193 height 9
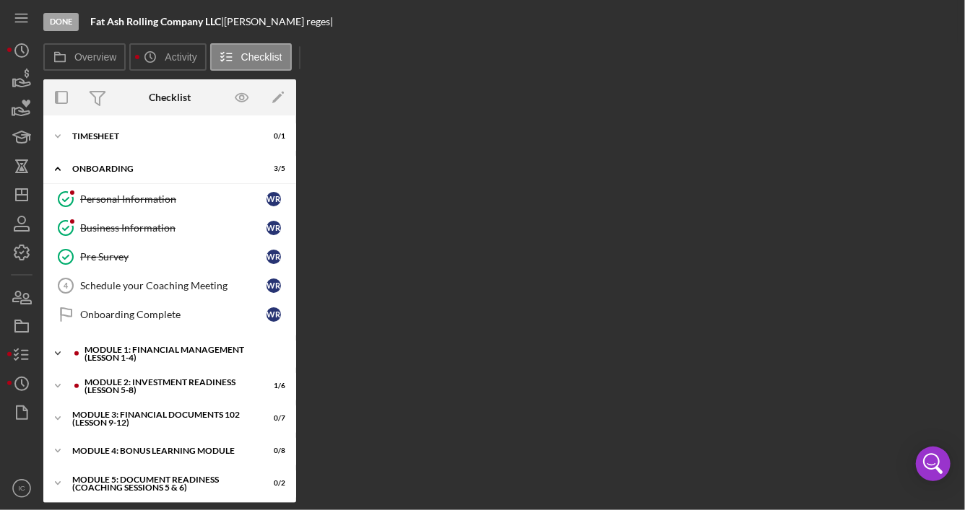
click at [193, 352] on div "Module 1: Financial Management (Lesson 1-4)" at bounding box center [180, 354] width 193 height 17
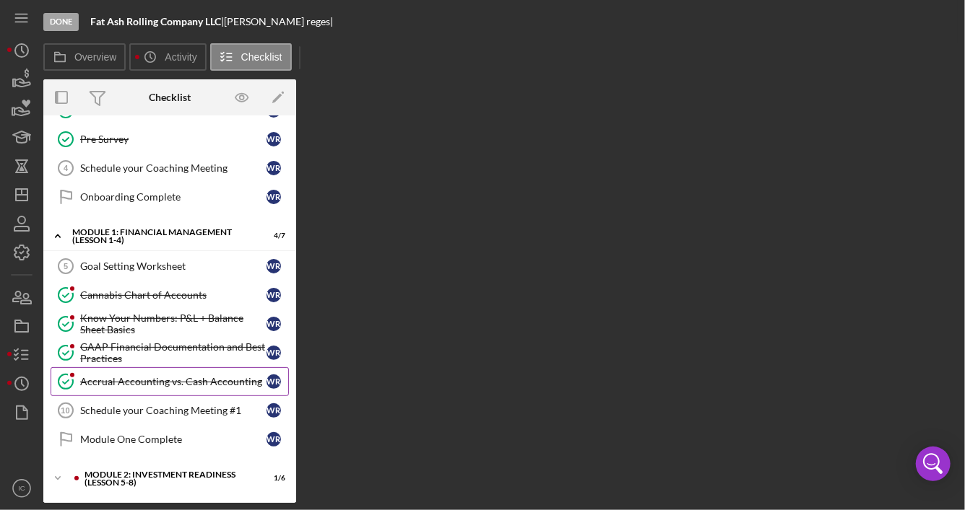
scroll to position [144, 0]
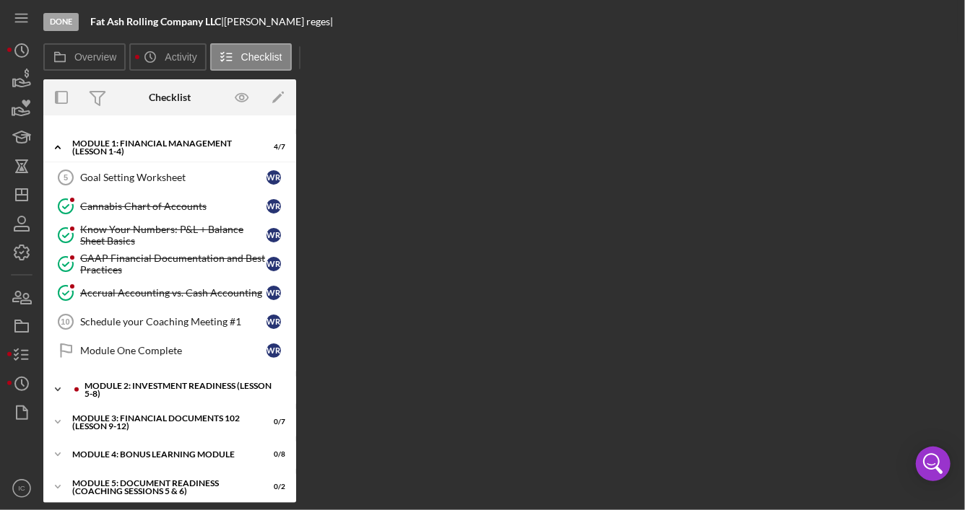
click at [178, 382] on div "Module 2: Investment Readiness (Lesson 5-8)" at bounding box center [180, 390] width 193 height 17
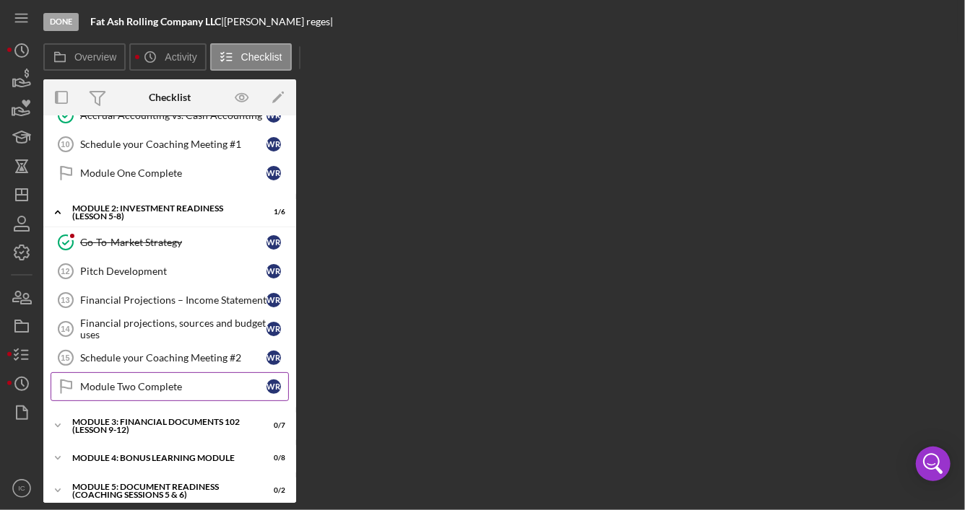
scroll to position [385, 0]
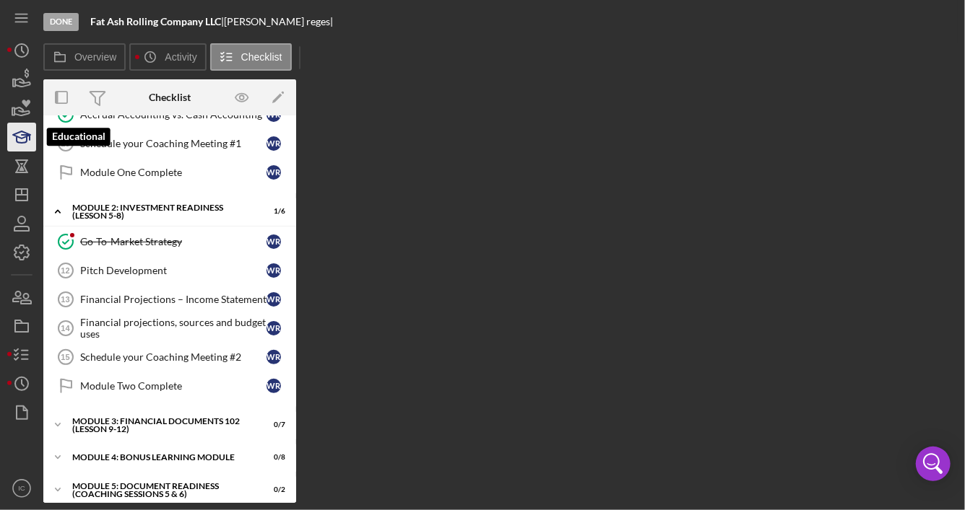
click at [25, 126] on icon "button" at bounding box center [22, 137] width 36 height 36
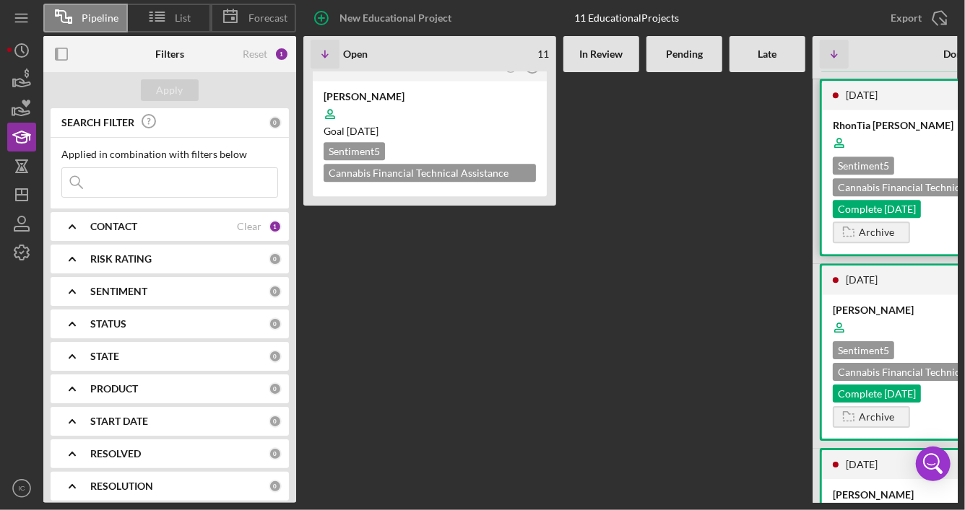
scroll to position [2166, 0]
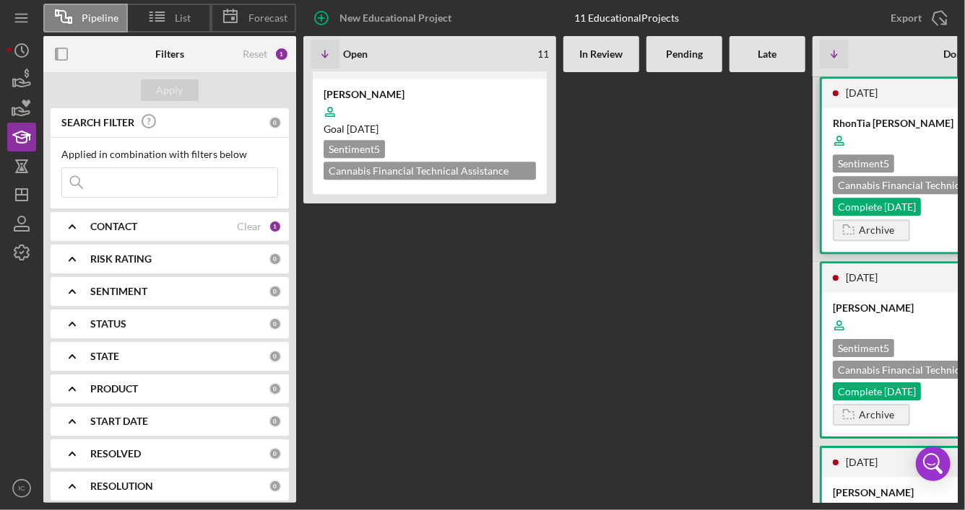
click at [934, 216] on div "Sentiment 5 Cannabis Financial Technical Assistance Program Complete [DATE]" at bounding box center [938, 185] width 212 height 61
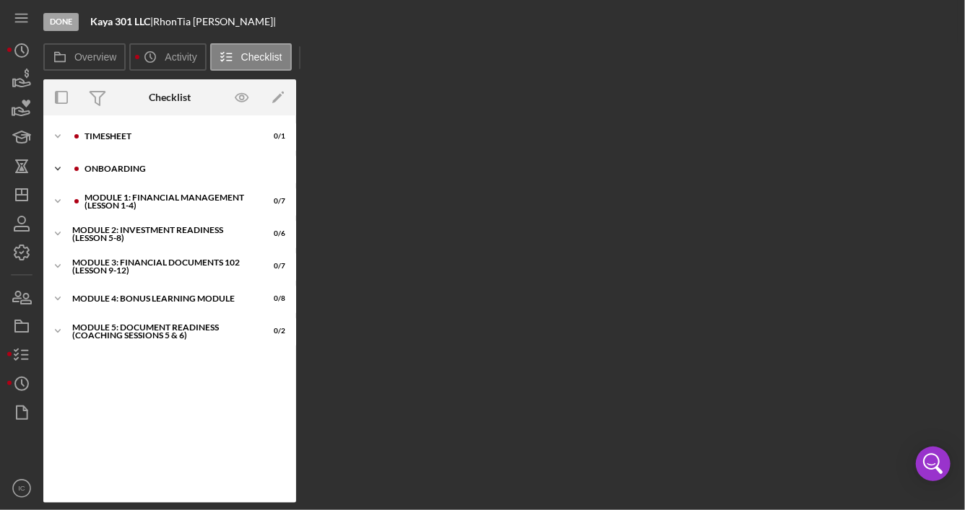
click at [165, 166] on div "Onboarding" at bounding box center [180, 169] width 193 height 9
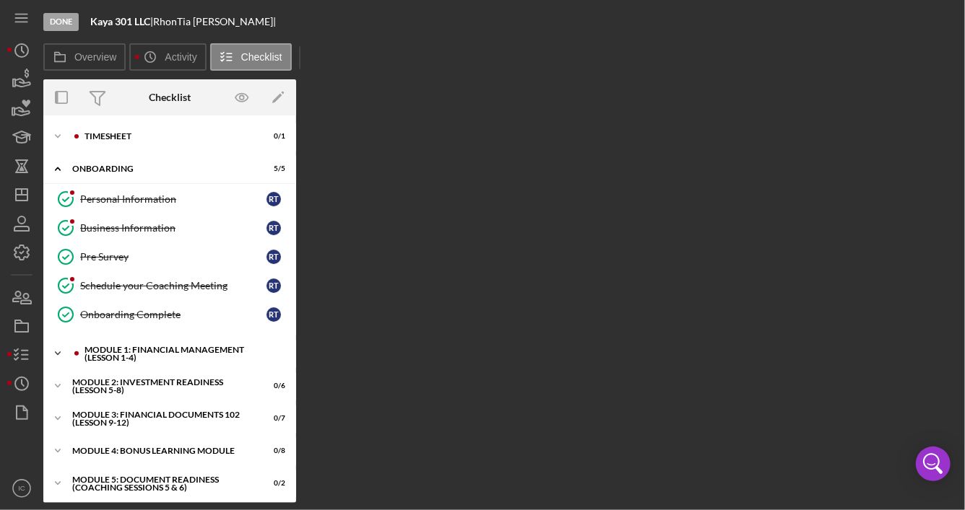
click at [187, 352] on div "Module 1: Financial Management (Lesson 1-4)" at bounding box center [180, 354] width 193 height 17
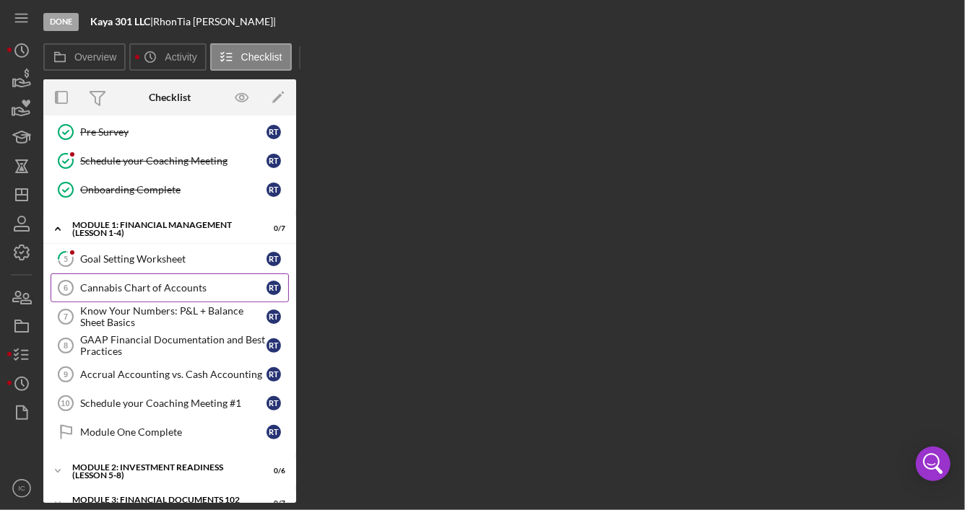
scroll to position [144, 0]
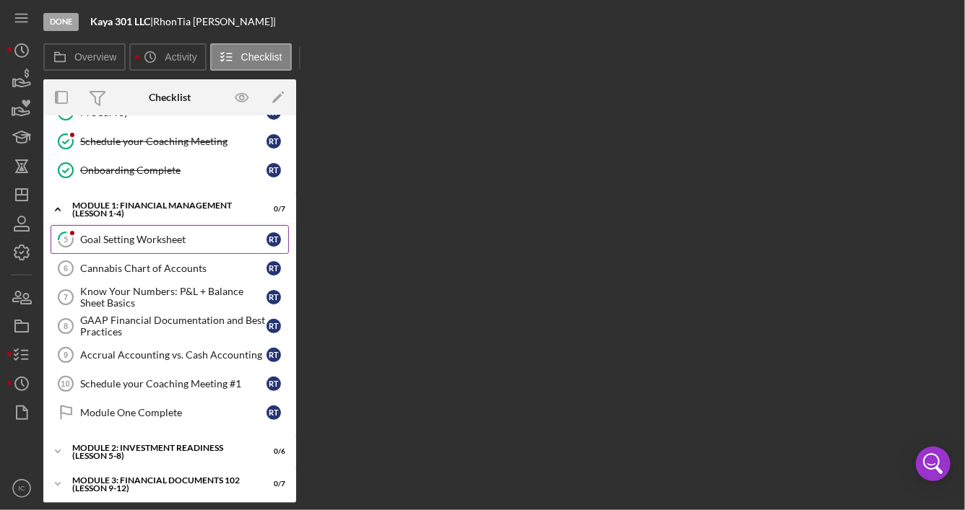
click at [180, 238] on div "Goal Setting Worksheet" at bounding box center [173, 240] width 186 height 12
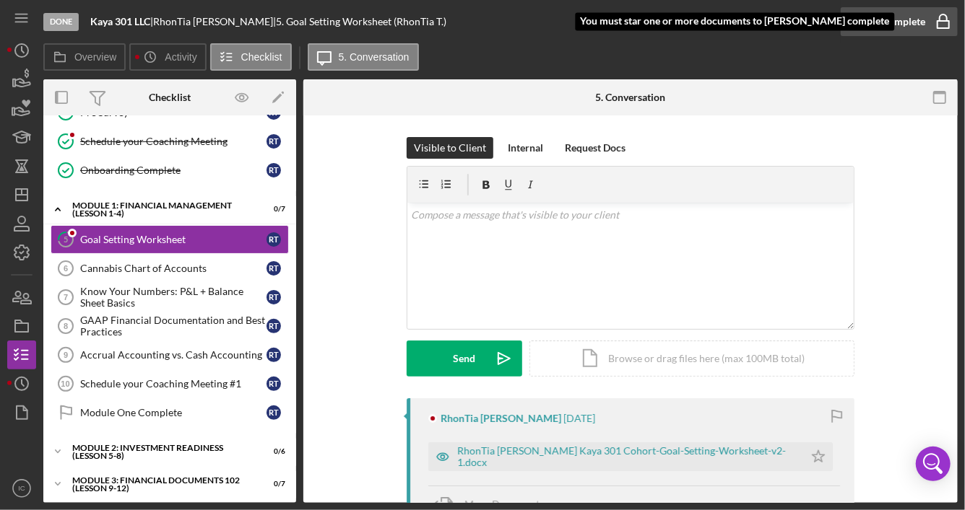
click at [934, 23] on icon "button" at bounding box center [943, 22] width 36 height 36
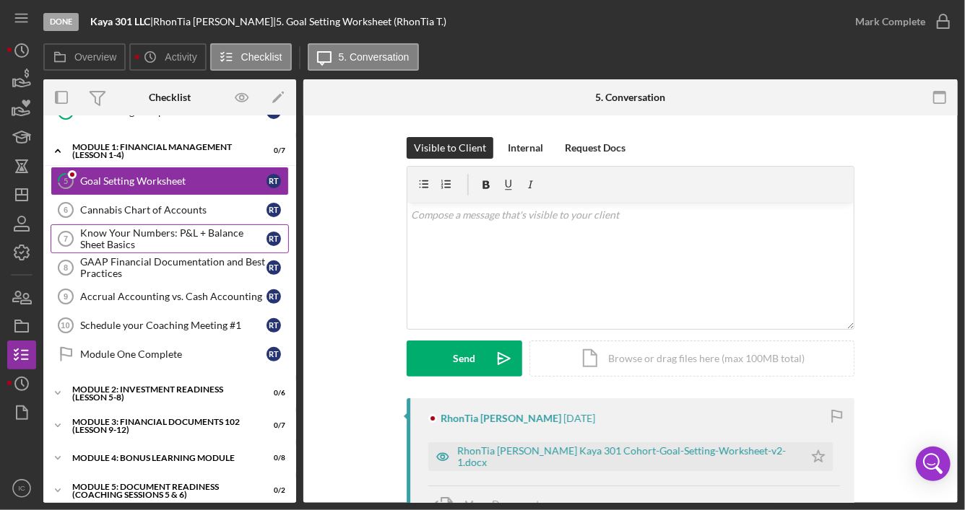
scroll to position [206, 0]
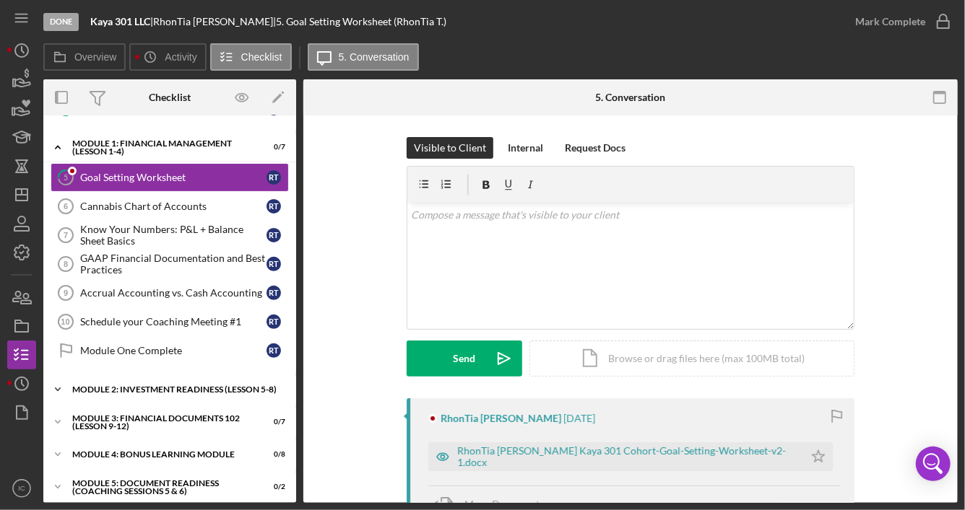
click at [154, 375] on div "Icon/Expander Module 2: Investment Readiness (Lesson 5-8) 0 / 6" at bounding box center [169, 389] width 253 height 29
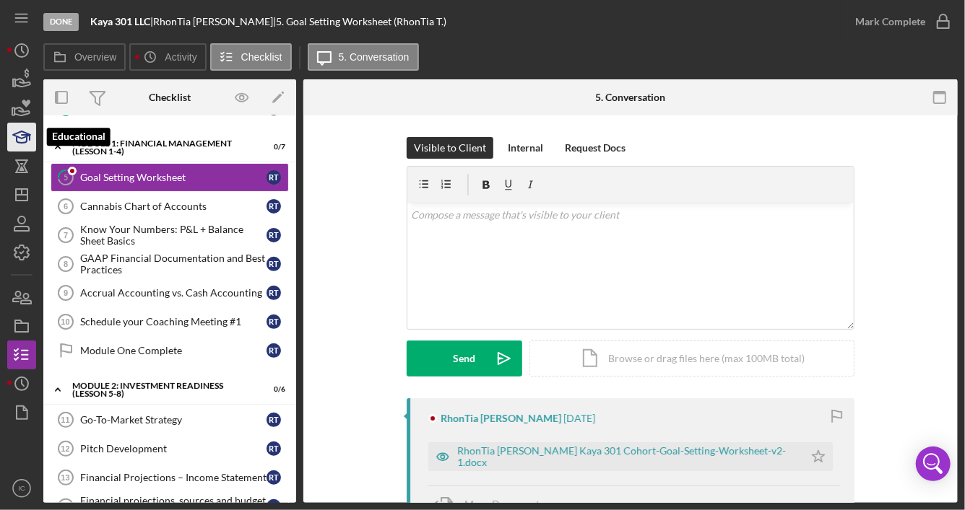
click at [14, 143] on icon "button" at bounding box center [22, 137] width 36 height 36
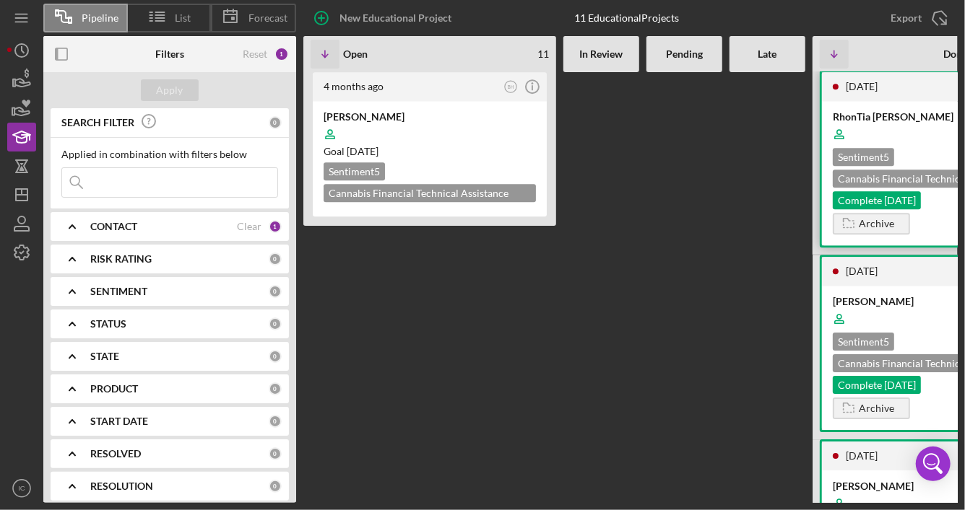
scroll to position [2166, 0]
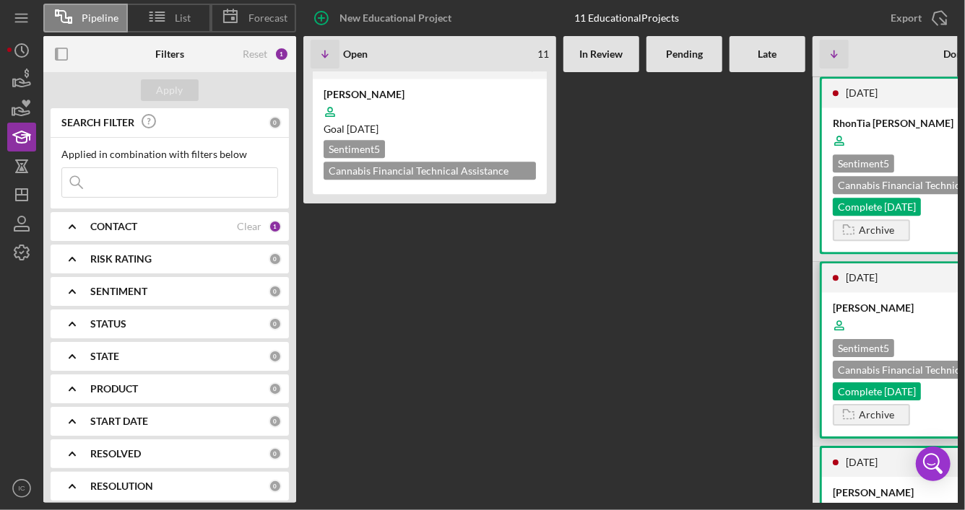
click at [922, 316] on div "[PERSON_NAME]" at bounding box center [938, 308] width 212 height 14
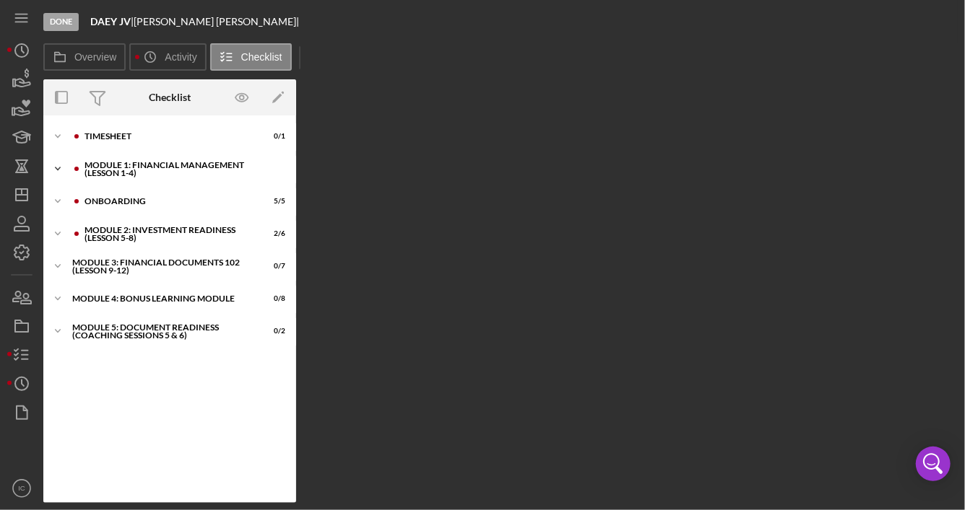
click at [149, 169] on div "Module 1: Financial Management (Lesson 1-4)" at bounding box center [180, 169] width 193 height 17
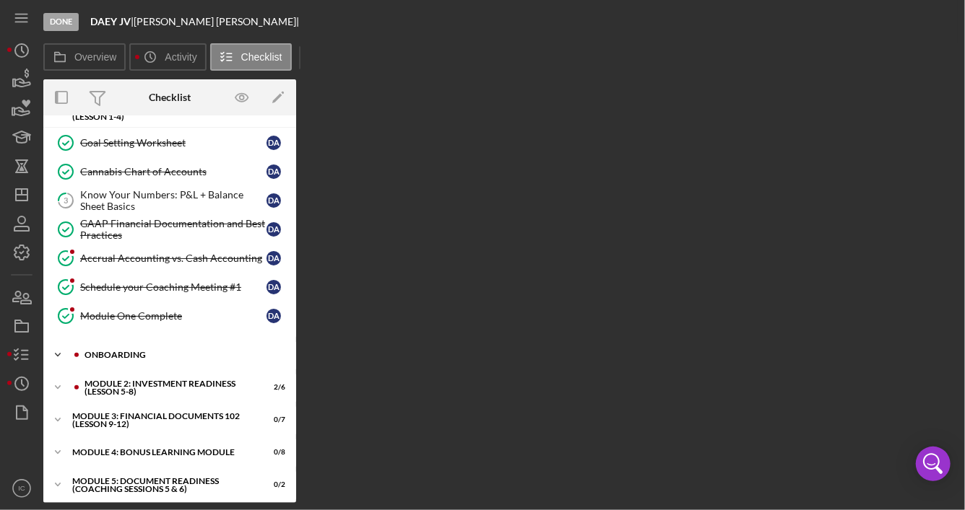
click at [159, 352] on div "Onboarding" at bounding box center [180, 355] width 193 height 9
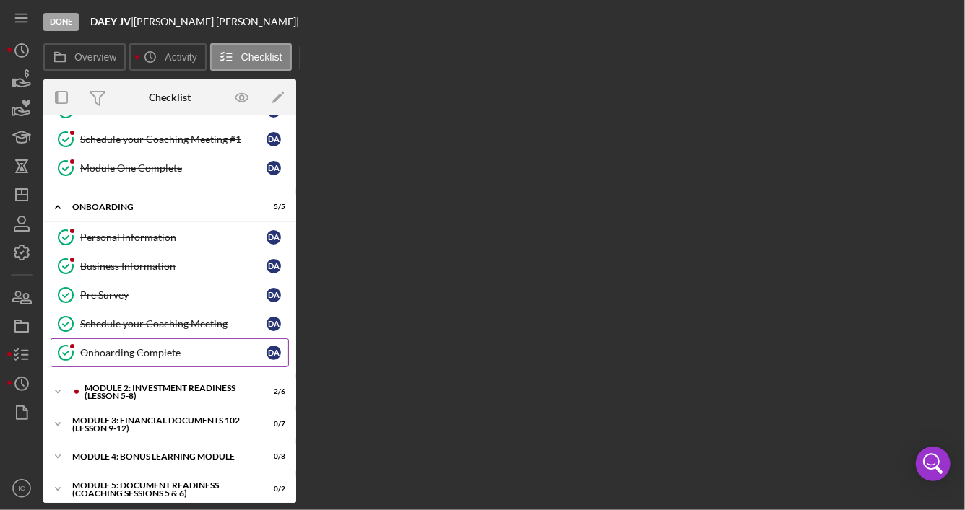
scroll to position [206, 0]
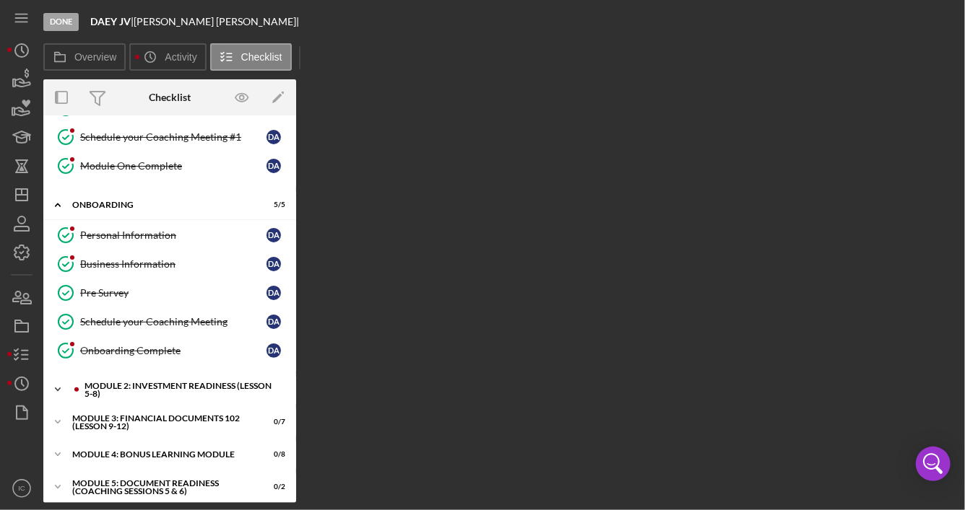
click at [165, 387] on div "Module 2: Investment Readiness (Lesson 5-8)" at bounding box center [180, 390] width 193 height 17
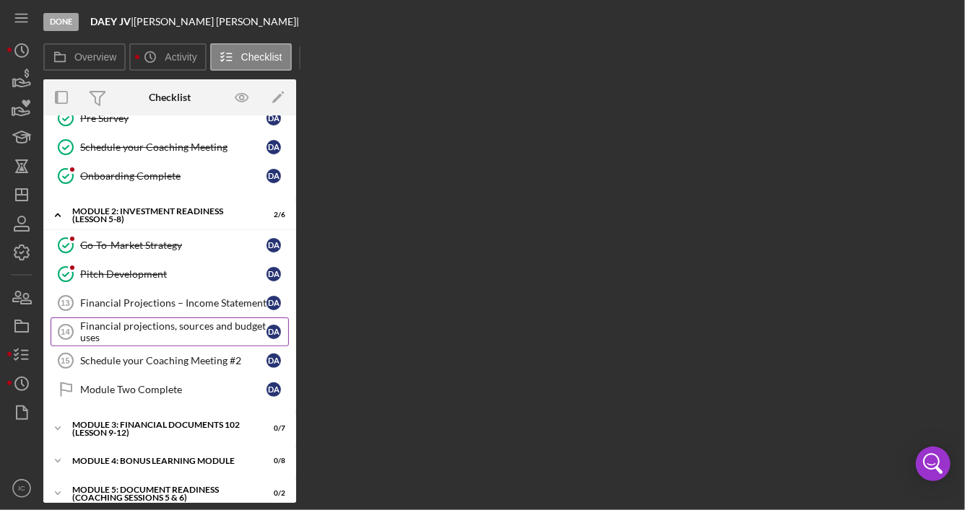
scroll to position [385, 0]
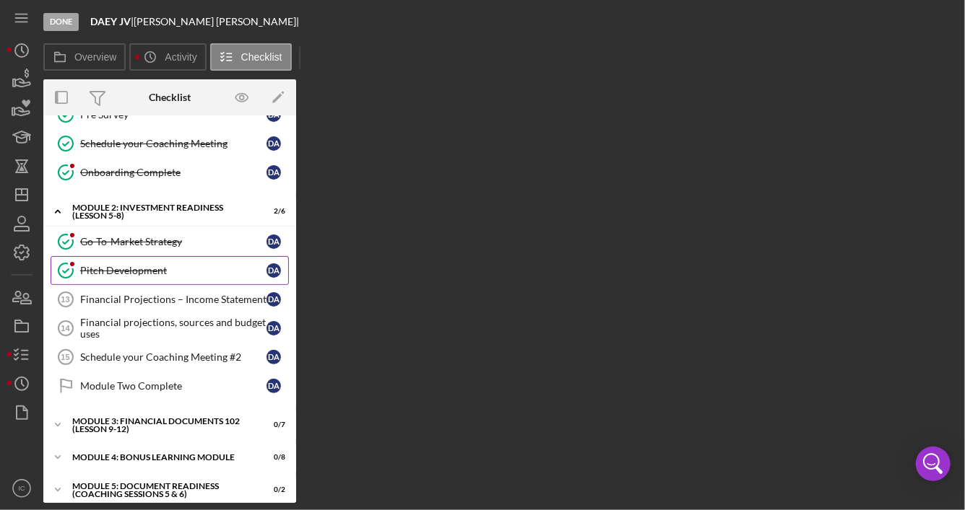
click at [107, 266] on div "Pitch Development" at bounding box center [173, 271] width 186 height 12
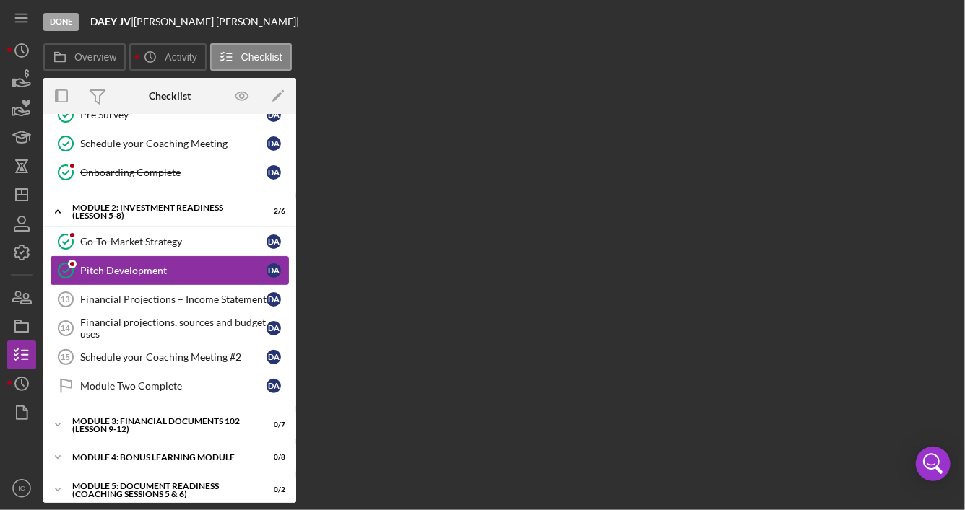
scroll to position [385, 0]
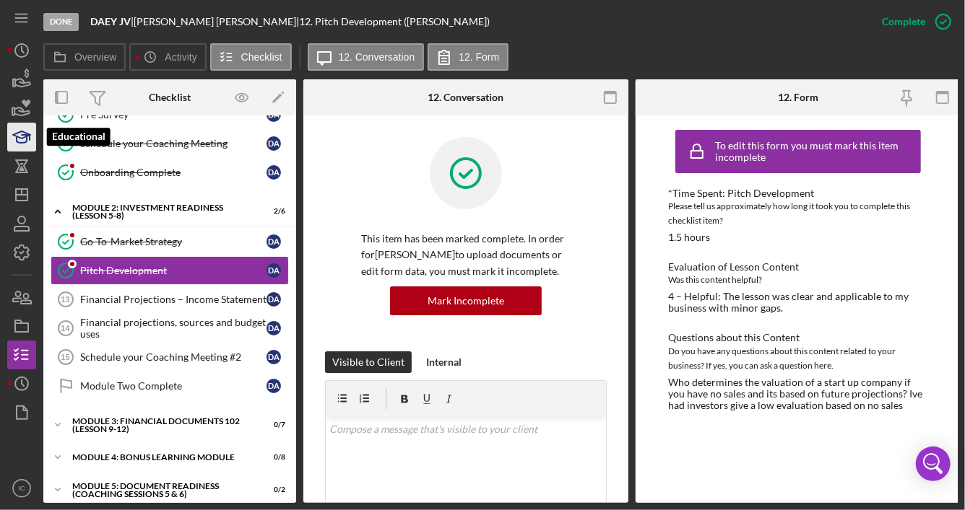
click at [22, 142] on icon "button" at bounding box center [22, 140] width 10 height 6
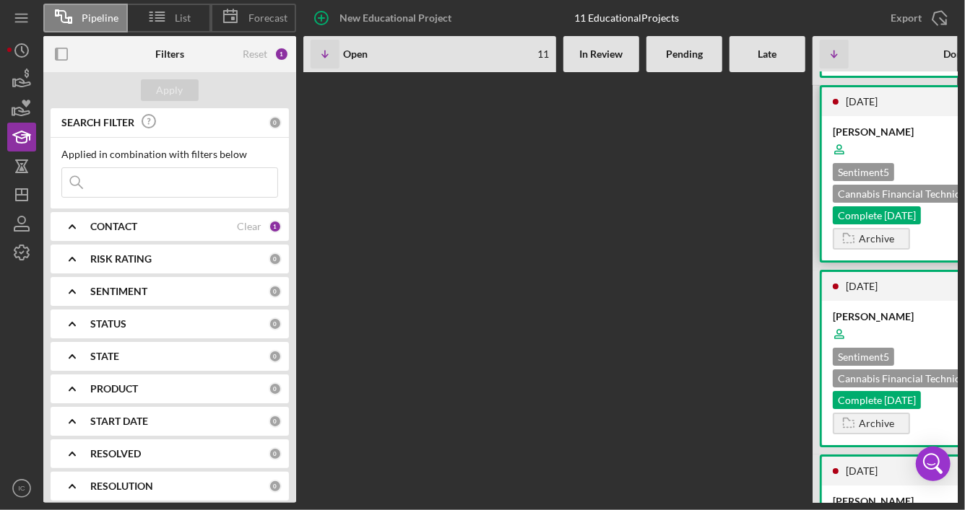
scroll to position [2526, 0]
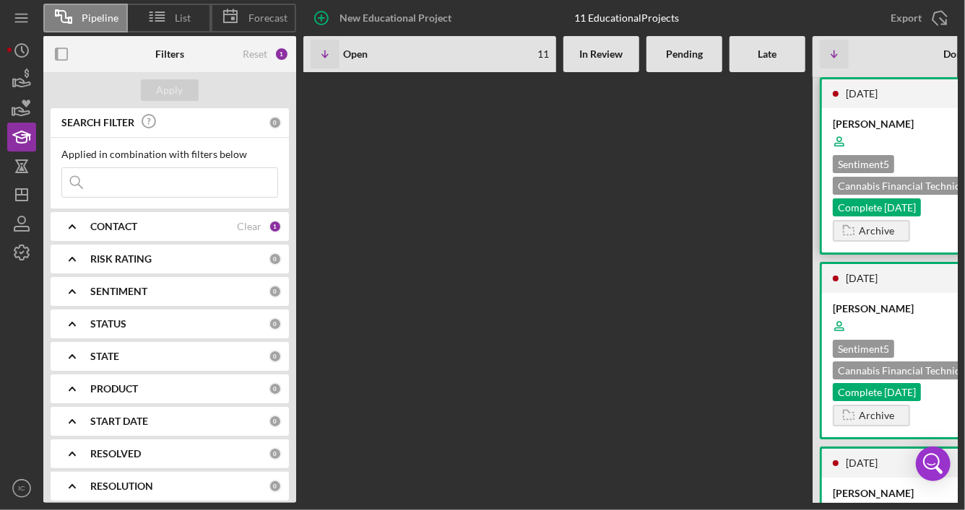
click at [934, 253] on div "[PERSON_NAME] Sentiment 5 Cannabis Financial Technical Assistance Program Compl…" at bounding box center [939, 180] width 234 height 144
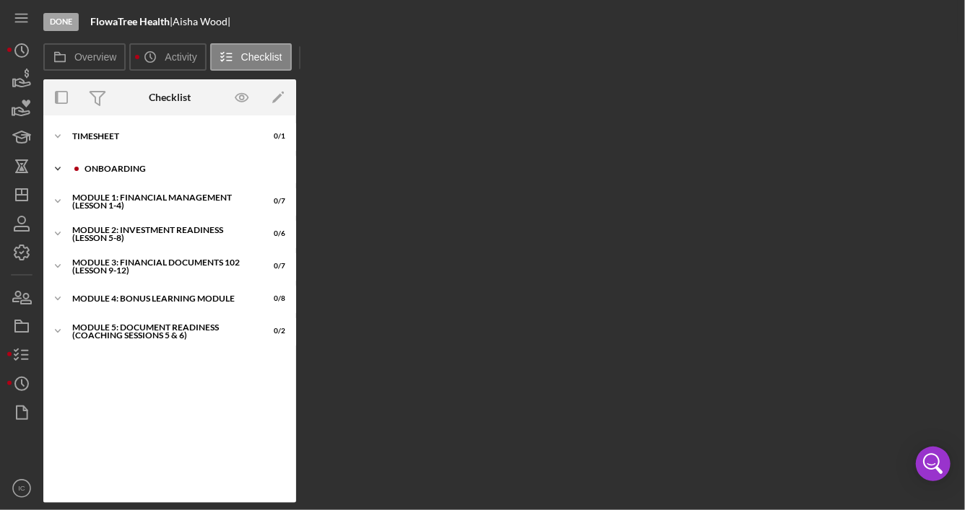
click at [185, 170] on div "Onboarding" at bounding box center [180, 169] width 193 height 9
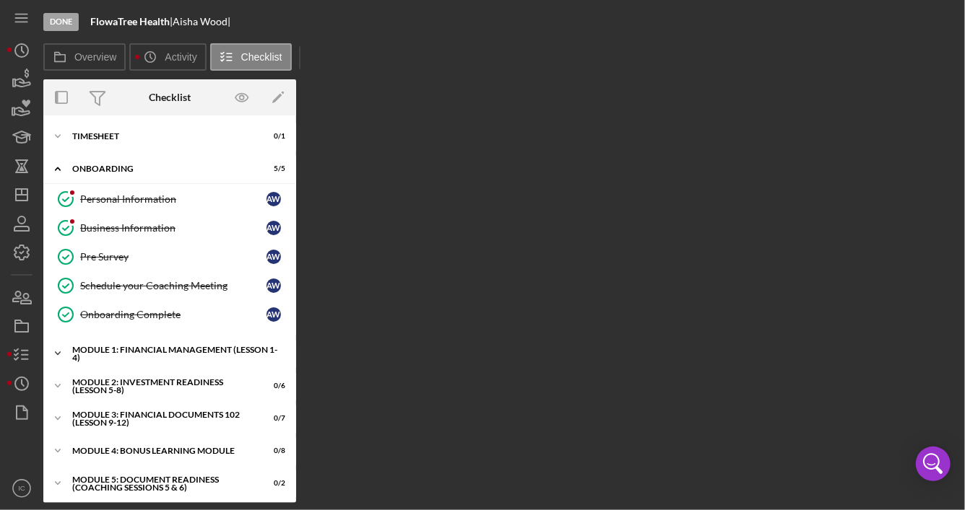
click at [191, 348] on div "Module 1: Financial Management (Lesson 1-4)" at bounding box center [175, 354] width 206 height 17
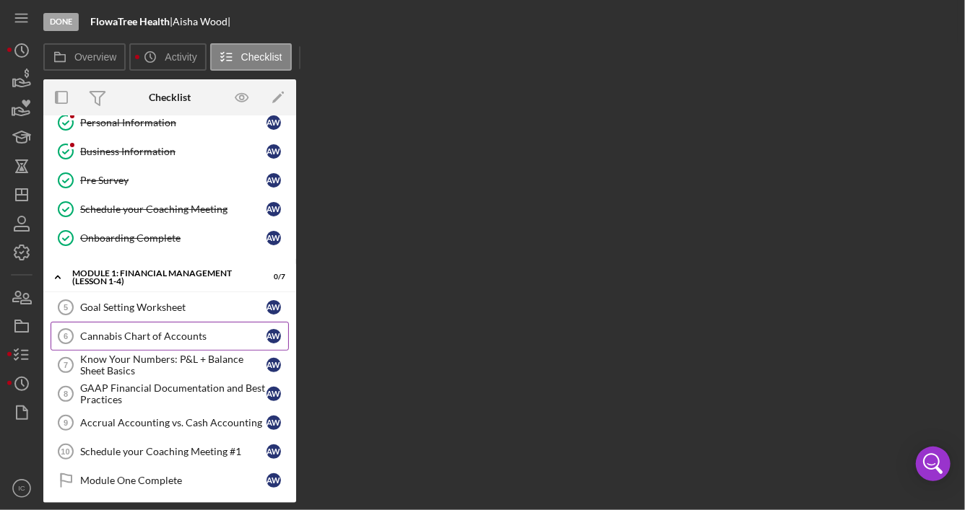
scroll to position [72, 0]
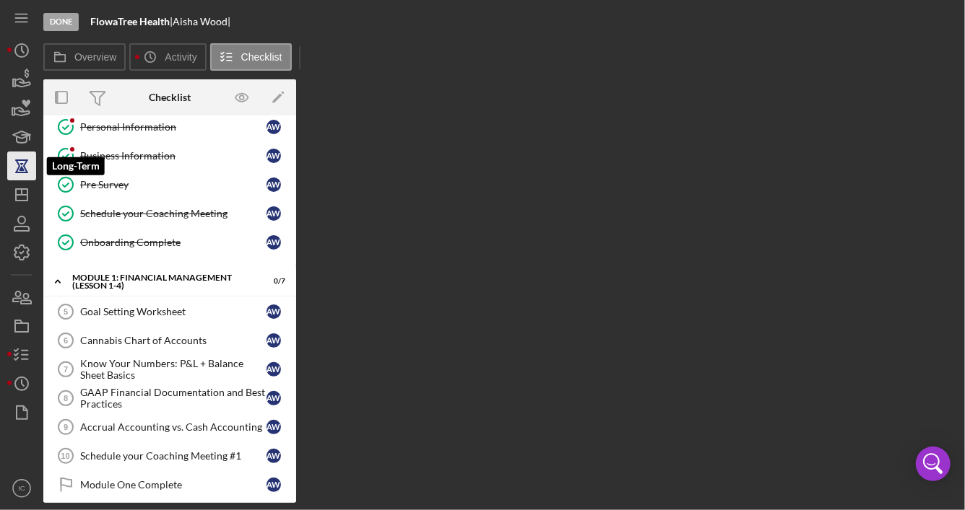
click at [30, 165] on icon "button" at bounding box center [22, 166] width 36 height 36
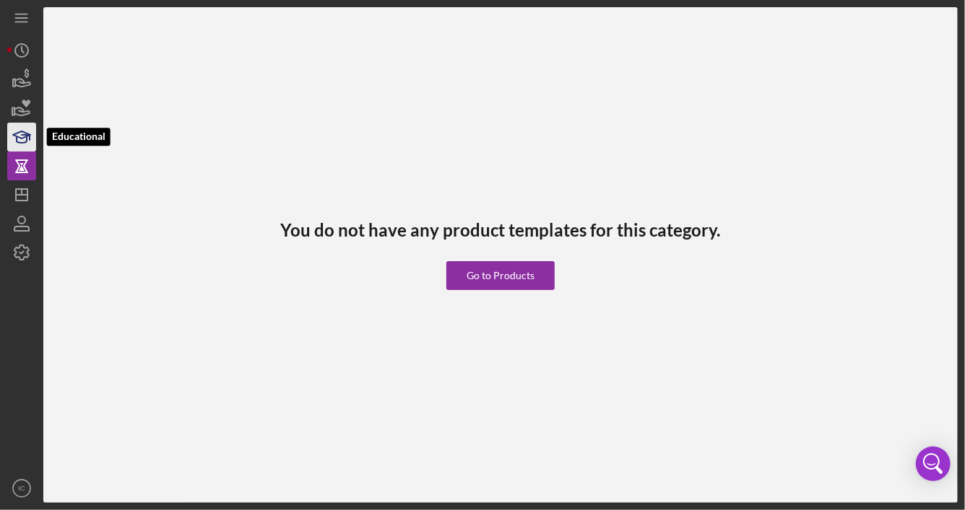
click at [25, 142] on icon "button" at bounding box center [22, 137] width 36 height 36
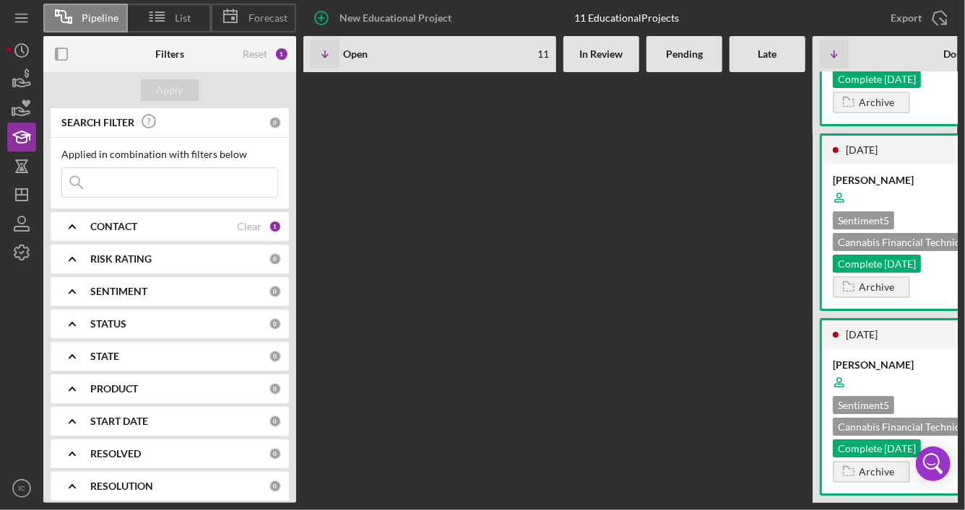
scroll to position [2671, 0]
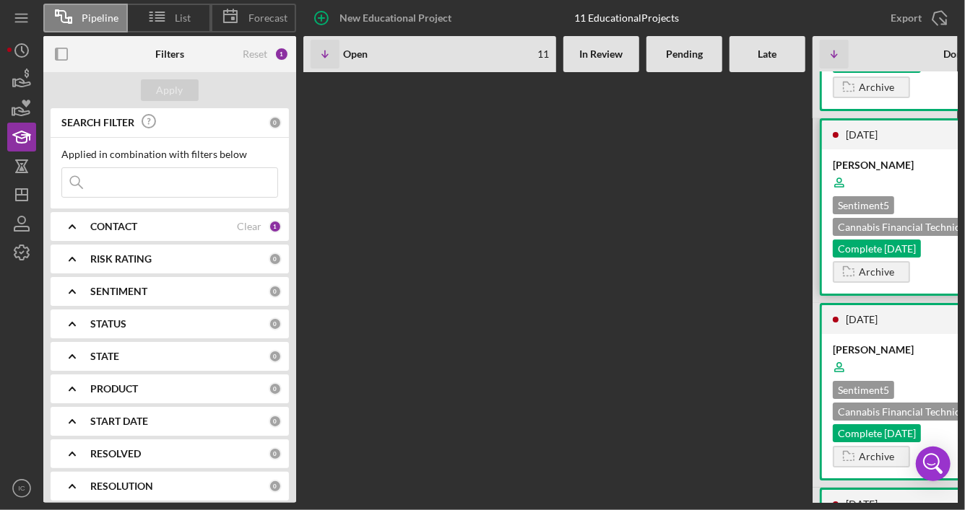
click at [908, 239] on div "Sentiment 5 Cannabis Financial Technical Assistance Program Complete [DATE]" at bounding box center [938, 226] width 212 height 61
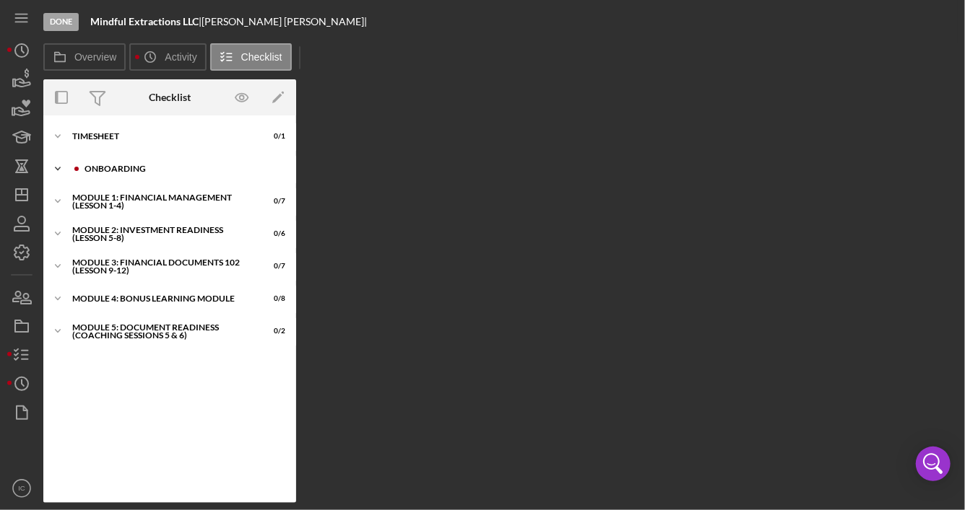
click at [101, 166] on div "Onboarding" at bounding box center [180, 169] width 193 height 9
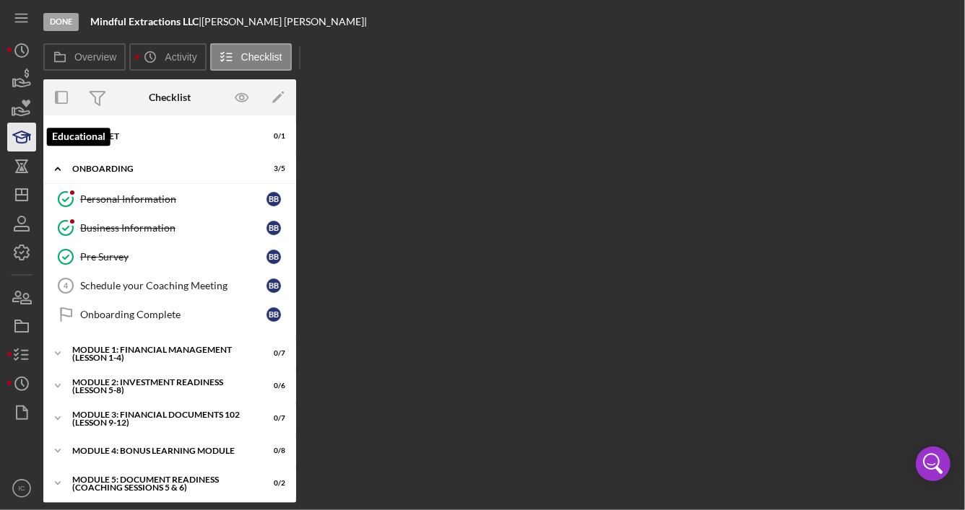
click at [19, 134] on icon "button" at bounding box center [22, 137] width 36 height 36
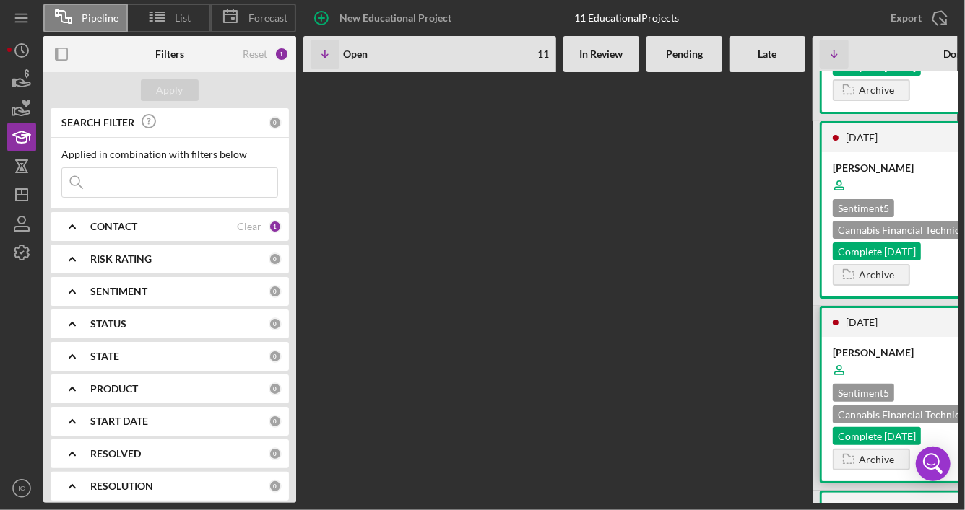
scroll to position [2725, 0]
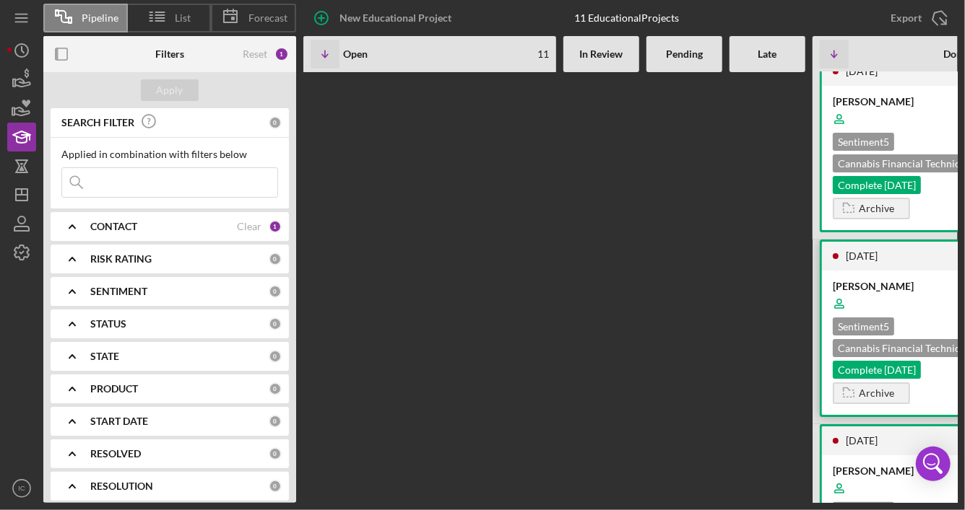
click at [919, 318] on div at bounding box center [938, 303] width 212 height 27
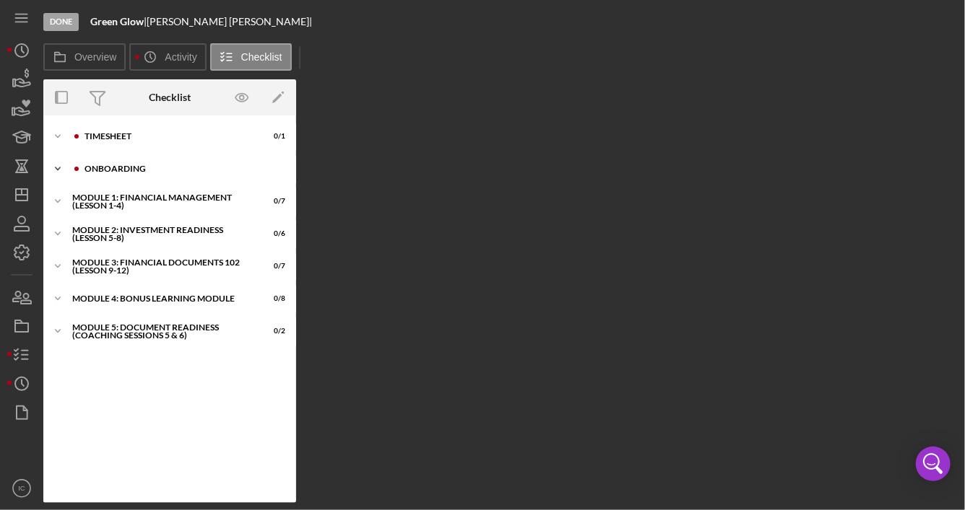
click at [147, 171] on div "Onboarding" at bounding box center [180, 169] width 193 height 9
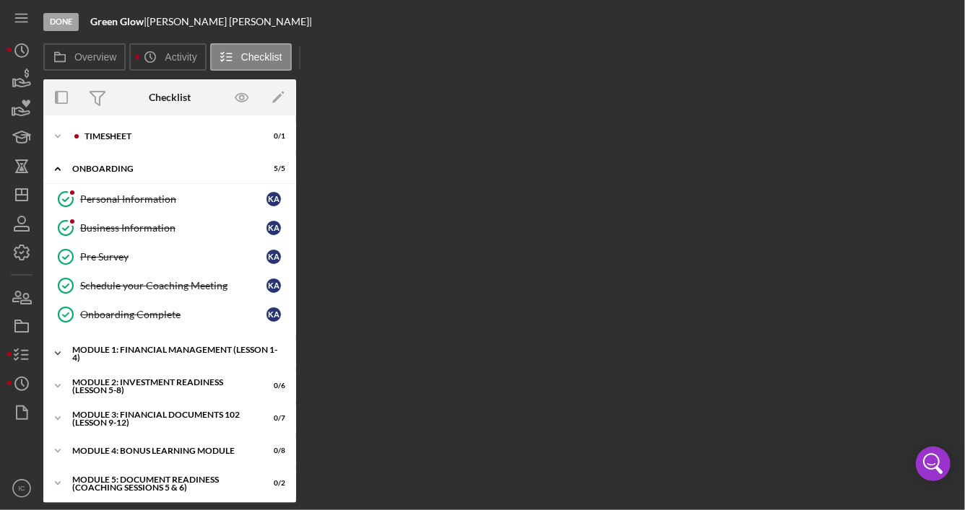
click at [168, 358] on div "Module 1: Financial Management (Lesson 1-4)" at bounding box center [175, 354] width 206 height 17
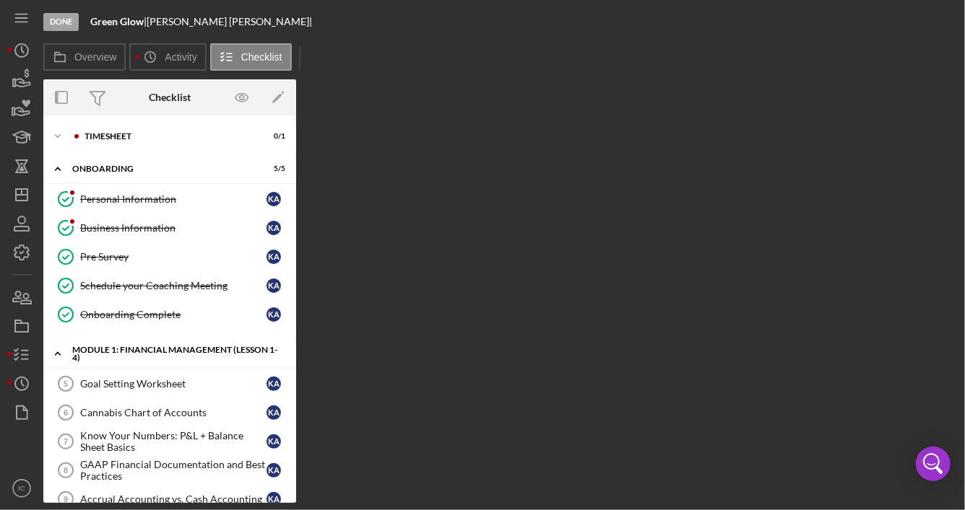
click at [168, 354] on div "Module 1: Financial Management (Lesson 1-4)" at bounding box center [175, 354] width 206 height 17
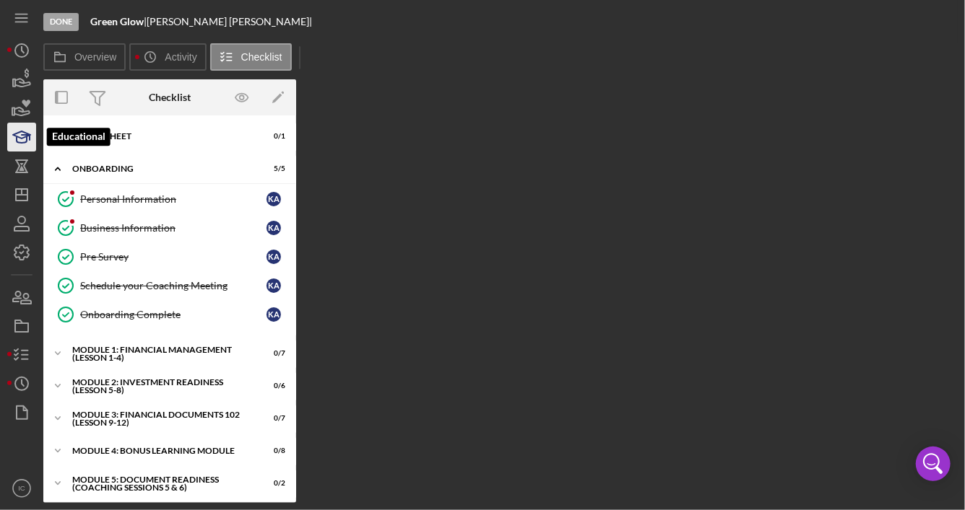
click at [25, 135] on icon "button" at bounding box center [26, 137] width 8 height 5
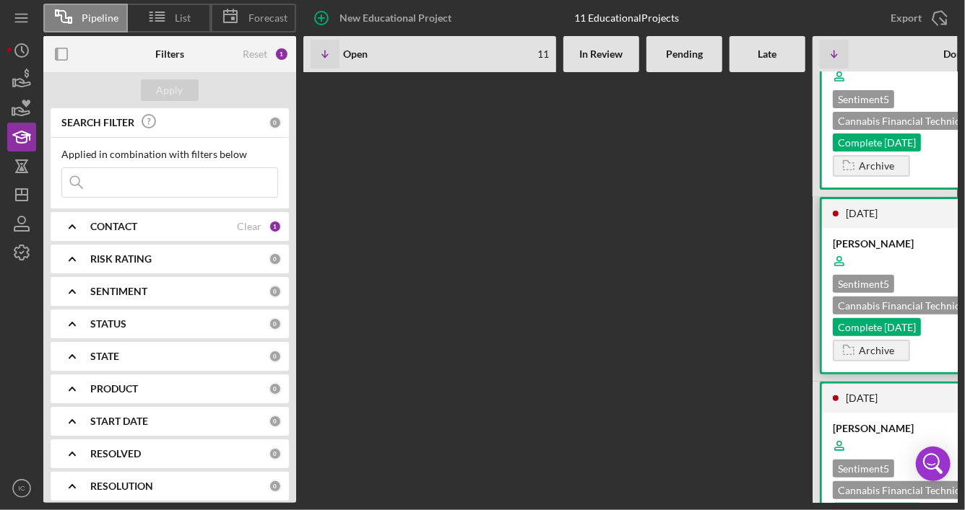
scroll to position [2960, 0]
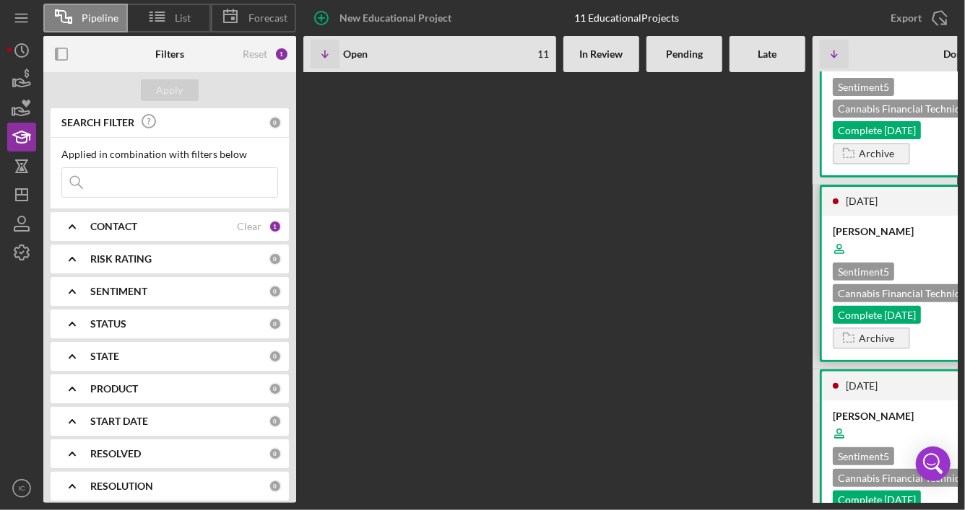
click at [913, 263] on div at bounding box center [938, 248] width 212 height 27
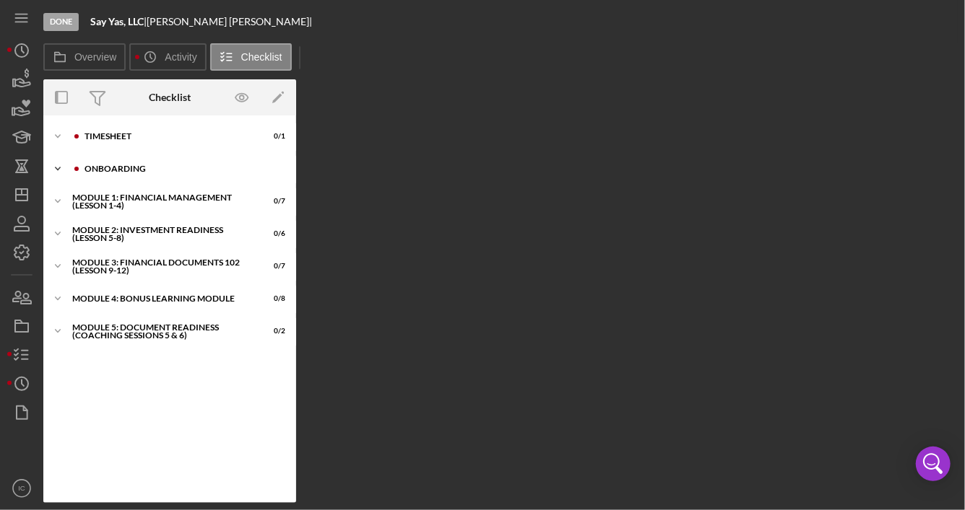
click at [123, 173] on div "Icon/Expander Onboarding 5 / 5" at bounding box center [169, 169] width 253 height 29
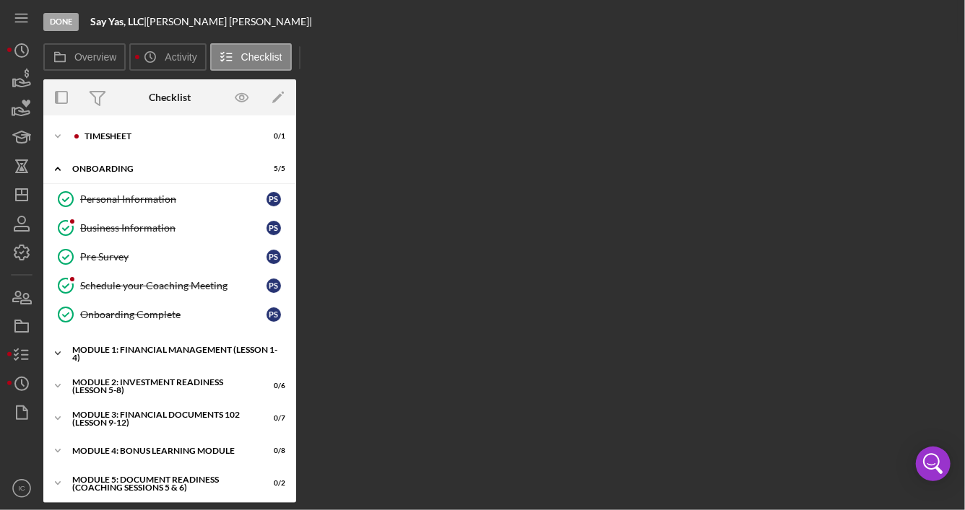
click at [90, 357] on div "Module 1: Financial Management (Lesson 1-4)" at bounding box center [175, 354] width 206 height 17
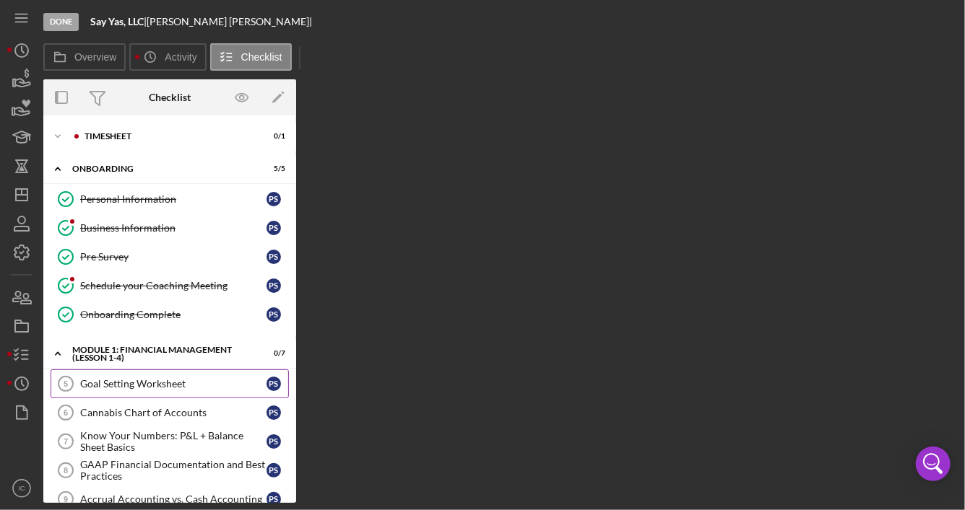
click at [126, 378] on div "Goal Setting Worksheet" at bounding box center [173, 384] width 186 height 12
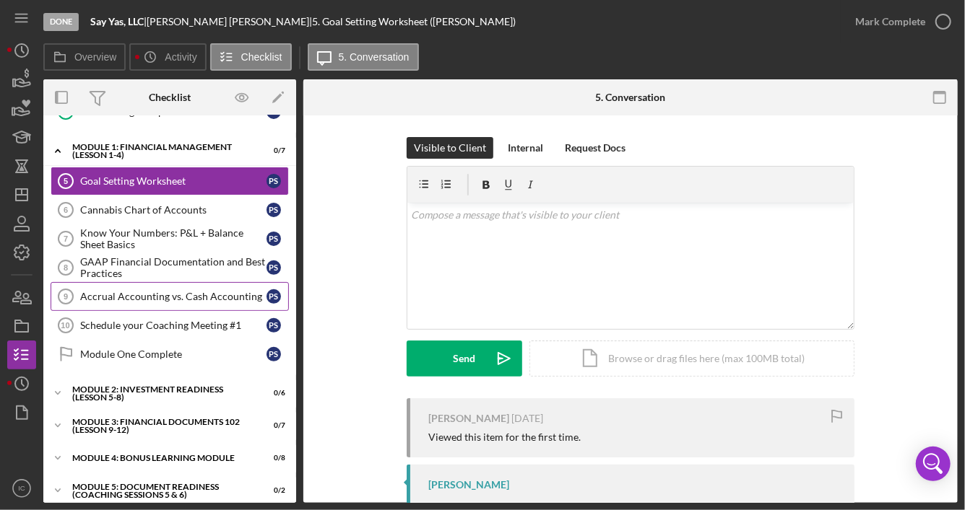
scroll to position [206, 0]
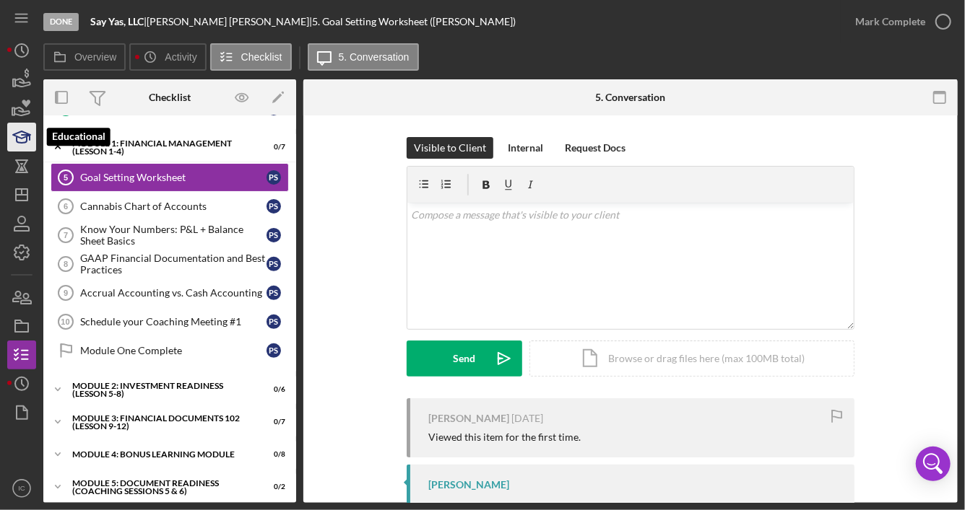
click at [18, 136] on icon "button" at bounding box center [22, 137] width 36 height 36
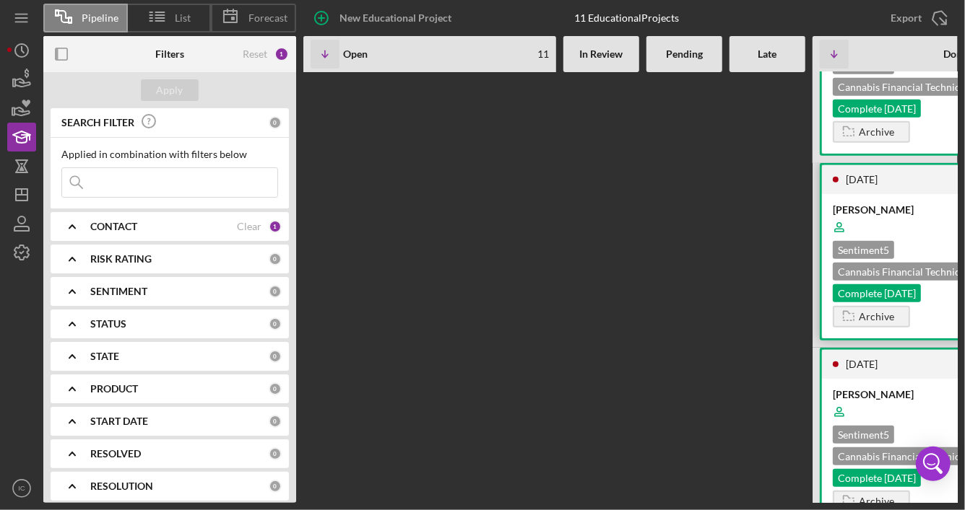
scroll to position [3177, 0]
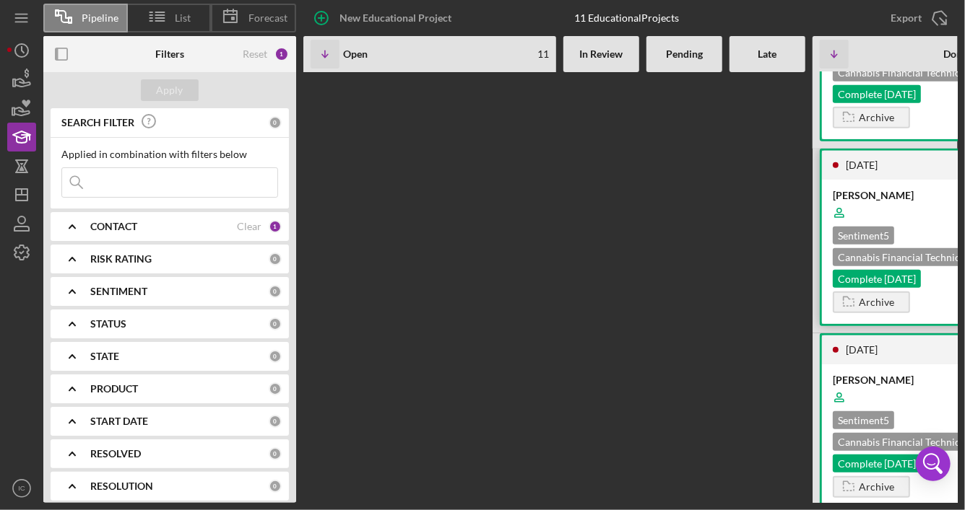
click at [908, 227] on div at bounding box center [938, 212] width 212 height 27
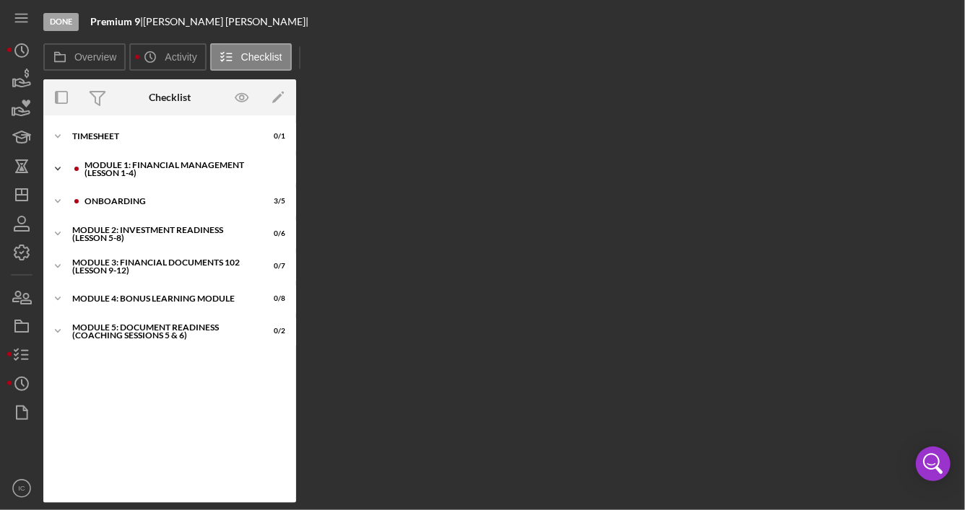
click at [124, 166] on div "Module 1: Financial Management (Lesson 1-4)" at bounding box center [180, 169] width 193 height 17
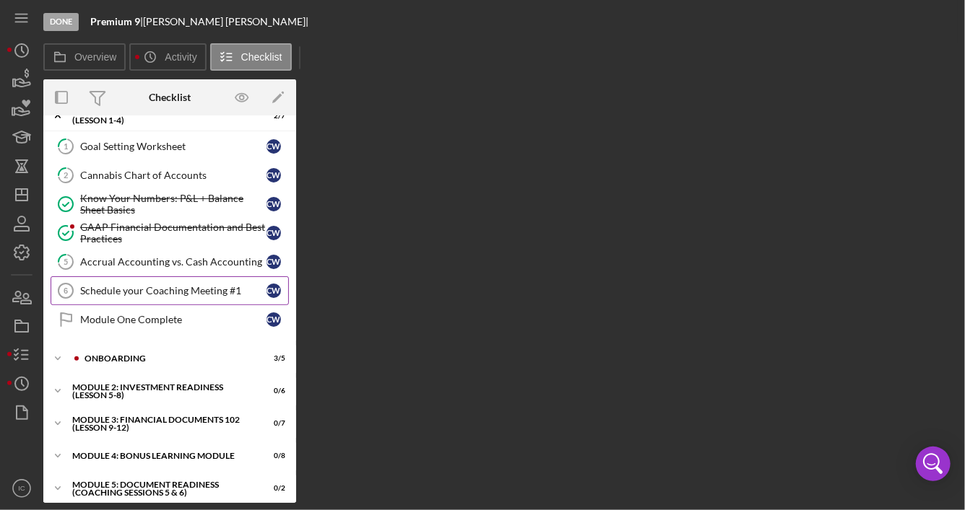
scroll to position [56, 0]
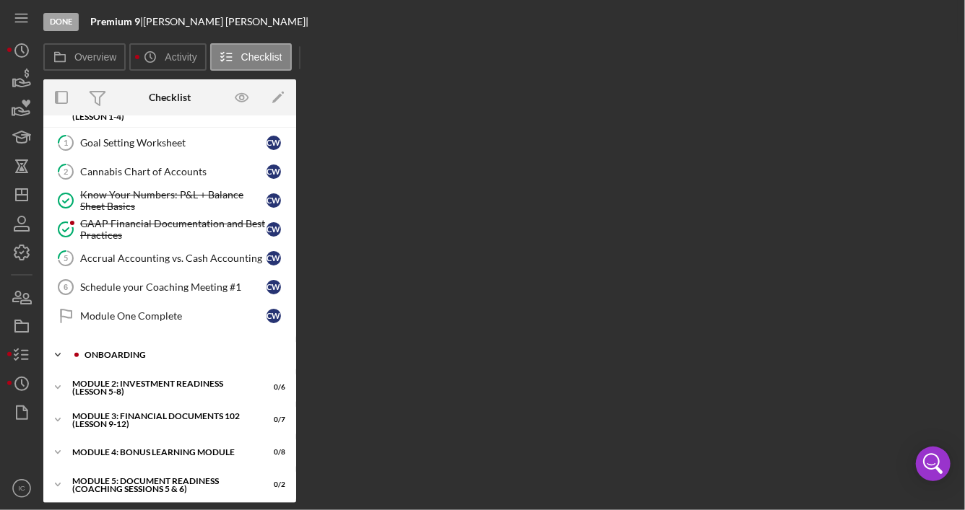
click at [150, 354] on div "Onboarding" at bounding box center [180, 355] width 193 height 9
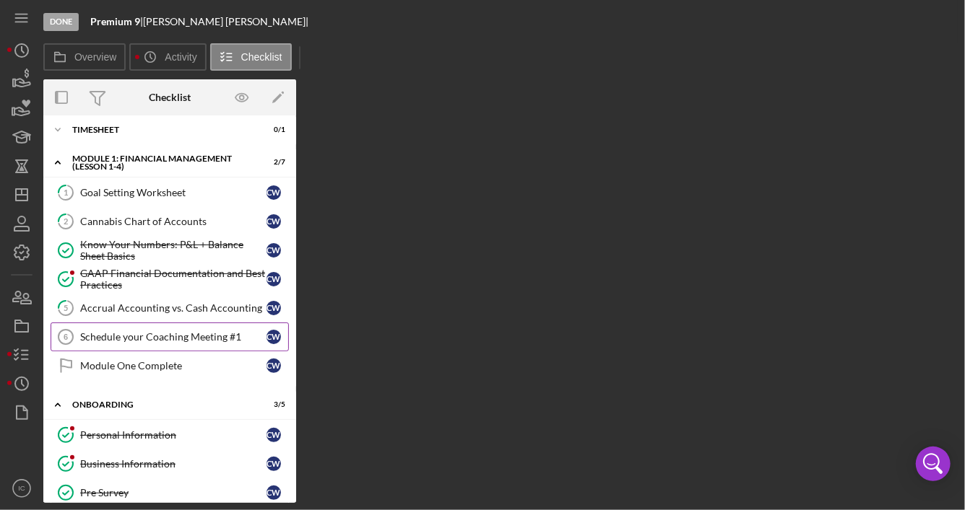
scroll to position [0, 0]
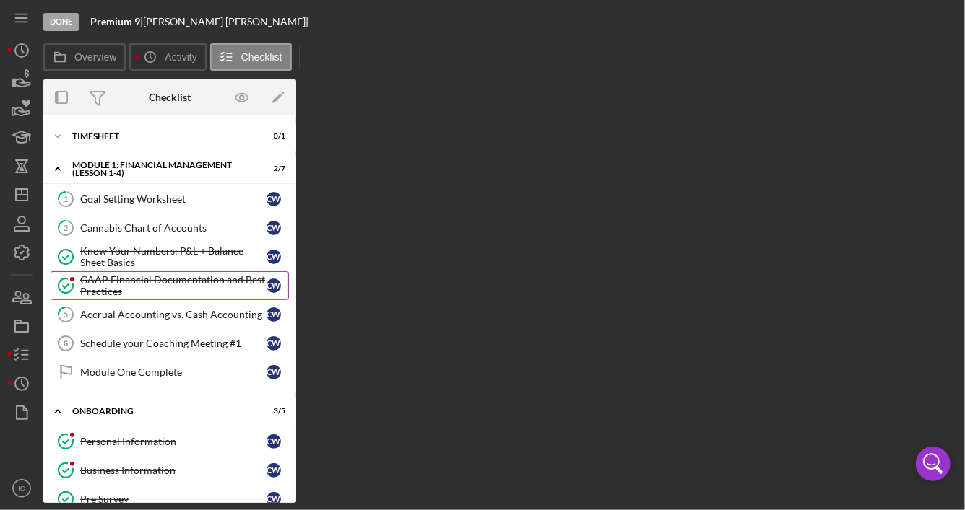
click at [199, 285] on div "GAAP Financial Documentation and Best Practices" at bounding box center [173, 285] width 186 height 23
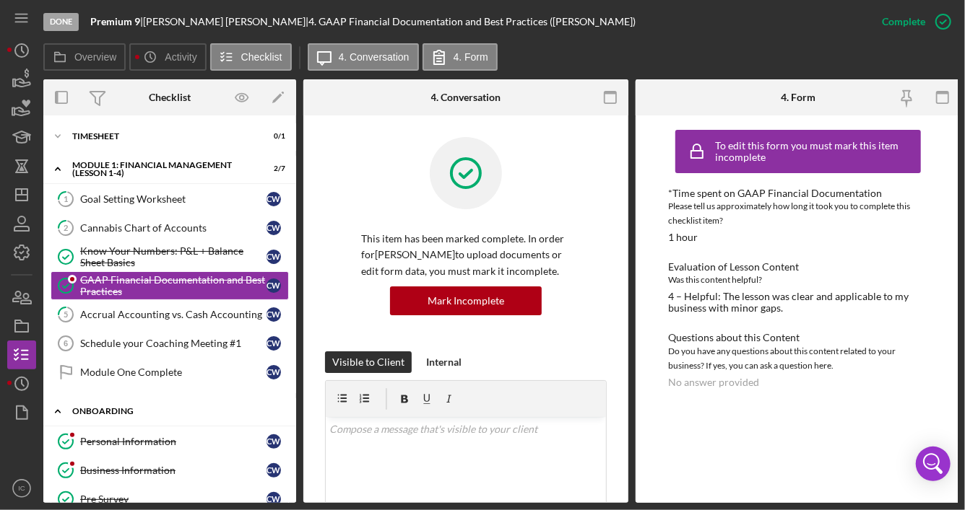
scroll to position [211, 0]
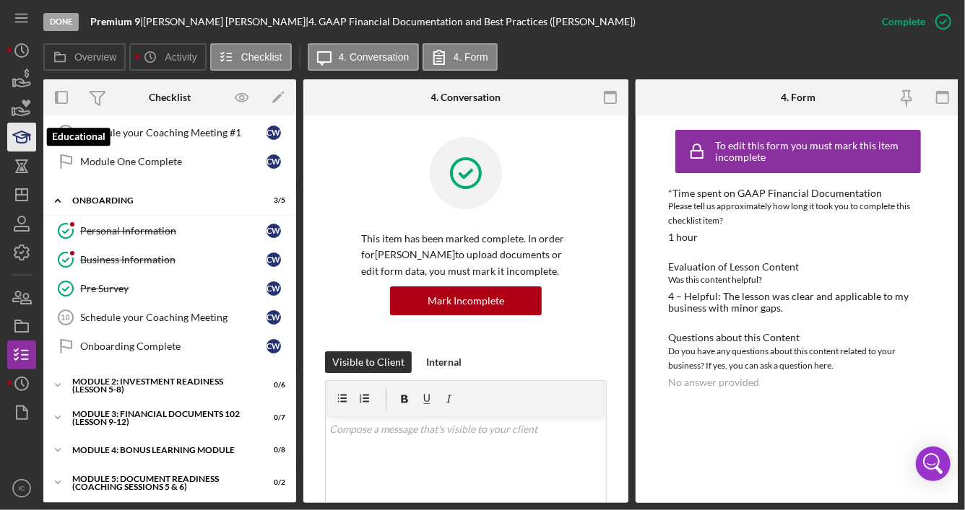
click at [25, 137] on polygon "button" at bounding box center [21, 134] width 17 height 7
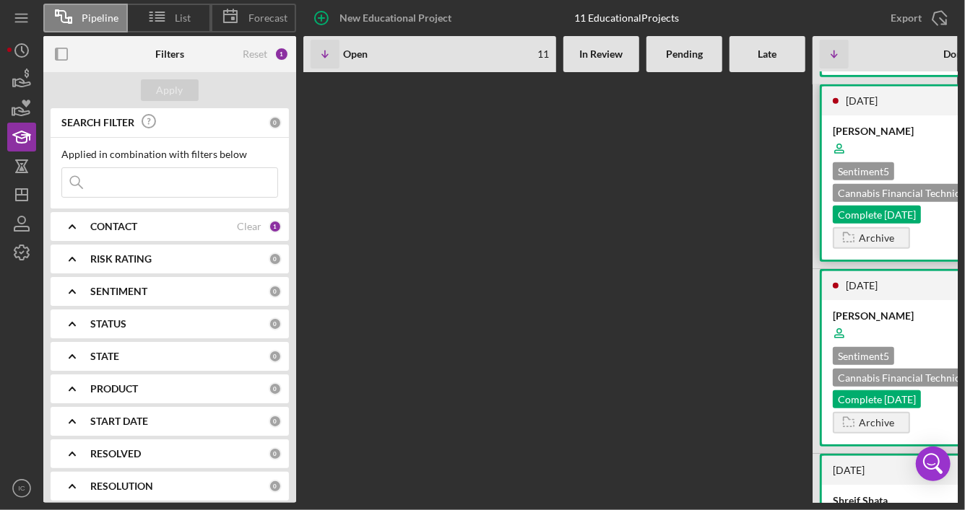
scroll to position [3230, 0]
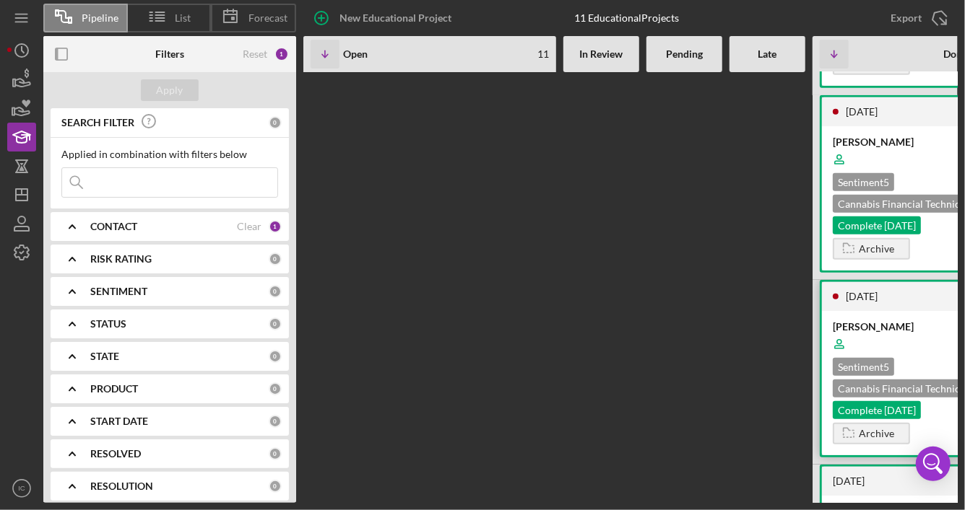
click at [935, 334] on div "[PERSON_NAME]" at bounding box center [938, 327] width 212 height 14
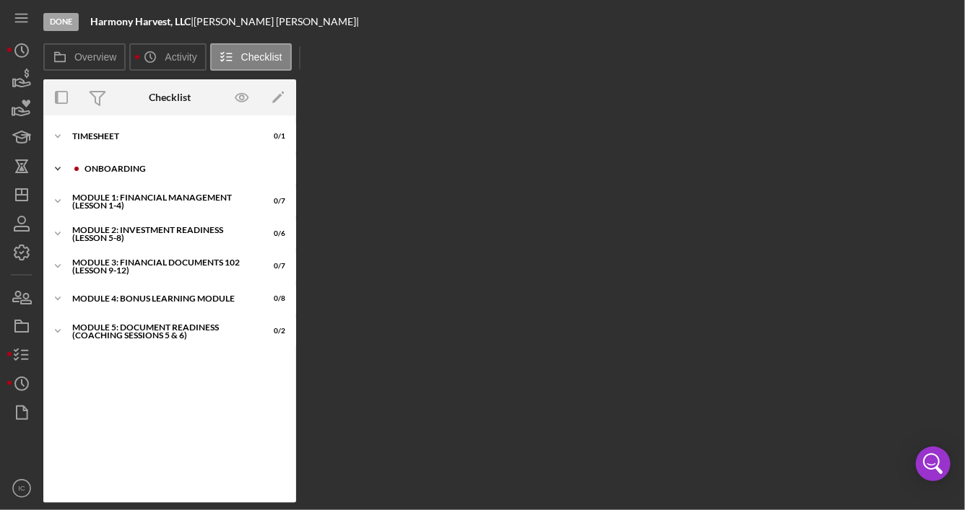
click at [150, 175] on div "Icon/Expander Onboarding 5 / 5" at bounding box center [169, 169] width 253 height 29
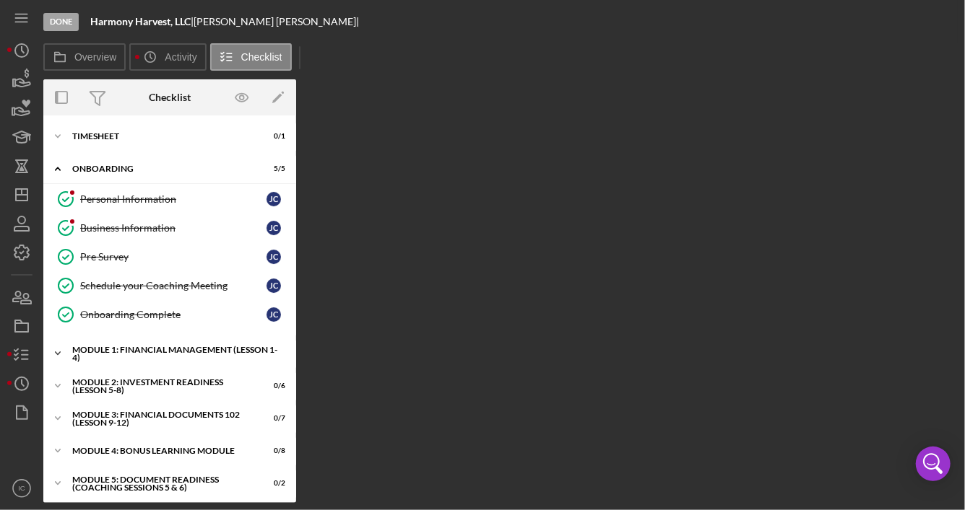
click at [165, 352] on div "Module 1: Financial Management (Lesson 1-4)" at bounding box center [175, 354] width 206 height 17
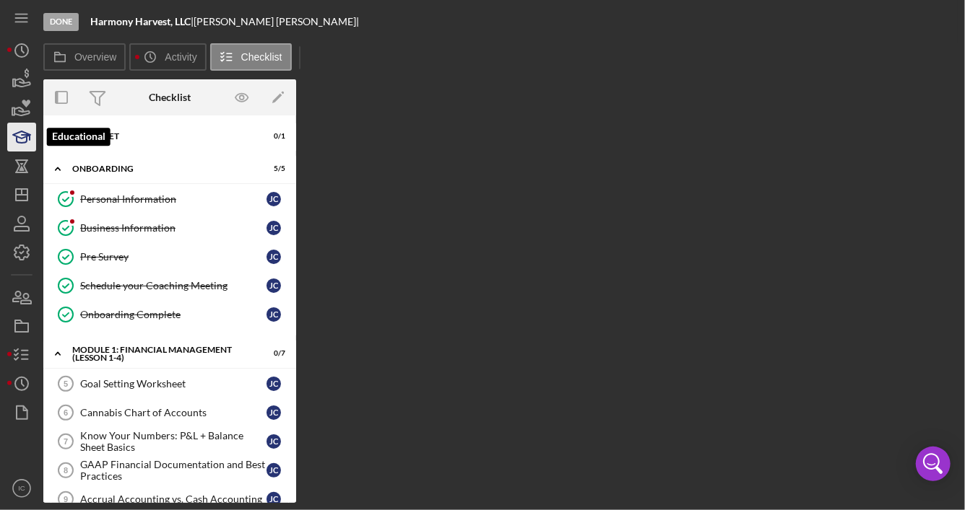
click at [19, 136] on icon "button" at bounding box center [22, 137] width 36 height 36
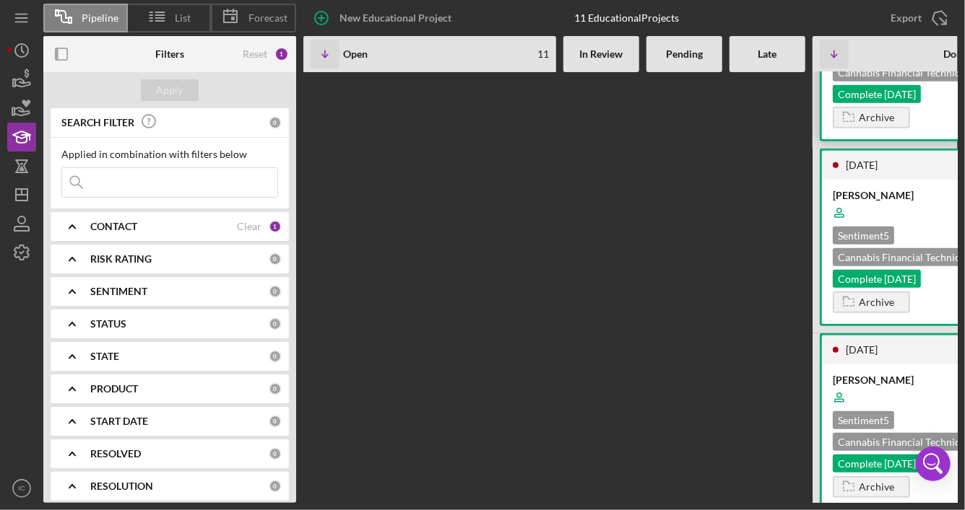
scroll to position [3447, 0]
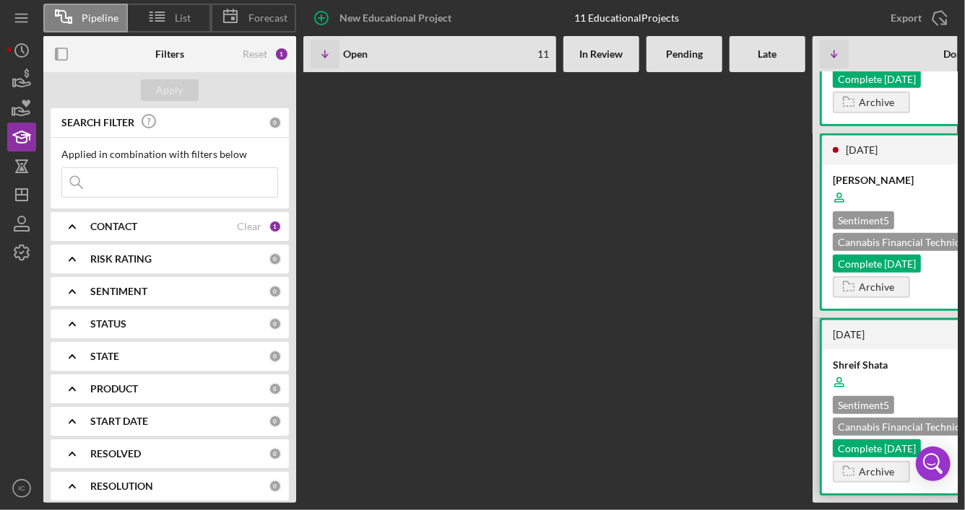
click at [901, 369] on div at bounding box center [938, 382] width 212 height 27
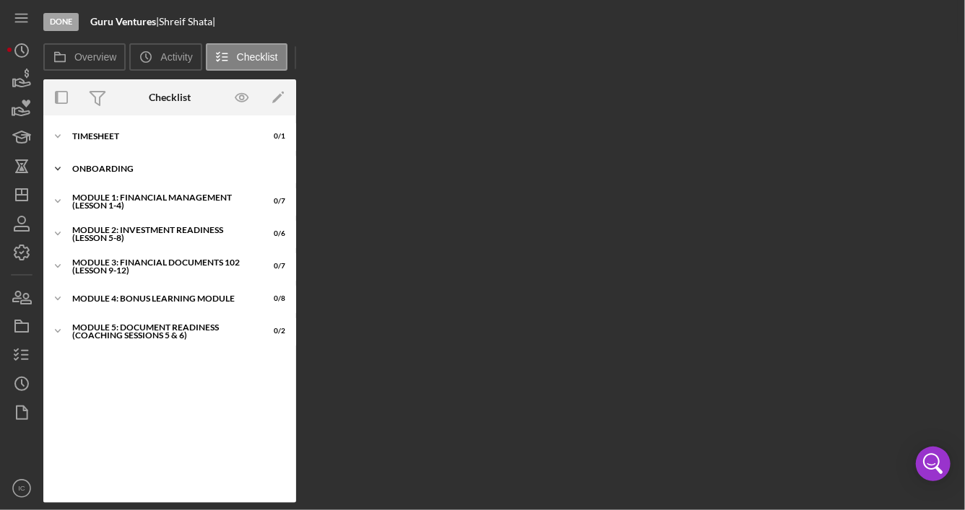
click at [94, 171] on div "Onboarding" at bounding box center [175, 169] width 206 height 9
